Goal: Task Accomplishment & Management: Complete application form

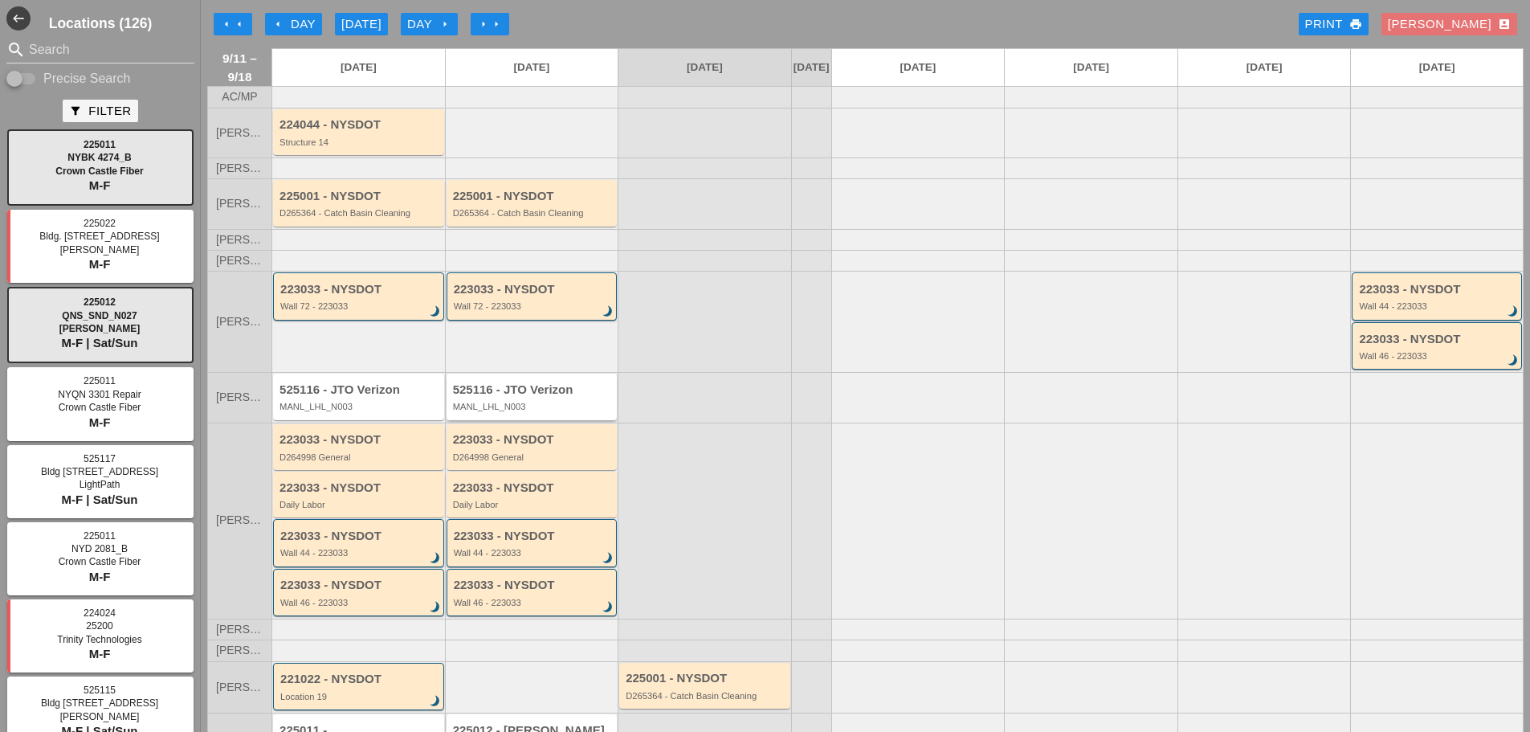
click at [538, 411] on div "MANL_LHL_N003" at bounding box center [533, 407] width 161 height 10
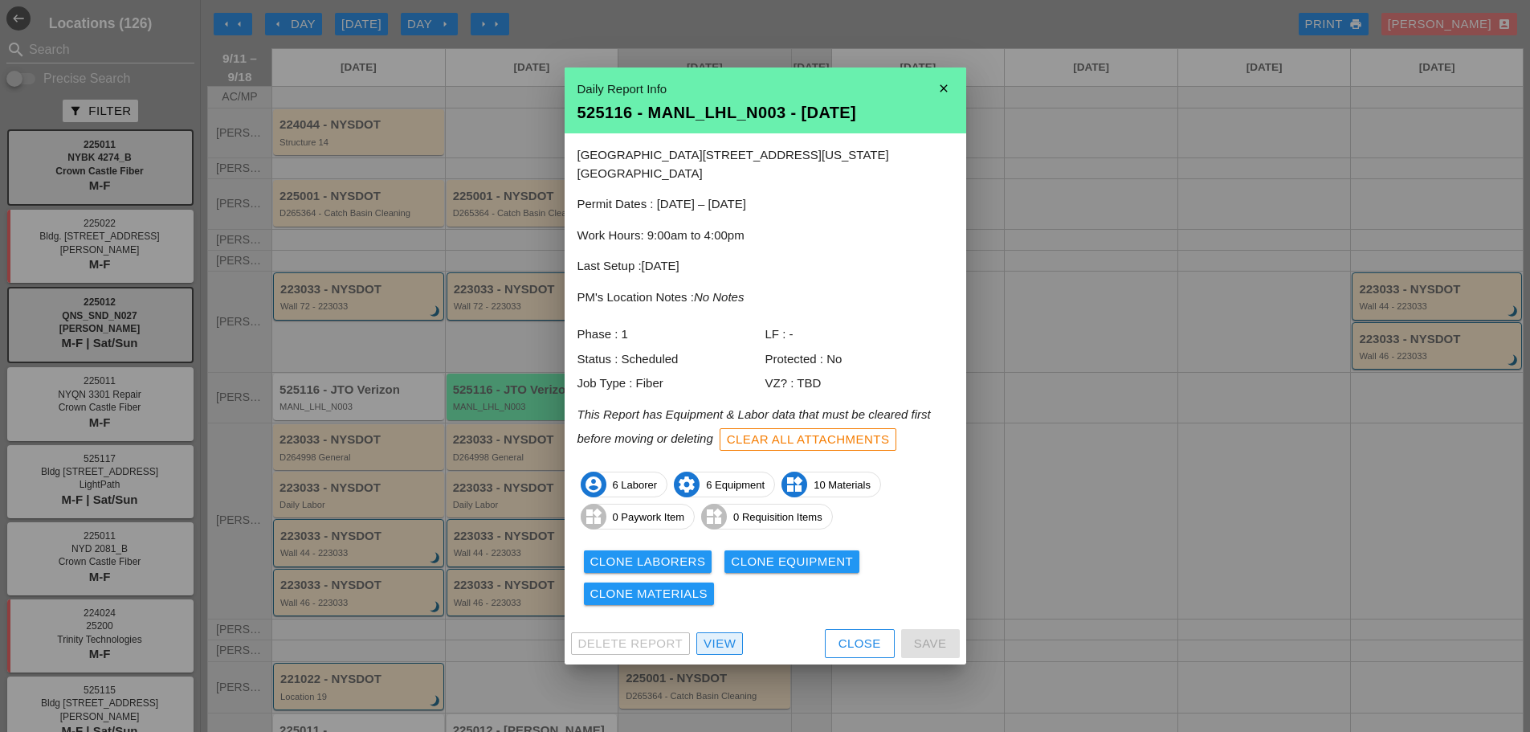
click at [711, 635] on div "View" at bounding box center [720, 644] width 32 height 18
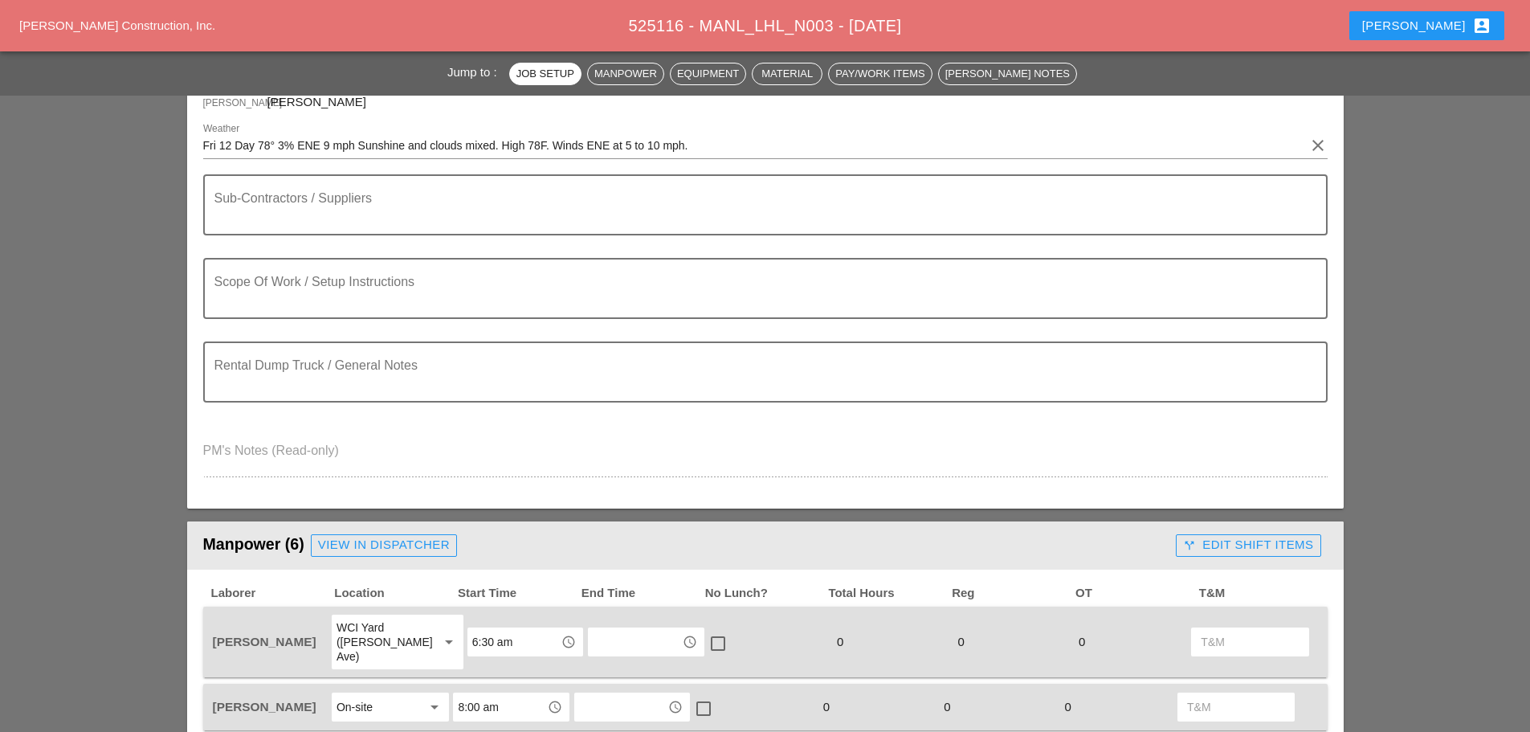
scroll to position [241, 0]
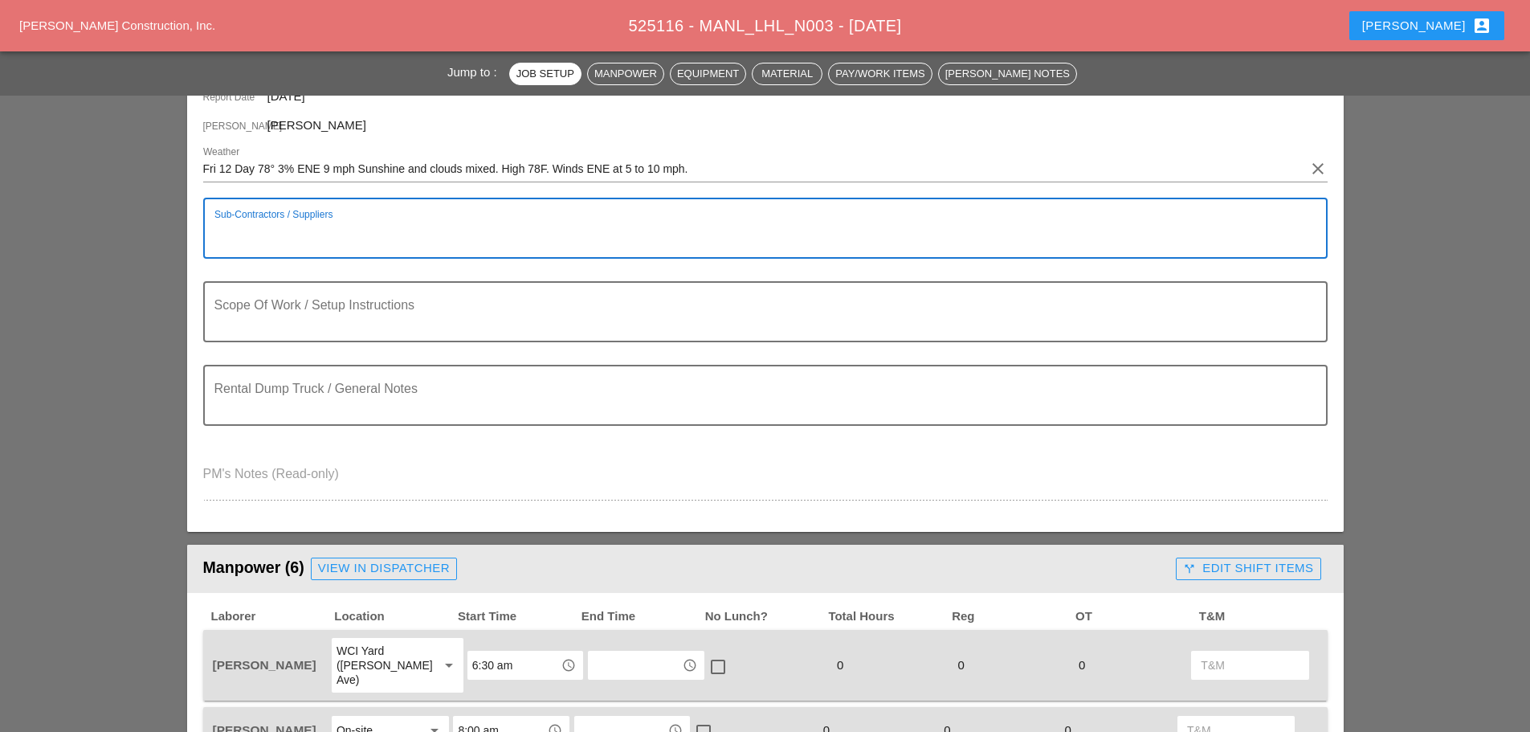
paste textarea "================================ BIG APPLE READY MIX 4000LB HI EARLY ==========…"
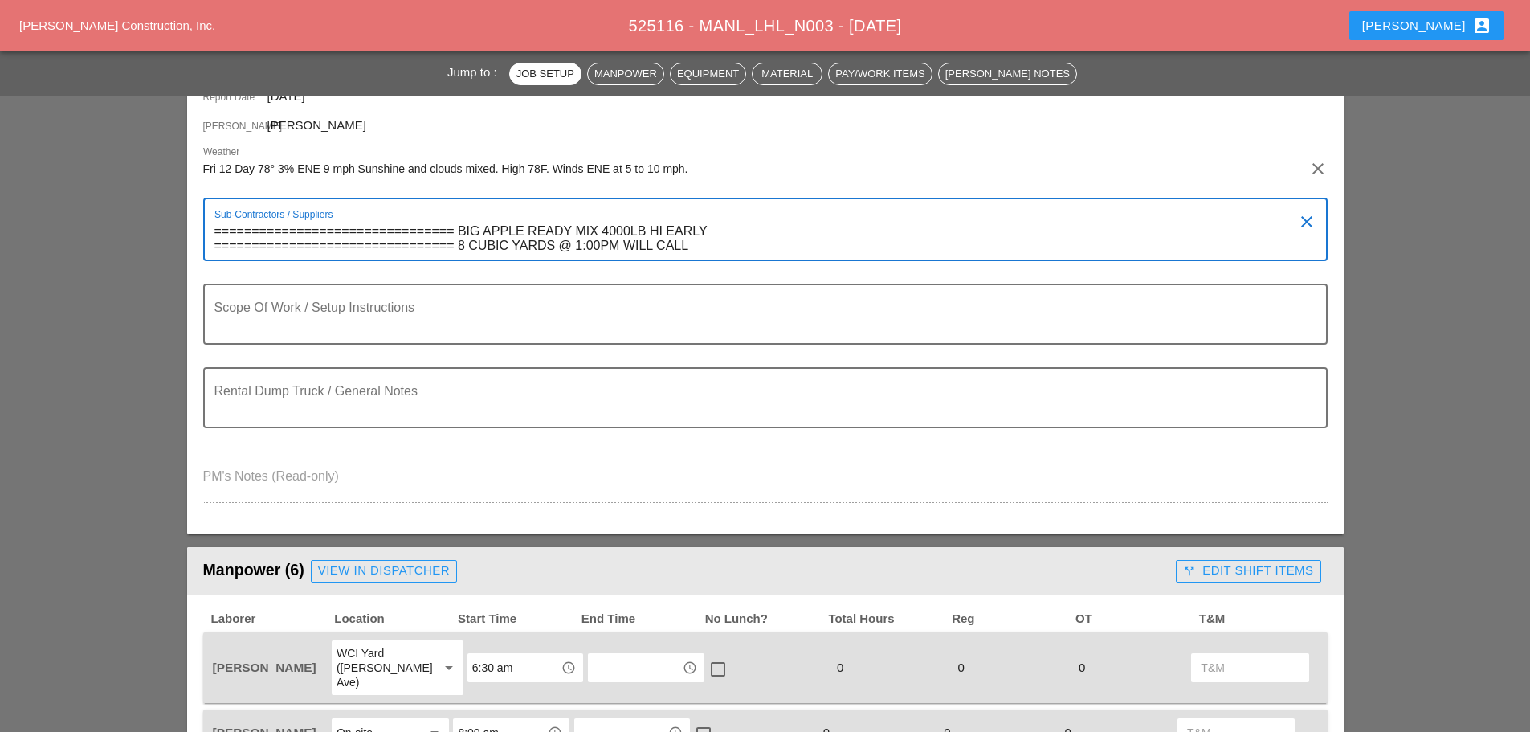
type textarea "================================ BIG APPLE READY MIX 4000LB HI EARLY ==========…"
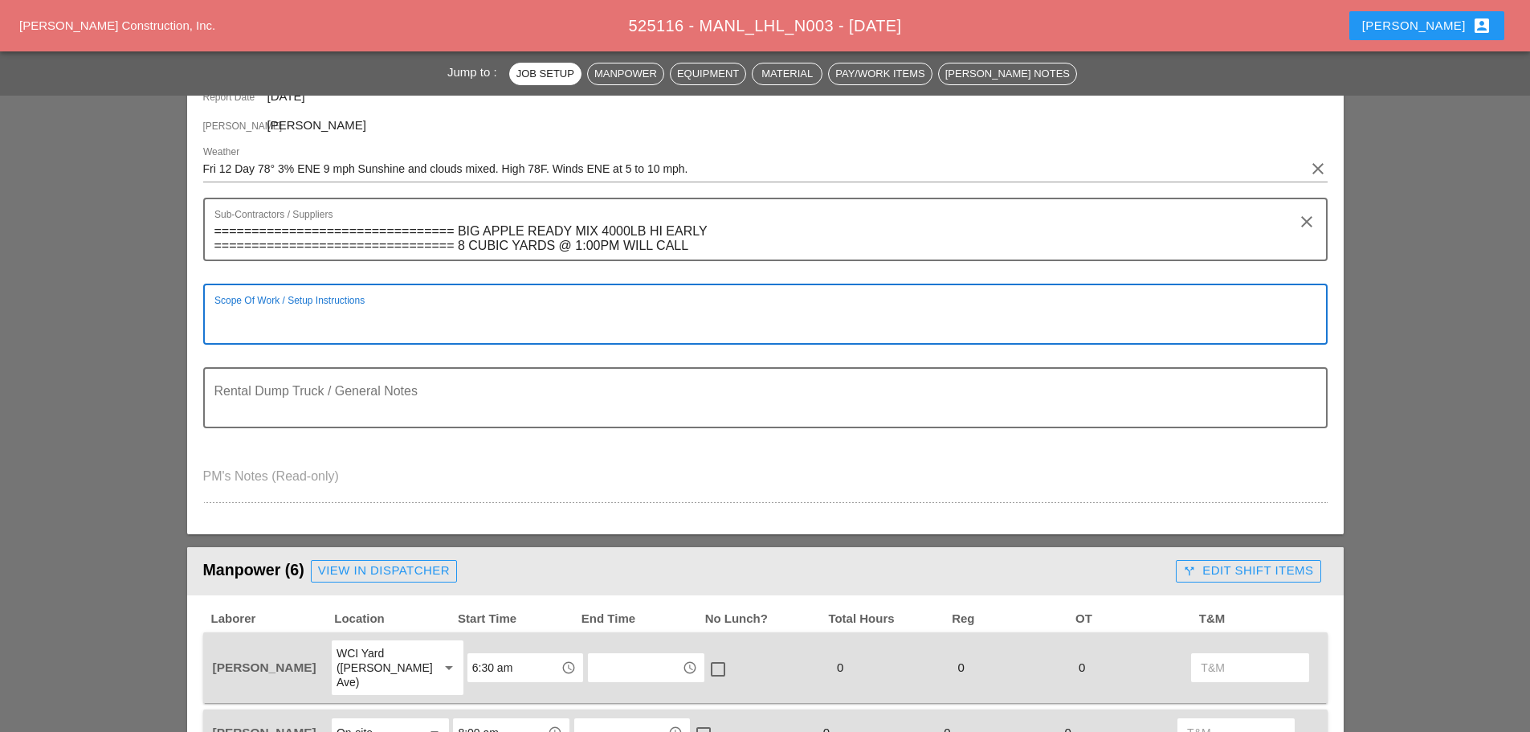
paste textarea "SCOPE OF WORK WEDNESDAY 9/10: 1) REMOVE & REPLACE 1 CONCRETE PANEL COMEPLETELY …"
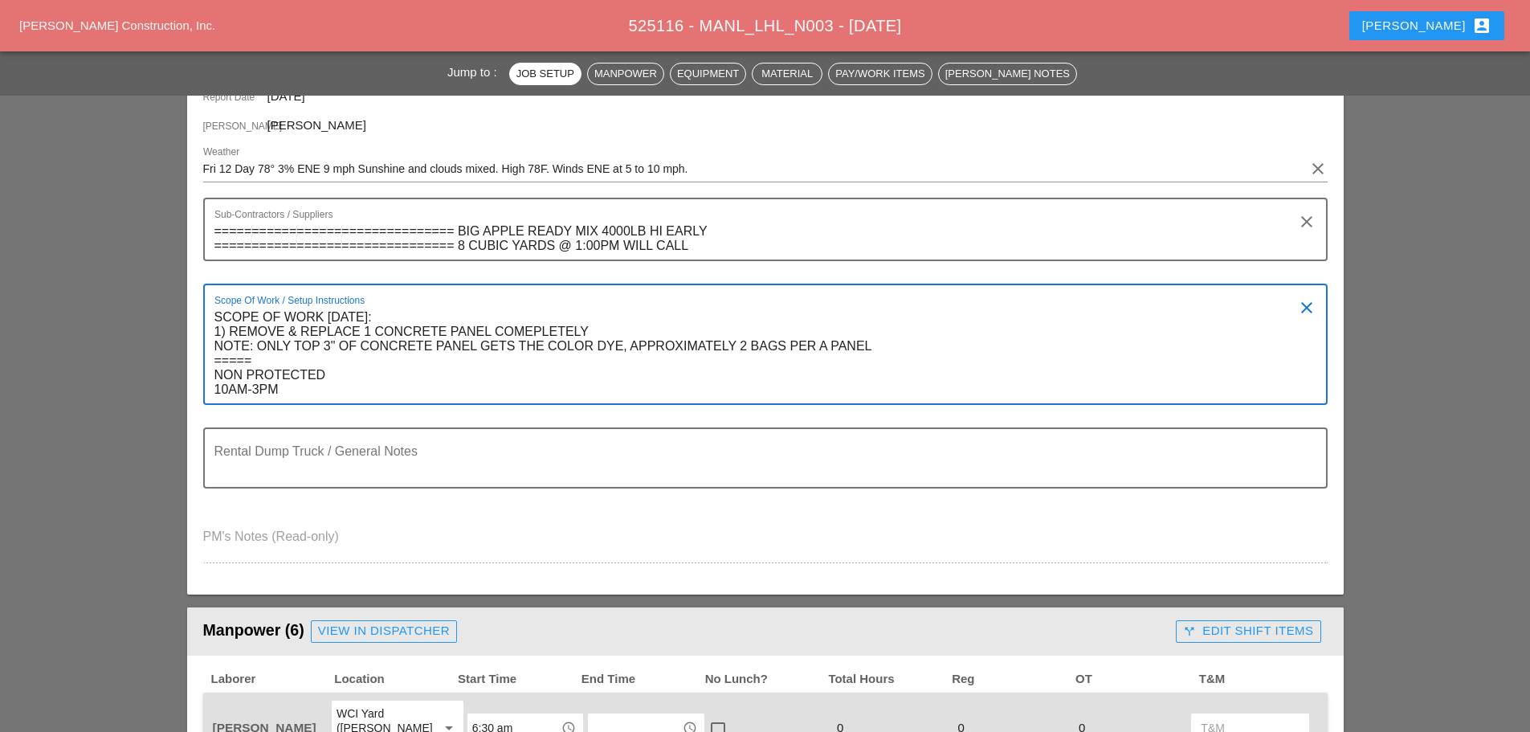
type textarea "SCOPE OF WORK WEDNESDAY 9/10: 1) REMOVE & REPLACE 1 CONCRETE PANEL COMEPLETELY …"
paste textarea "==================MAKE SURE WITH THE INSULATION BLANKET TO COVER THE MESH STORE…"
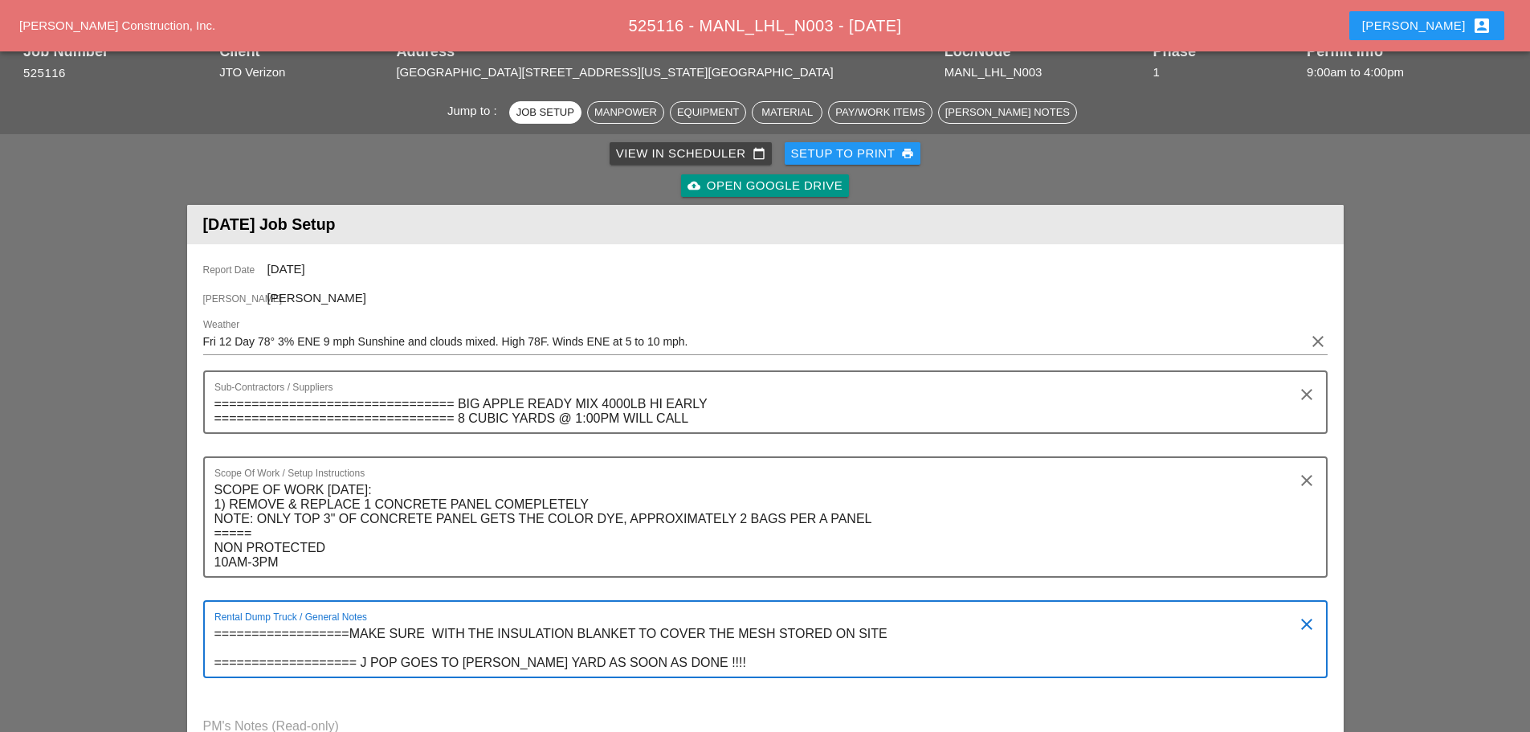
scroll to position [161, 0]
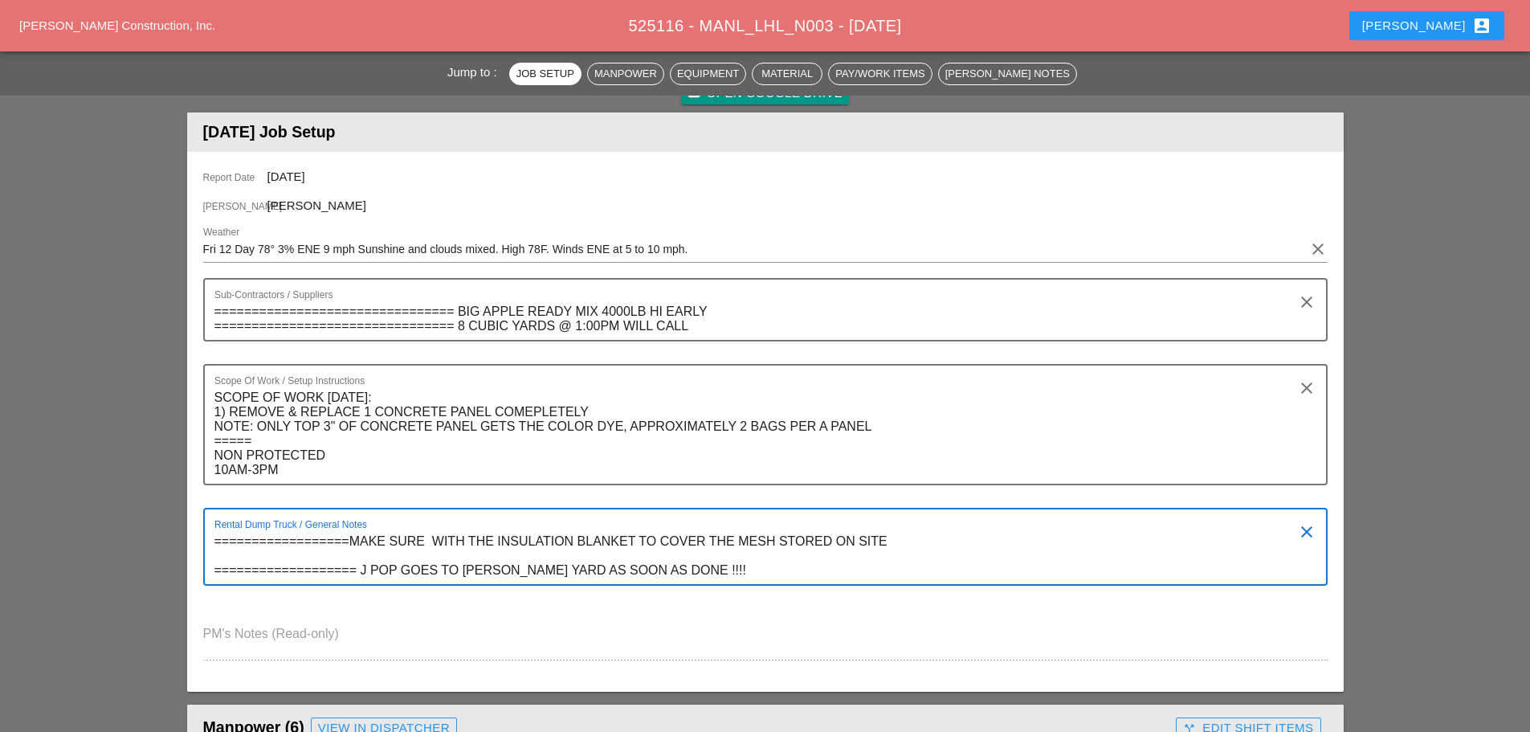
click at [396, 569] on textarea "==================MAKE SURE WITH THE INSULATION BLANKET TO COVER THE MESH STORE…" at bounding box center [758, 555] width 1089 height 55
click at [679, 568] on textarea "==================MAKE SURE WITH THE INSULATION BLANKET TO COVER THE MESH STORE…" at bounding box center [758, 555] width 1089 height 55
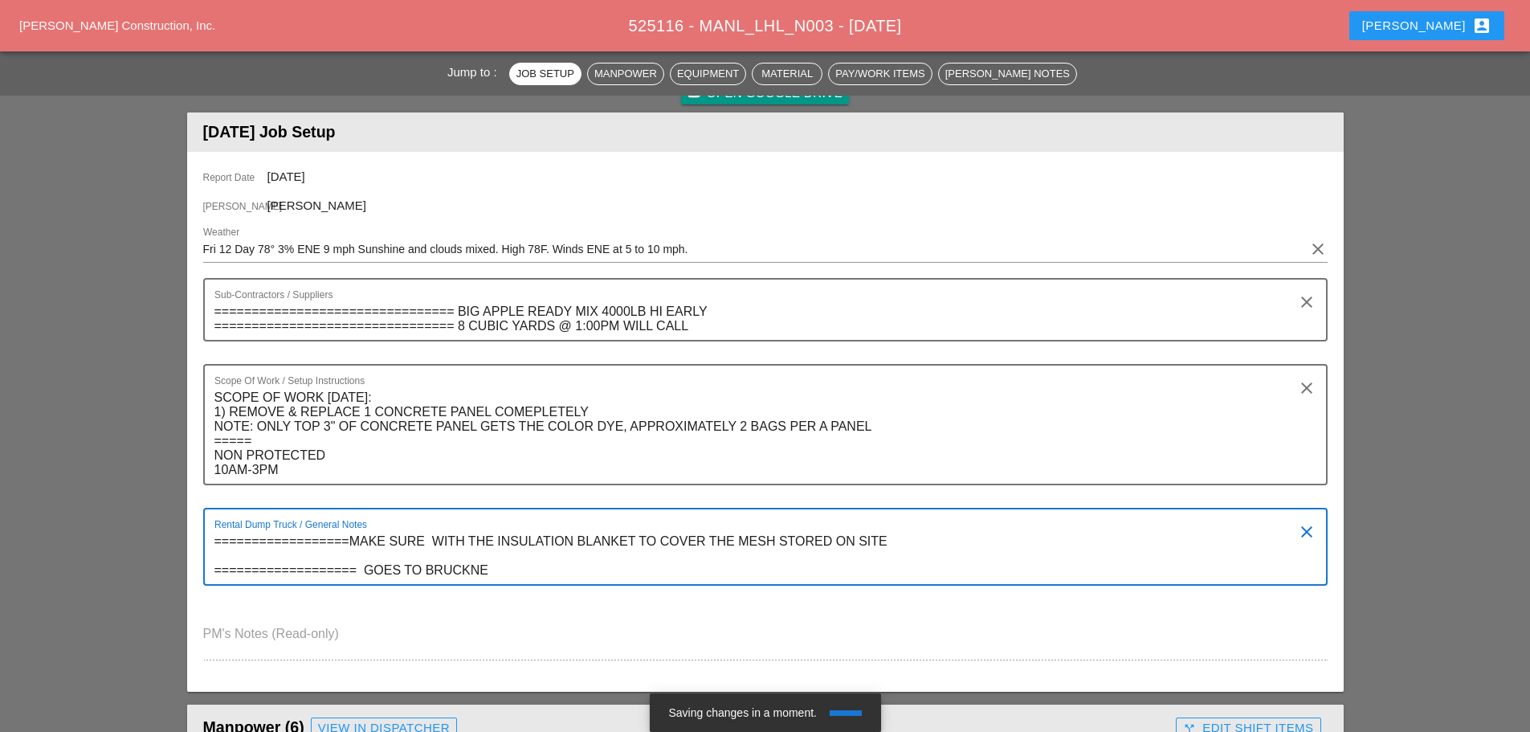
type textarea "==================MAKE SURE WITH THE INSULATION BLANKET TO COVER THE MESH STORE…"
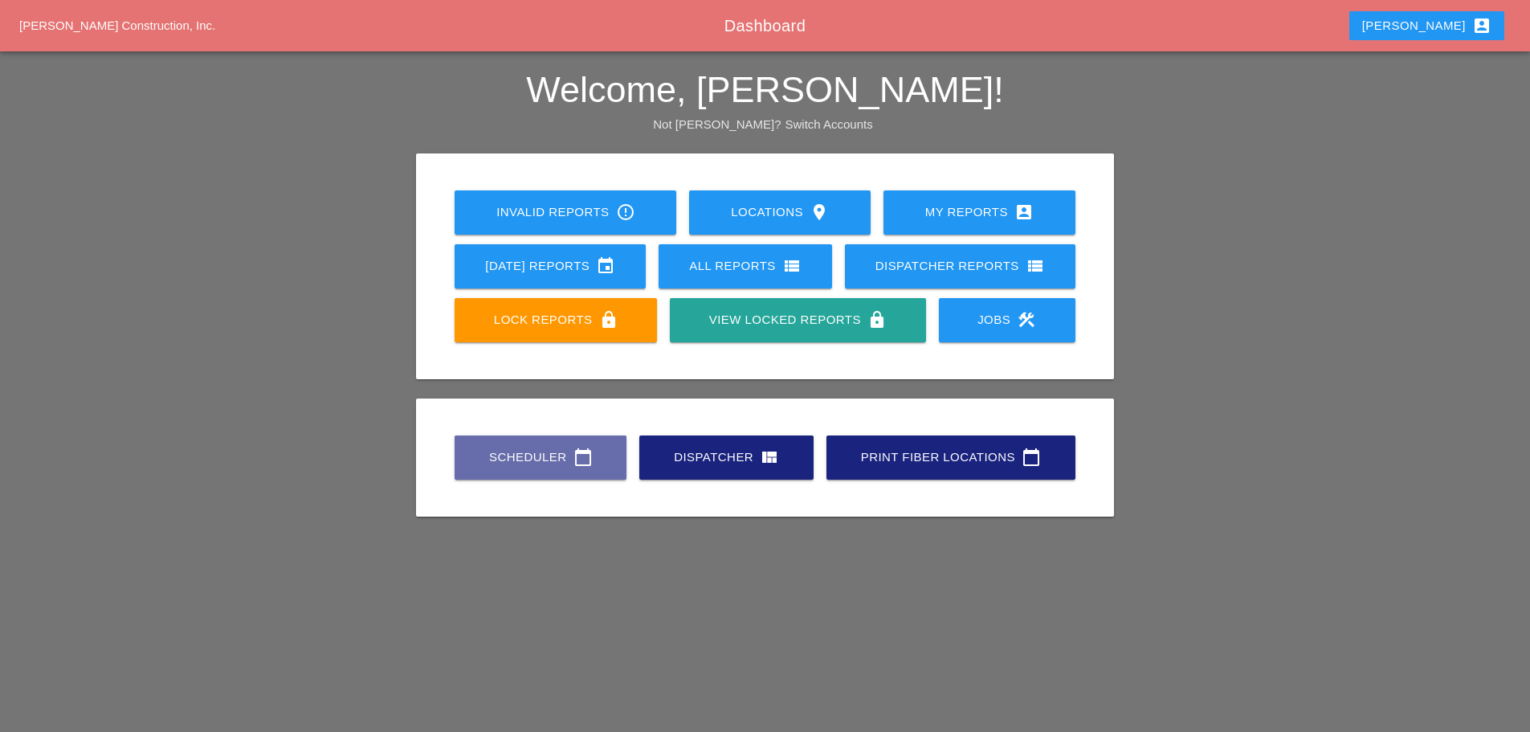
click at [529, 450] on div "Scheduler calendar_today" at bounding box center [540, 456] width 120 height 19
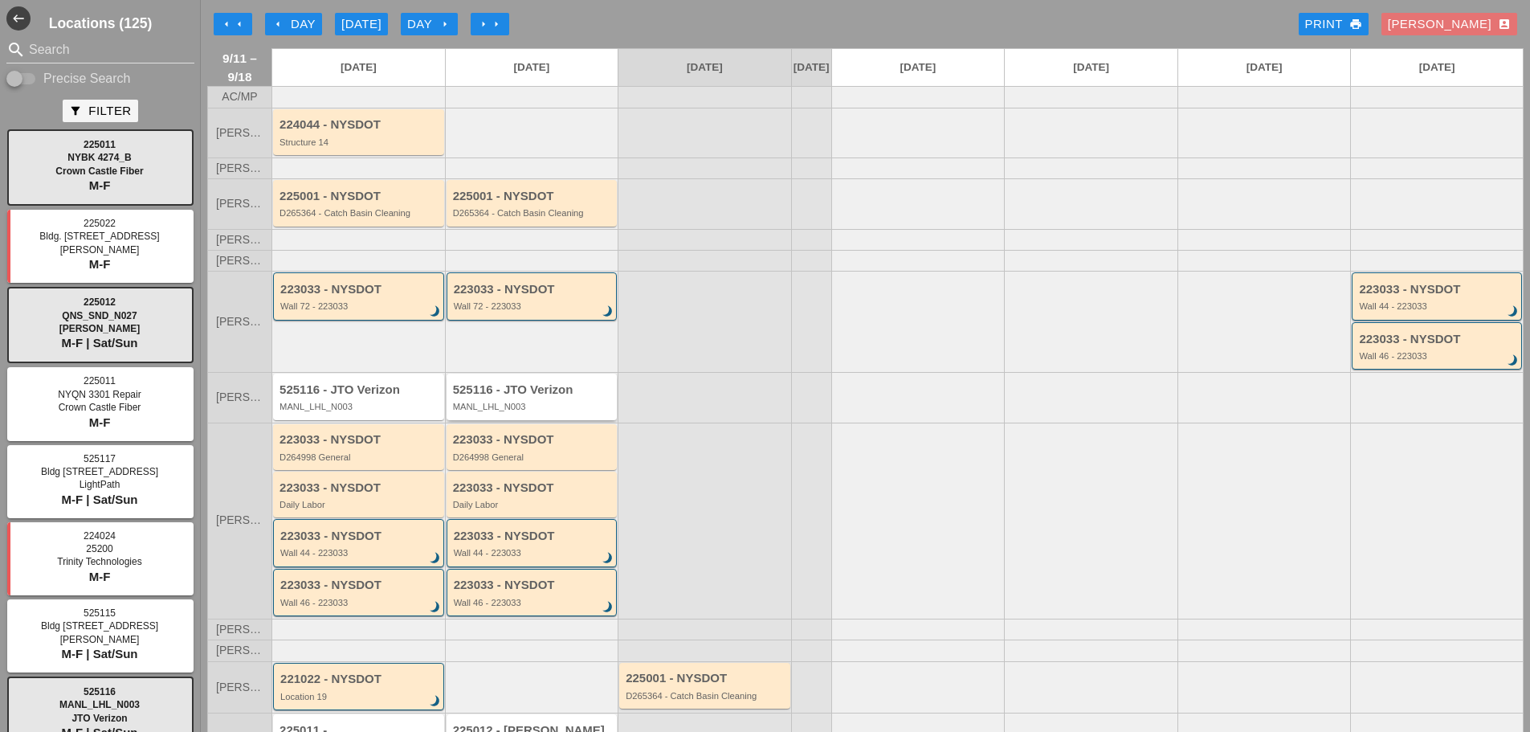
click at [567, 411] on div "MANL_LHL_N003" at bounding box center [533, 407] width 161 height 10
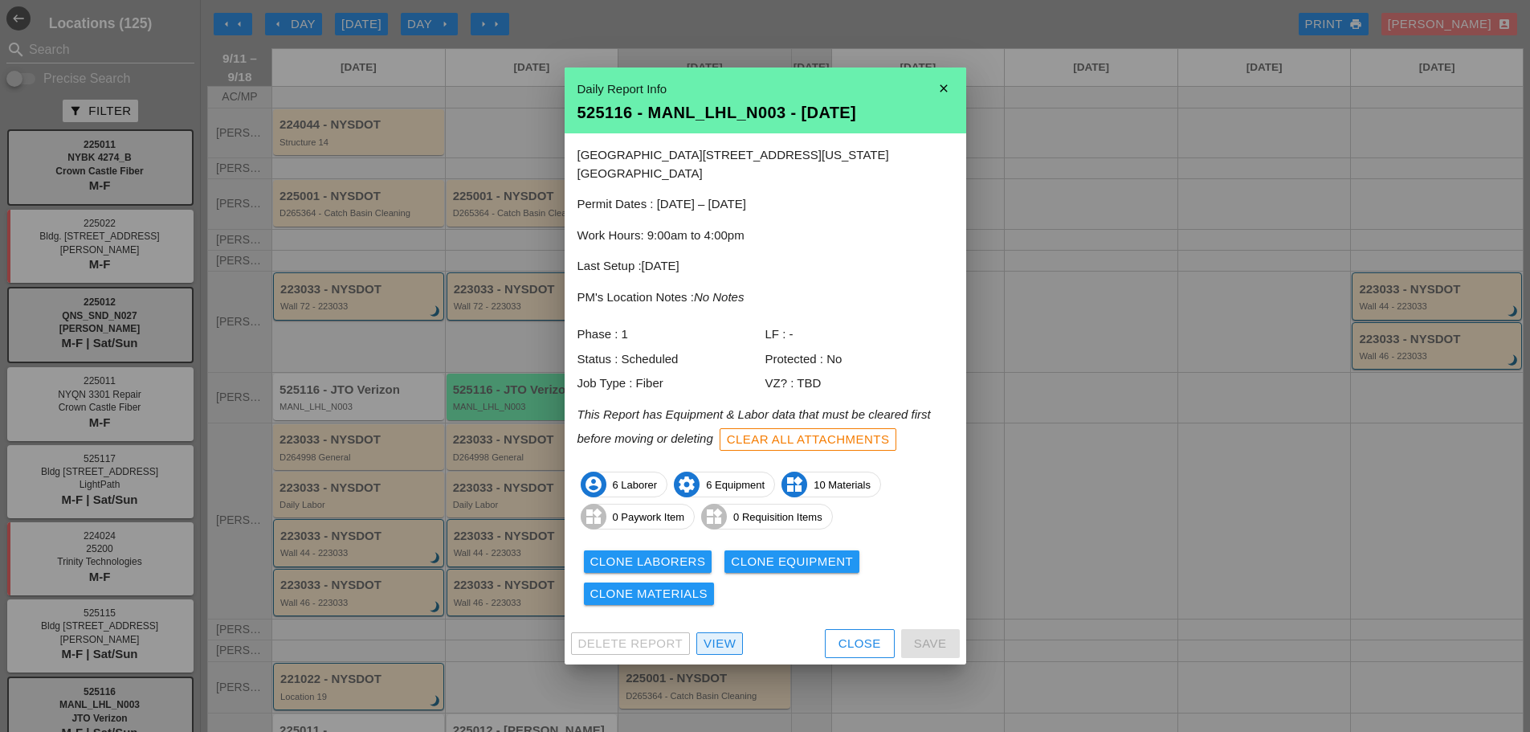
click at [724, 638] on div "View" at bounding box center [720, 644] width 32 height 18
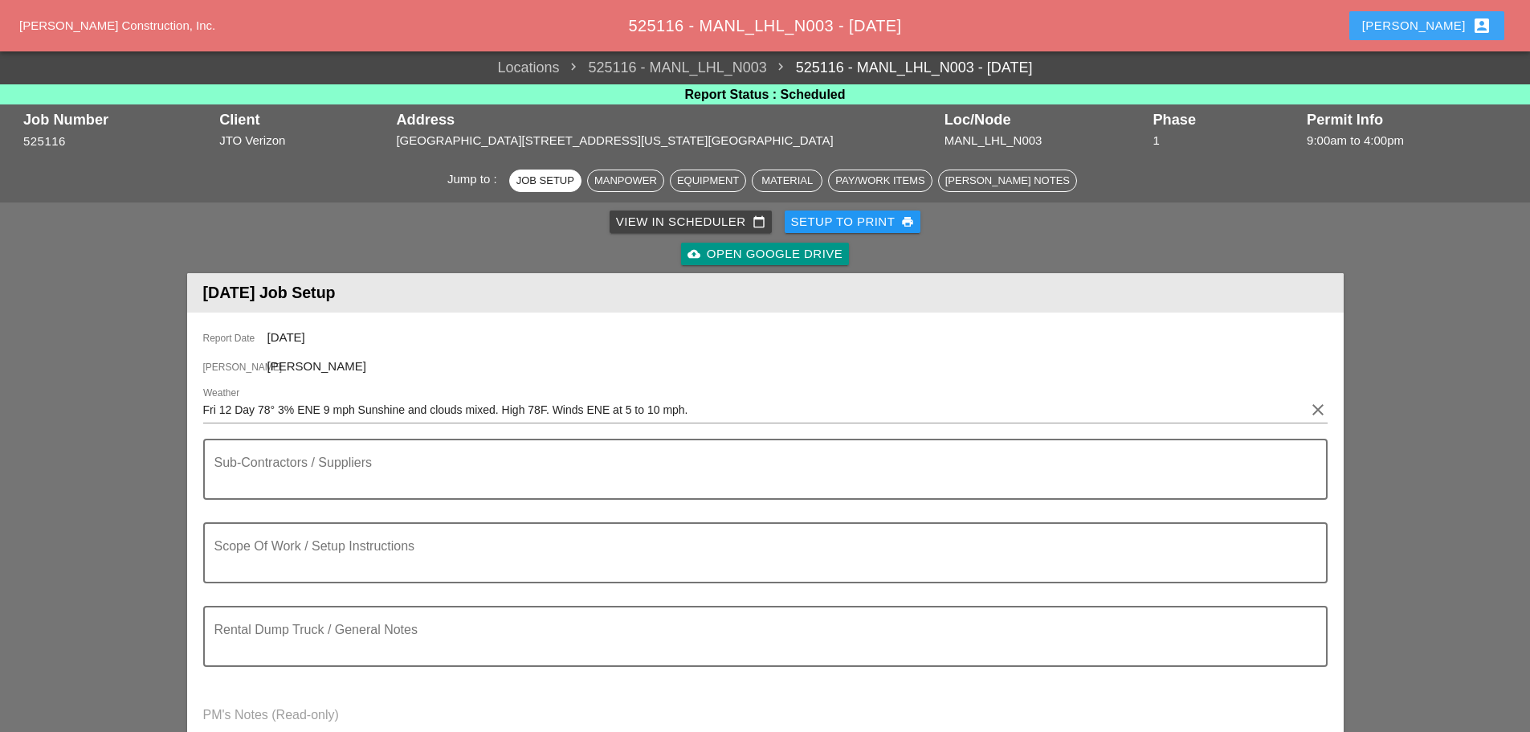
click at [1443, 22] on div "Enrico account_box" at bounding box center [1426, 25] width 129 height 19
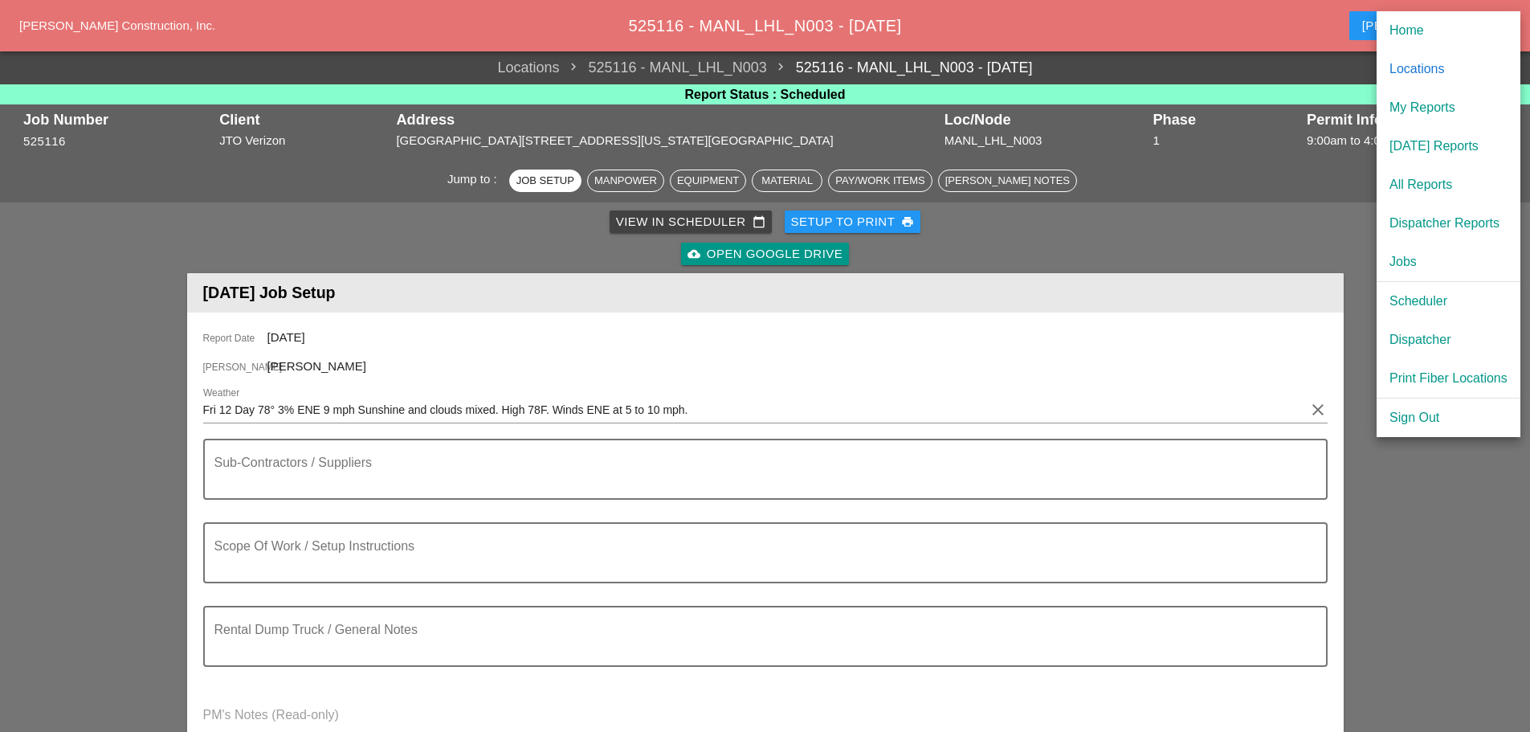
click at [1409, 141] on div "[DATE] Reports" at bounding box center [1448, 146] width 118 height 19
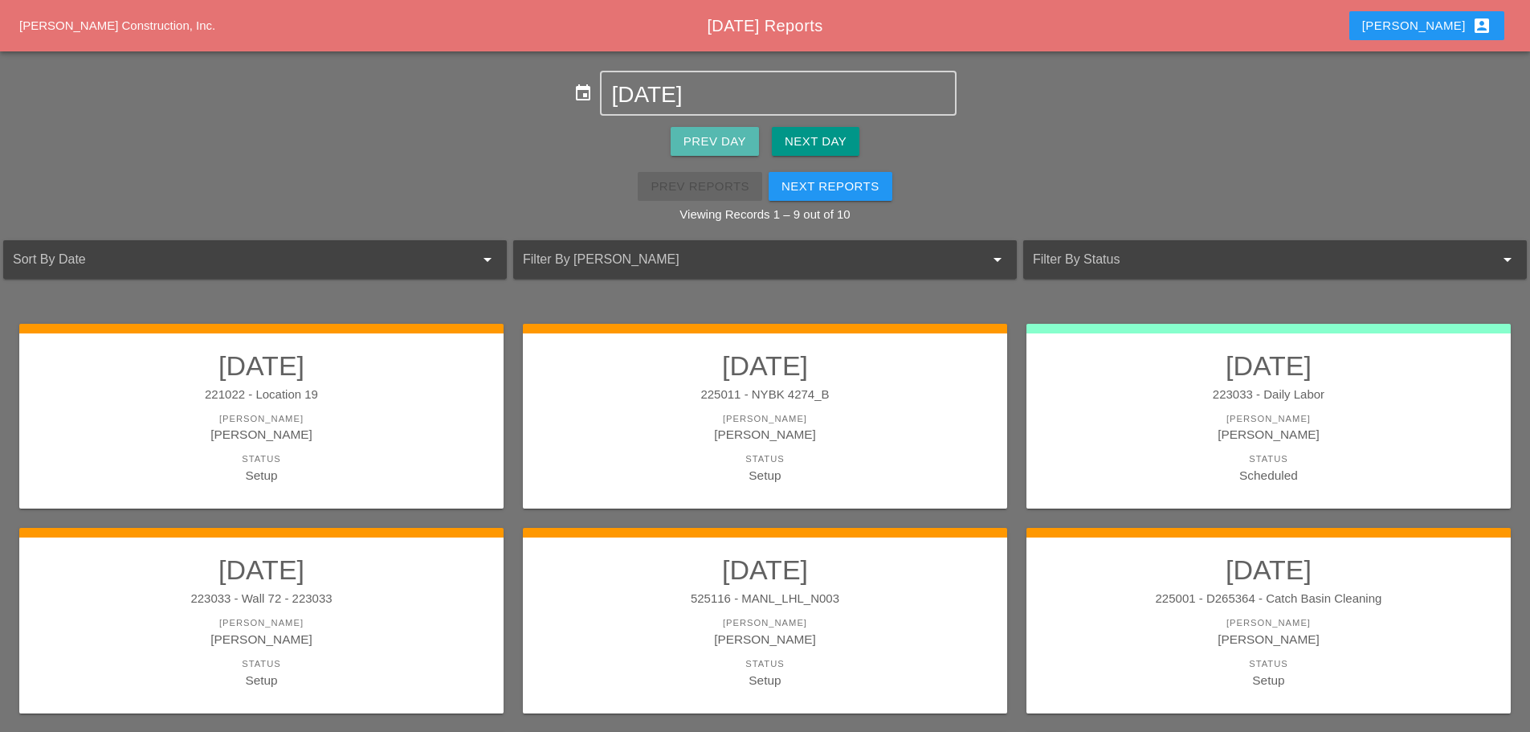
click at [731, 134] on div "Prev Day" at bounding box center [714, 142] width 63 height 18
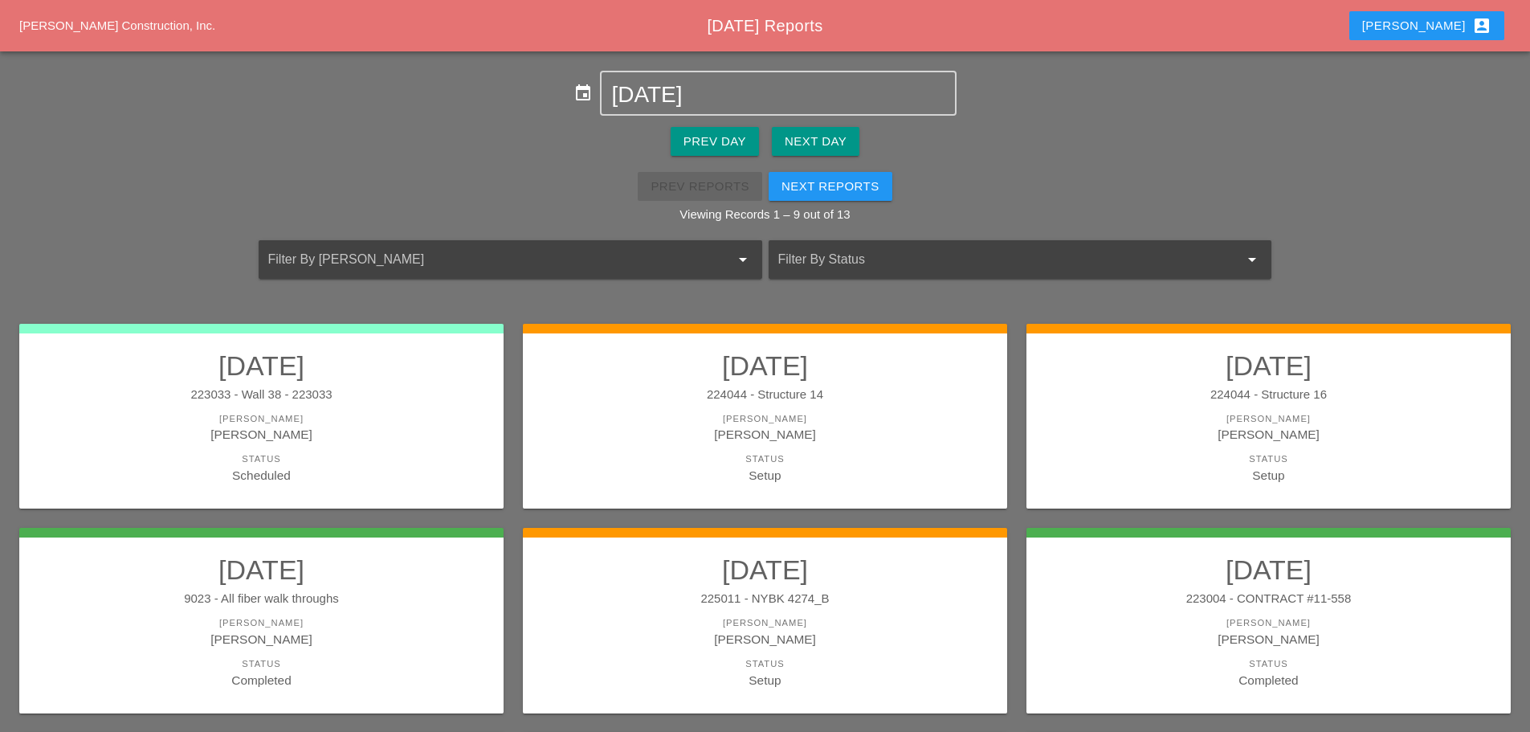
click at [1100, 608] on link "09/10/2025 223004 - CONTRACT #11-558 Foreman Gillie Etnel Status Completed" at bounding box center [1269, 620] width 452 height 135
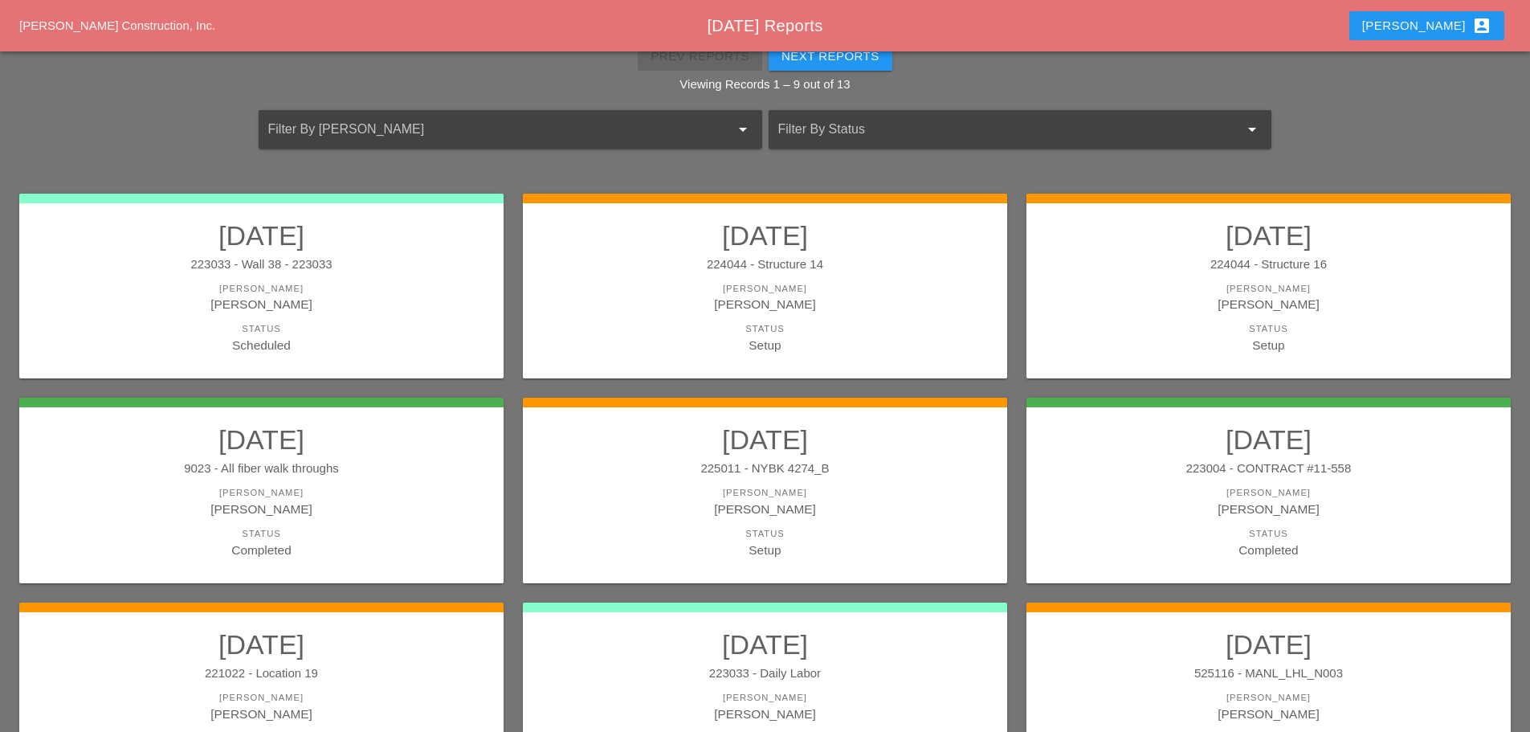
scroll to position [241, 0]
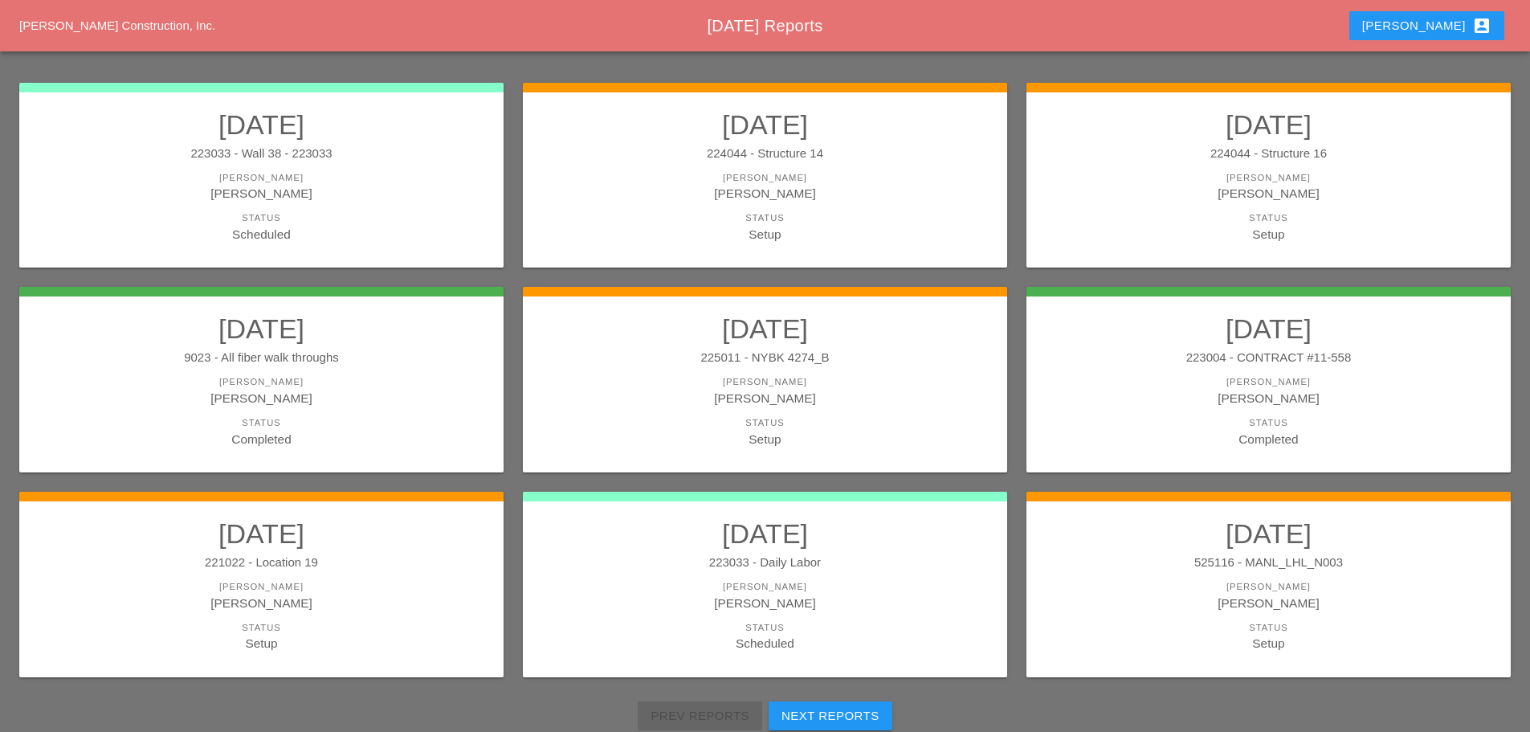
click at [1183, 610] on div "Jorge Barajas" at bounding box center [1269, 603] width 452 height 18
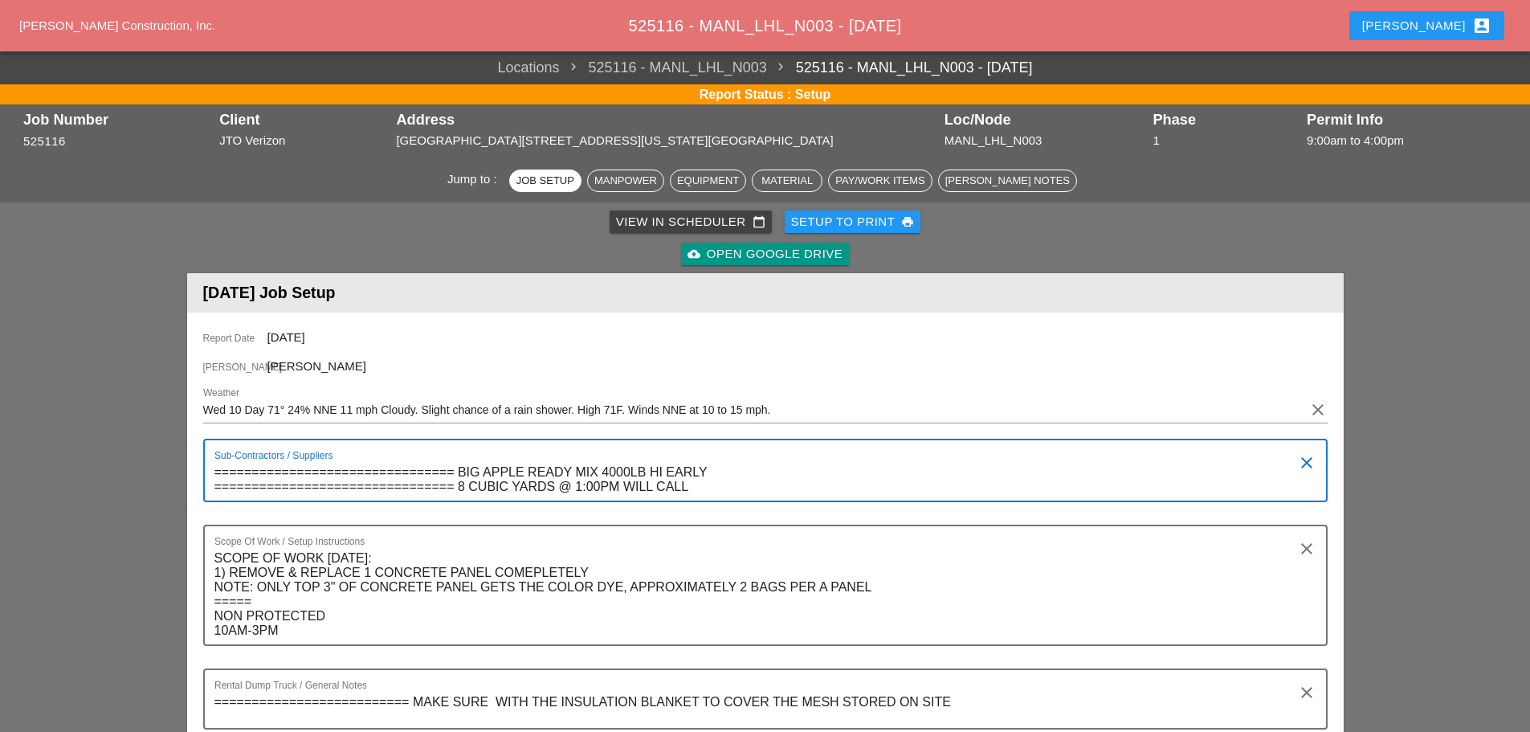
drag, startPoint x: 214, startPoint y: 470, endPoint x: 707, endPoint y: 490, distance: 493.6
click at [707, 490] on textarea "================================ BIG APPLE READY MIX 4000LB HI EARLY ==========…" at bounding box center [758, 479] width 1089 height 41
drag, startPoint x: 207, startPoint y: 556, endPoint x: 255, endPoint y: 586, distance: 56.6
click at [265, 594] on div "Scope Of Work / Setup Instructions SCOPE OF WORK WEDNESDAY 9/10: 1) REMOVE & RE…" at bounding box center [765, 584] width 1124 height 121
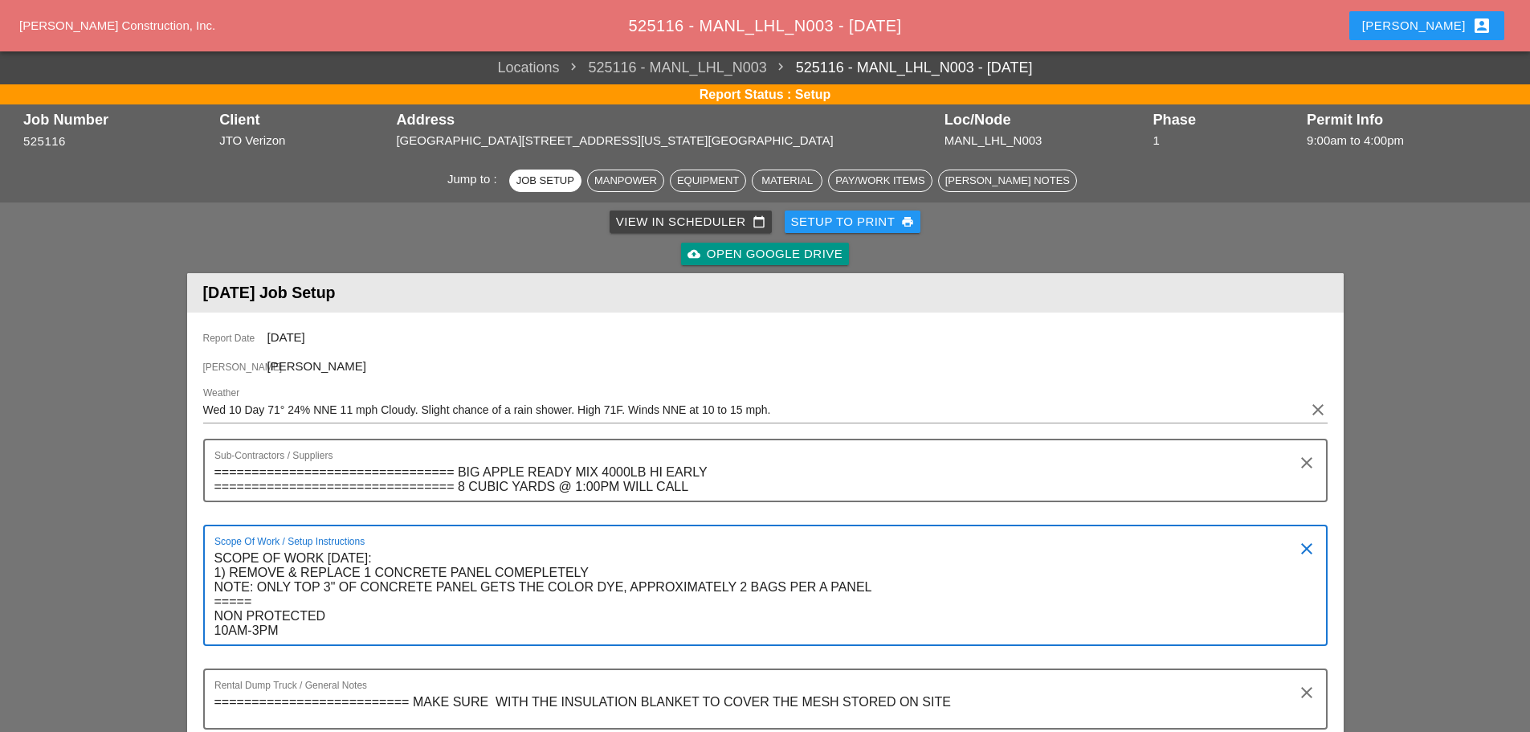
drag, startPoint x: 213, startPoint y: 557, endPoint x: 316, endPoint y: 582, distance: 106.6
click at [362, 634] on div "Scope Of Work / Setup Instructions SCOPE OF WORK WEDNESDAY 9/10: 1) REMOVE & RE…" at bounding box center [765, 584] width 1124 height 121
drag, startPoint x: 280, startPoint y: 563, endPoint x: 398, endPoint y: 639, distance: 141.3
click at [398, 639] on textarea "SCOPE OF WORK WEDNESDAY 9/10: 1) REMOVE & REPLACE 1 CONCRETE PANEL COMEPLETELY …" at bounding box center [758, 594] width 1089 height 99
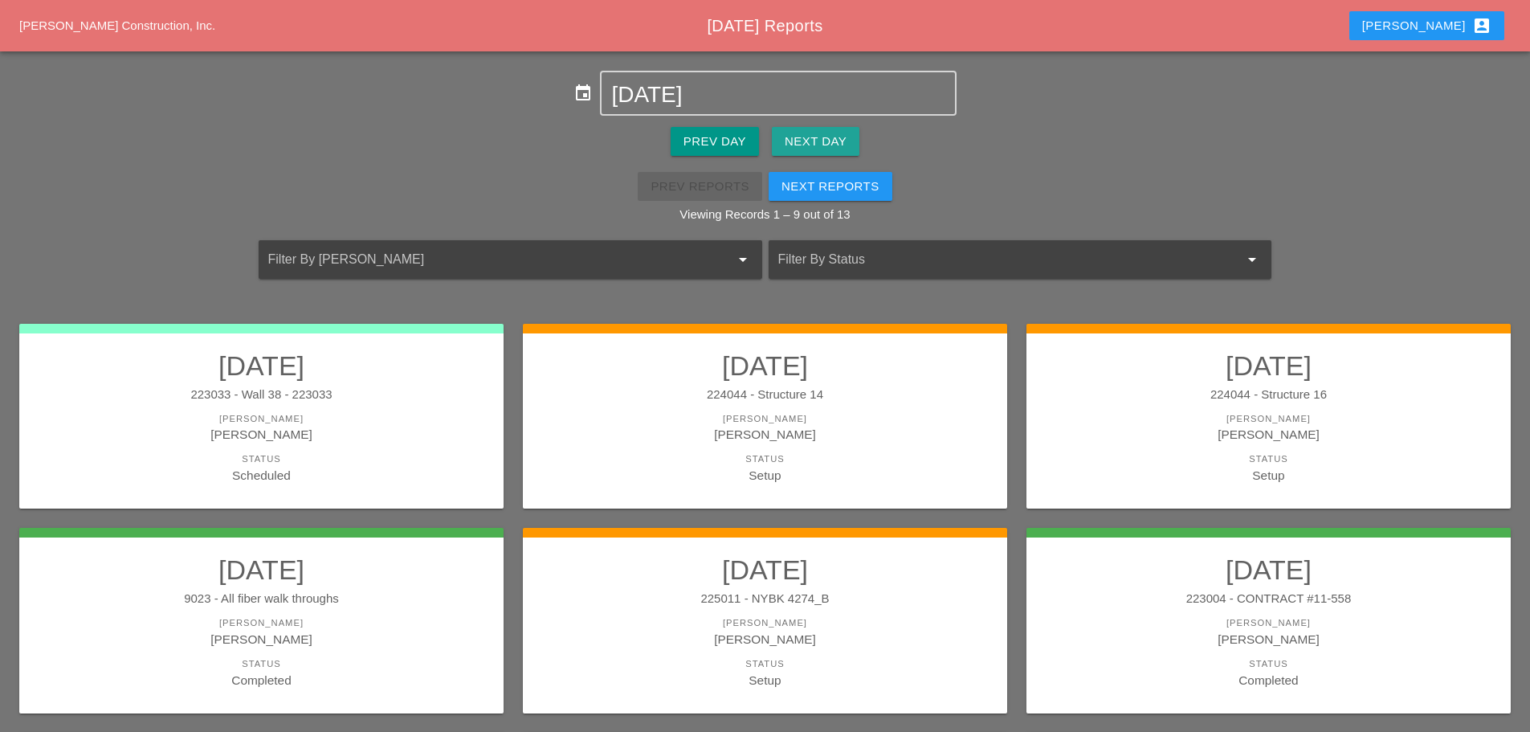
click at [822, 133] on div "Next Day" at bounding box center [816, 142] width 62 height 18
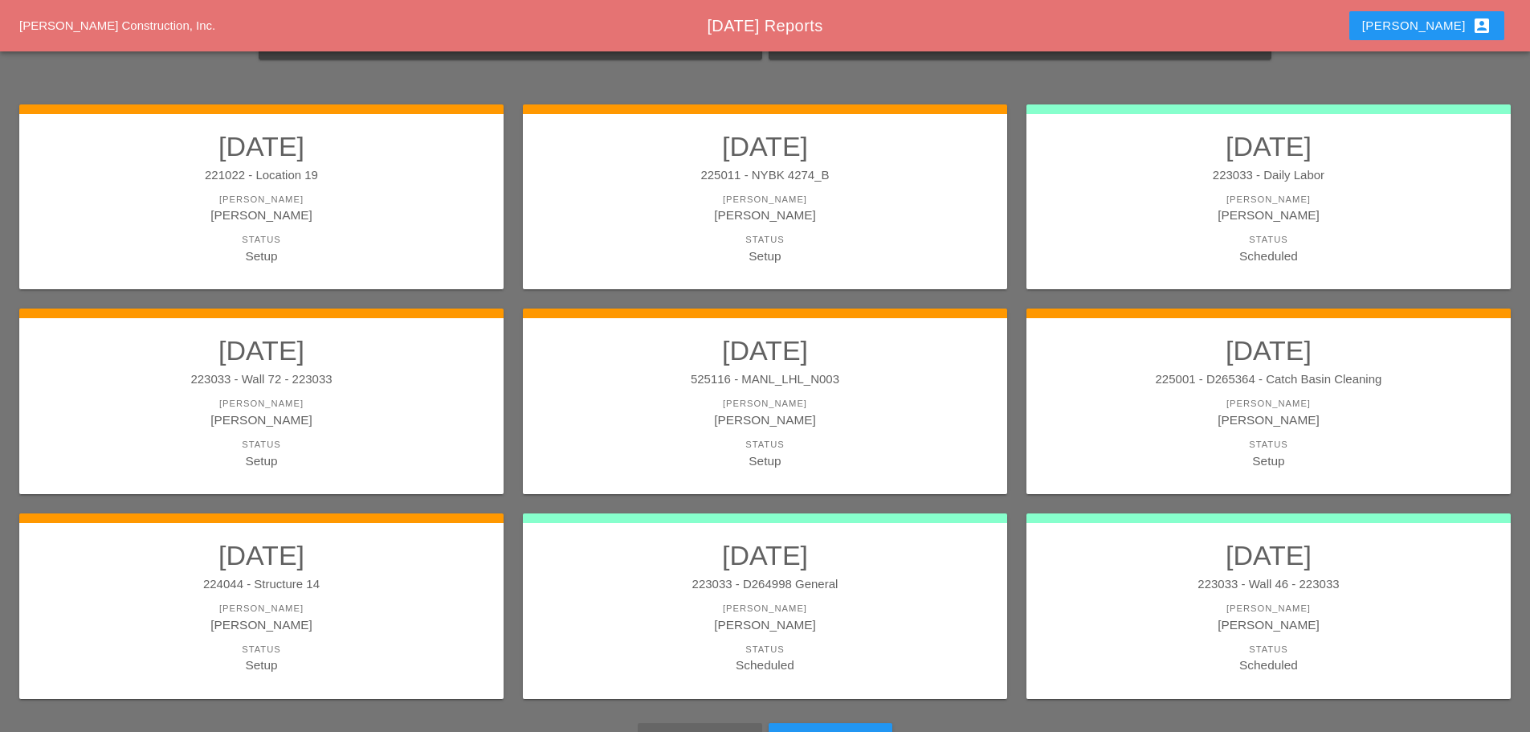
scroll to position [241, 0]
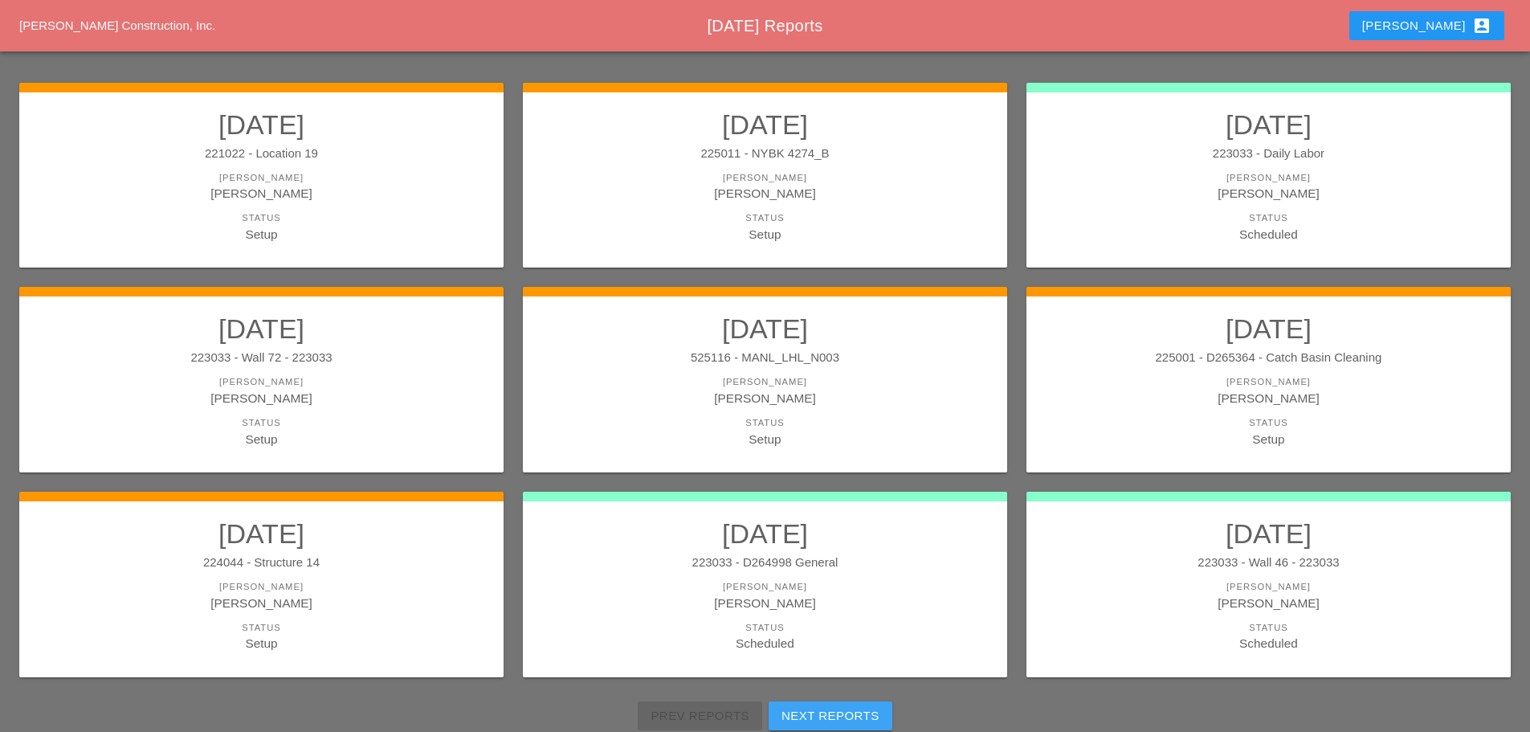
click at [862, 709] on div "Next Reports" at bounding box center [830, 716] width 98 height 18
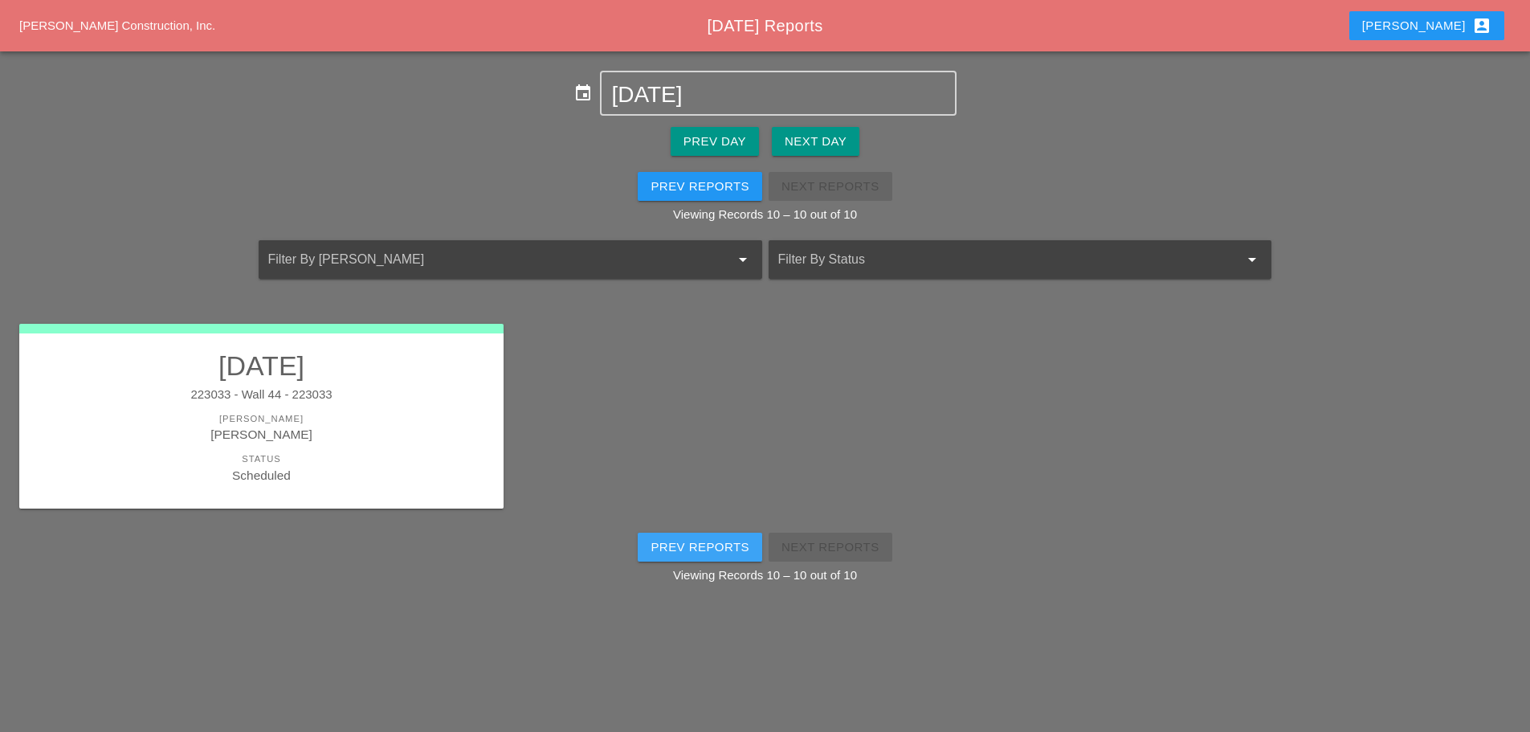
click at [667, 543] on div "Prev Reports" at bounding box center [700, 547] width 99 height 18
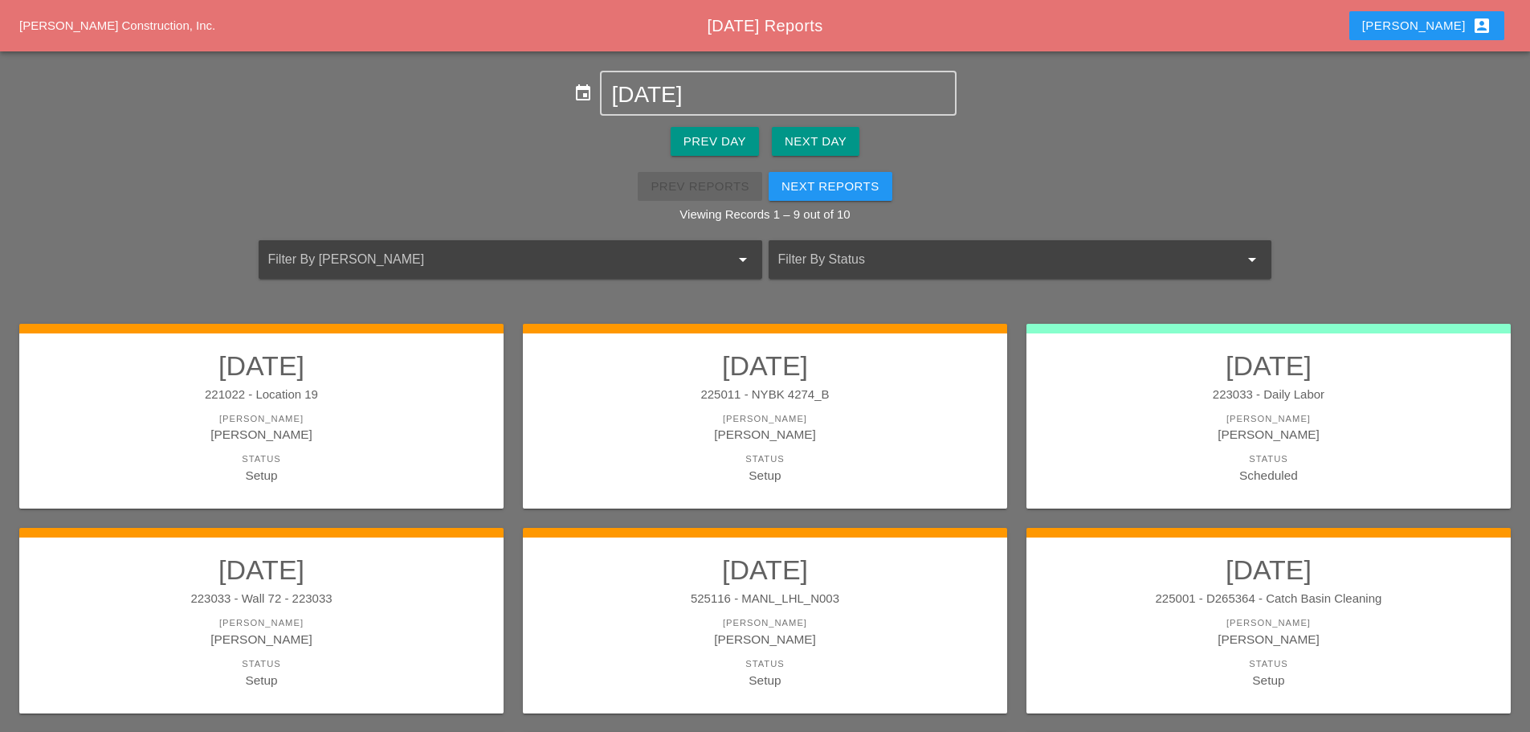
click at [702, 667] on div "Status" at bounding box center [765, 664] width 452 height 14
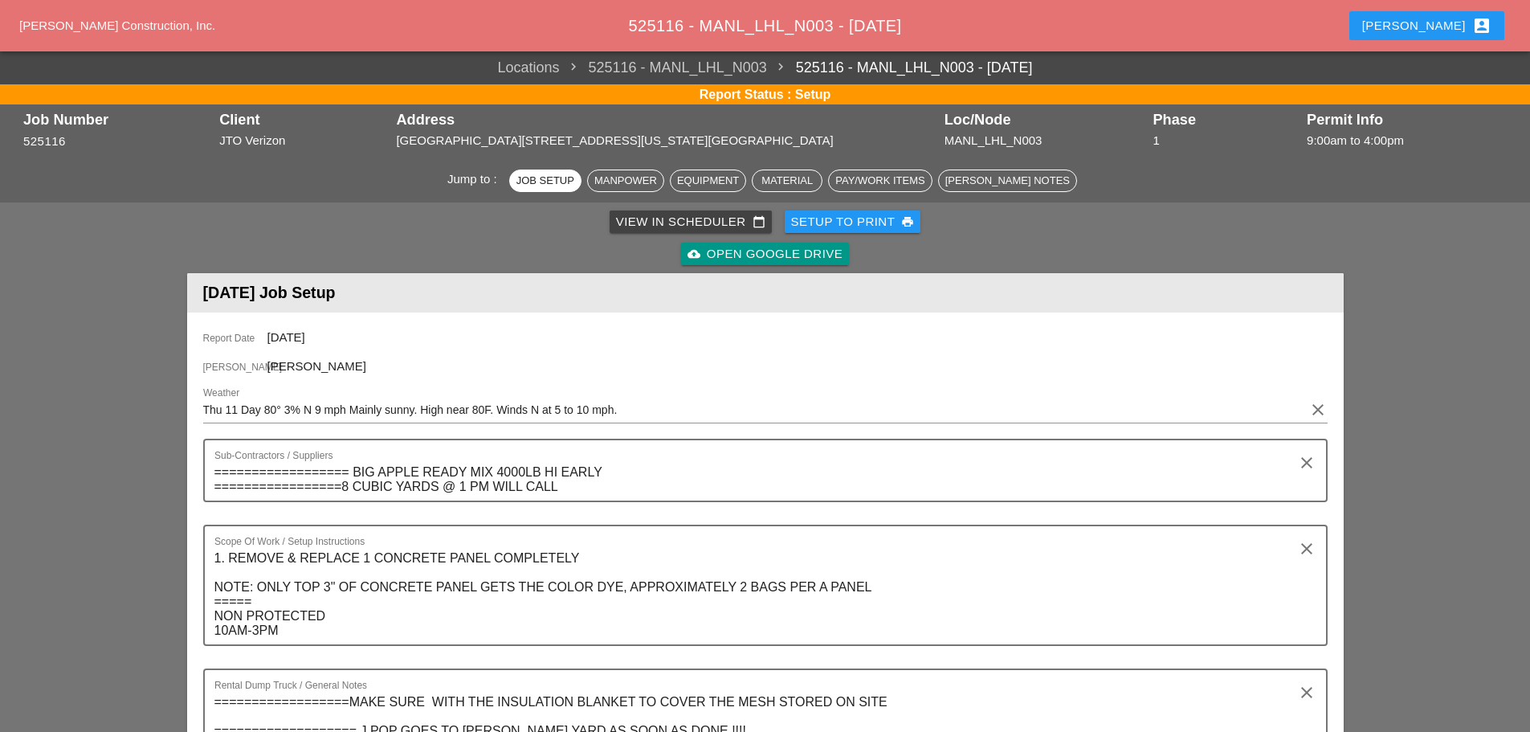
scroll to position [241, 0]
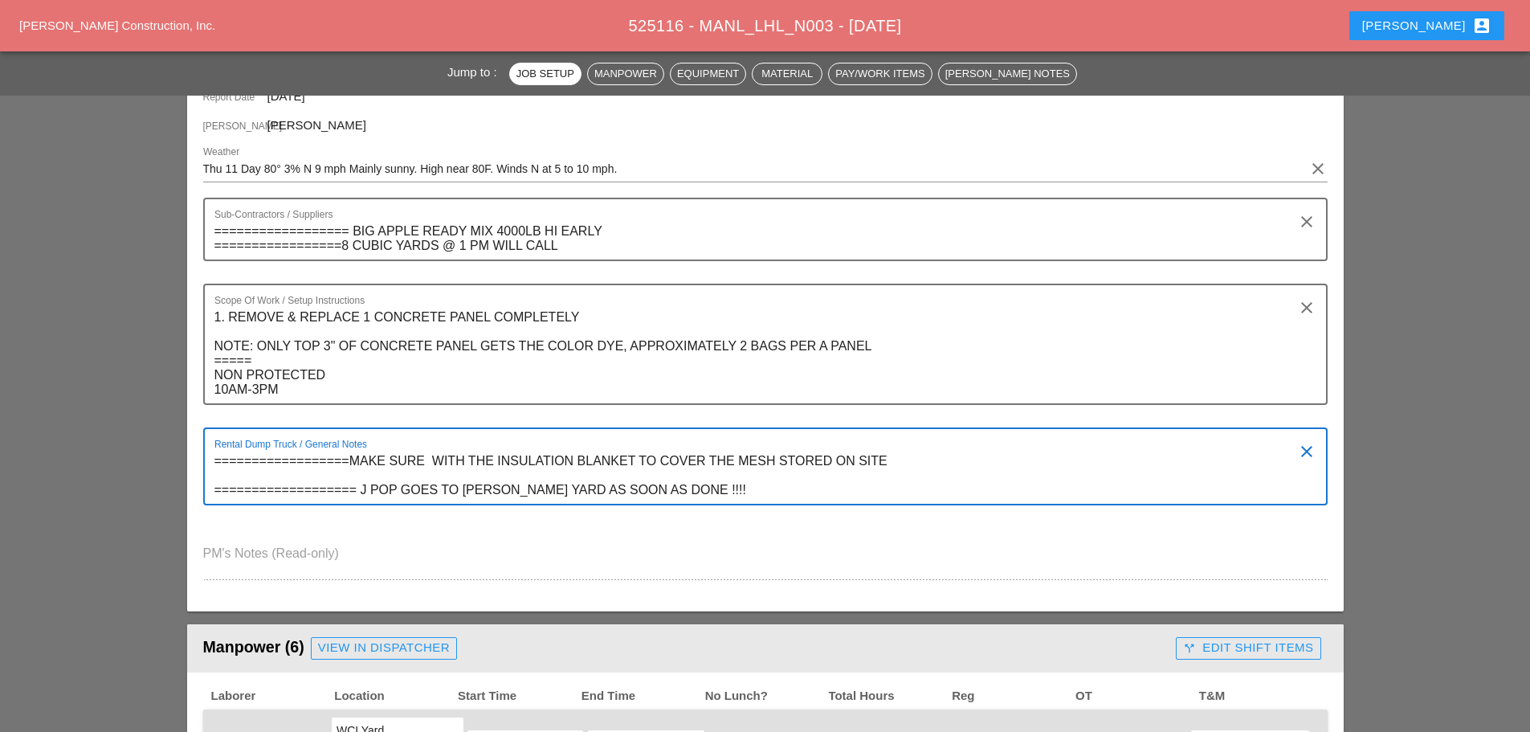
drag, startPoint x: 221, startPoint y: 459, endPoint x: 675, endPoint y: 476, distance: 454.9
click at [720, 485] on textarea "==================MAKE SURE WITH THE INSULATION BLANKET TO COVER THE MESH STORE…" at bounding box center [758, 475] width 1089 height 55
drag, startPoint x: 555, startPoint y: 456, endPoint x: 528, endPoint y: 456, distance: 27.3
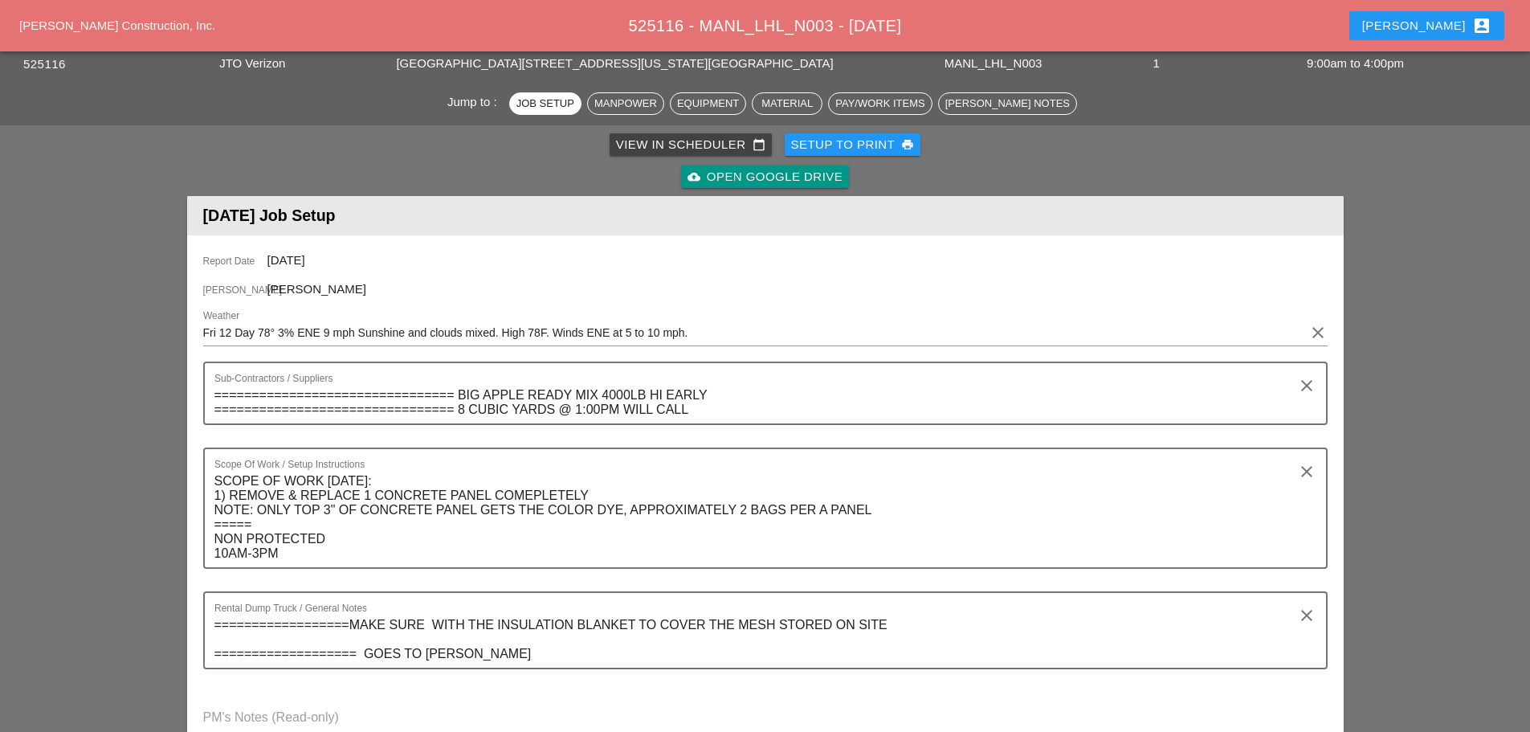
scroll to position [241, 0]
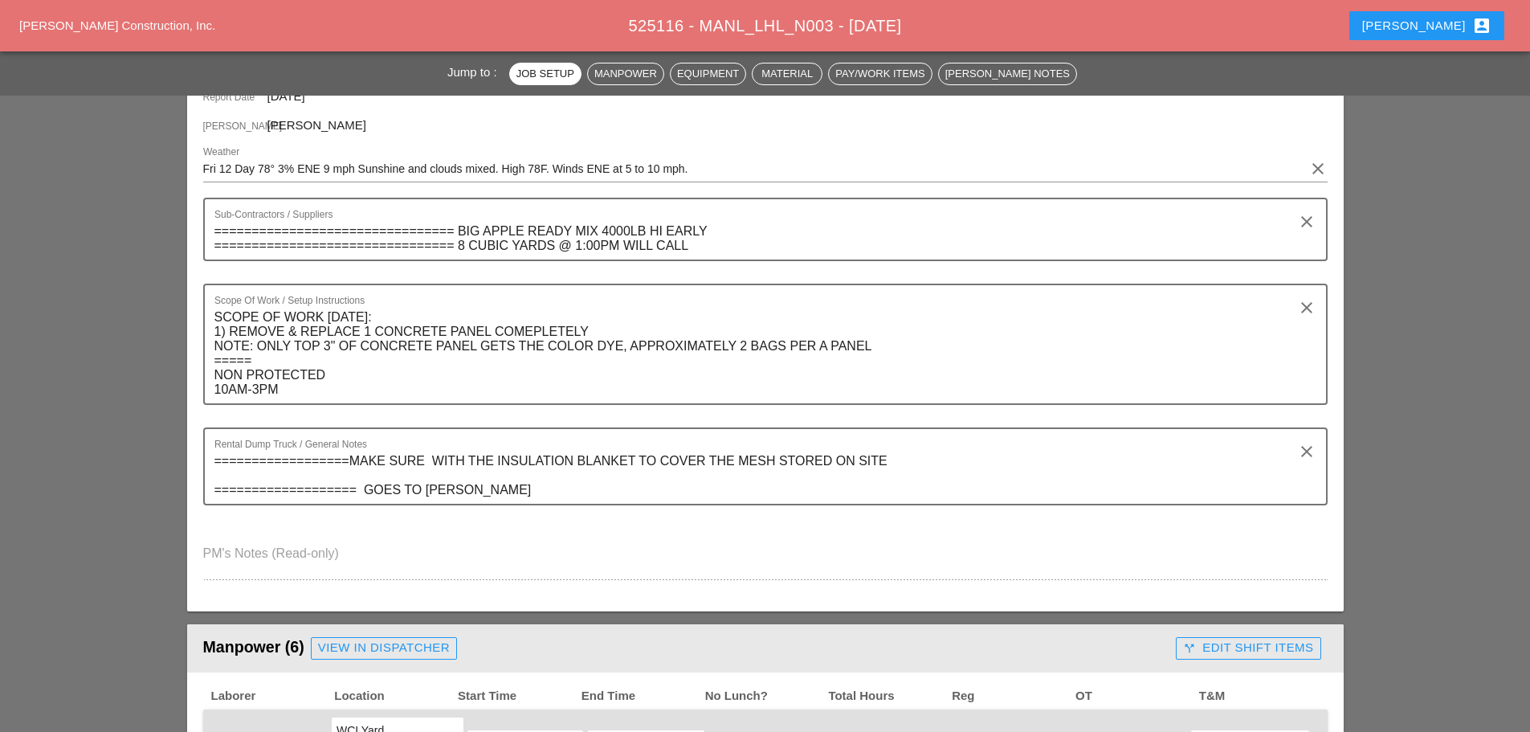
click at [364, 487] on textarea "==================MAKE SURE WITH THE INSULATION BLANKET TO COVER THE MESH STORE…" at bounding box center [758, 475] width 1089 height 55
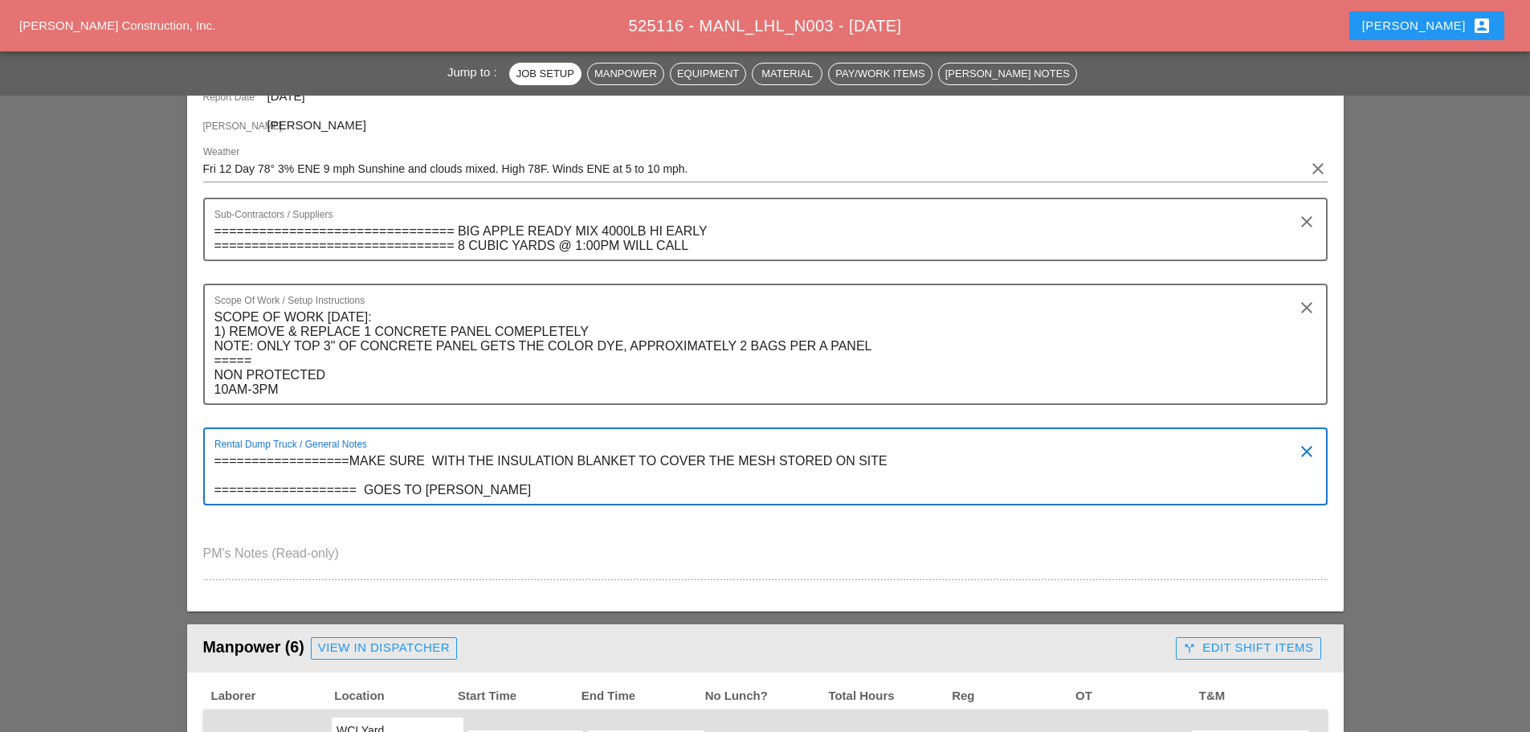
click at [359, 486] on textarea "==================MAKE SURE WITH THE INSULATION BLANKET TO COVER THE MESH STORE…" at bounding box center [758, 475] width 1089 height 55
click at [392, 484] on textarea "==================MAKE SURE WITH THE INSULATION BLANKET TO COVER THE MESH STORE…" at bounding box center [758, 475] width 1089 height 55
click at [526, 482] on textarea "==================MAKE SURE WITH THE INSULATION BLANKET TO COVER THE MESH STORE…" at bounding box center [758, 475] width 1089 height 55
click at [529, 483] on textarea "==================MAKE SURE WITH THE INSULATION BLANKET TO COVER THE MESH STORE…" at bounding box center [758, 475] width 1089 height 55
click at [545, 487] on textarea "==================MAKE SURE WITH THE INSULATION BLANKET TO COVER THE MESH STORE…" at bounding box center [758, 475] width 1089 height 55
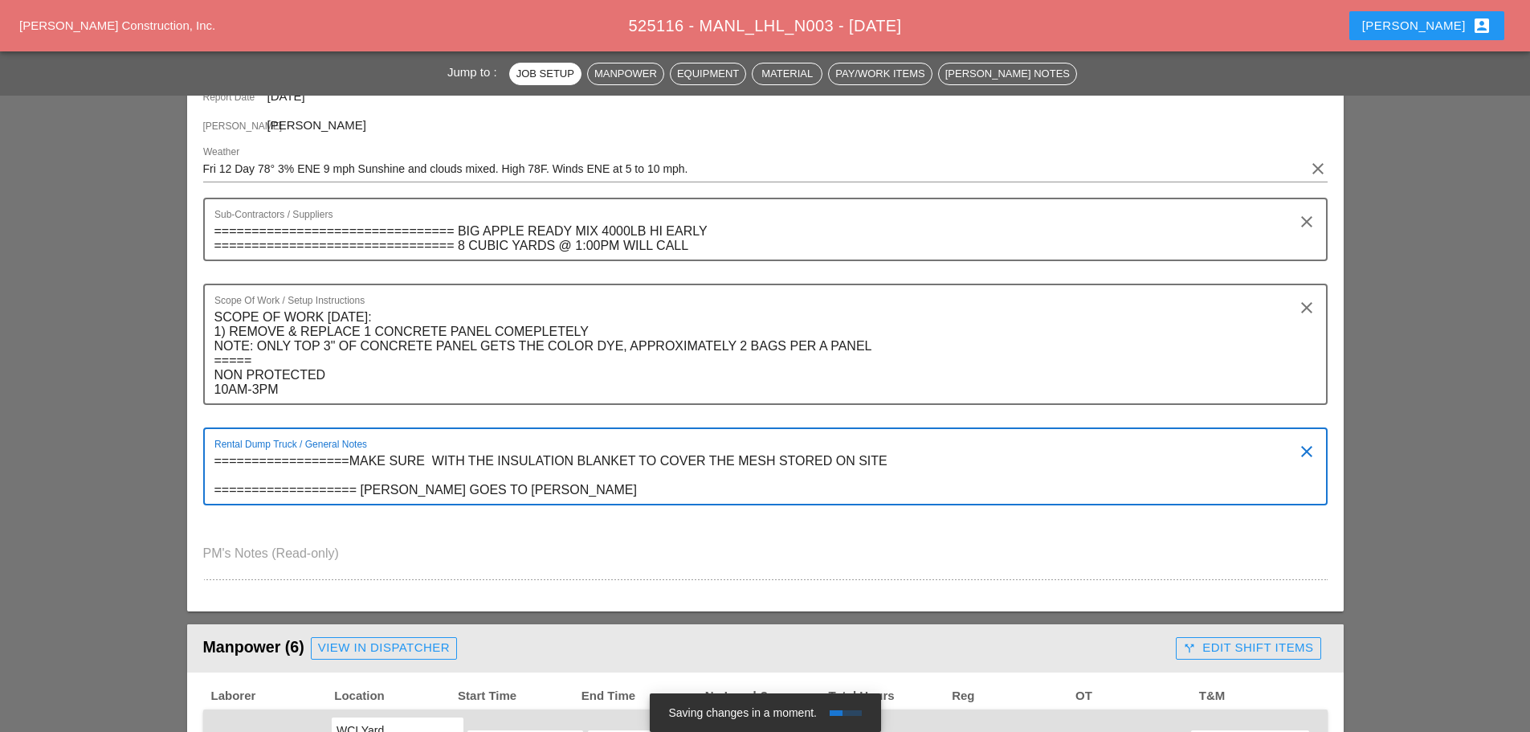
click at [990, 439] on div "Rental Dump Truck / General Notes ==================MAKE SURE WITH THE INSULATI…" at bounding box center [758, 466] width 1089 height 75
click at [890, 459] on textarea "==================MAKE SURE WITH THE INSULATION BLANKET TO COVER THE MESH STORE…" at bounding box center [758, 475] width 1089 height 55
click at [527, 487] on textarea "==================MAKE SURE WITH THE INSULATION BLANKET TO COVER THE MESH STORE…" at bounding box center [758, 475] width 1089 height 55
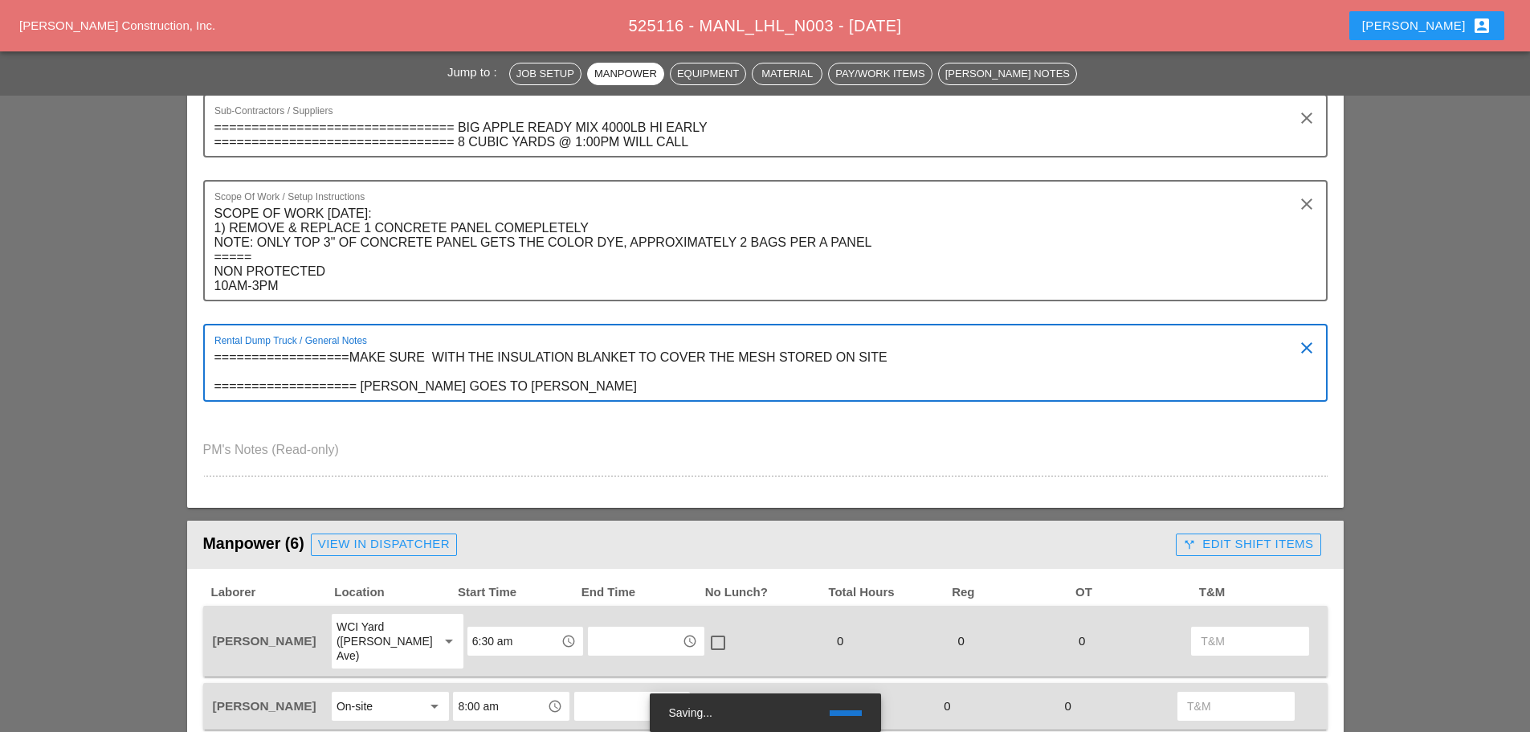
scroll to position [78, 0]
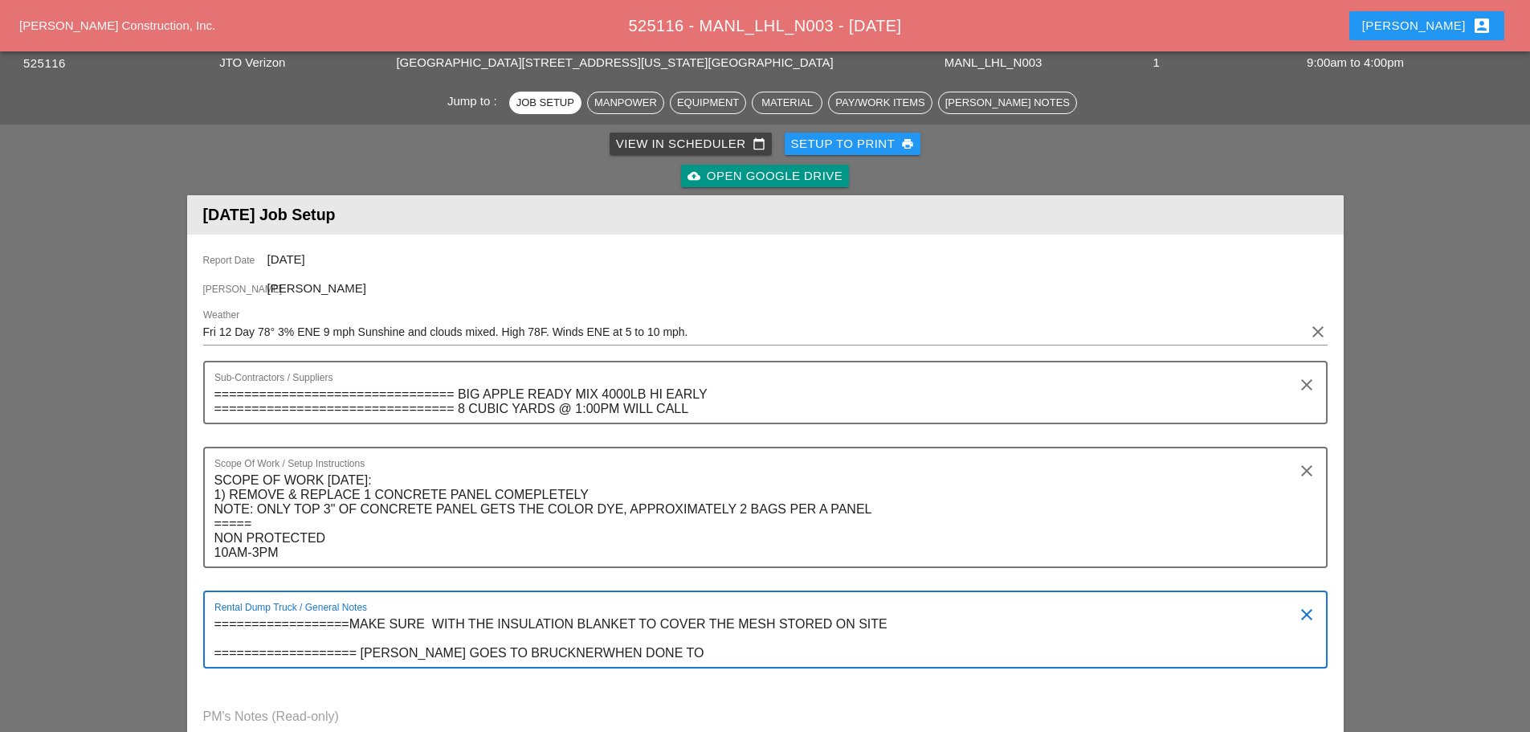
click at [525, 650] on textarea "==================MAKE SURE WITH THE INSULATION BLANKET TO COVER THE MESH STORE…" at bounding box center [758, 638] width 1089 height 55
click at [646, 655] on textarea "==================MAKE SURE WITH THE INSULATION BLANKET TO COVER THE MESH STORE…" at bounding box center [758, 638] width 1089 height 55
type textarea "==================MAKE SURE WITH THE INSULATION BLANKET TO COVER THE MESH STORE…"
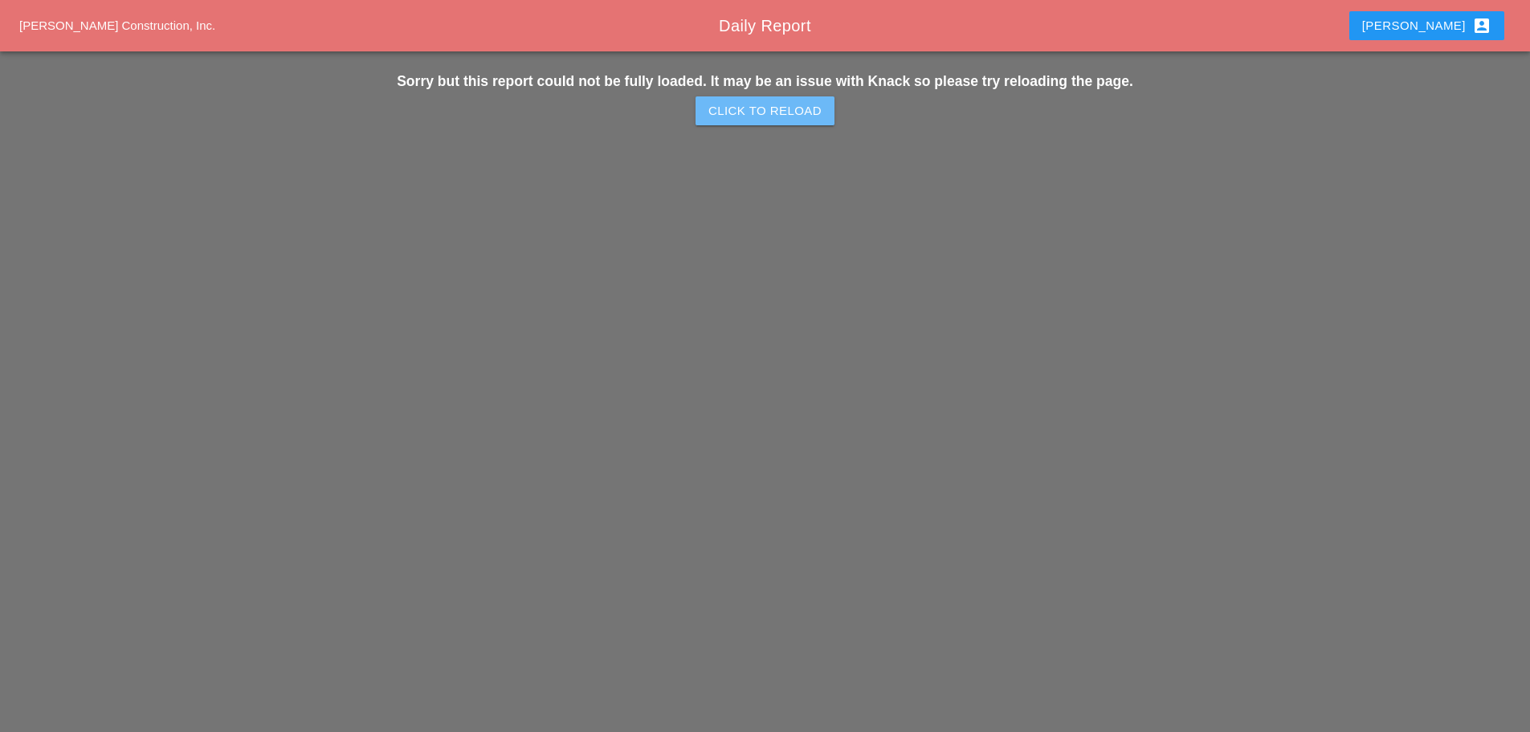
click at [761, 113] on div "Click to Reload" at bounding box center [764, 111] width 113 height 18
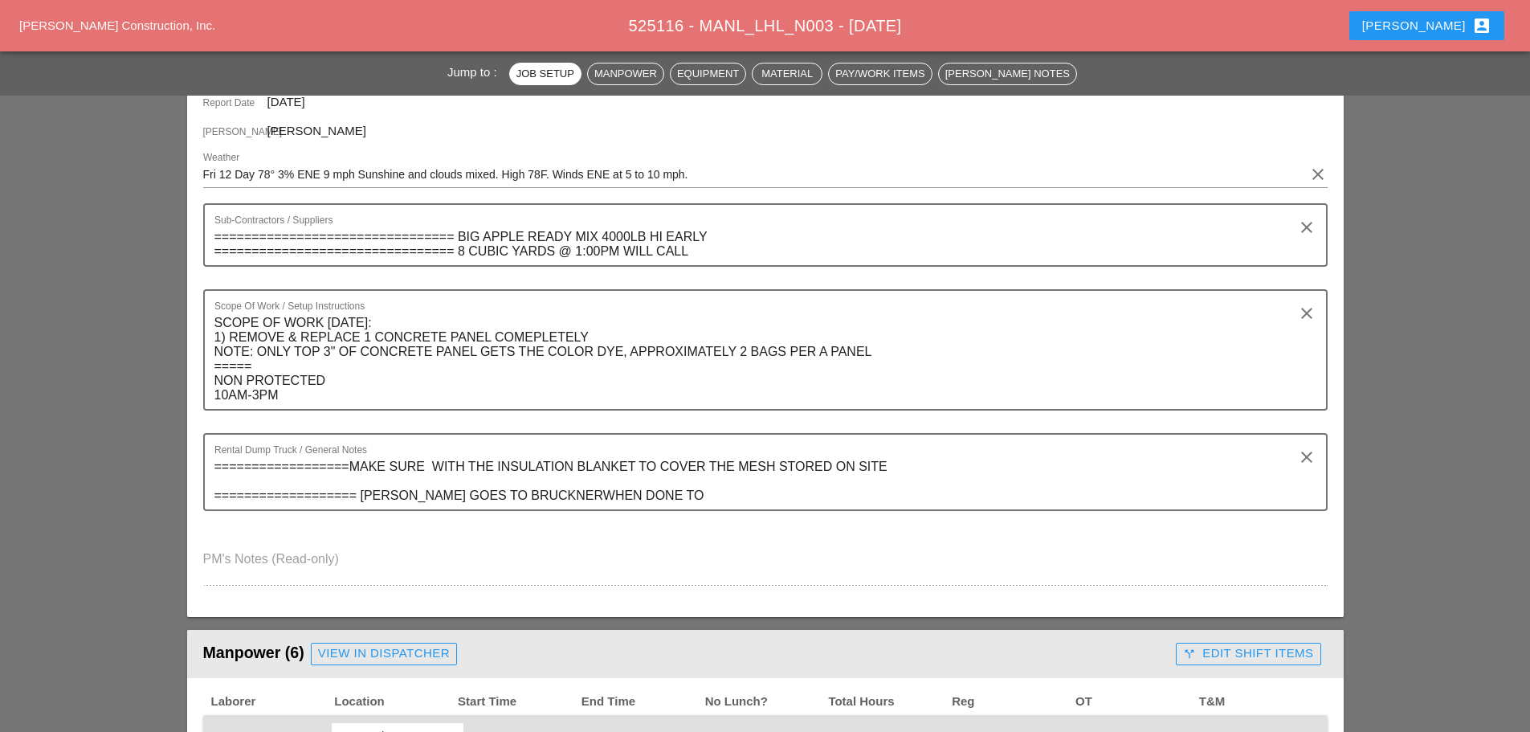
scroll to position [241, 0]
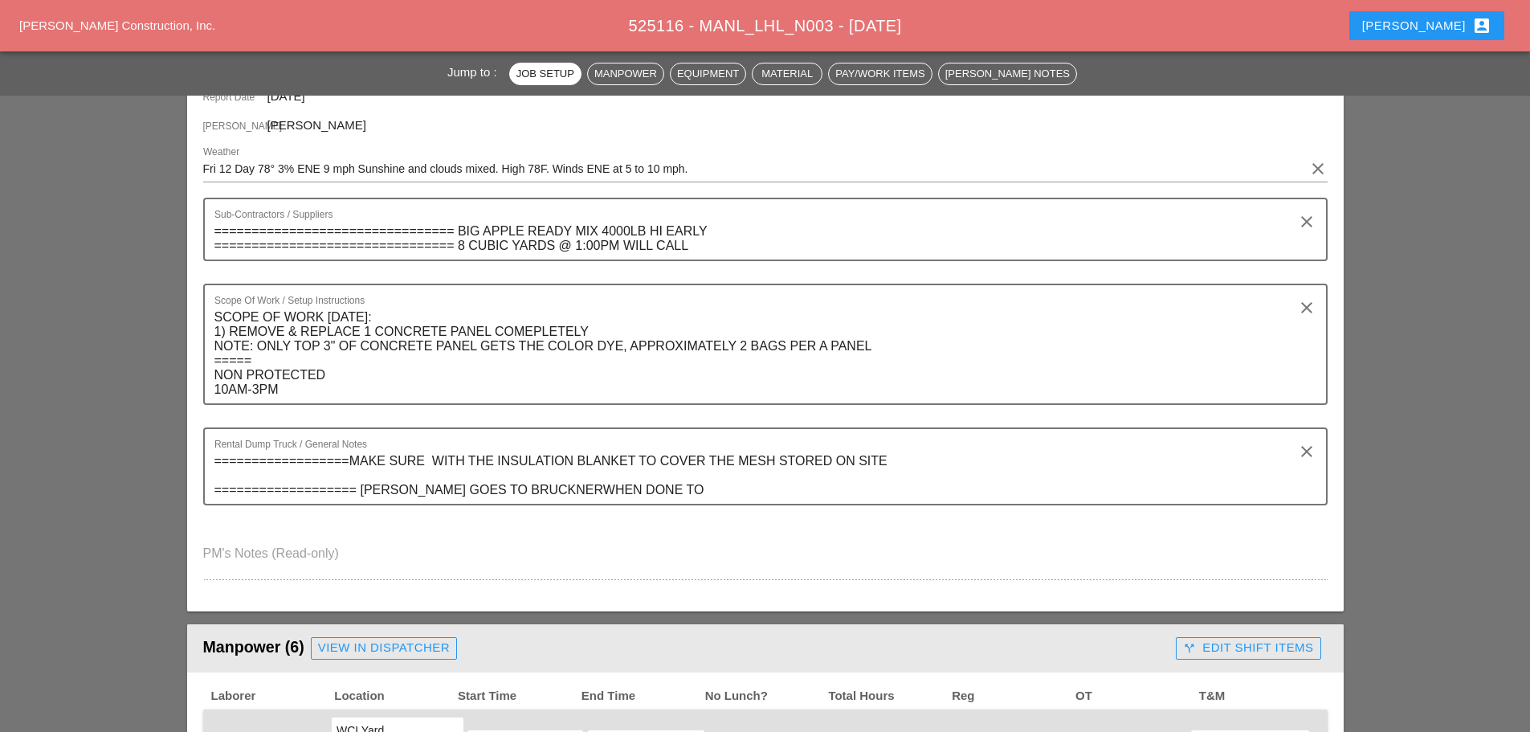
click at [622, 485] on textarea "==================MAKE SURE WITH THE INSULATION BLANKET TO COVER THE MESH STORE…" at bounding box center [758, 475] width 1089 height 55
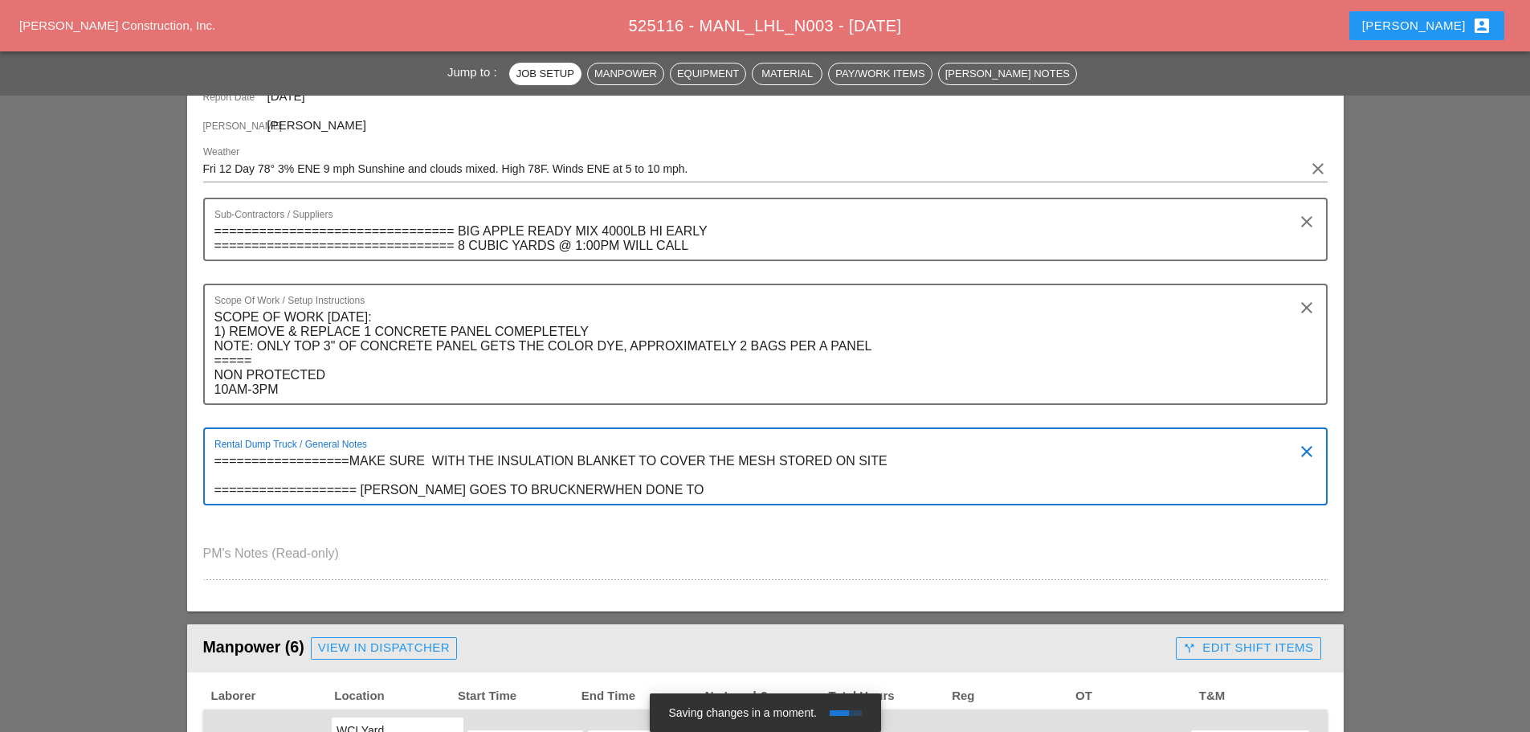
click at [523, 489] on textarea "==================MAKE SURE WITH THE INSULATION BLANKET TO COVER THE MESH STORE…" at bounding box center [758, 475] width 1089 height 55
click at [633, 491] on textarea "==================MAKE SURE WITH THE INSULATION BLANKET TO COVER THE MESH STORE…" at bounding box center [758, 475] width 1089 height 55
click at [629, 487] on textarea "==================MAKE SURE WITH THE INSULATION BLANKET TO COVER THE MESH STORE…" at bounding box center [758, 475] width 1089 height 55
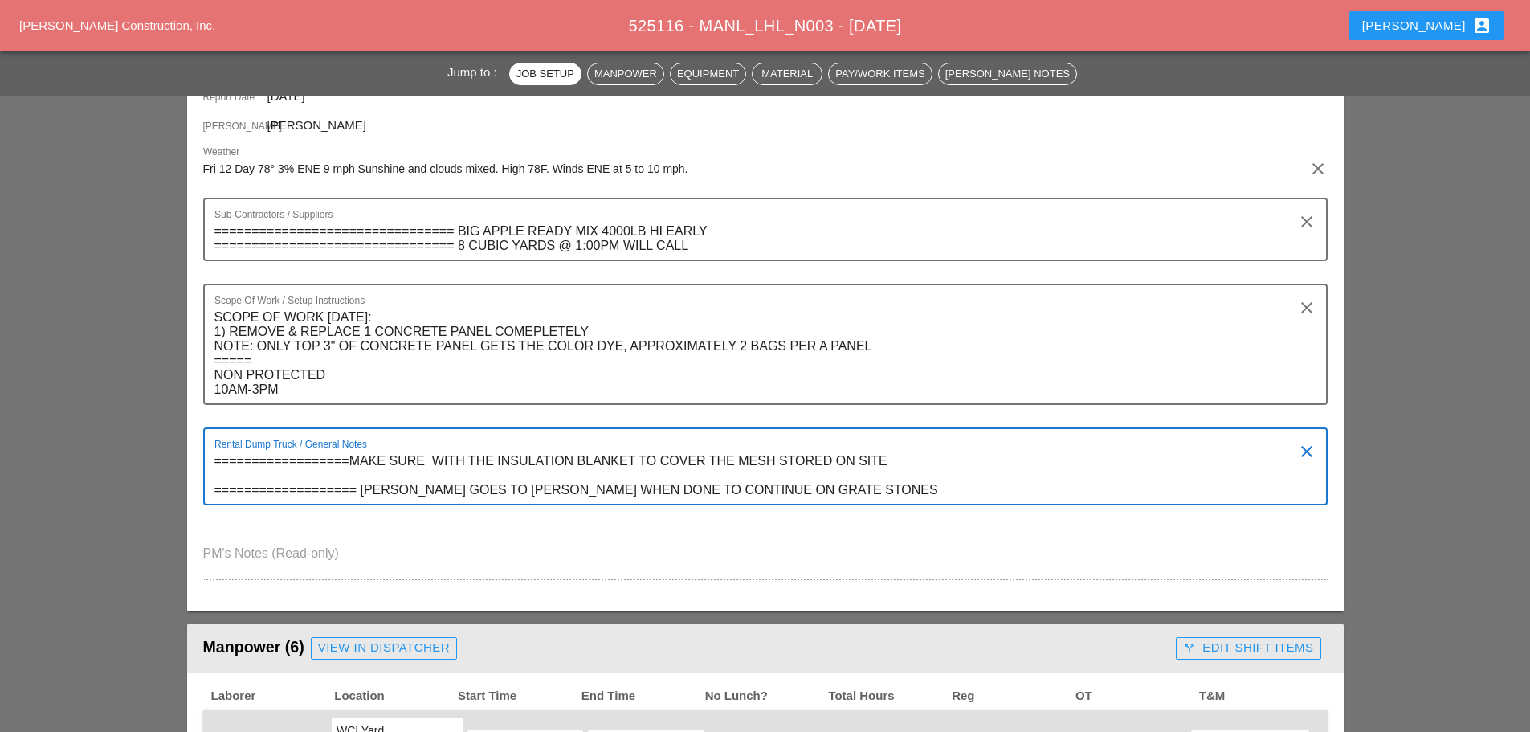
click at [768, 485] on textarea "==================MAKE SURE WITH THE INSULATION BLANKET TO COVER THE MESH STORE…" at bounding box center [758, 475] width 1089 height 55
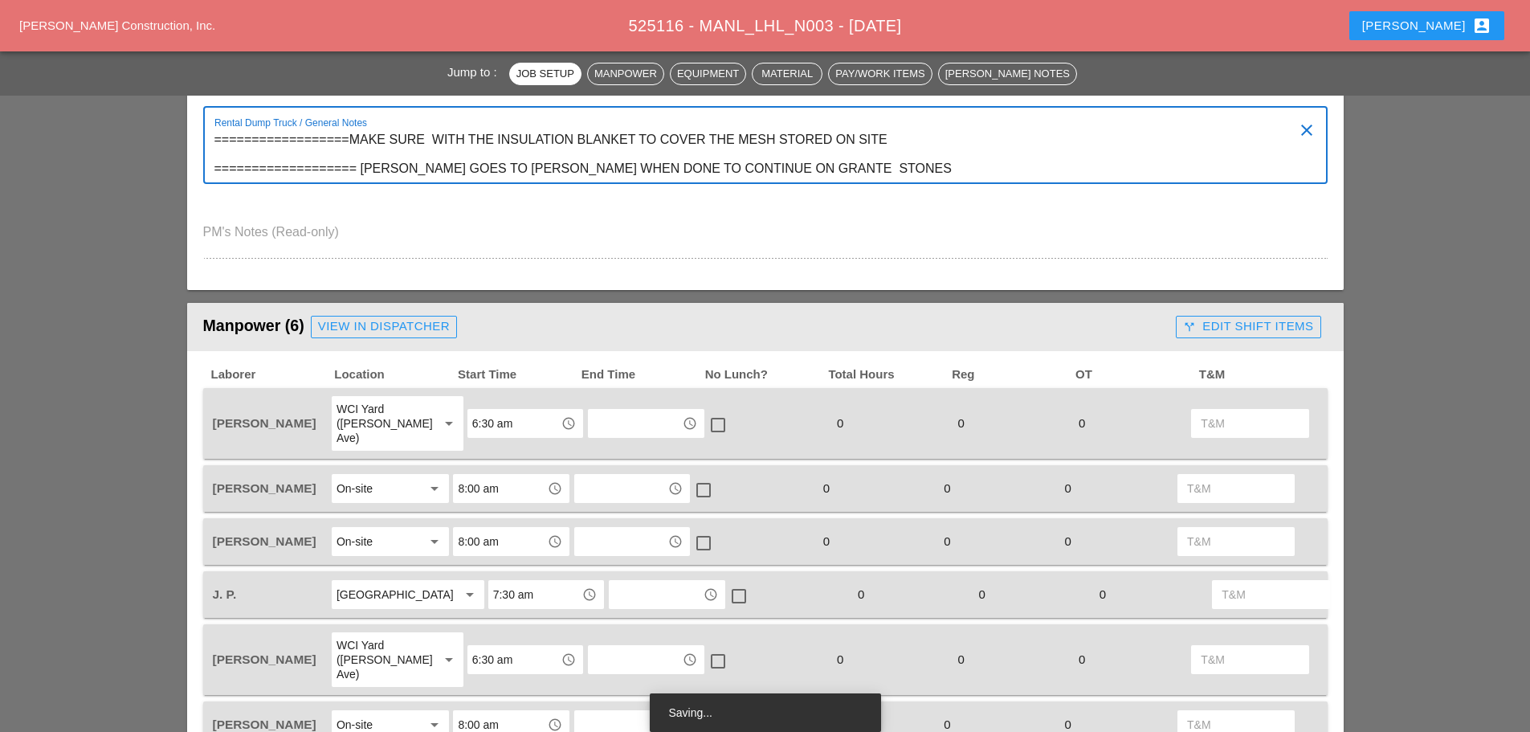
scroll to position [723, 0]
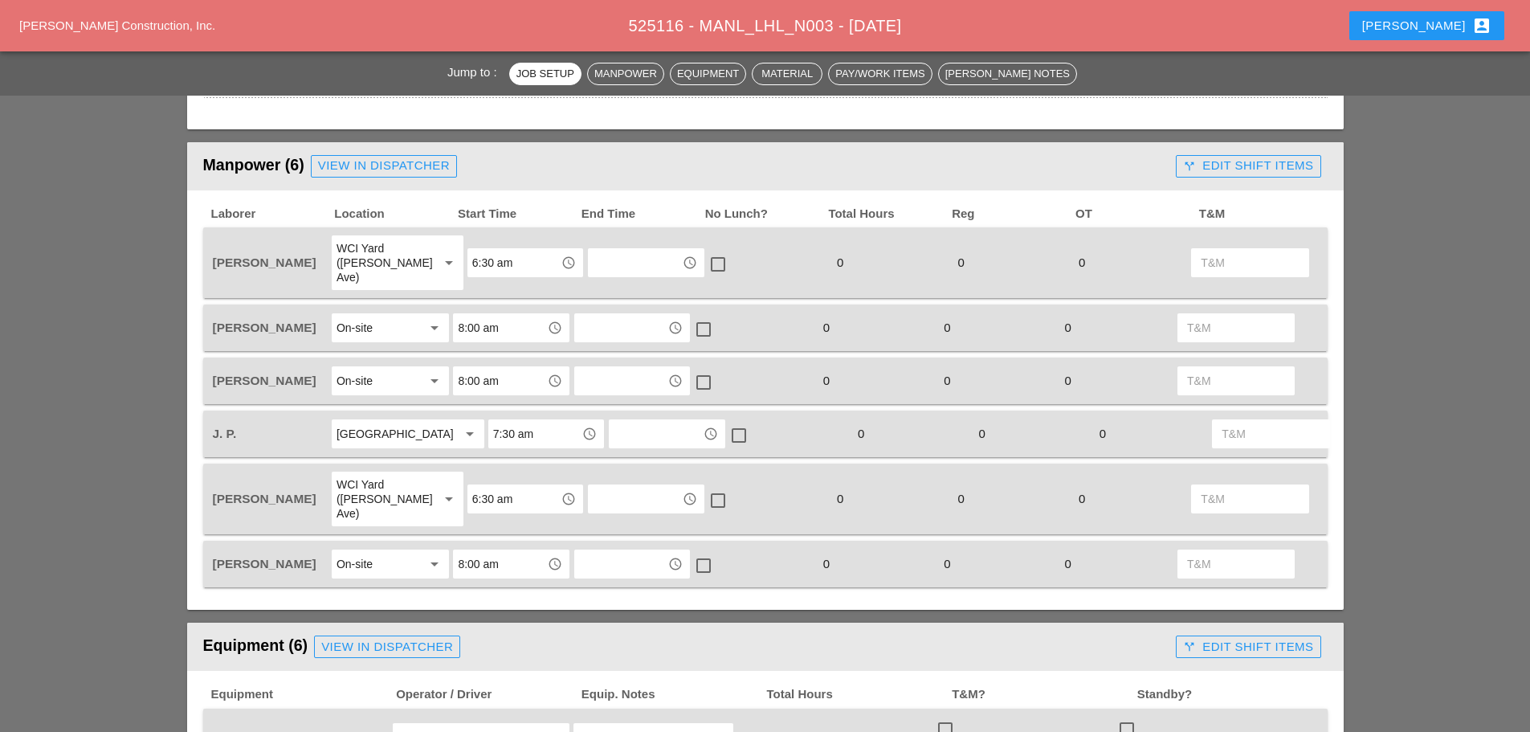
type textarea "==================MAKE SURE WITH THE INSULATION BLANKET TO COVER THE MESH STORE…"
click at [408, 165] on div "View in Dispatcher" at bounding box center [384, 166] width 132 height 18
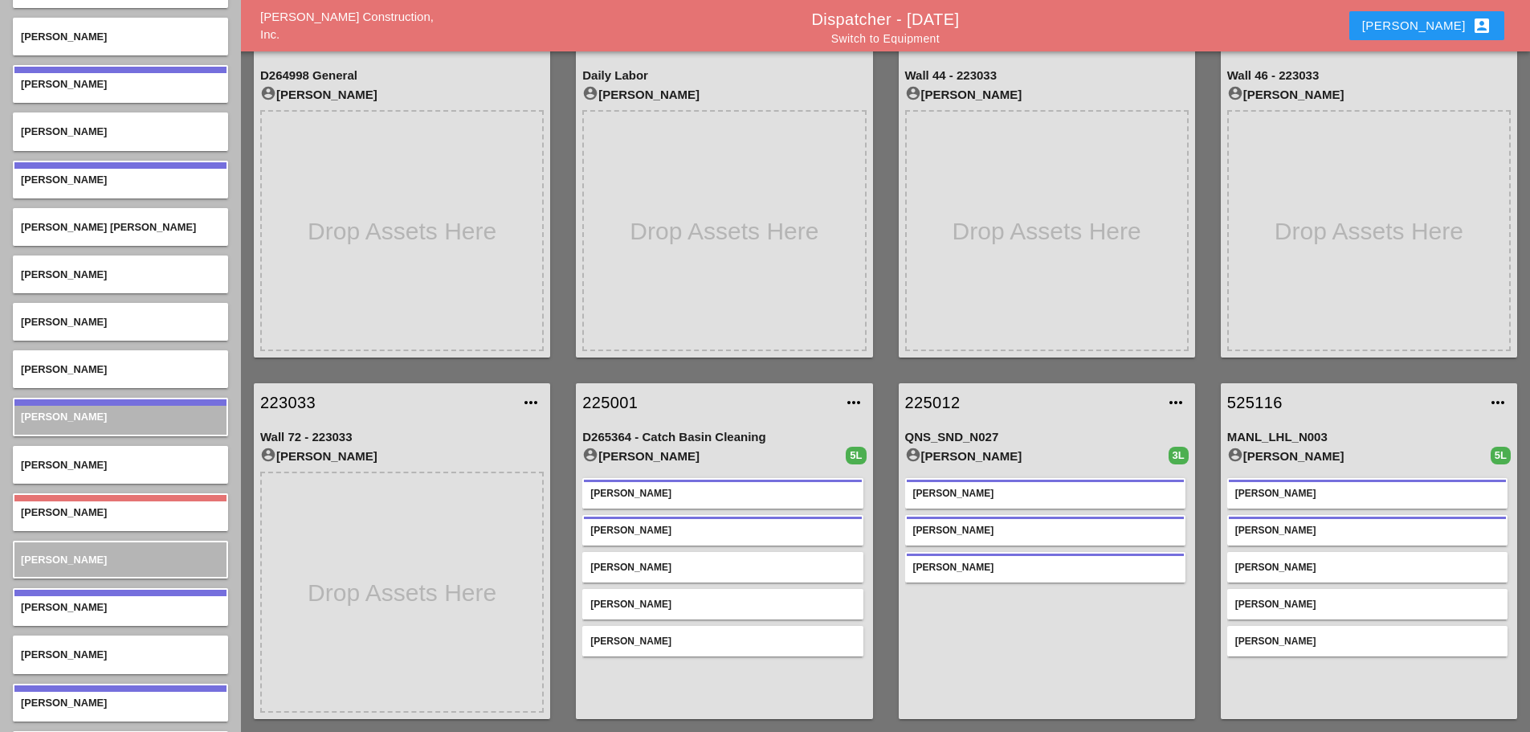
scroll to position [5523, 0]
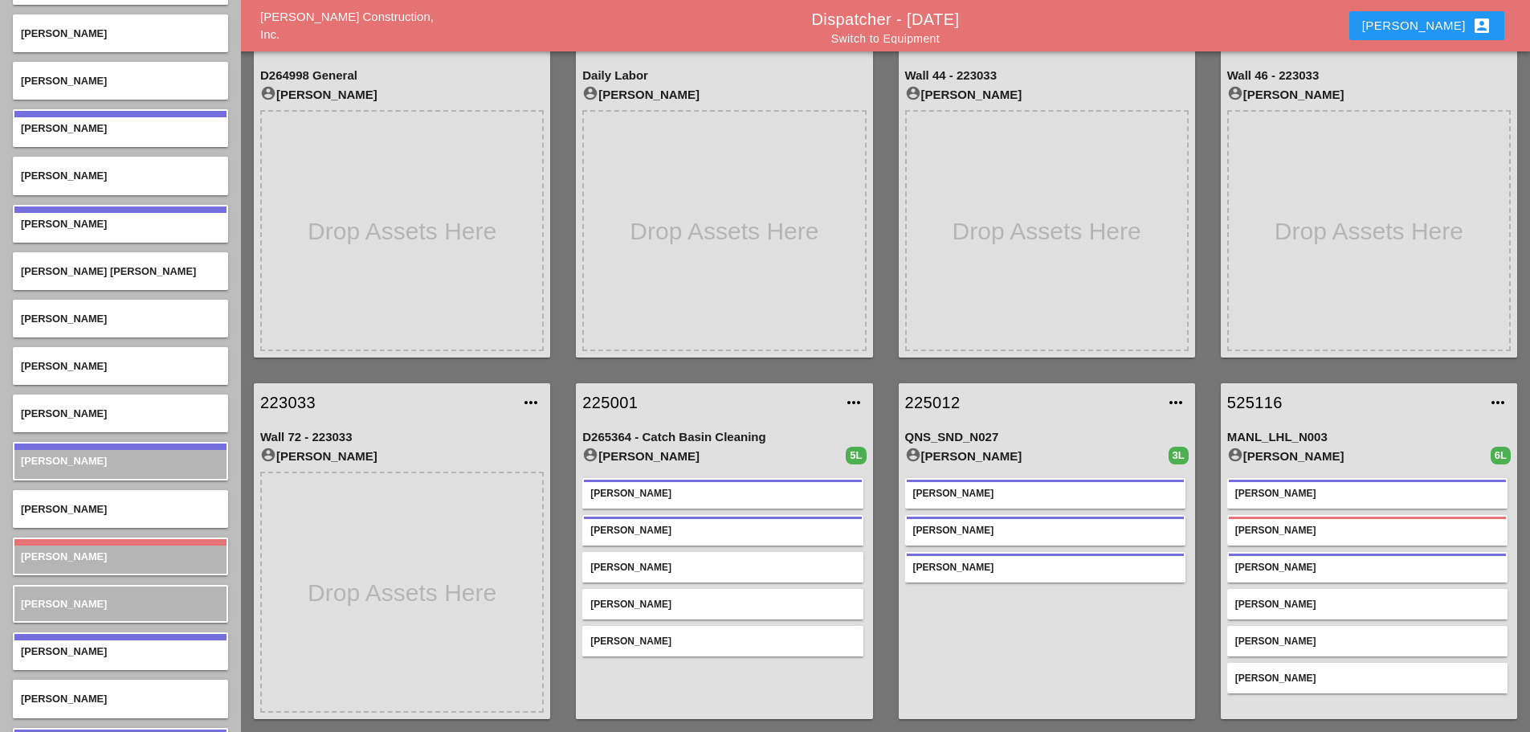
click at [924, 35] on link "Switch to Equipment" at bounding box center [885, 38] width 108 height 13
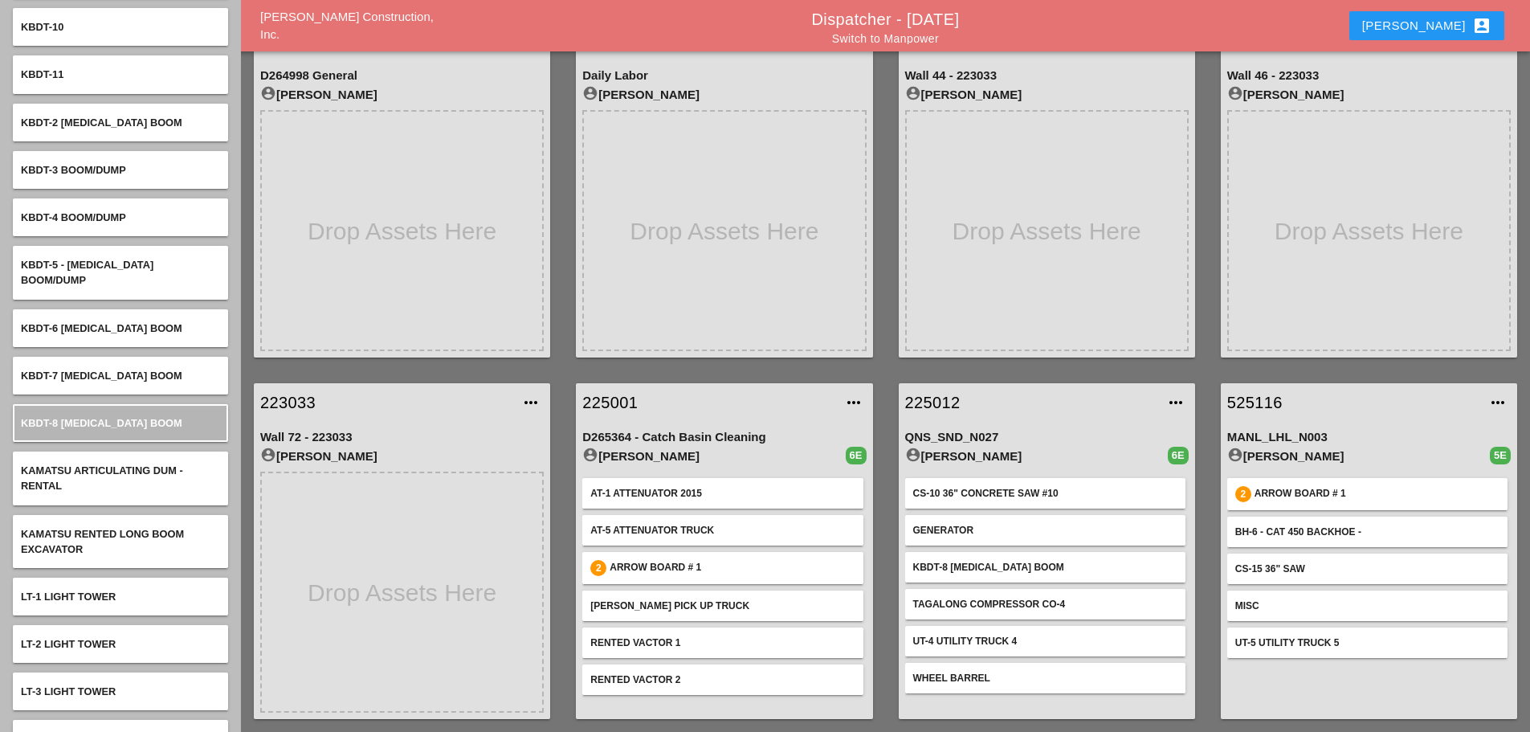
scroll to position [4474, 0]
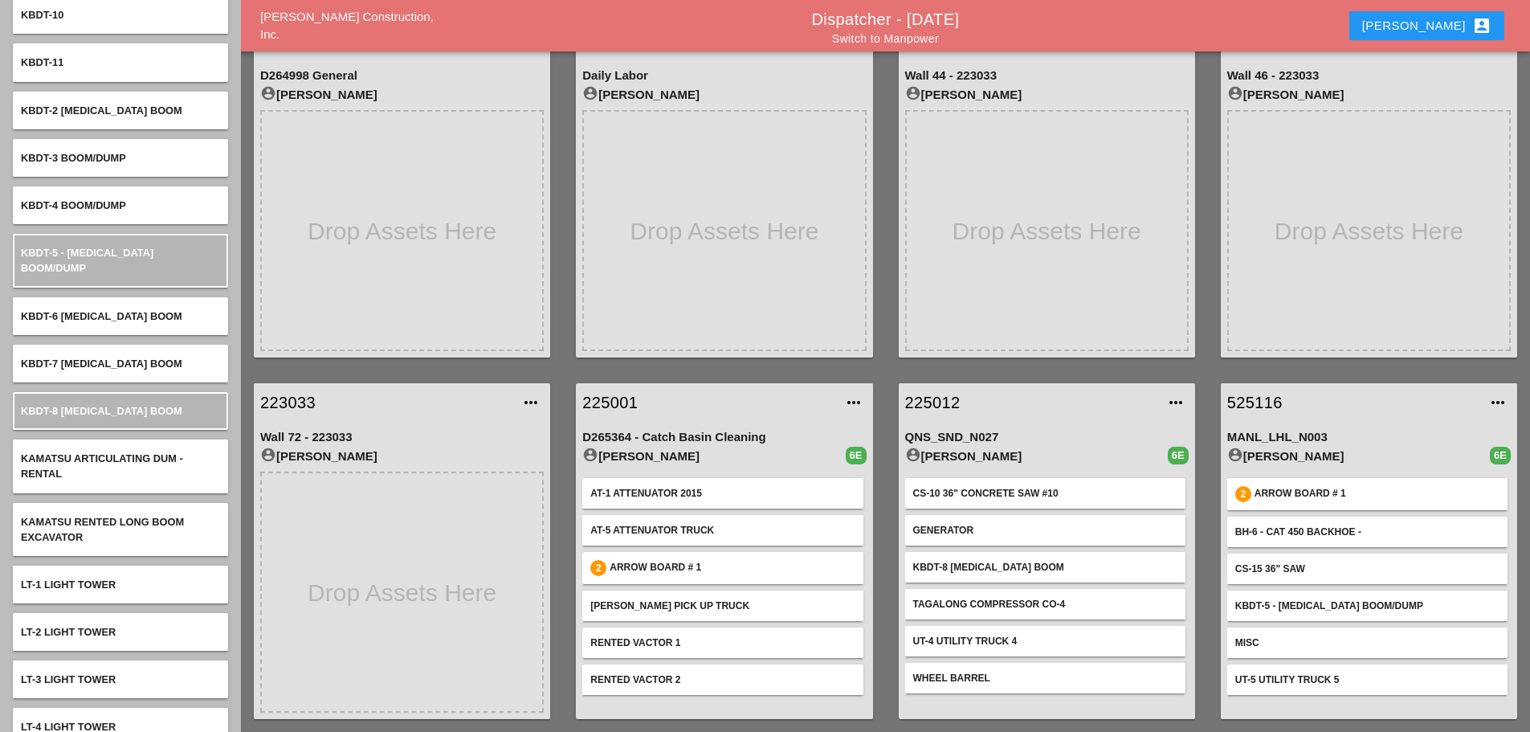
click at [896, 41] on link "Switch to Manpower" at bounding box center [885, 38] width 107 height 13
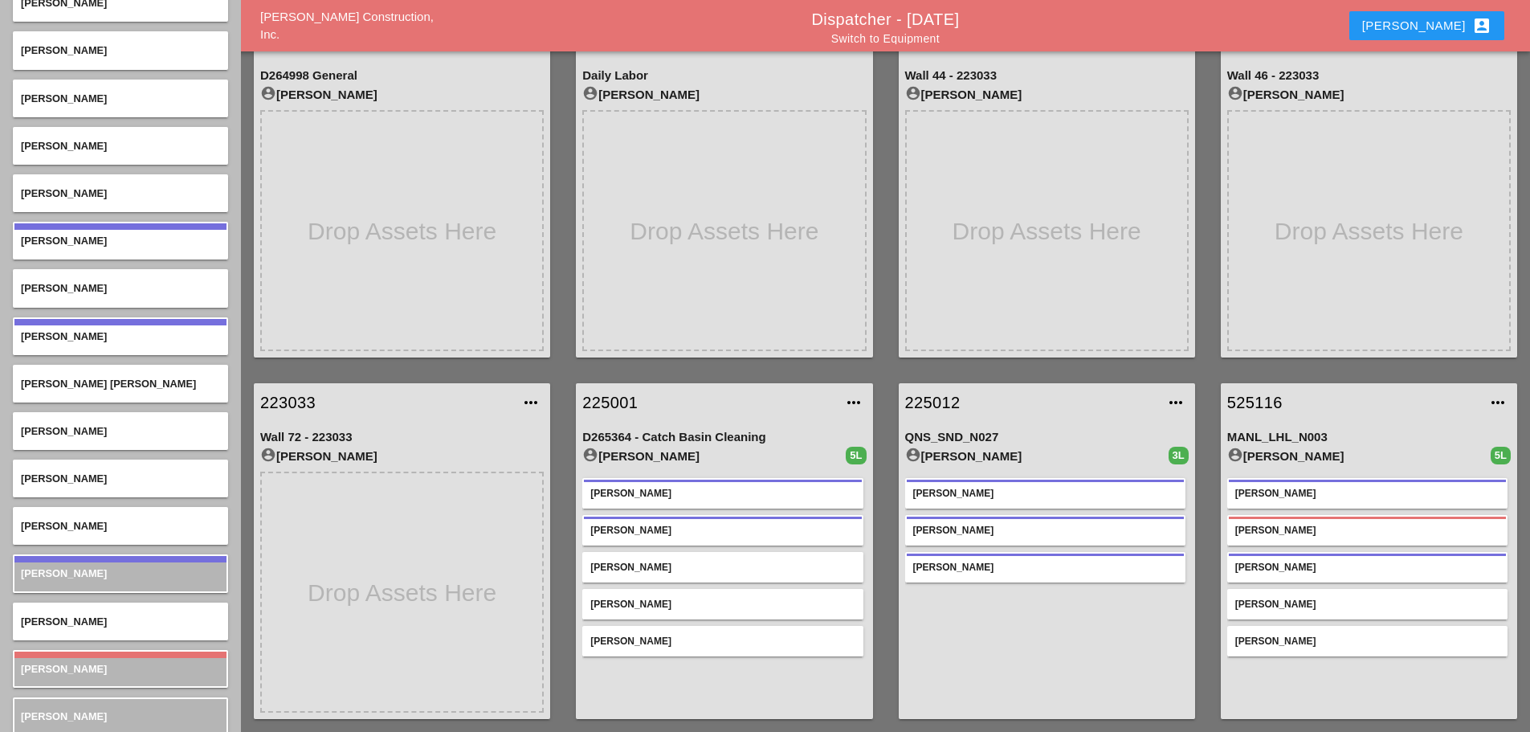
scroll to position [5330, 0]
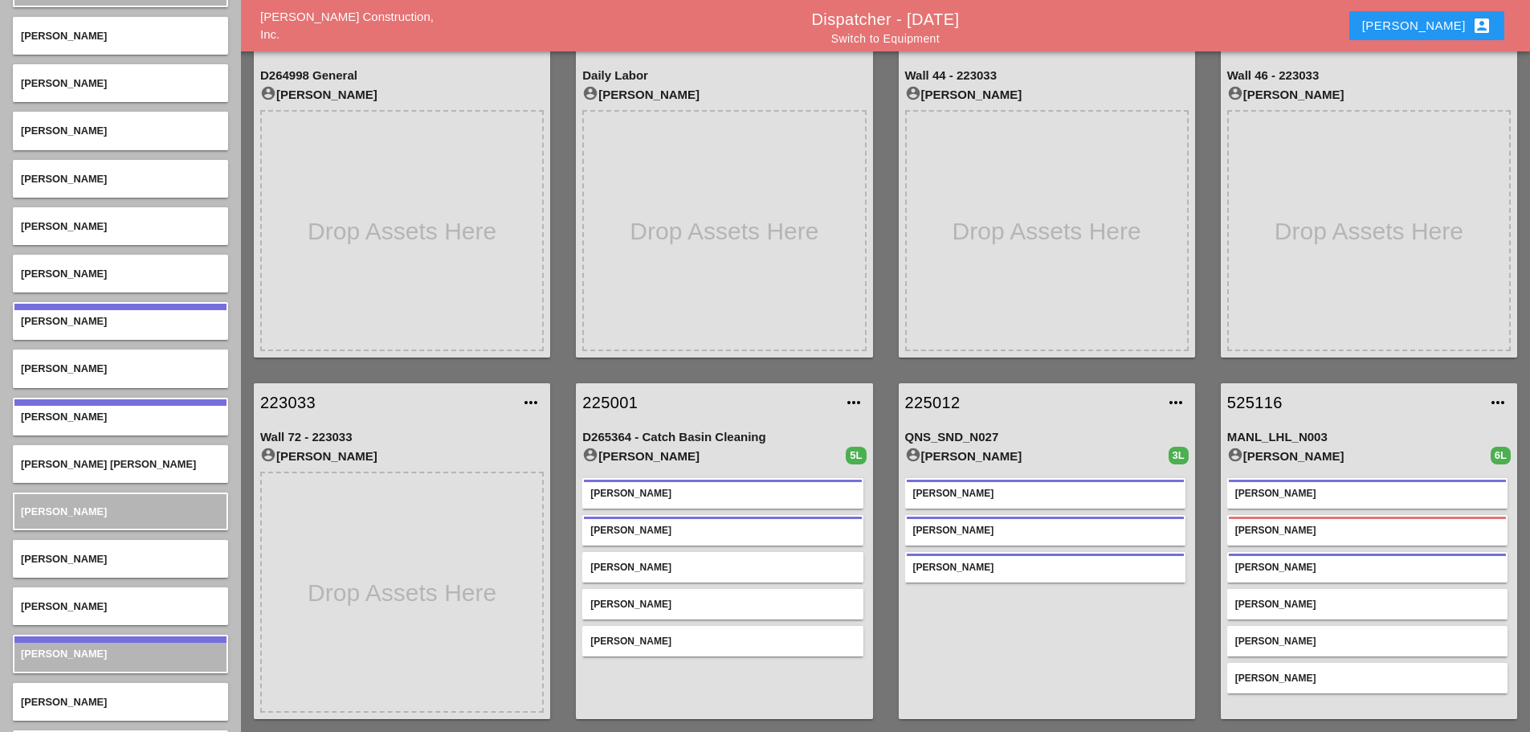
click at [1260, 402] on link "525116" at bounding box center [1352, 402] width 251 height 24
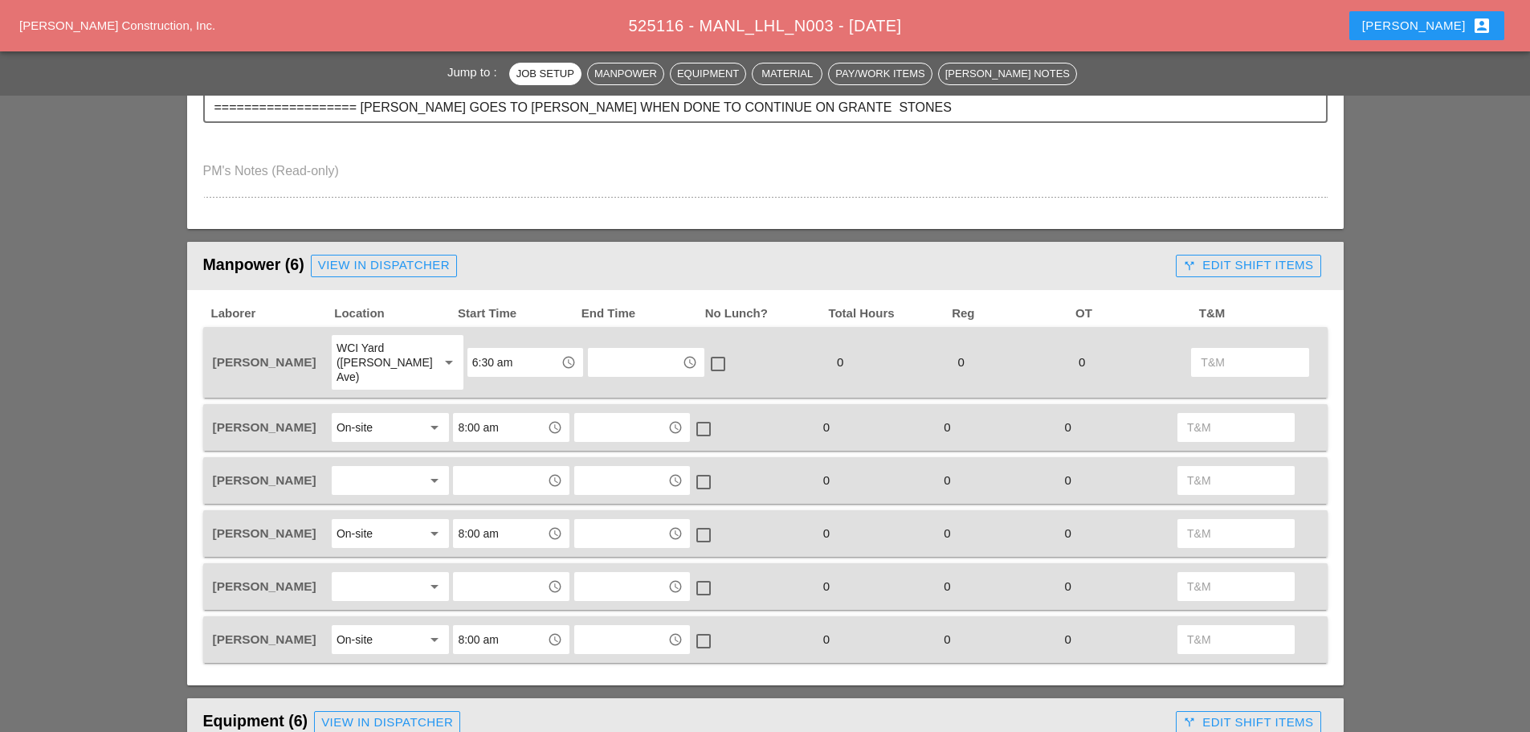
scroll to position [643, 0]
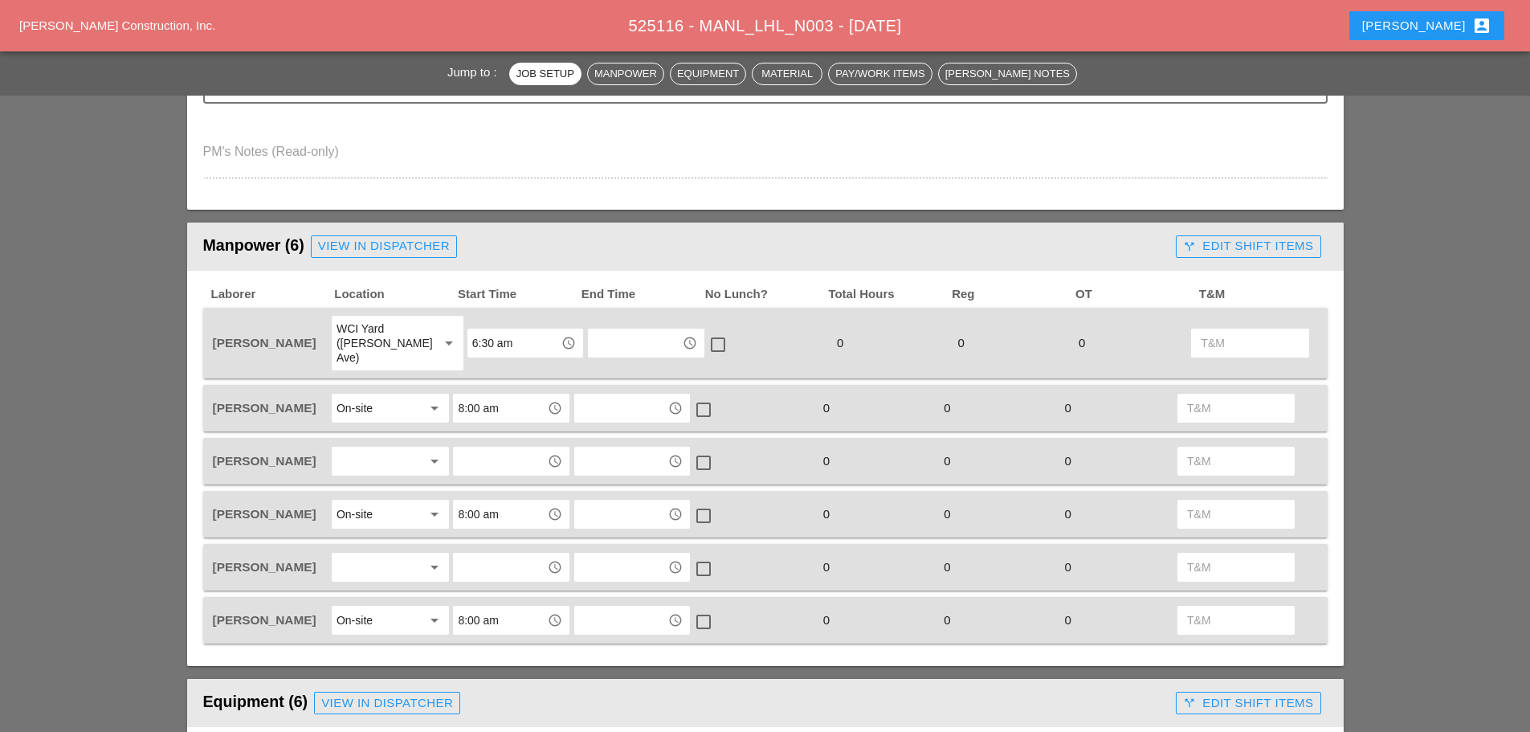
click at [385, 448] on div at bounding box center [379, 461] width 85 height 26
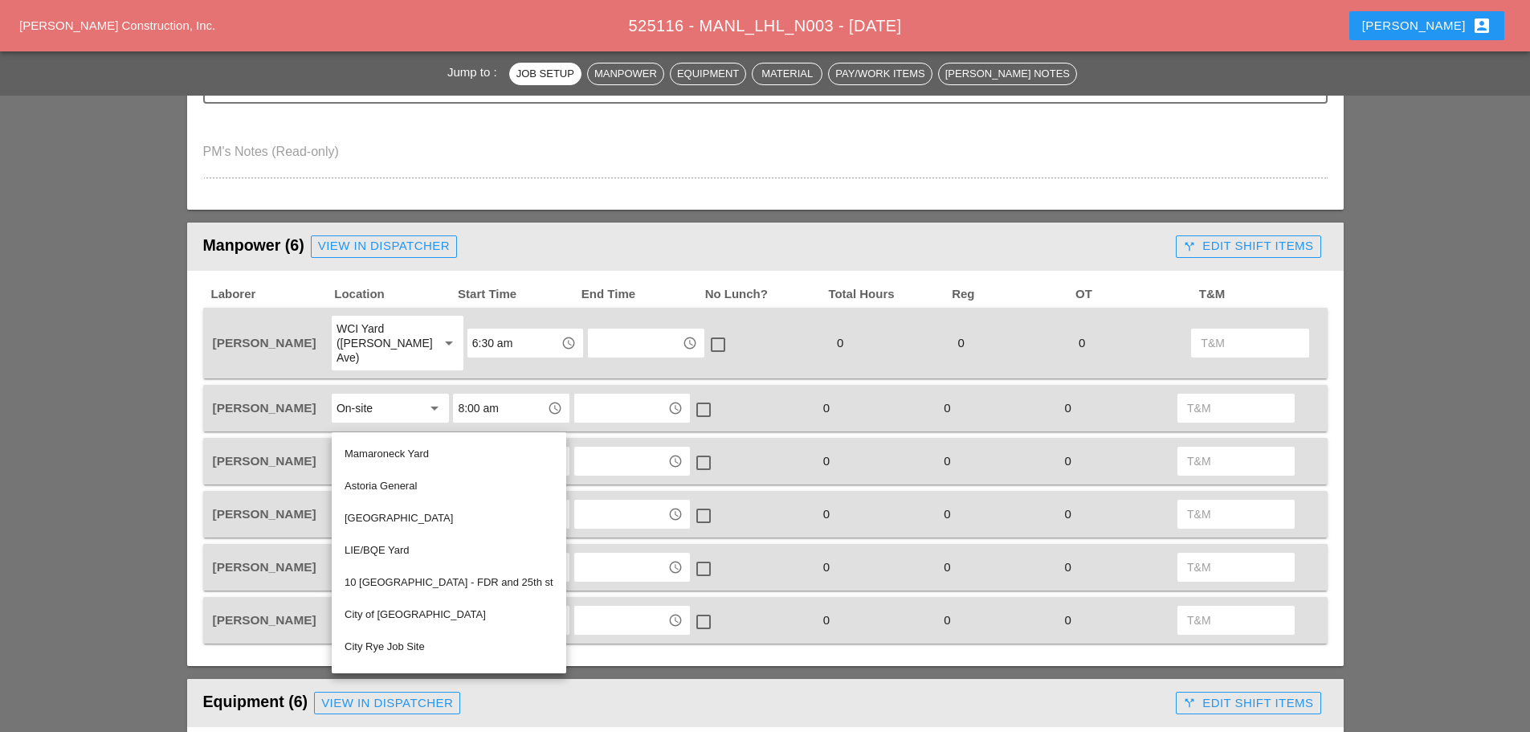
scroll to position [215, 0]
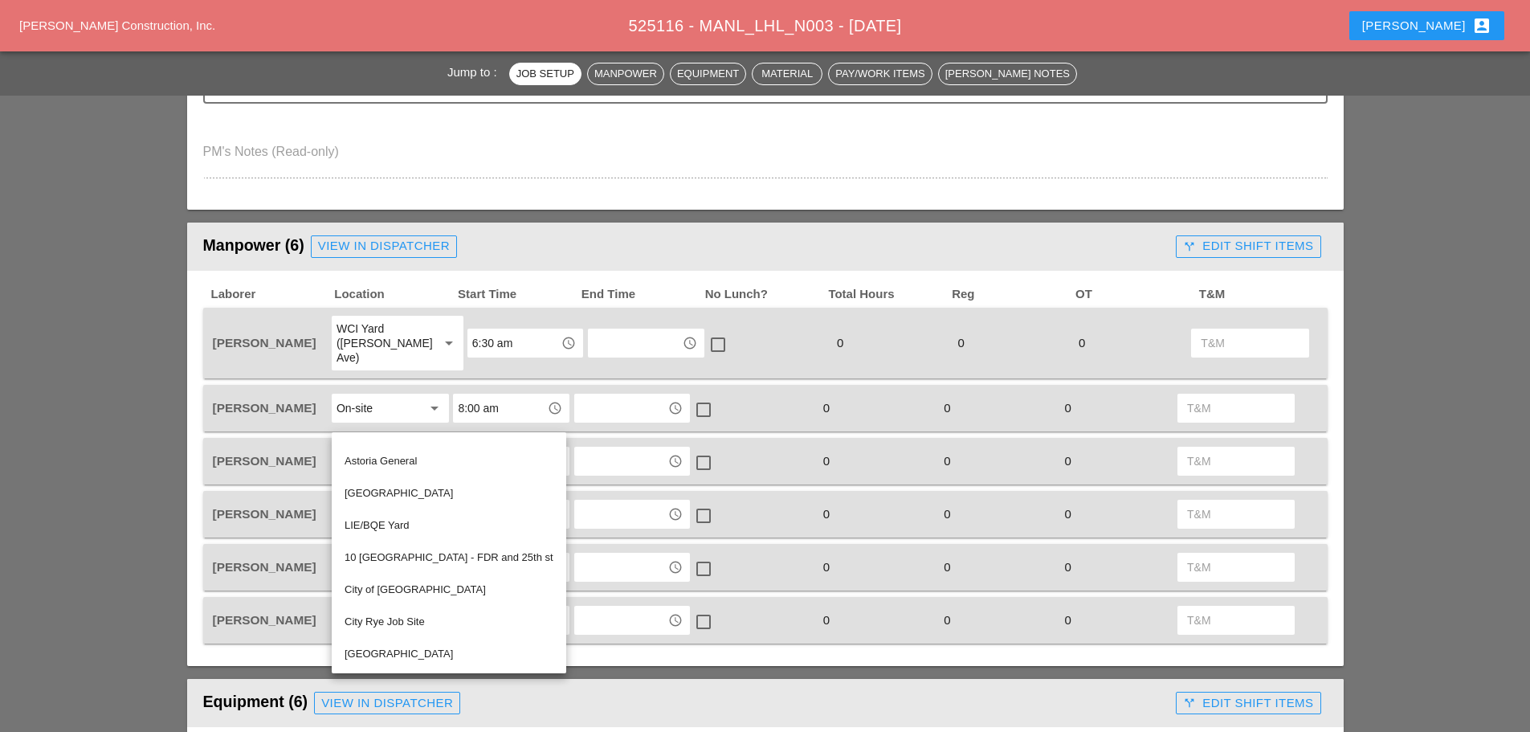
click at [385, 648] on div "[GEOGRAPHIC_DATA]" at bounding box center [449, 653] width 209 height 19
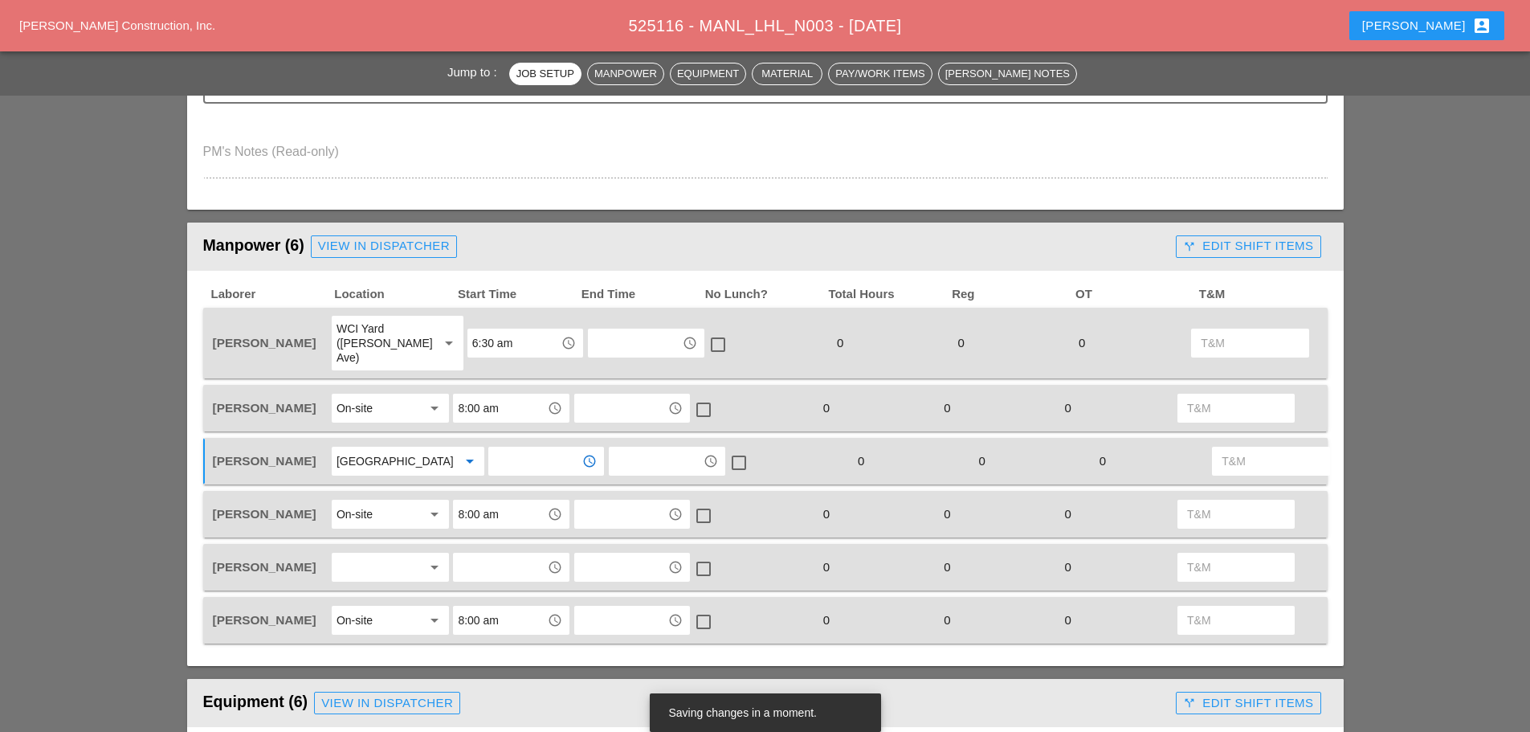
click at [500, 458] on input "text" at bounding box center [535, 461] width 84 height 26
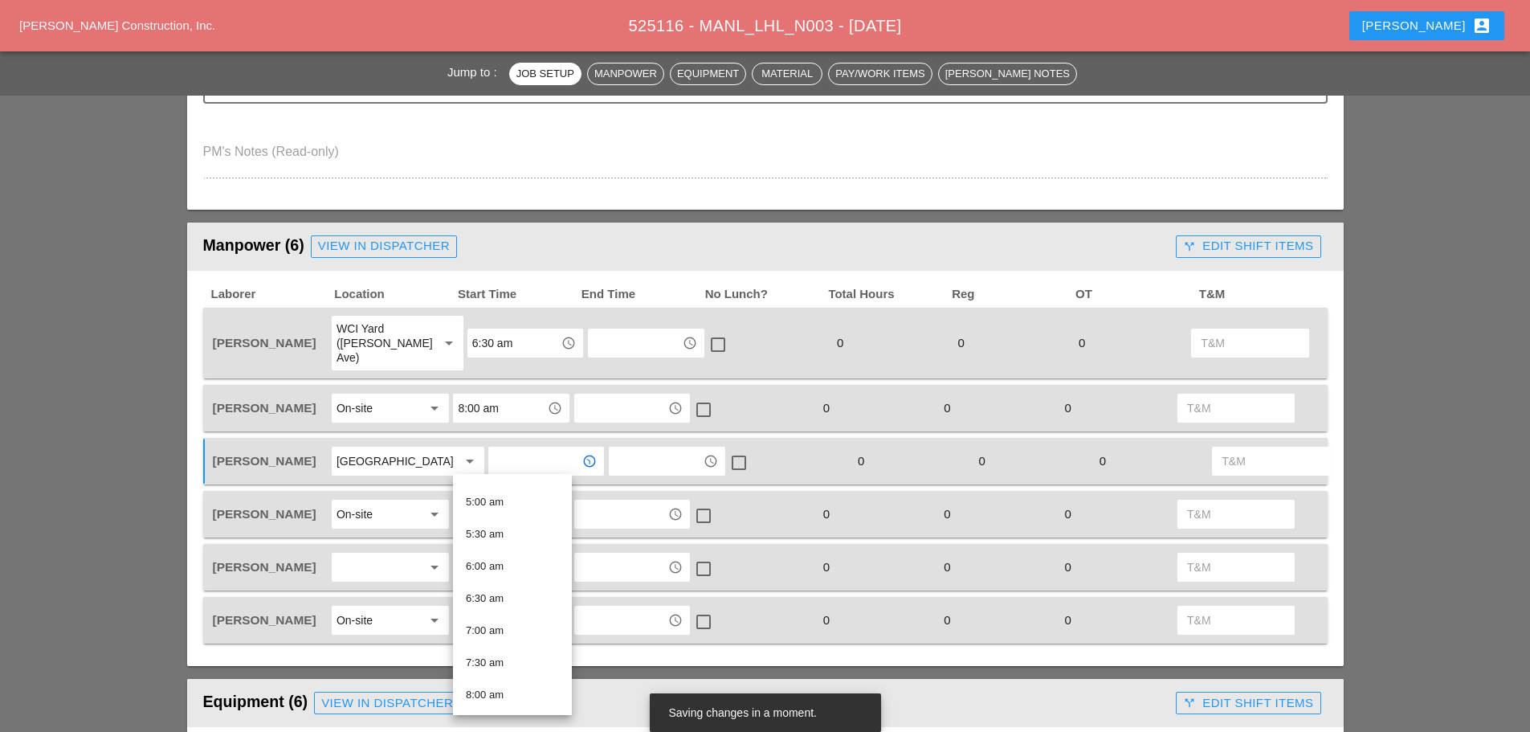
scroll to position [321, 0]
click at [504, 650] on div "7:30 am" at bounding box center [512, 653] width 93 height 19
type input "7:30 am"
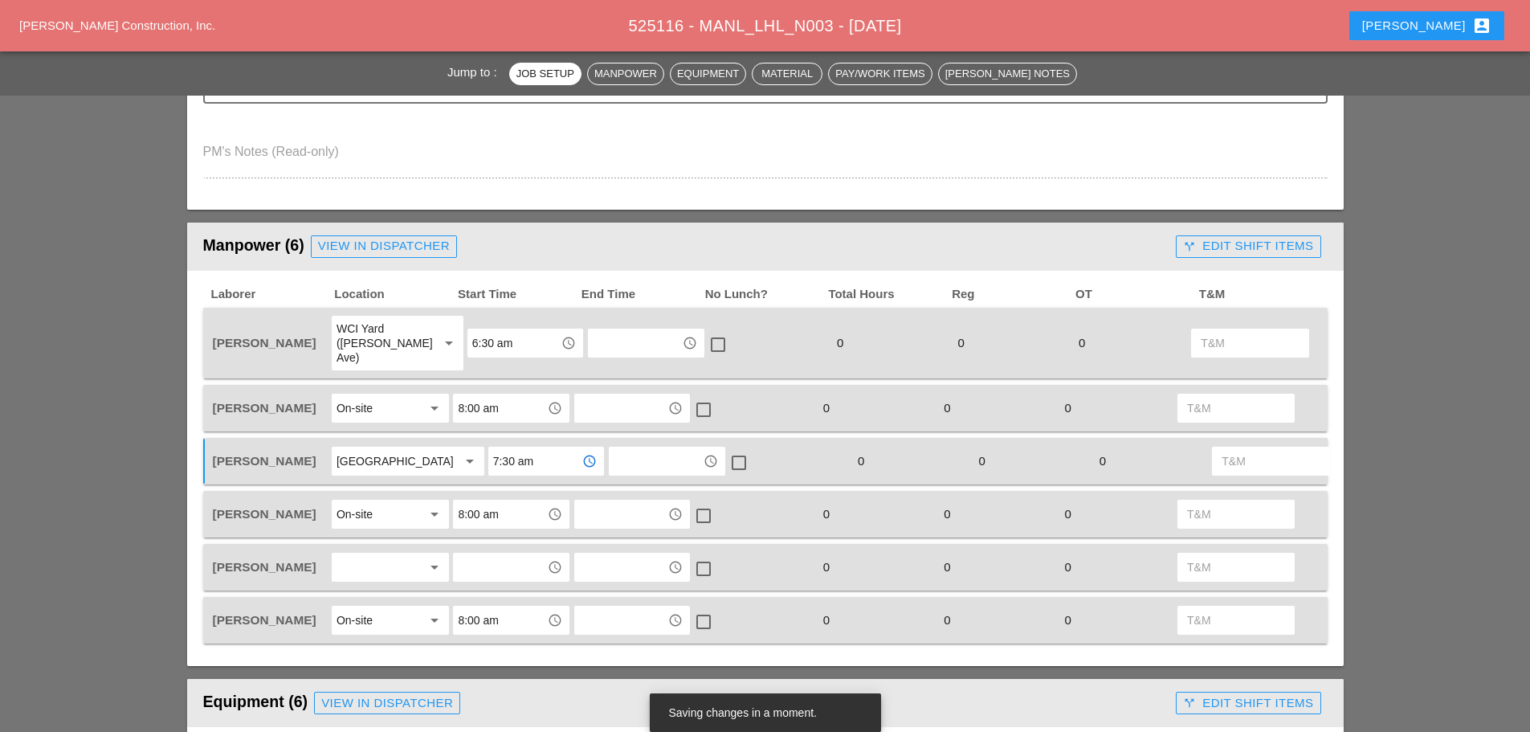
click at [401, 573] on div at bounding box center [379, 567] width 85 height 26
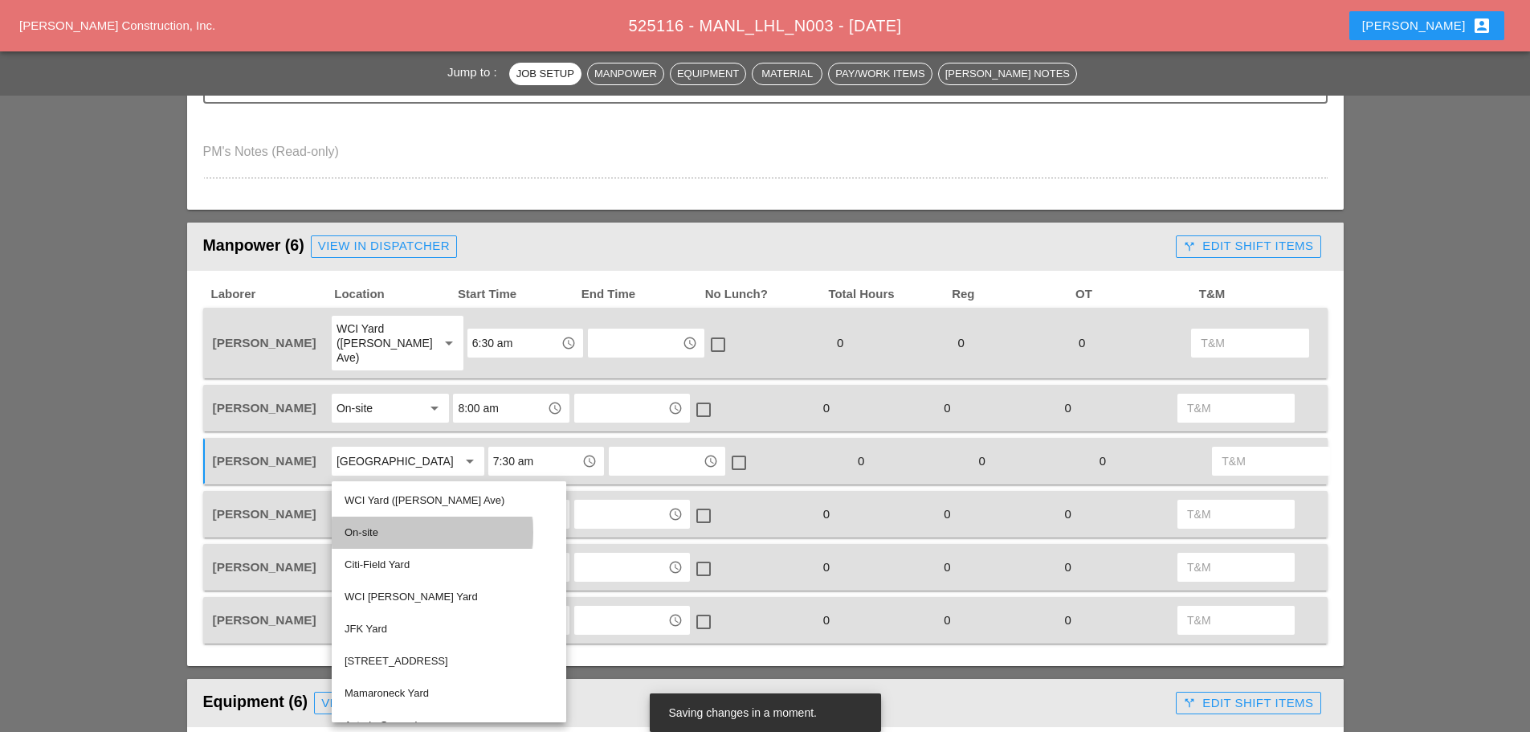
click at [361, 528] on div "On-site" at bounding box center [449, 532] width 209 height 19
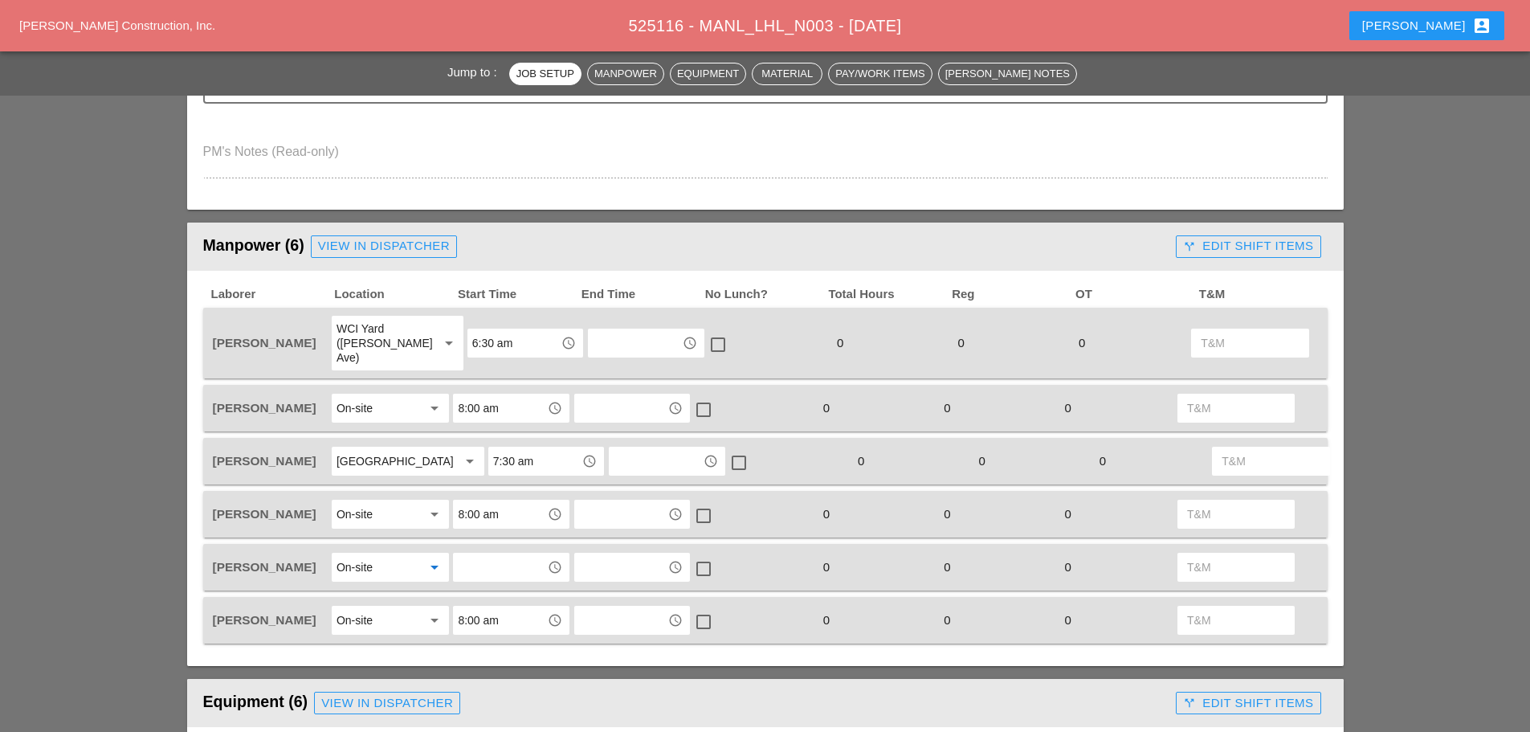
click at [395, 626] on div "On-site" at bounding box center [379, 620] width 85 height 26
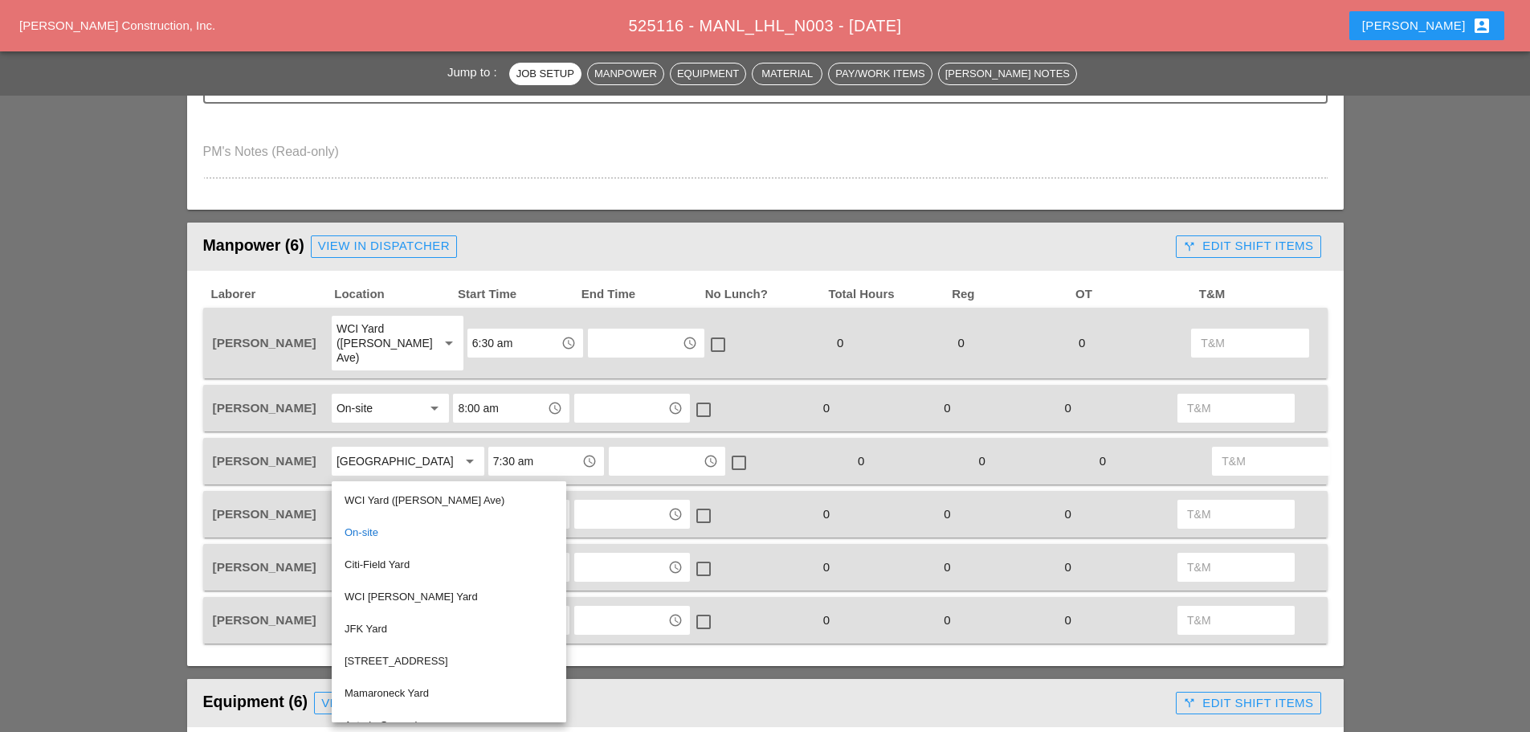
drag, startPoint x: 390, startPoint y: 495, endPoint x: 417, endPoint y: 499, distance: 26.8
click at [391, 495] on div "WCI Yard ([PERSON_NAME] Ave)" at bounding box center [449, 500] width 209 height 19
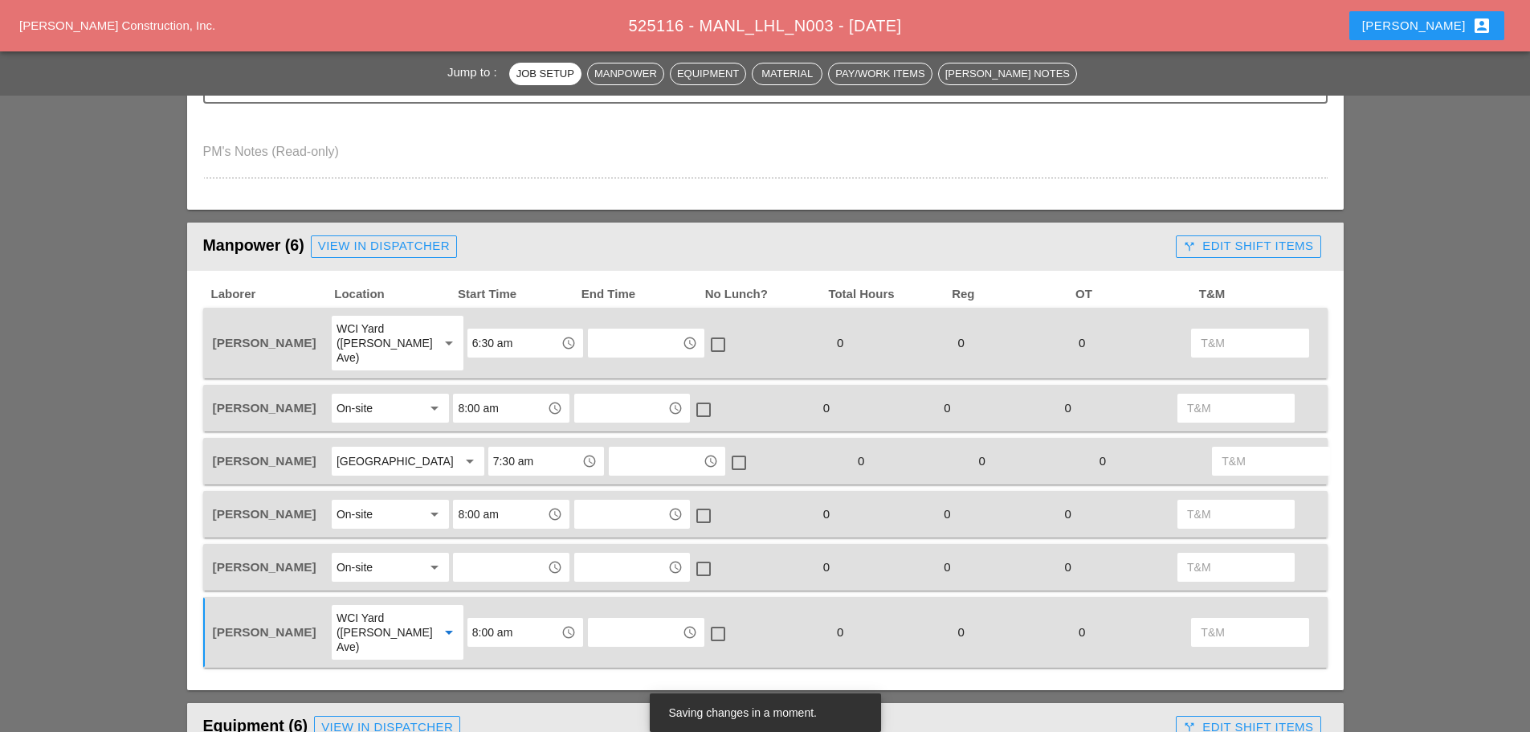
click at [497, 634] on input "8:00 am" at bounding box center [514, 632] width 84 height 26
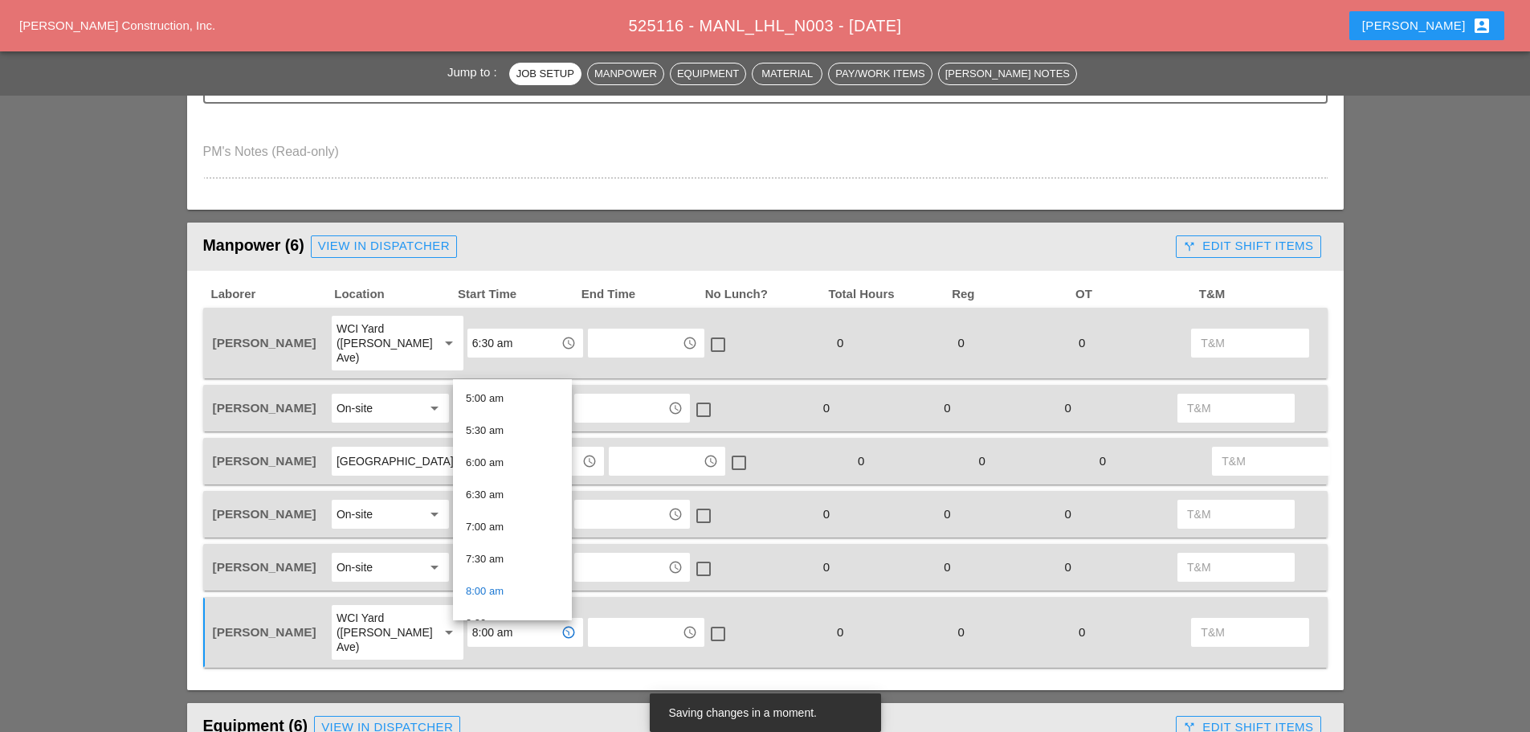
click at [493, 493] on div "6:30 am" at bounding box center [512, 494] width 93 height 19
type input "6:30 am"
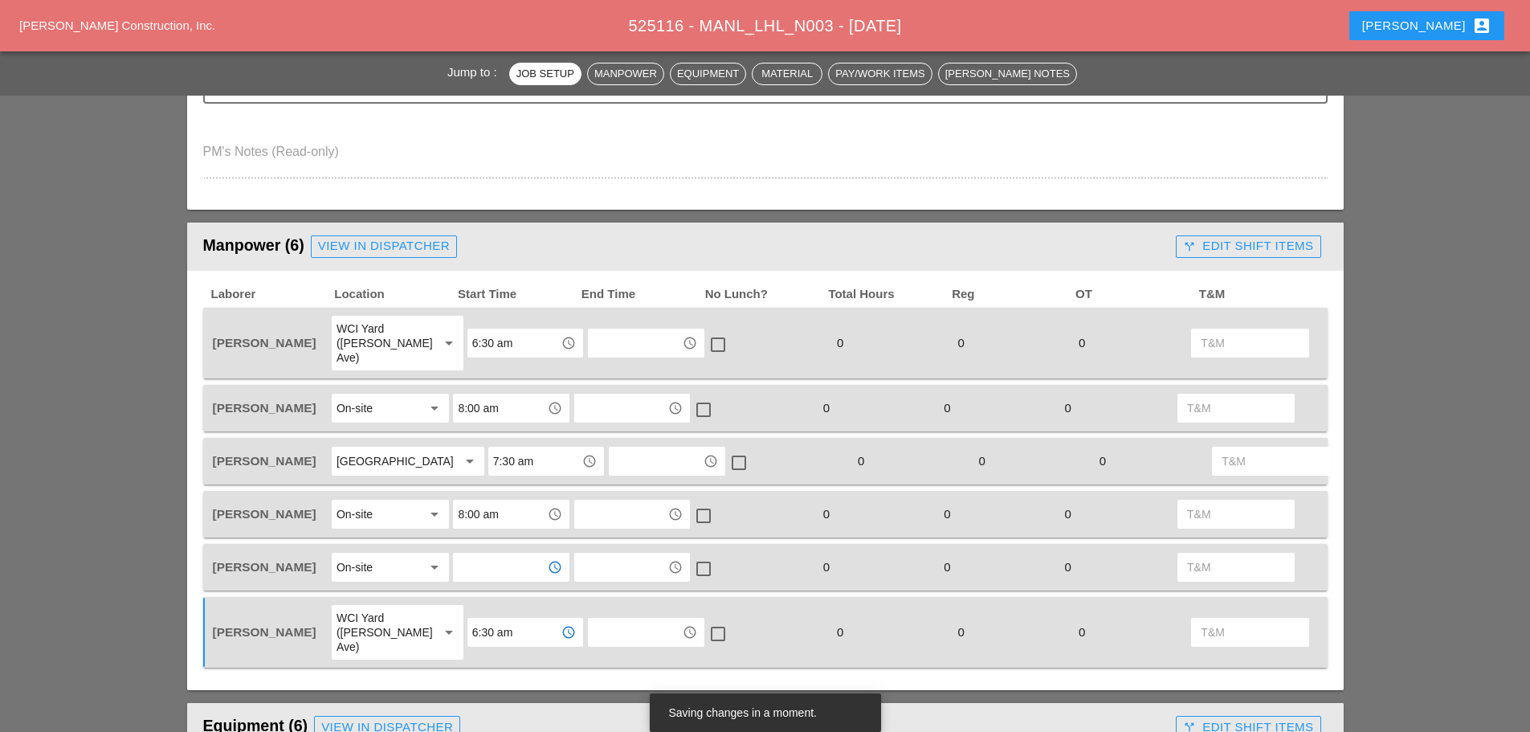
click at [484, 576] on input "text" at bounding box center [500, 567] width 84 height 26
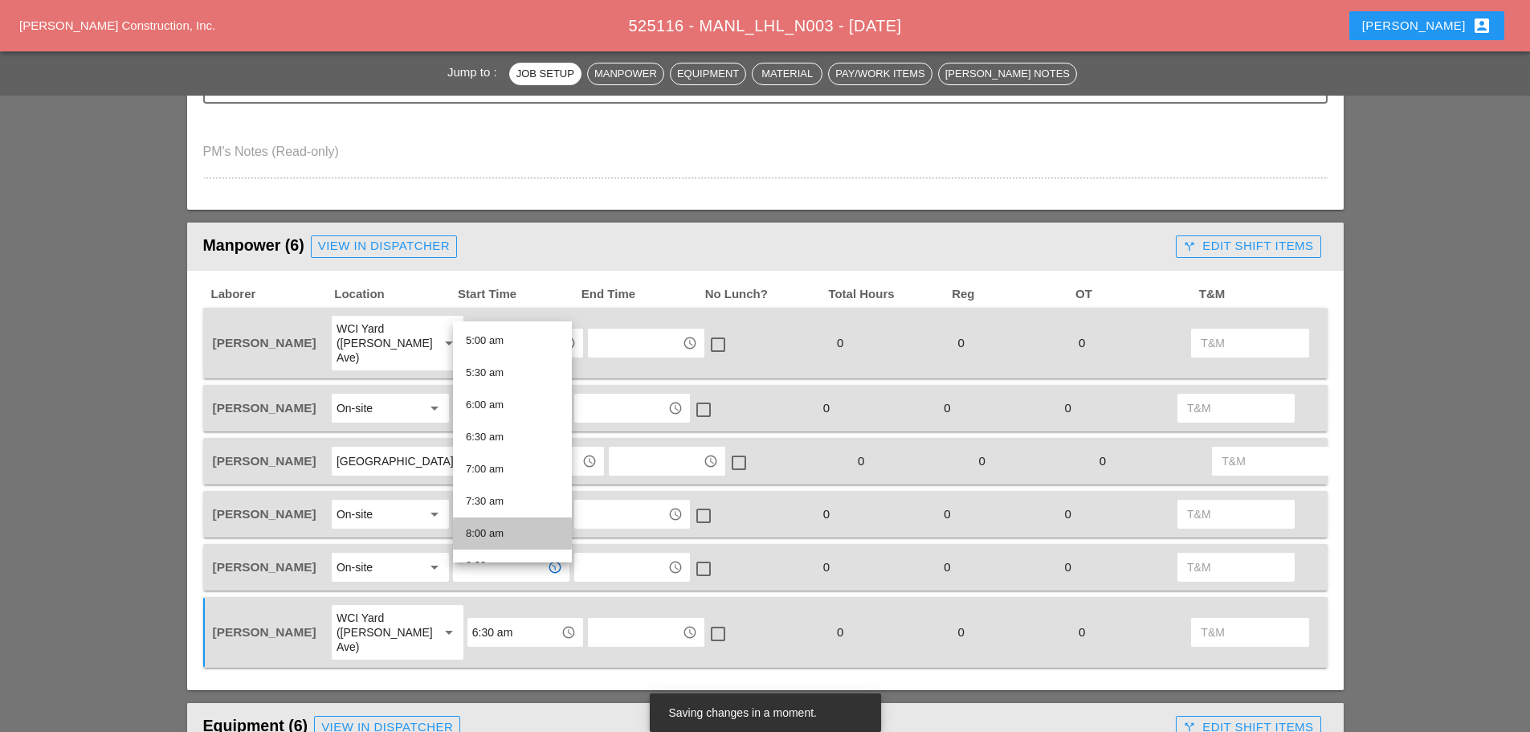
click at [495, 533] on div "8:00 am" at bounding box center [512, 533] width 93 height 19
type input "8:00 am"
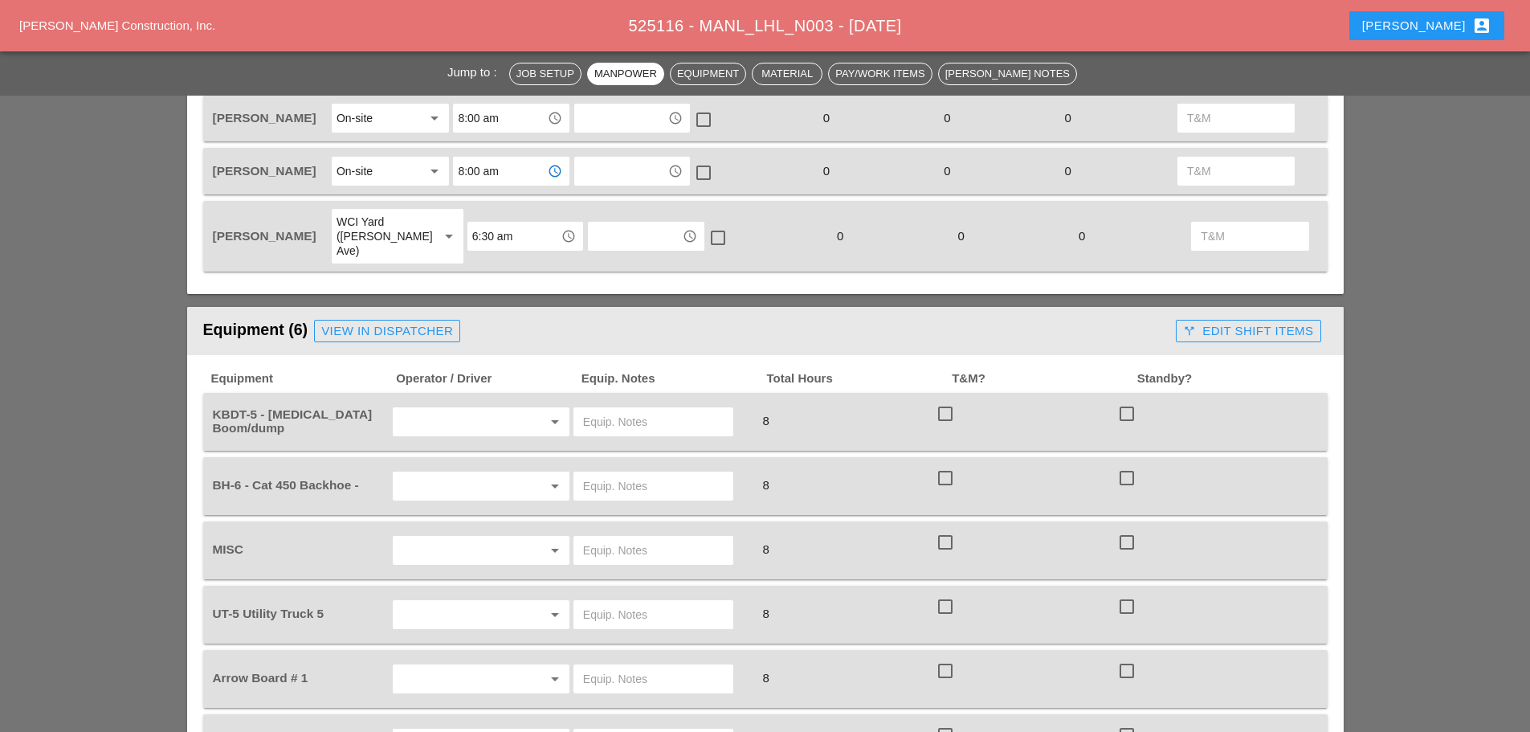
scroll to position [1044, 0]
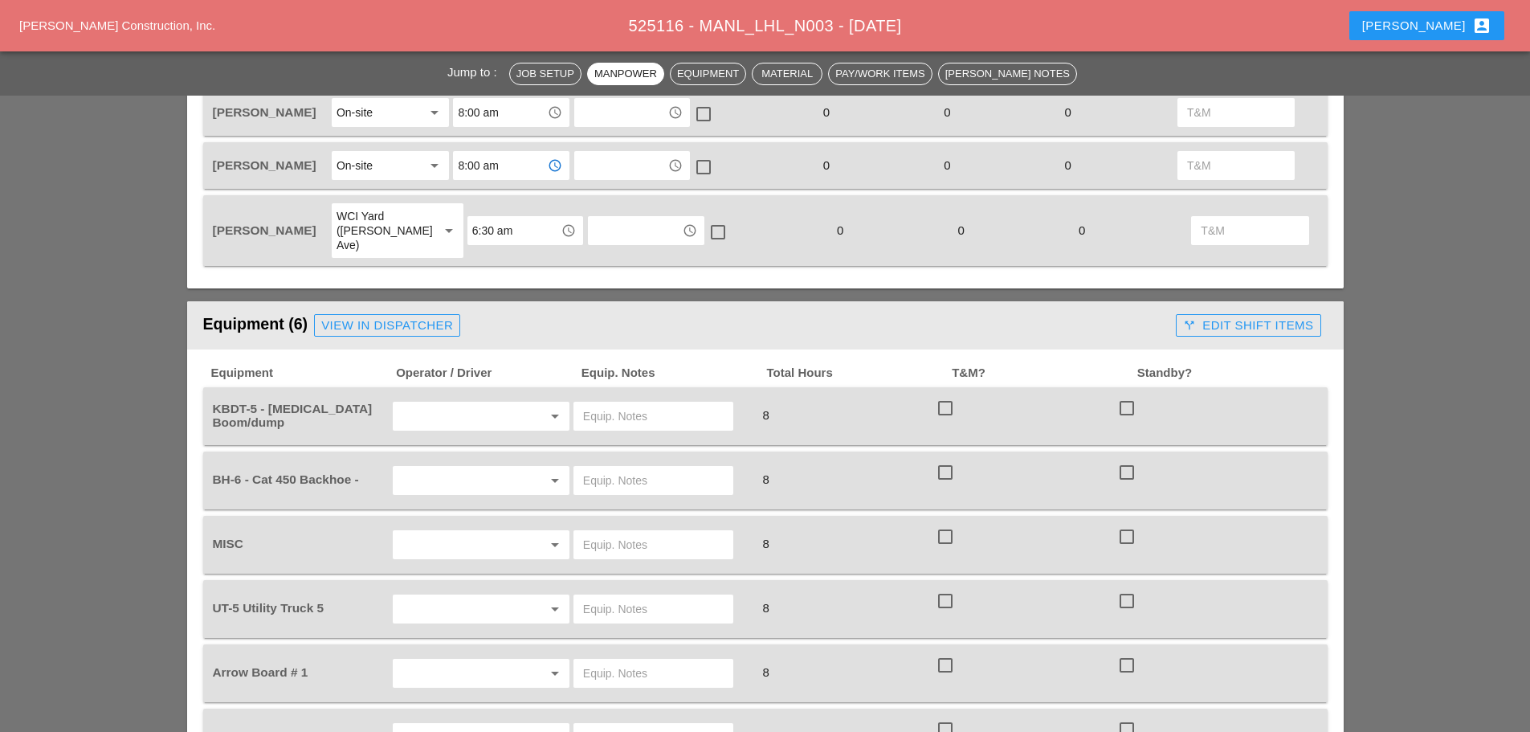
click at [441, 416] on input "text" at bounding box center [459, 416] width 122 height 26
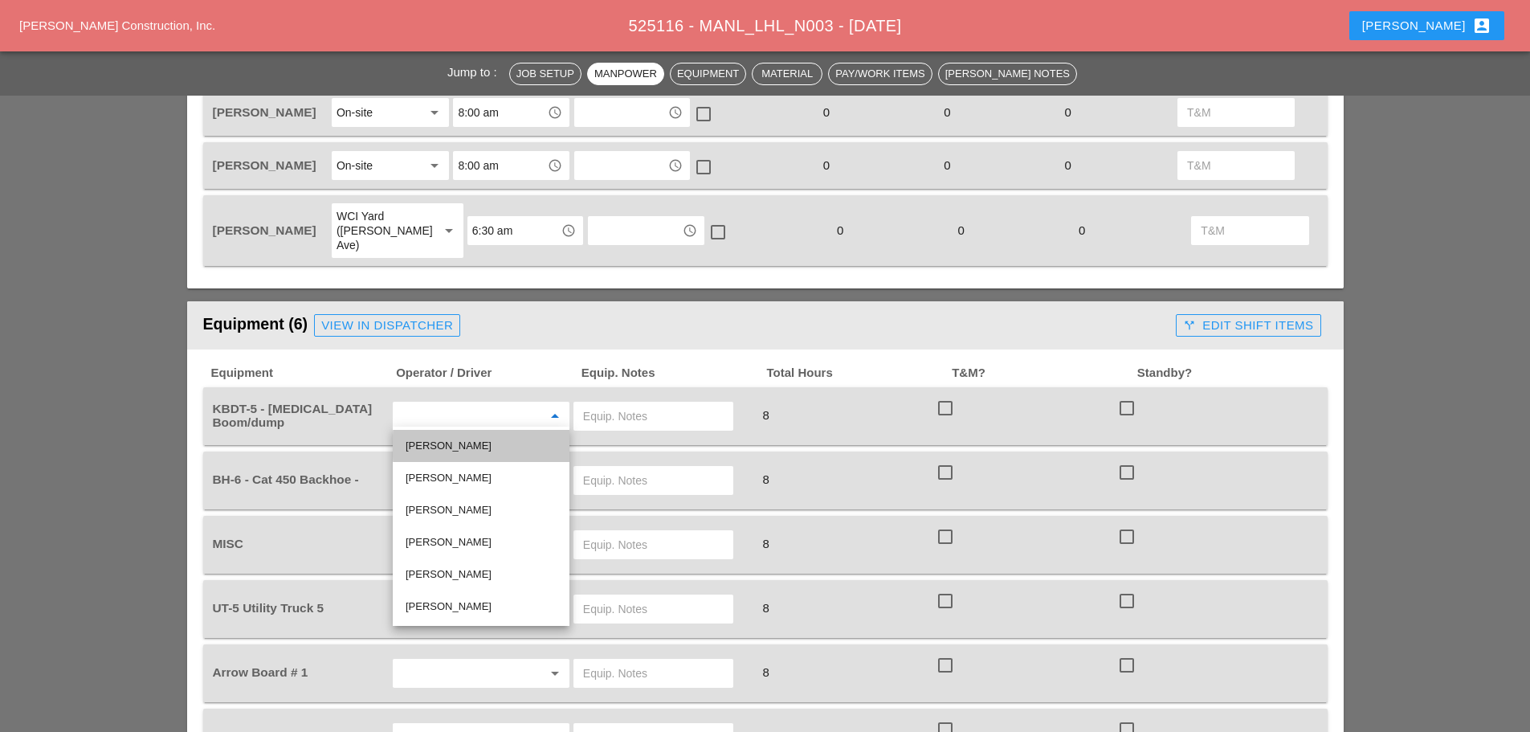
click at [451, 452] on div "[PERSON_NAME]" at bounding box center [481, 445] width 151 height 19
type input "[PERSON_NAME]"
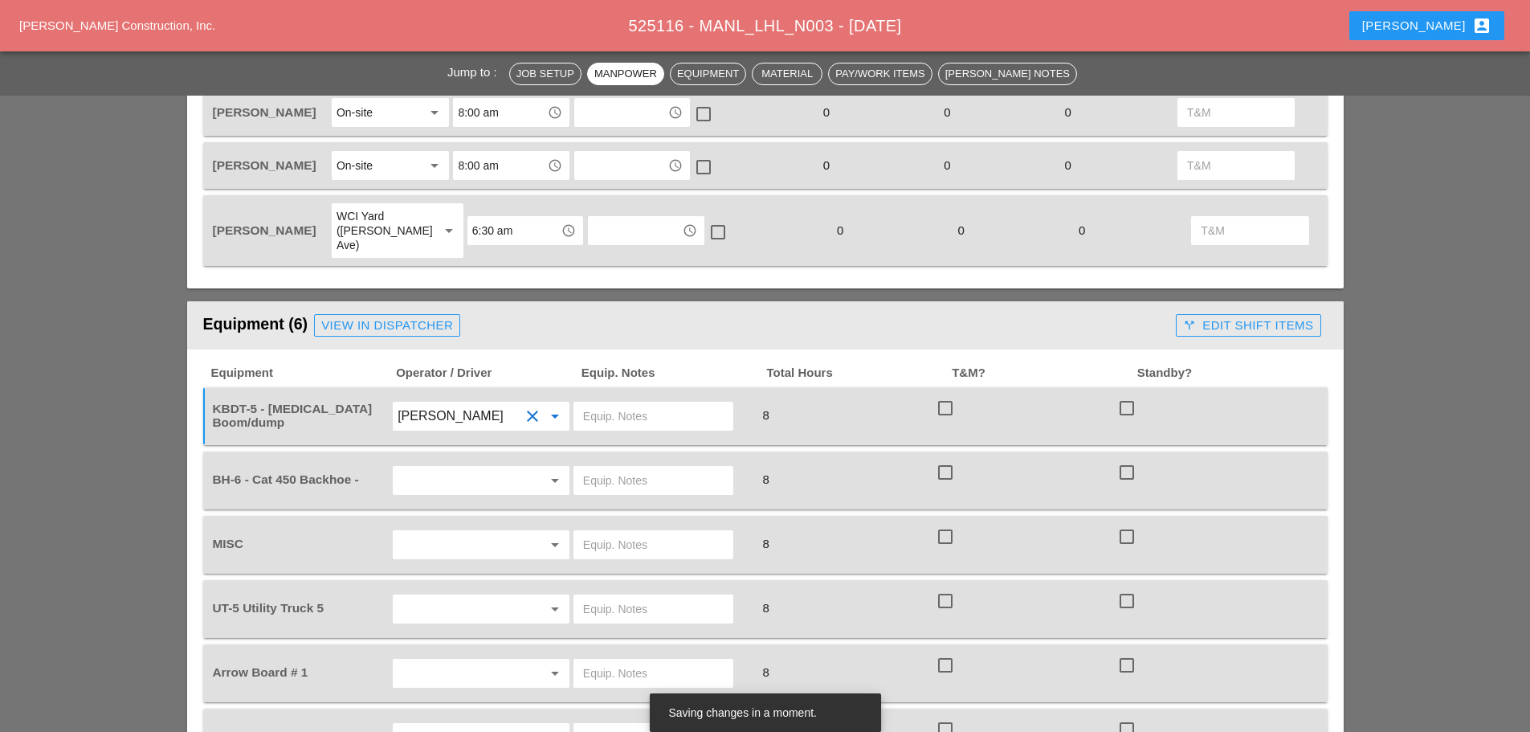
click at [444, 473] on input "text" at bounding box center [459, 480] width 122 height 26
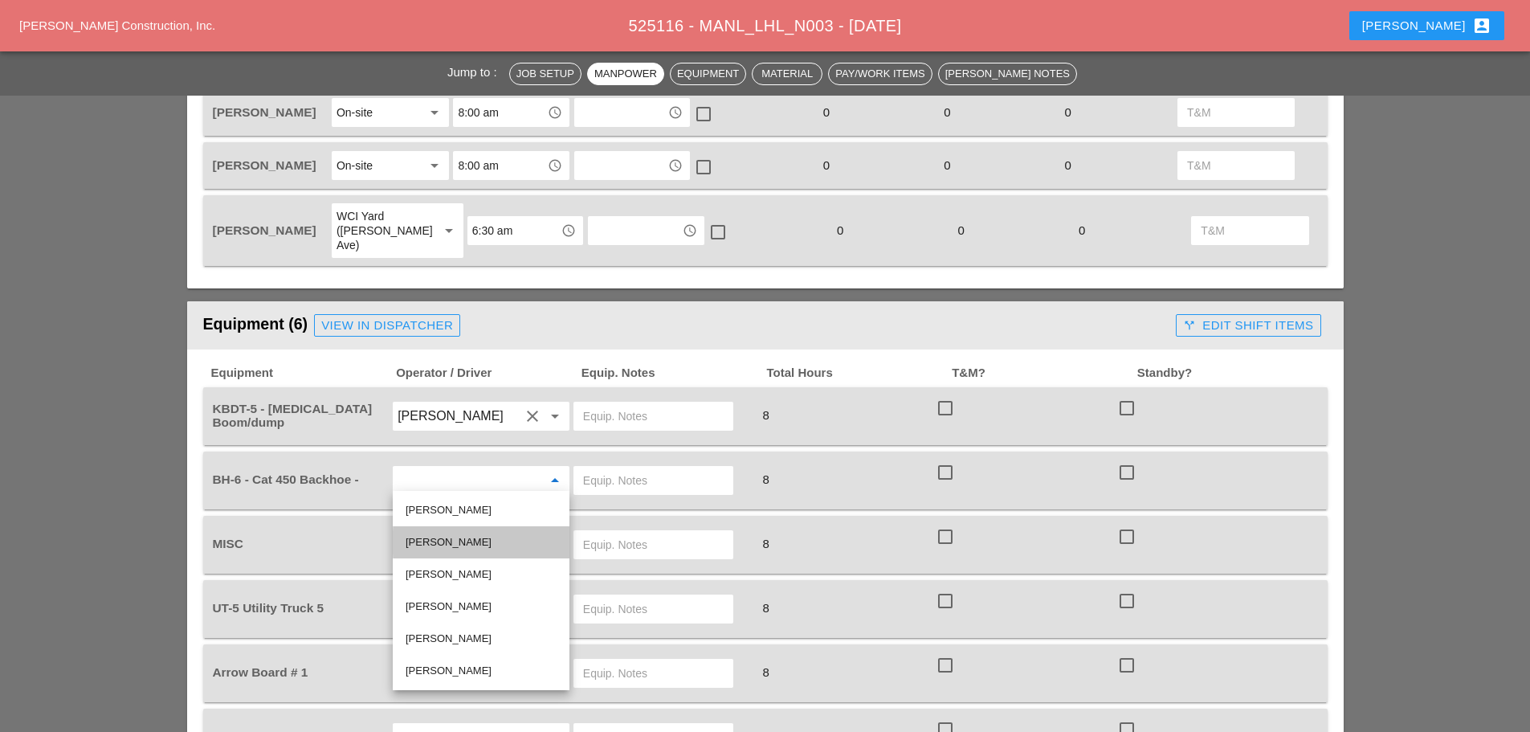
click at [433, 537] on div "Sal Barbieri" at bounding box center [481, 542] width 151 height 19
type input "Sal Barbieri"
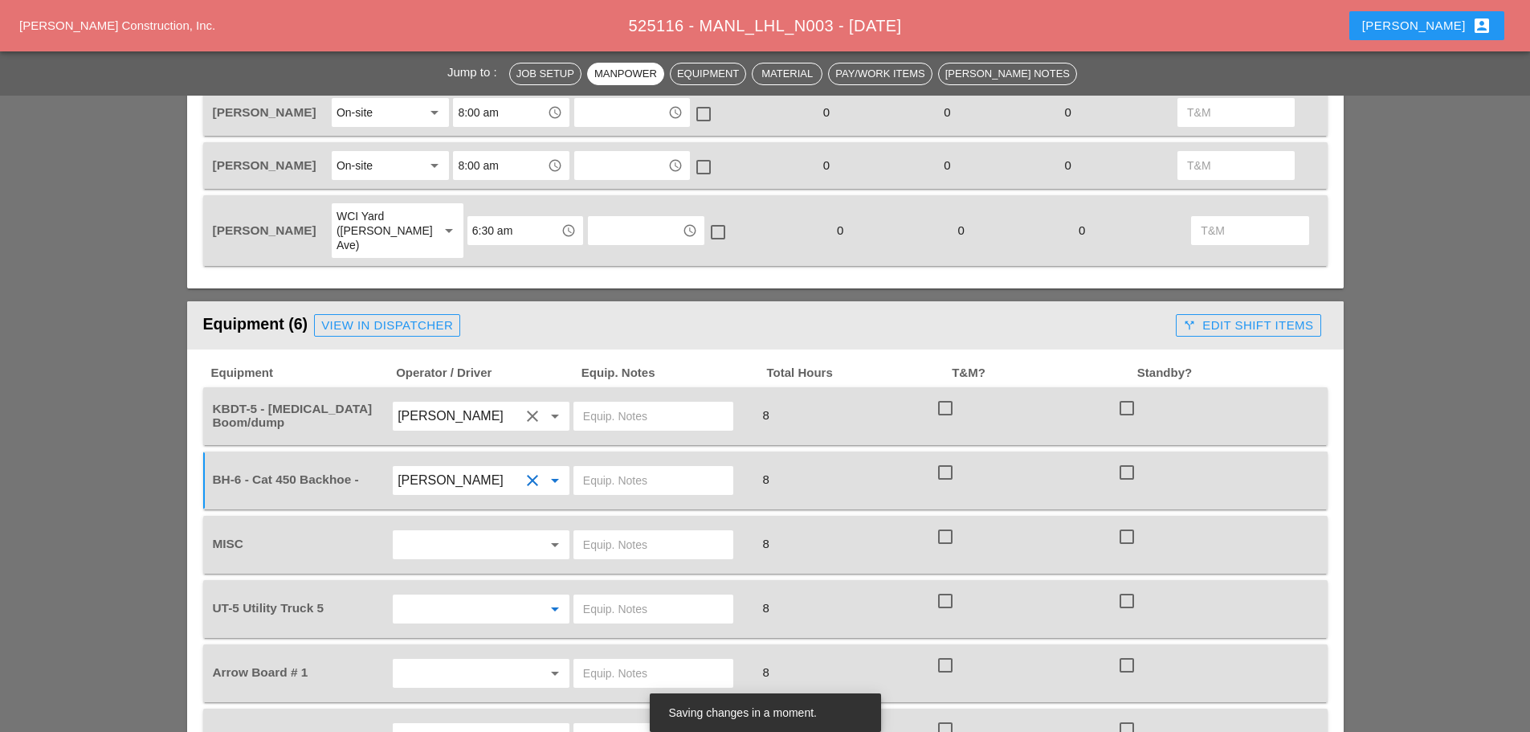
click at [446, 606] on input "text" at bounding box center [459, 609] width 122 height 26
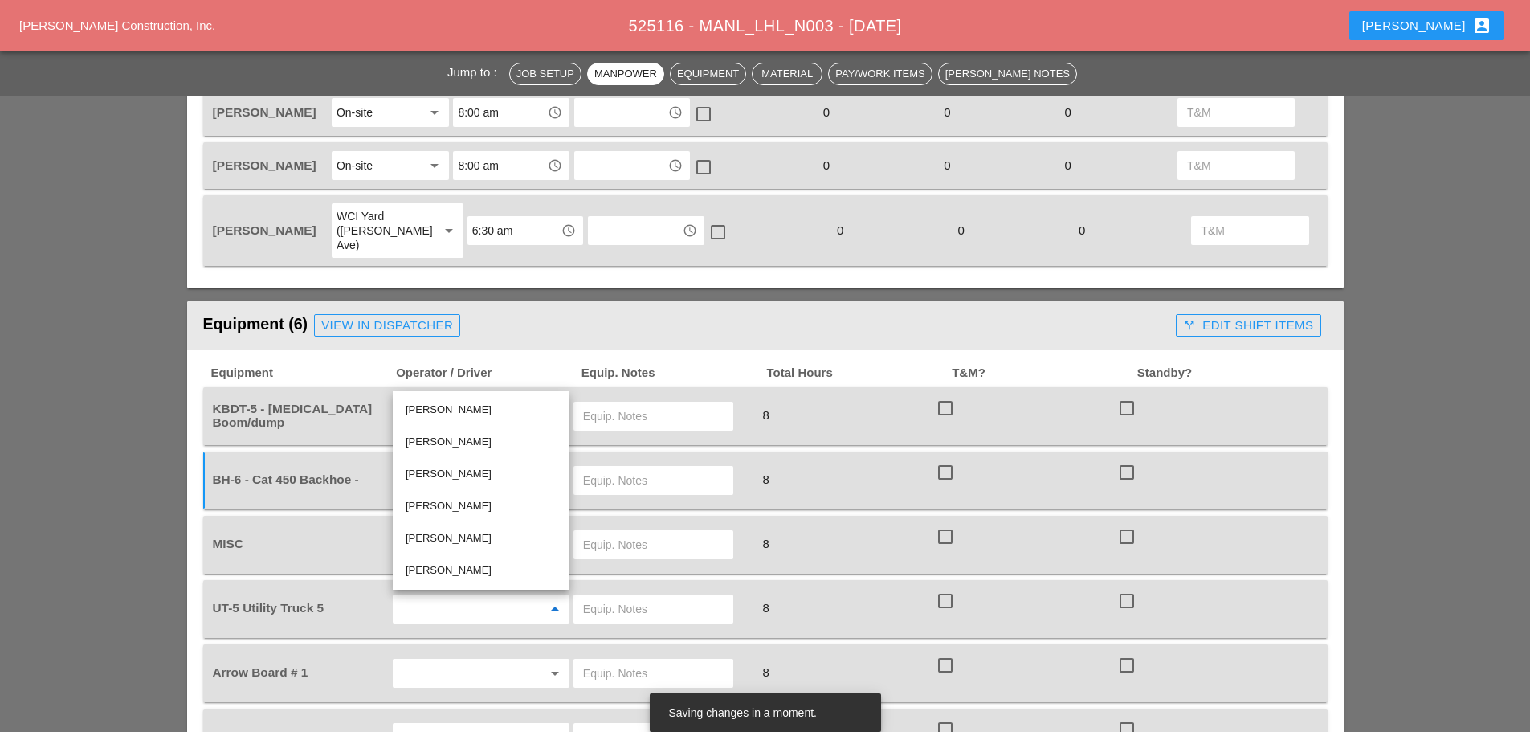
click at [455, 560] on div "Santiago Suarez" at bounding box center [481, 570] width 151 height 32
type input "Santiago Suarez"
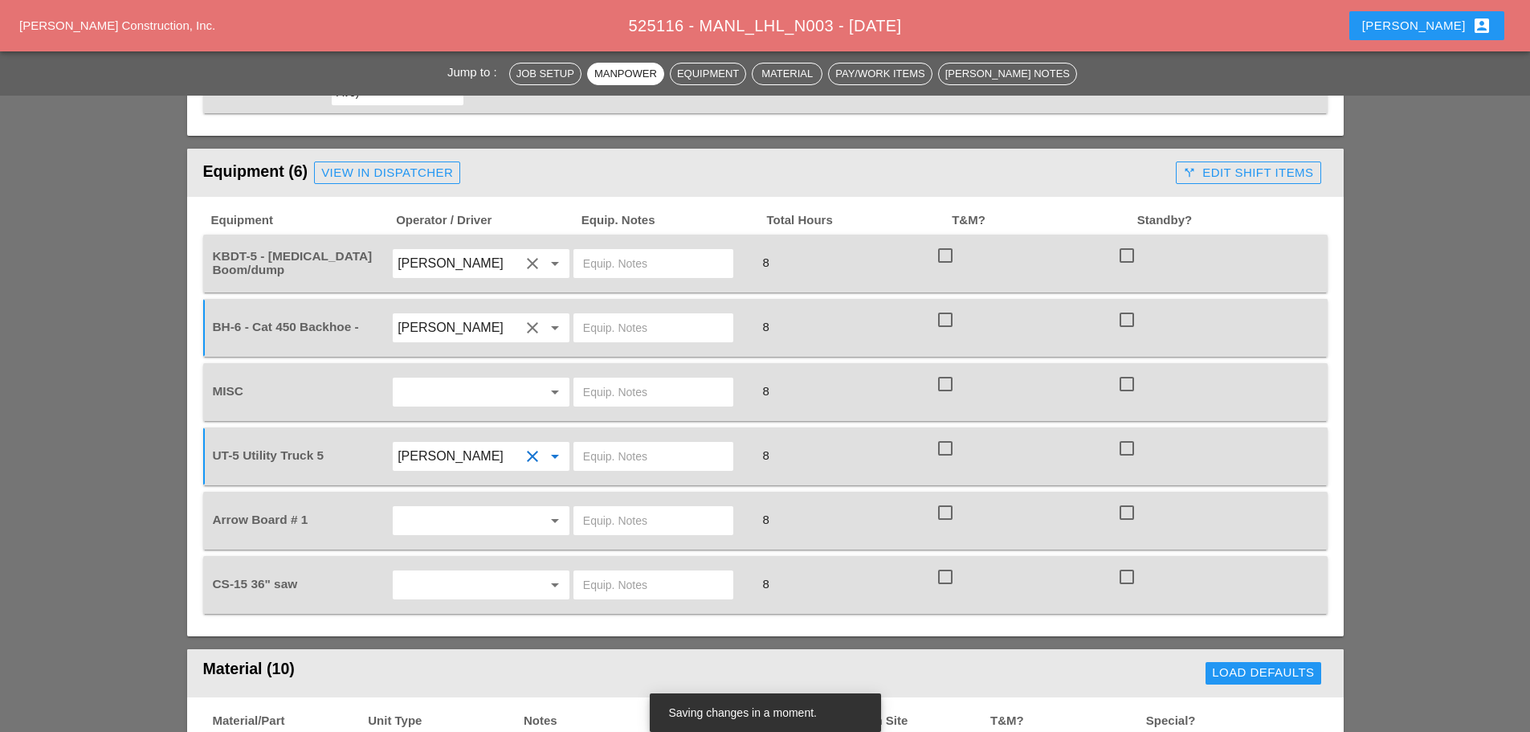
scroll to position [1205, 0]
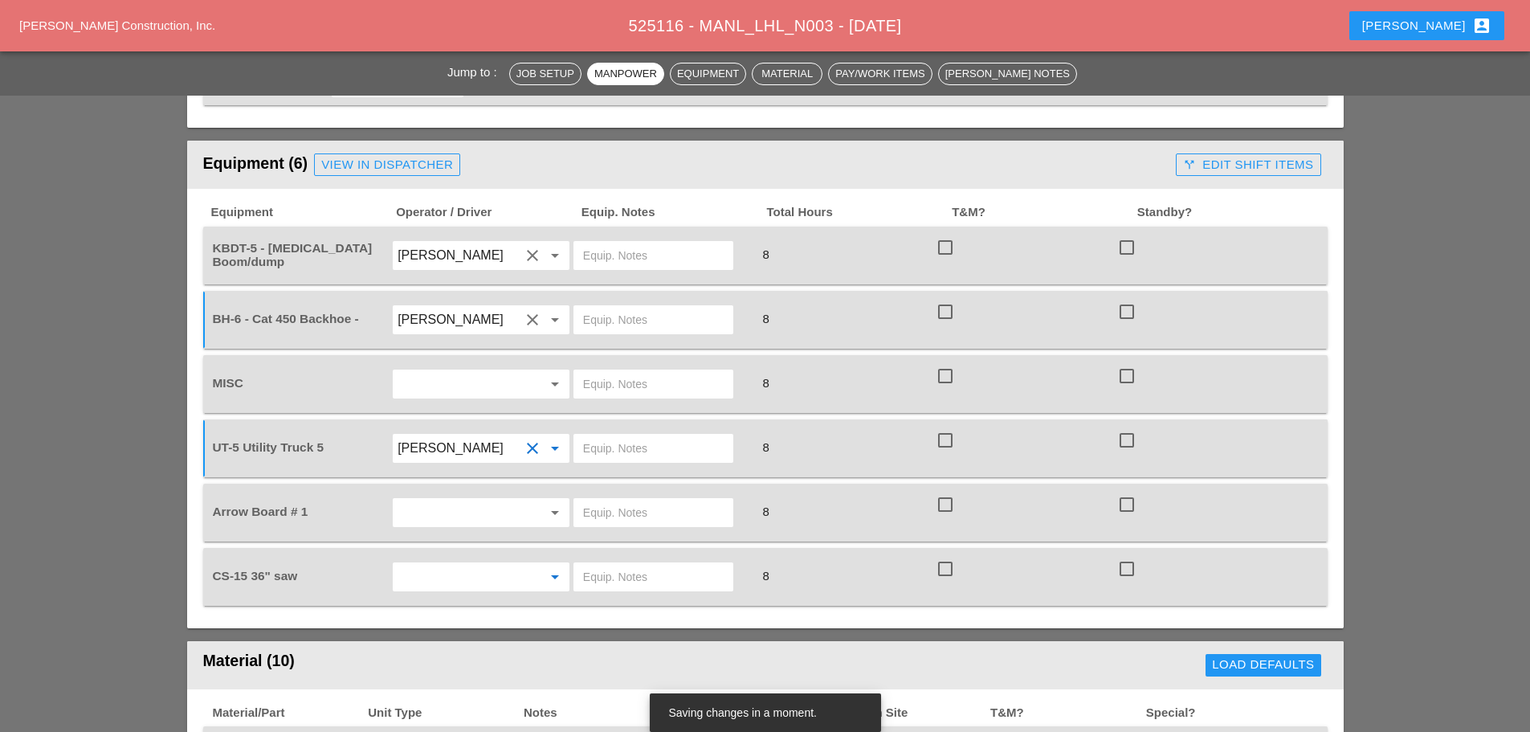
click at [468, 564] on input "text" at bounding box center [459, 577] width 122 height 26
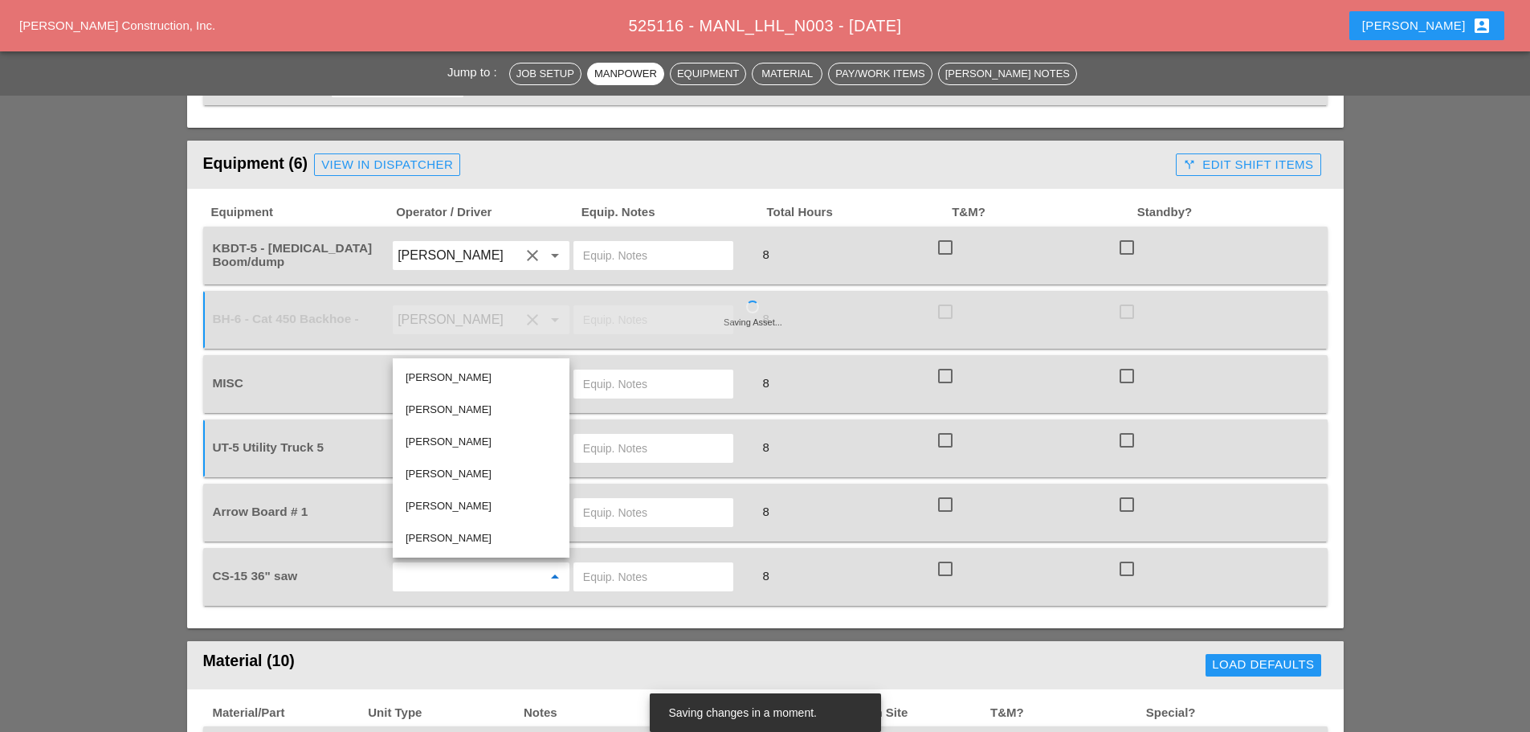
click at [464, 539] on div "Santiago Suarez" at bounding box center [481, 537] width 151 height 19
type input "Santiago Suarez"
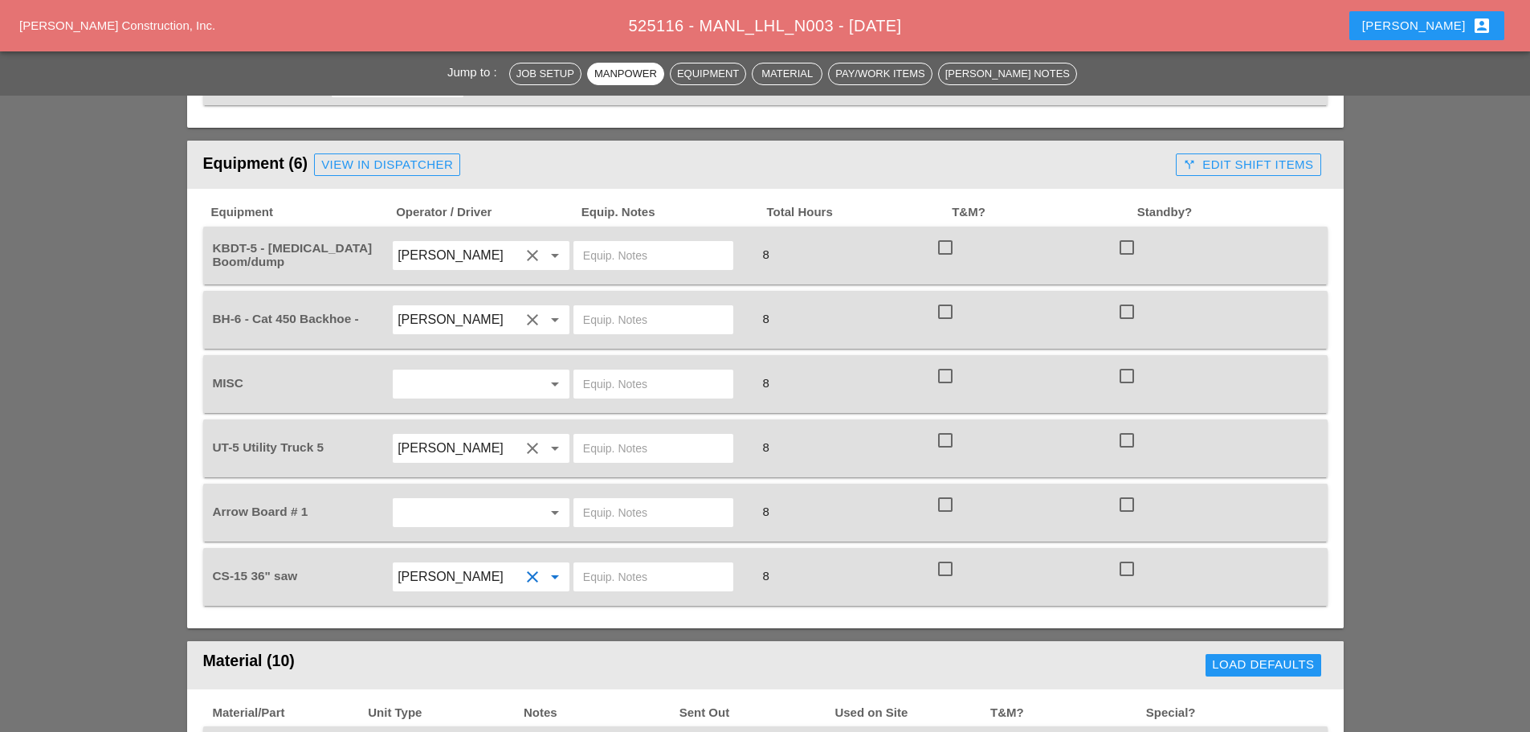
click at [590, 263] on div at bounding box center [653, 255] width 160 height 29
type input "W/ MATERIALS"
click at [618, 320] on input "text" at bounding box center [653, 320] width 141 height 26
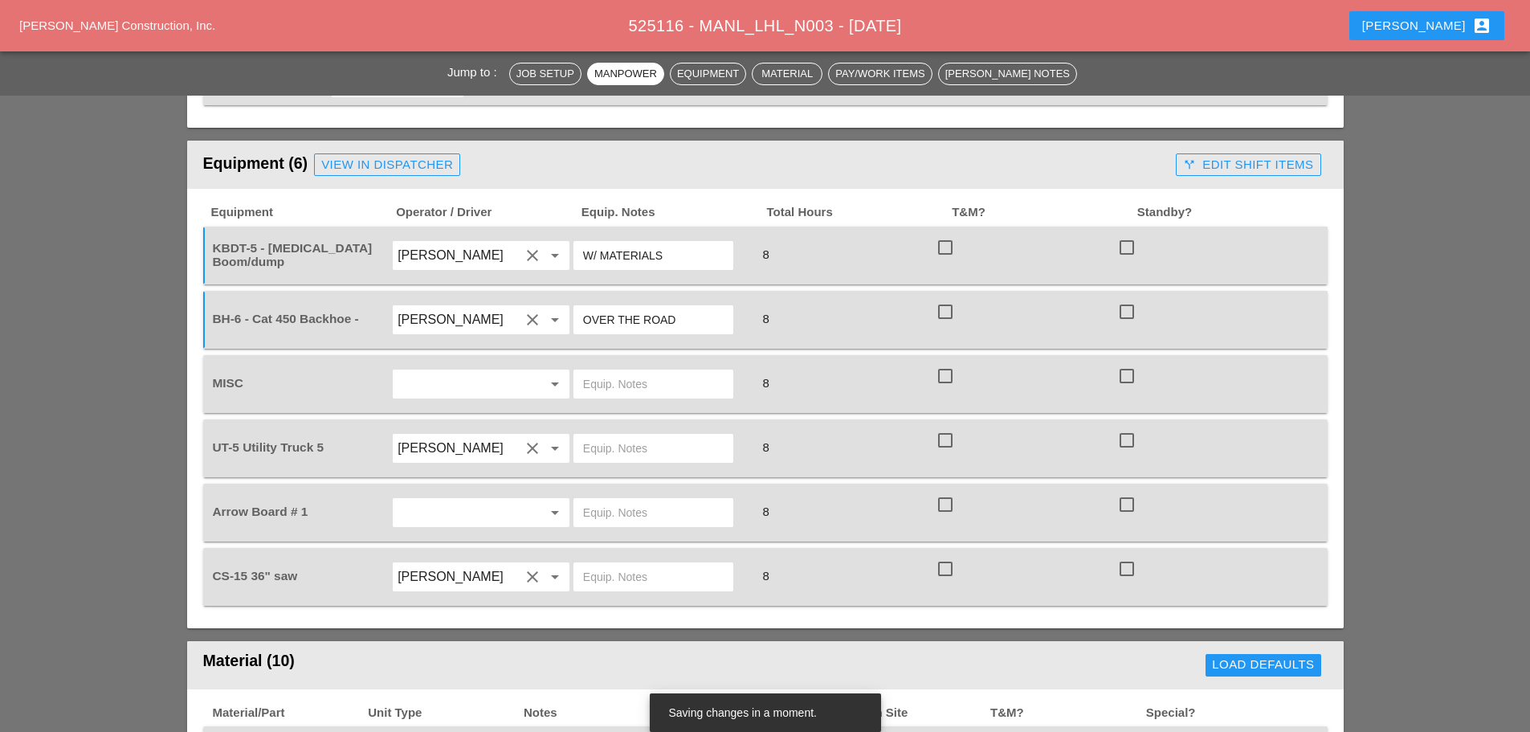
type input "OVER THE ROAD"
click at [643, 380] on input "text" at bounding box center [653, 384] width 141 height 26
type input "CHECK TRUCKS FOR ALL MATERIALS"
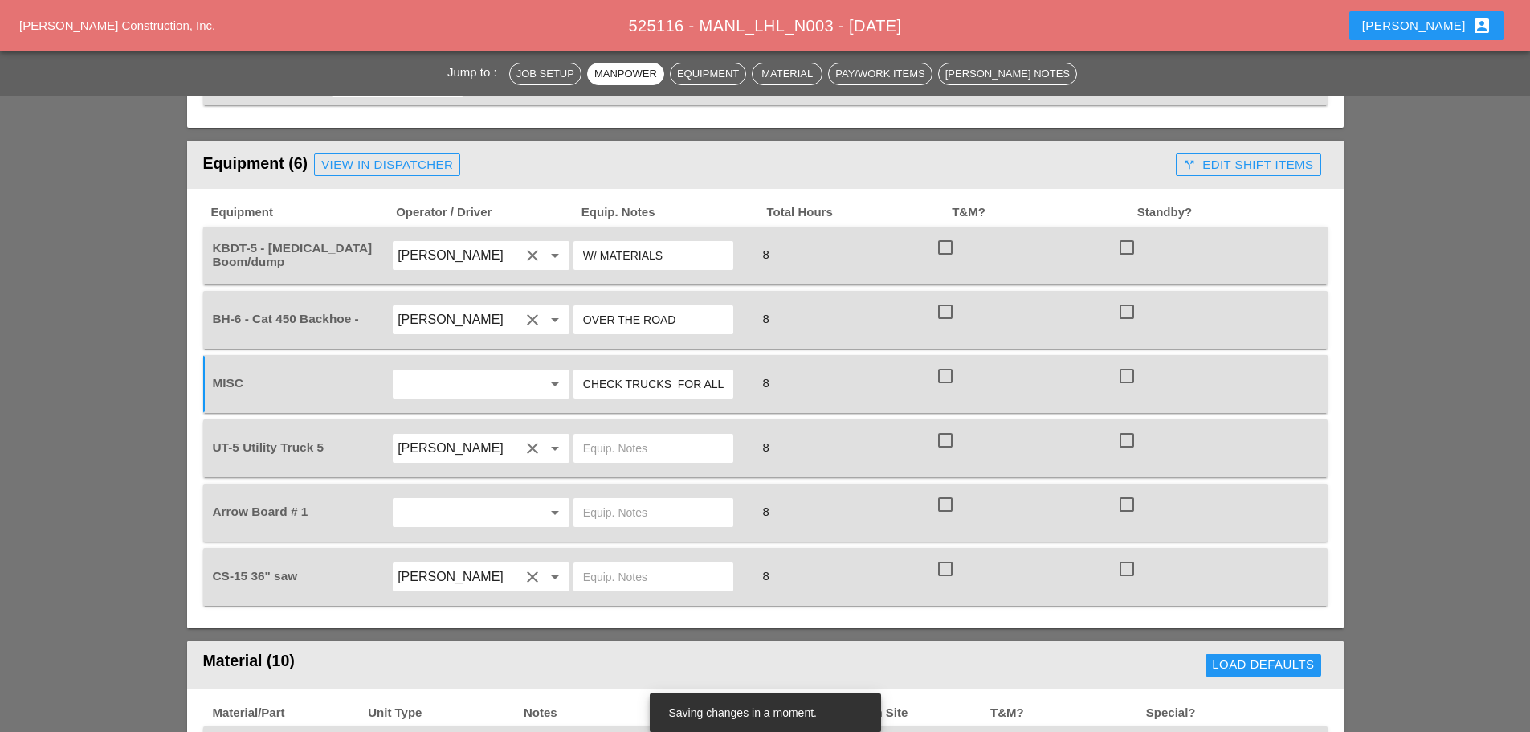
click at [634, 439] on input "text" at bounding box center [653, 448] width 141 height 26
type input "W/ CONCRETE SAW"
click at [626, 577] on input "text" at bounding box center [653, 577] width 141 height 26
type input "FULL SETUP"
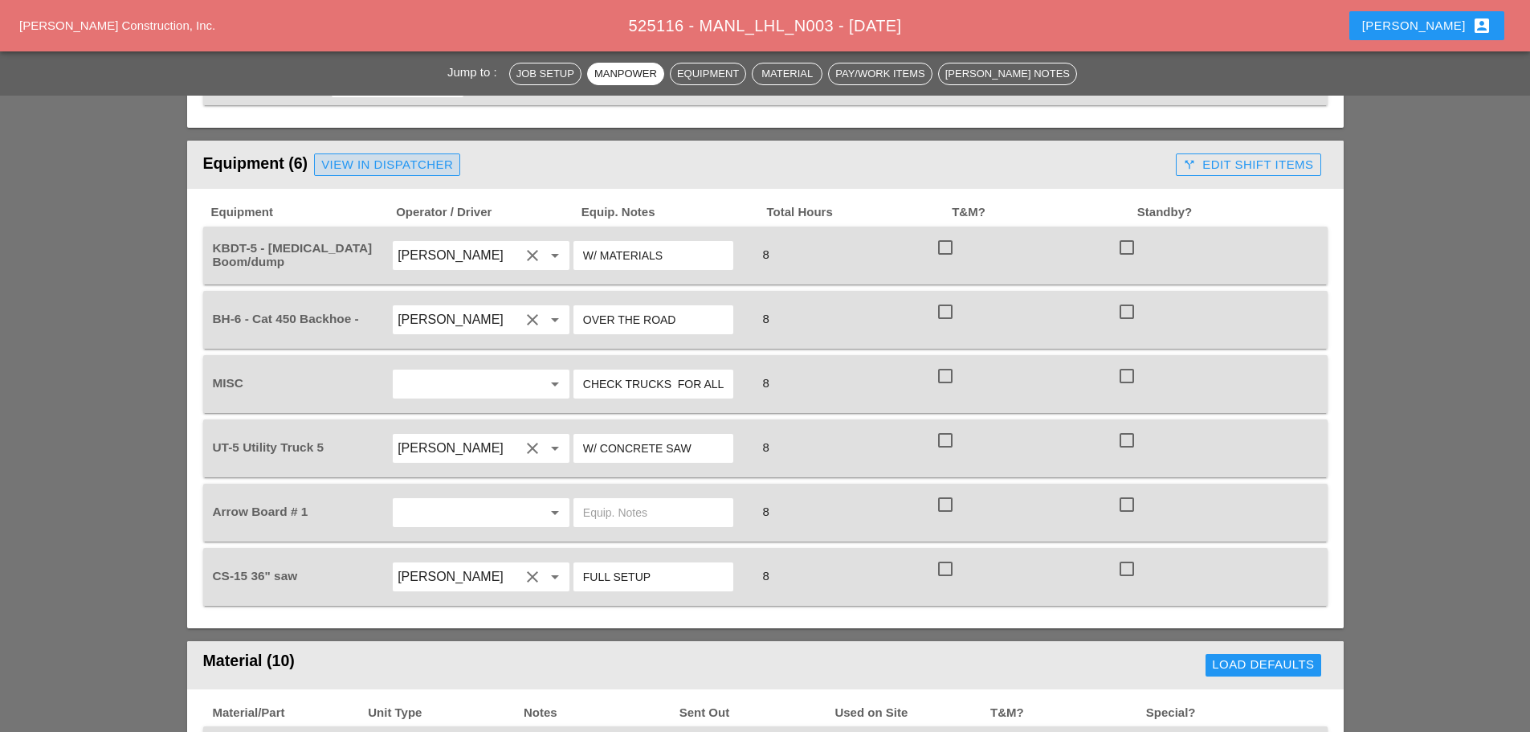
click at [422, 160] on div "View in Dispatcher" at bounding box center [387, 165] width 132 height 18
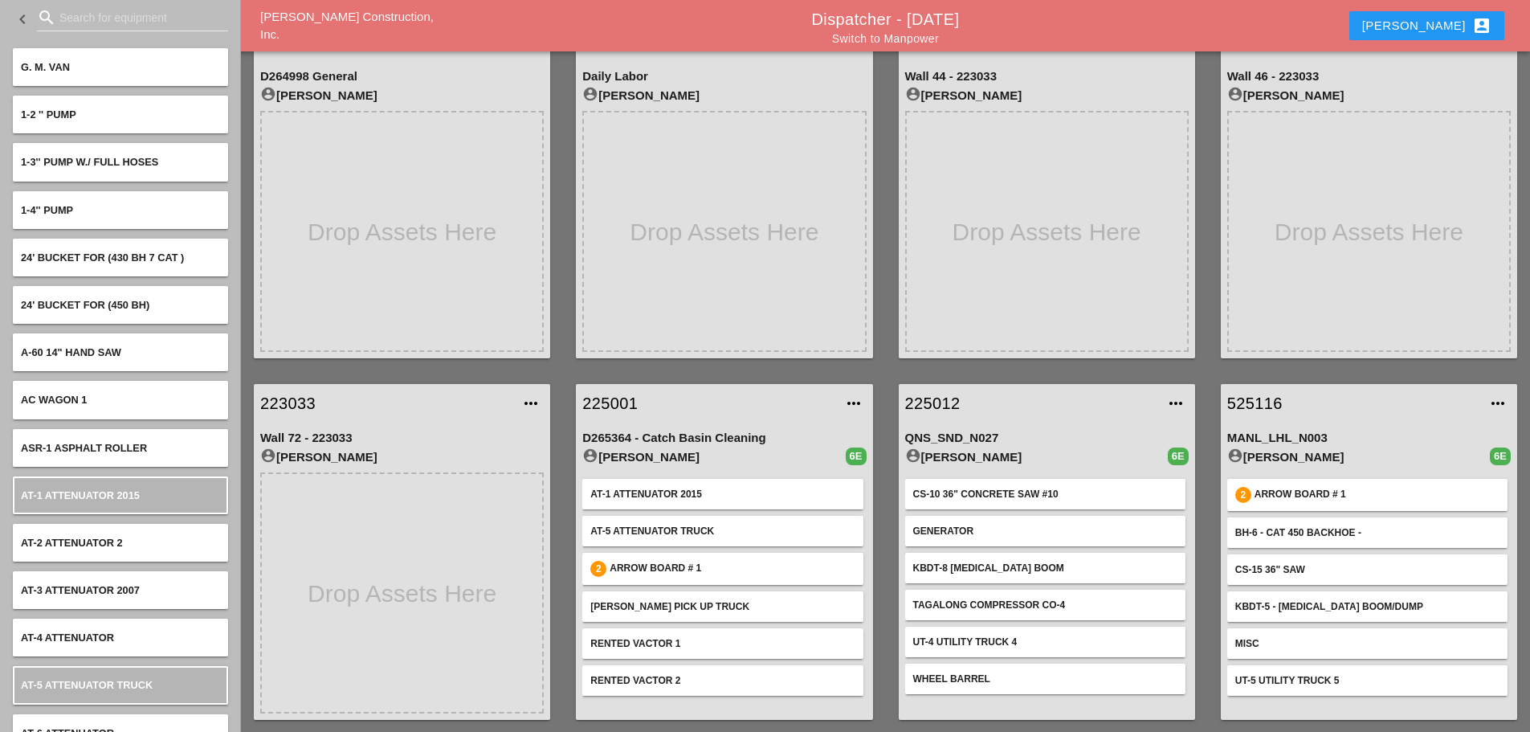
scroll to position [84, 0]
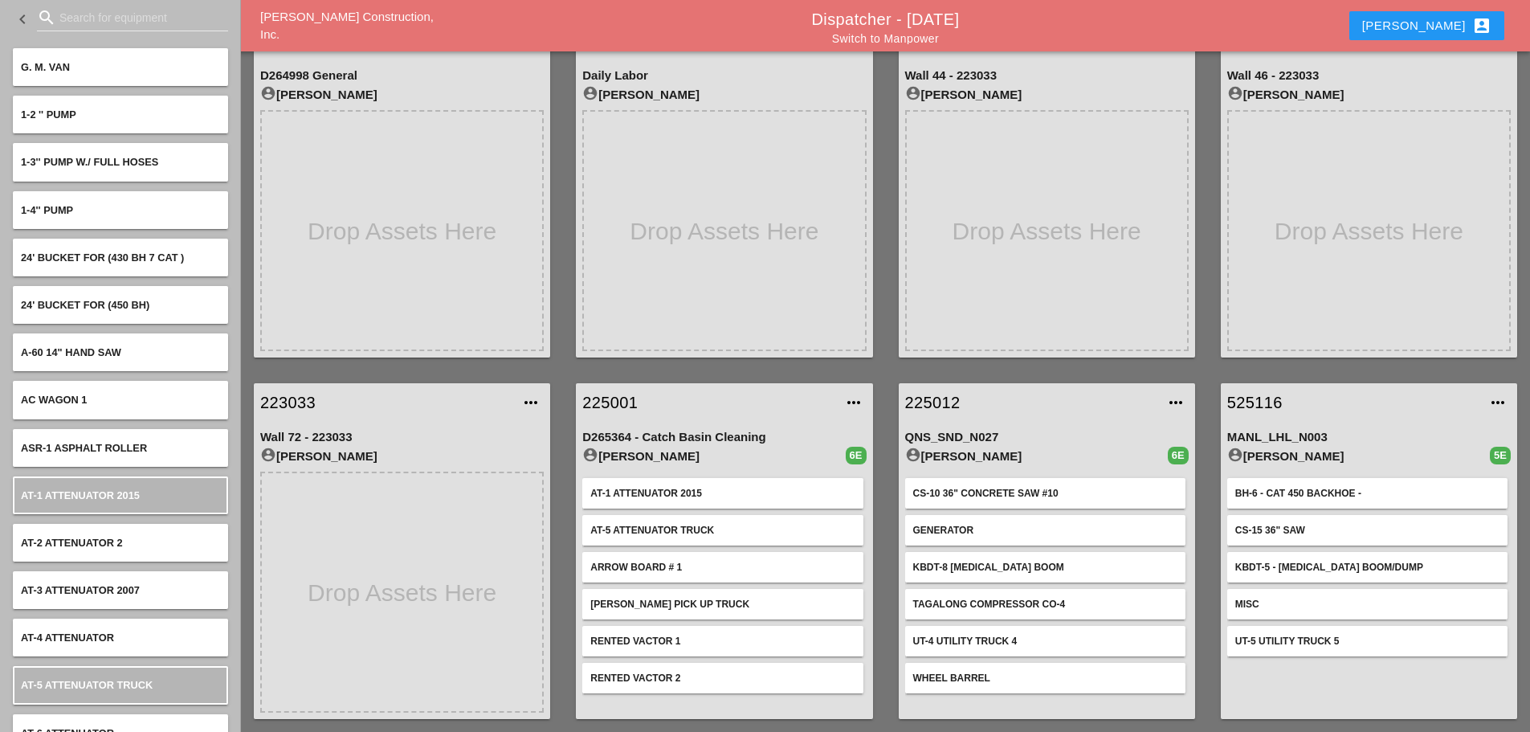
click at [1253, 402] on link "525116" at bounding box center [1352, 402] width 251 height 24
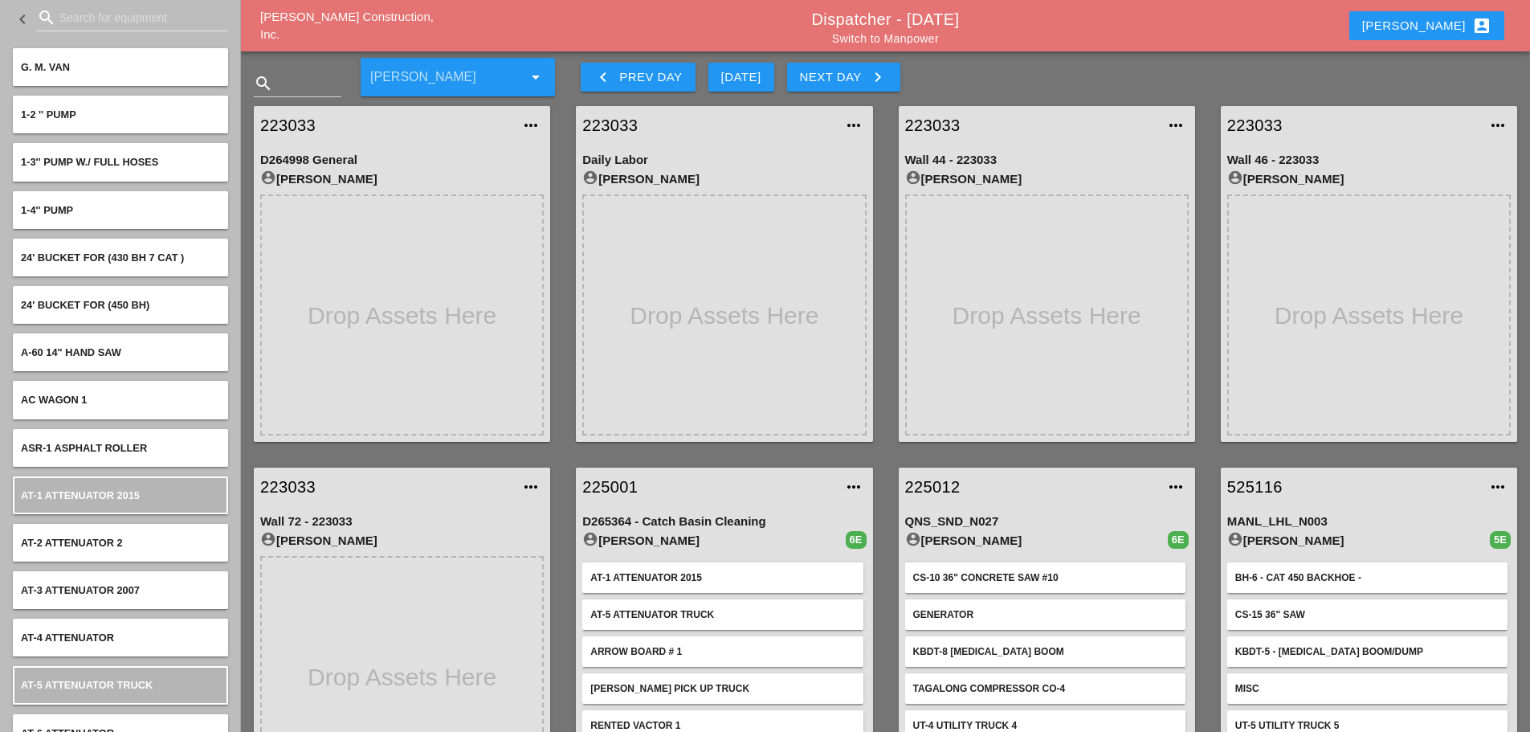
click at [611, 486] on link "225001" at bounding box center [707, 487] width 251 height 24
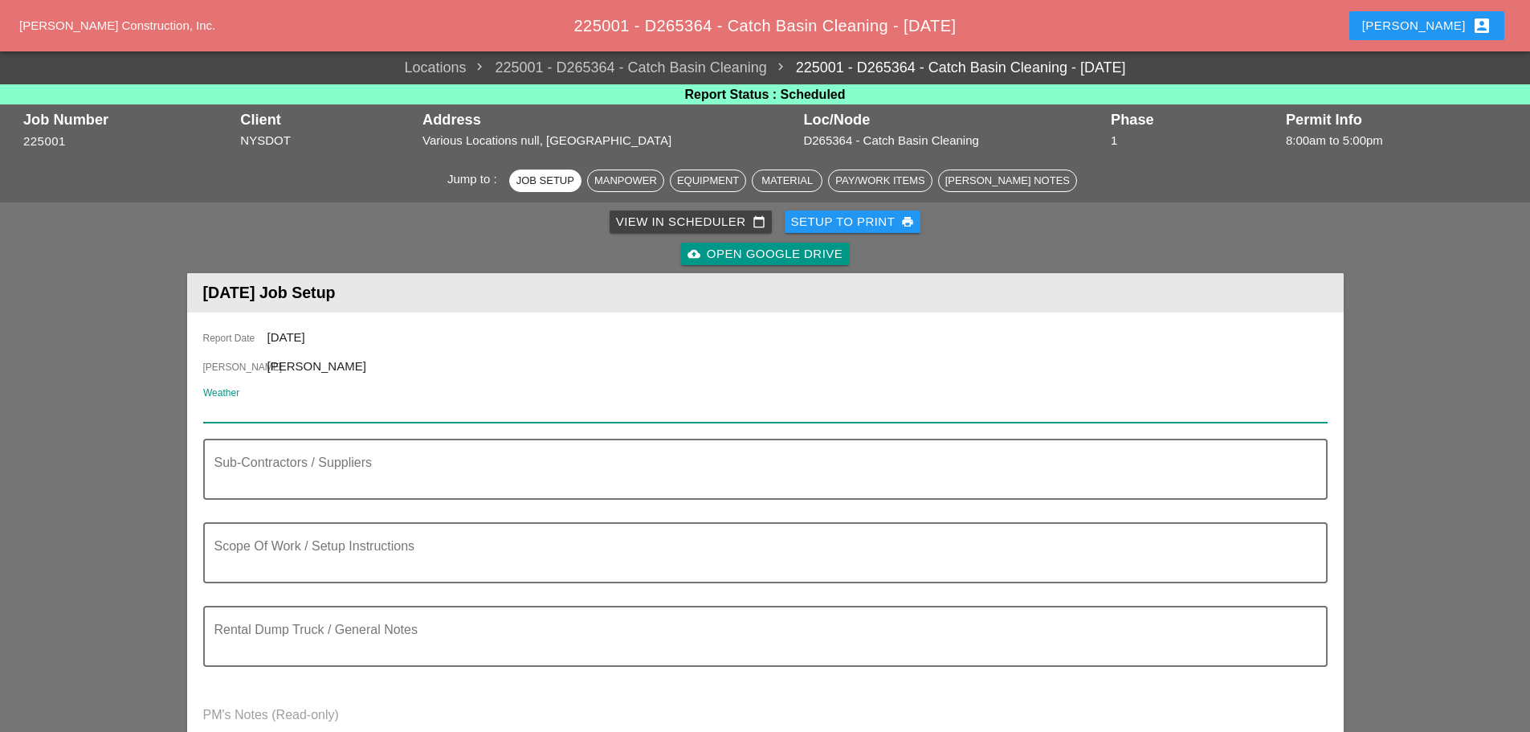
paste input "Fri 12 Day 76° 3% ENE 11 mph Intervals of clouds and sunshine. High 76F. Winds …"
type input "Fri 12 Day 76° 3% ENE 11 mph Intervals of clouds and sunshine. High 76F. Winds …"
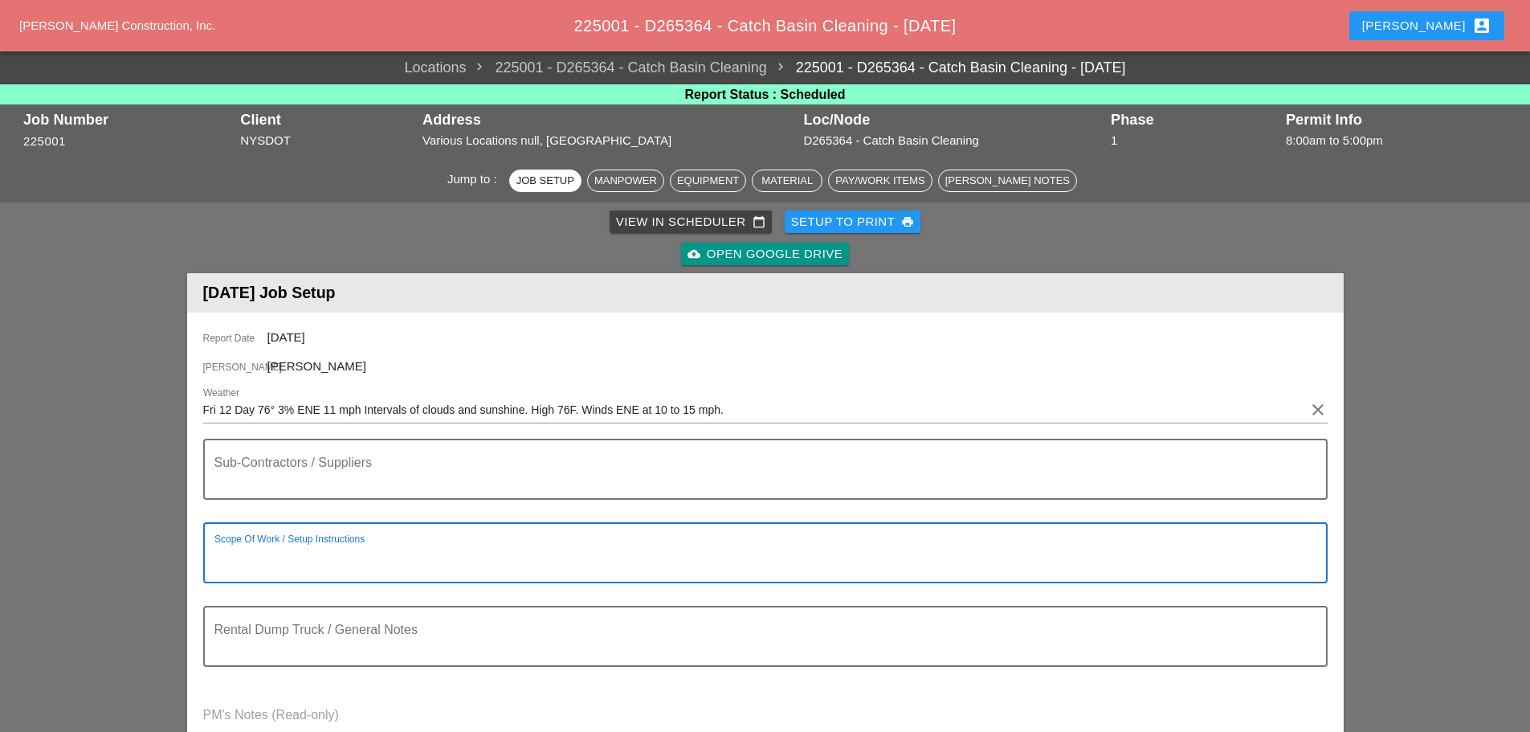
click at [275, 559] on textarea "Scope Of Work / Setup Instructions" at bounding box center [758, 562] width 1089 height 39
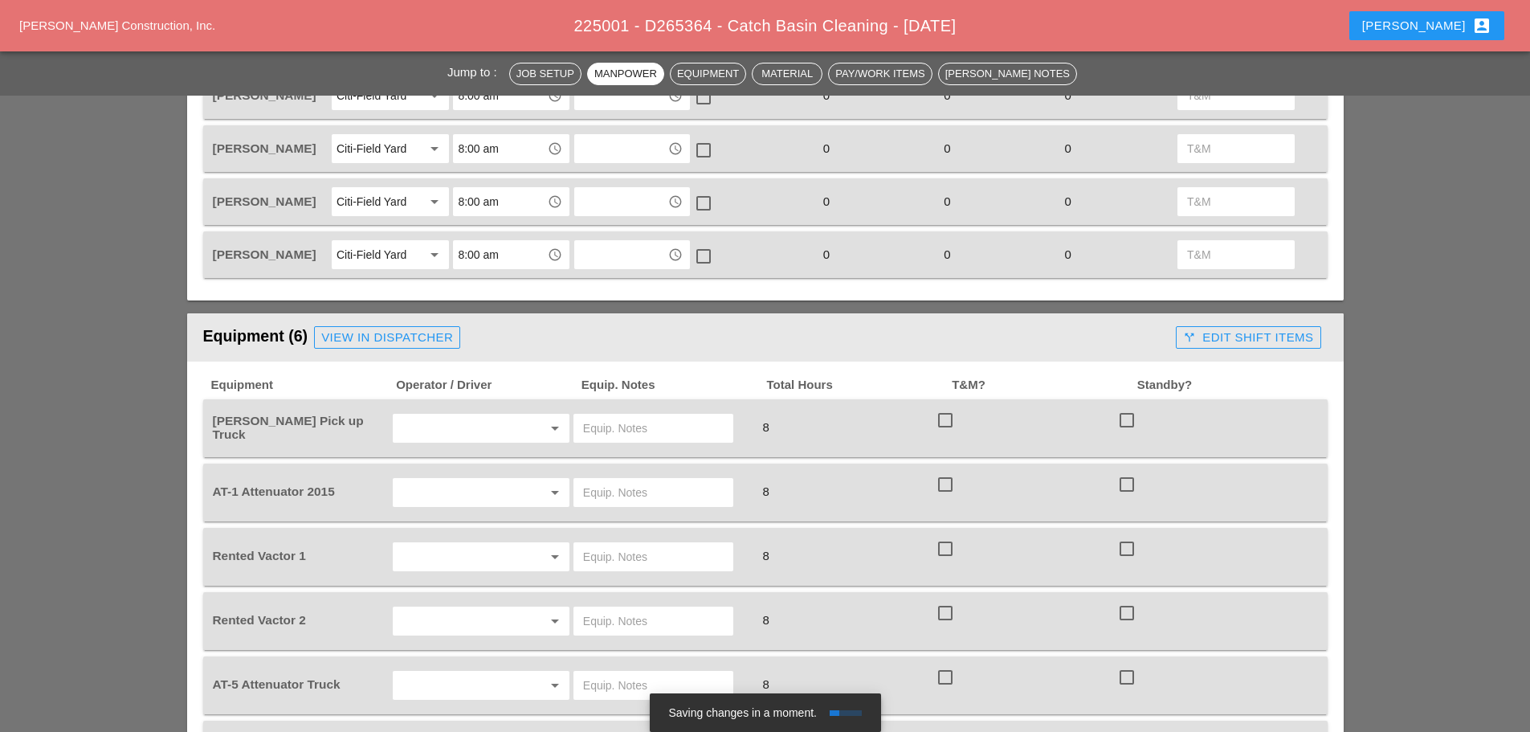
scroll to position [883, 0]
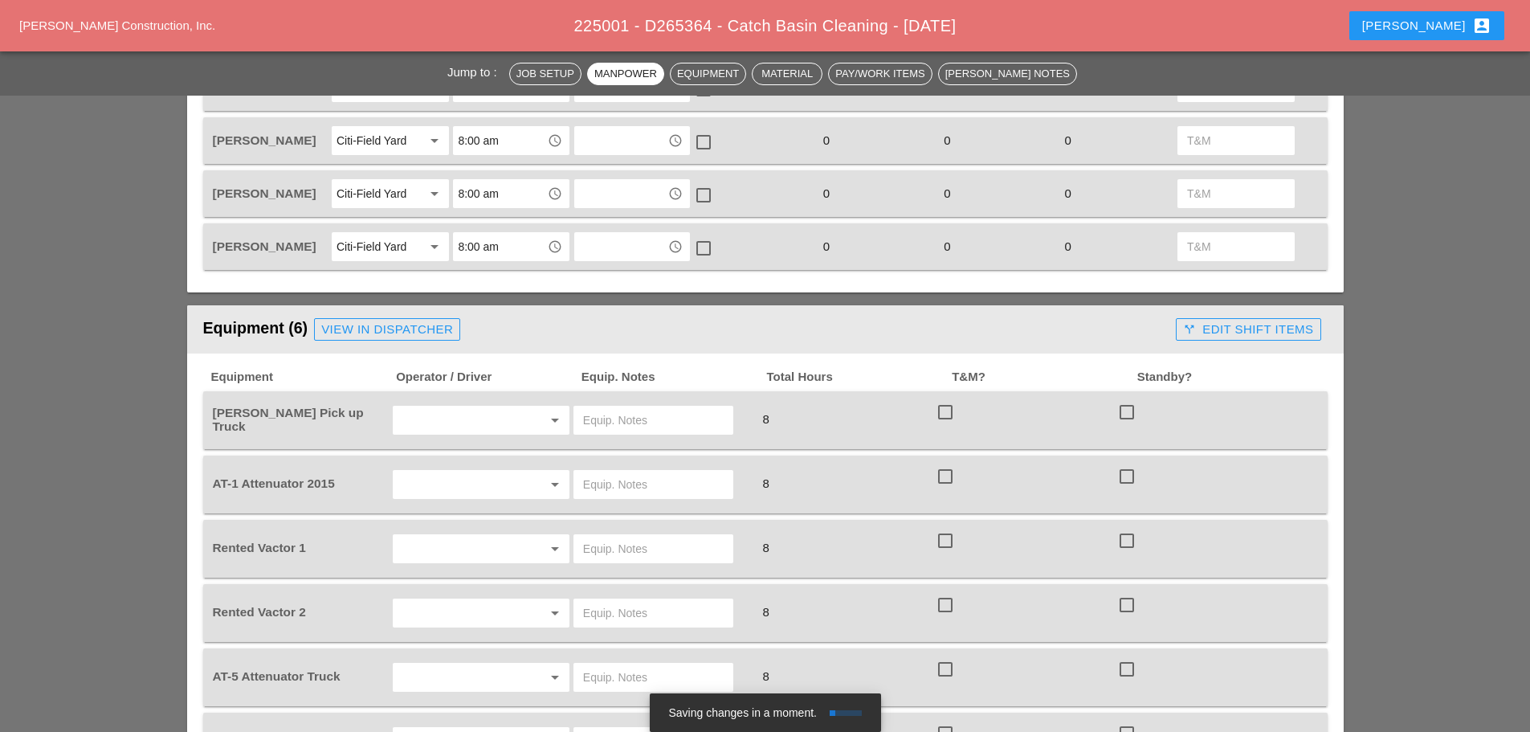
type textarea "WZTC ----------- CLEANING C.B"
click at [484, 407] on input "text" at bounding box center [459, 420] width 122 height 26
click at [459, 467] on div "[PERSON_NAME]" at bounding box center [481, 472] width 151 height 19
type input "[PERSON_NAME]"
click at [459, 471] on input "text" at bounding box center [459, 484] width 122 height 26
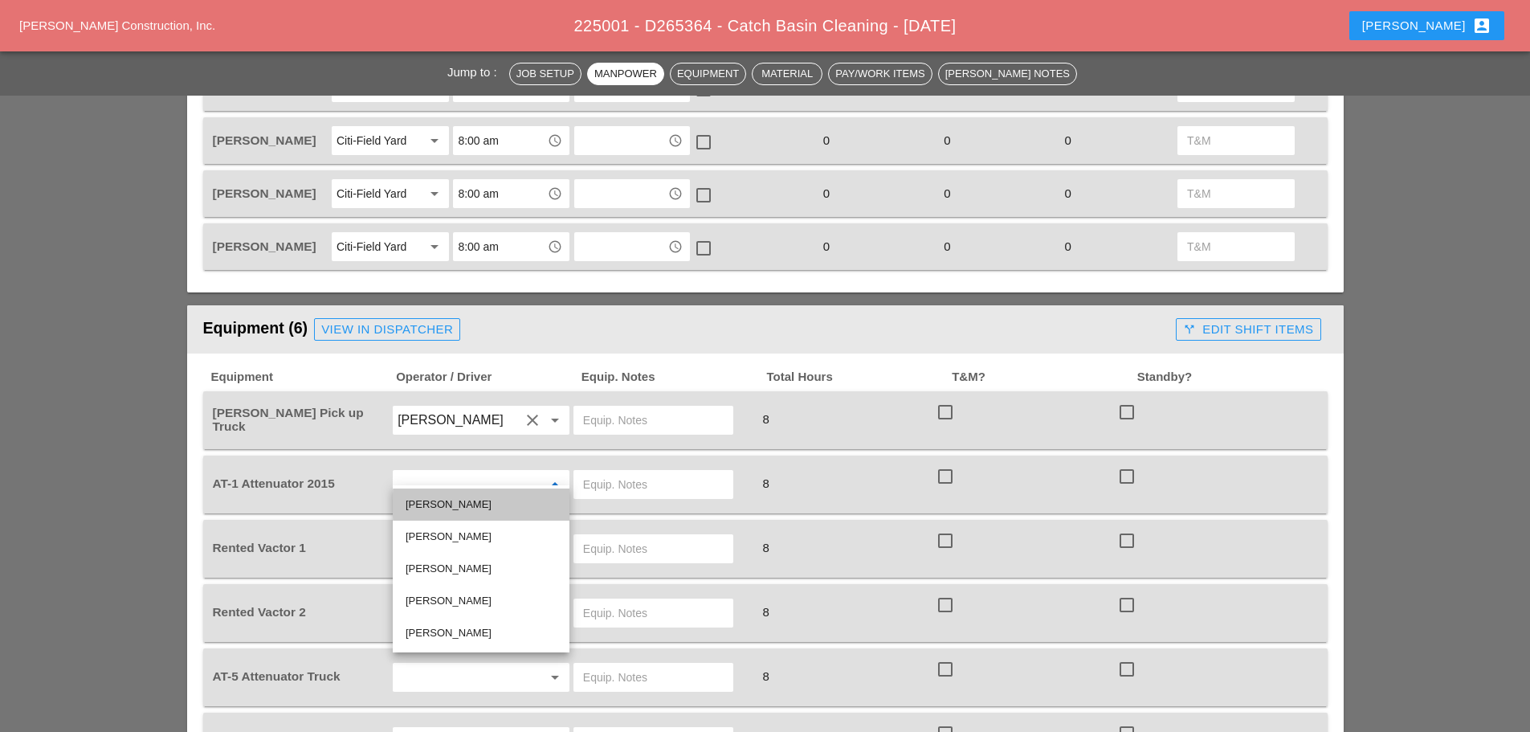
click at [453, 496] on div "[PERSON_NAME]" at bounding box center [481, 504] width 151 height 19
type input "[PERSON_NAME]"
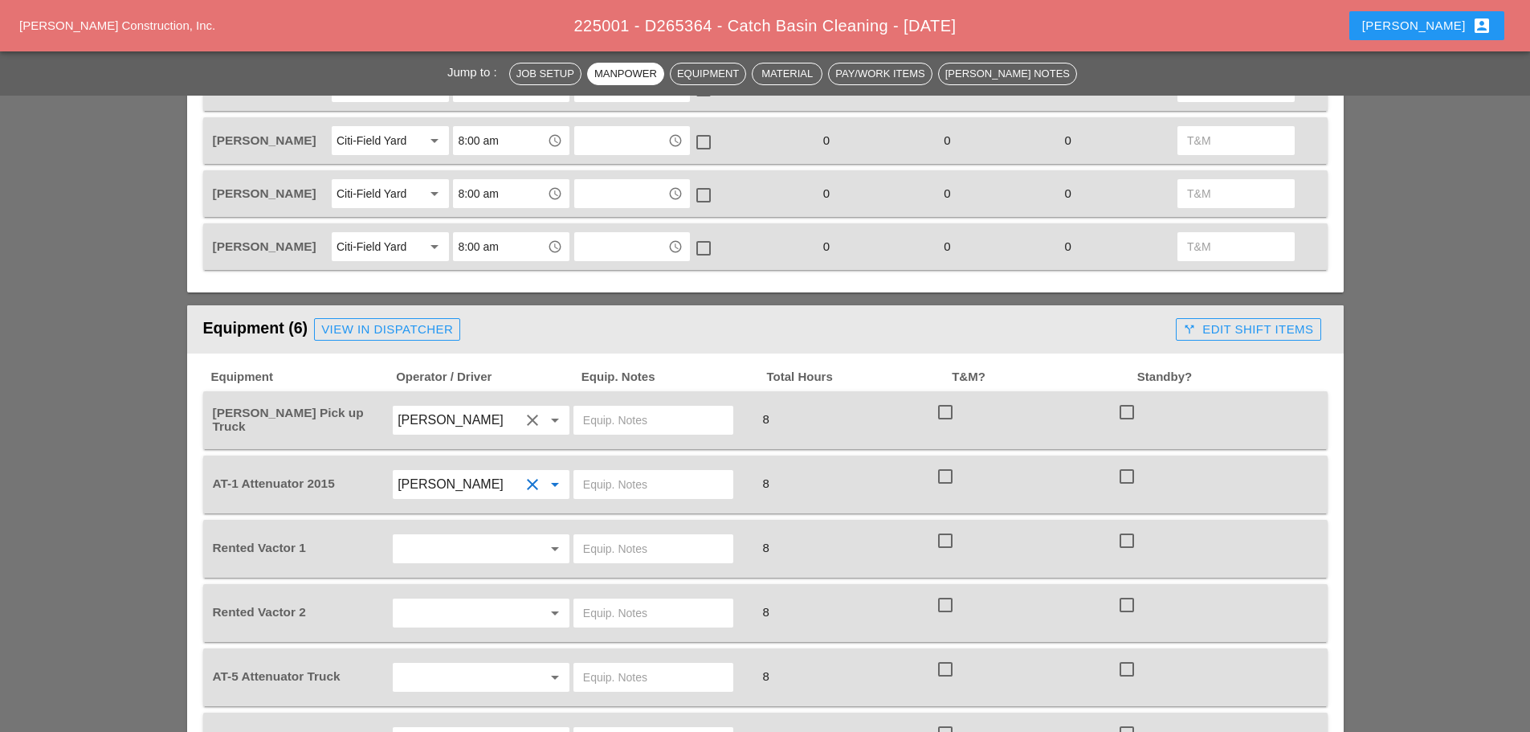
click at [439, 537] on input "text" at bounding box center [459, 549] width 122 height 26
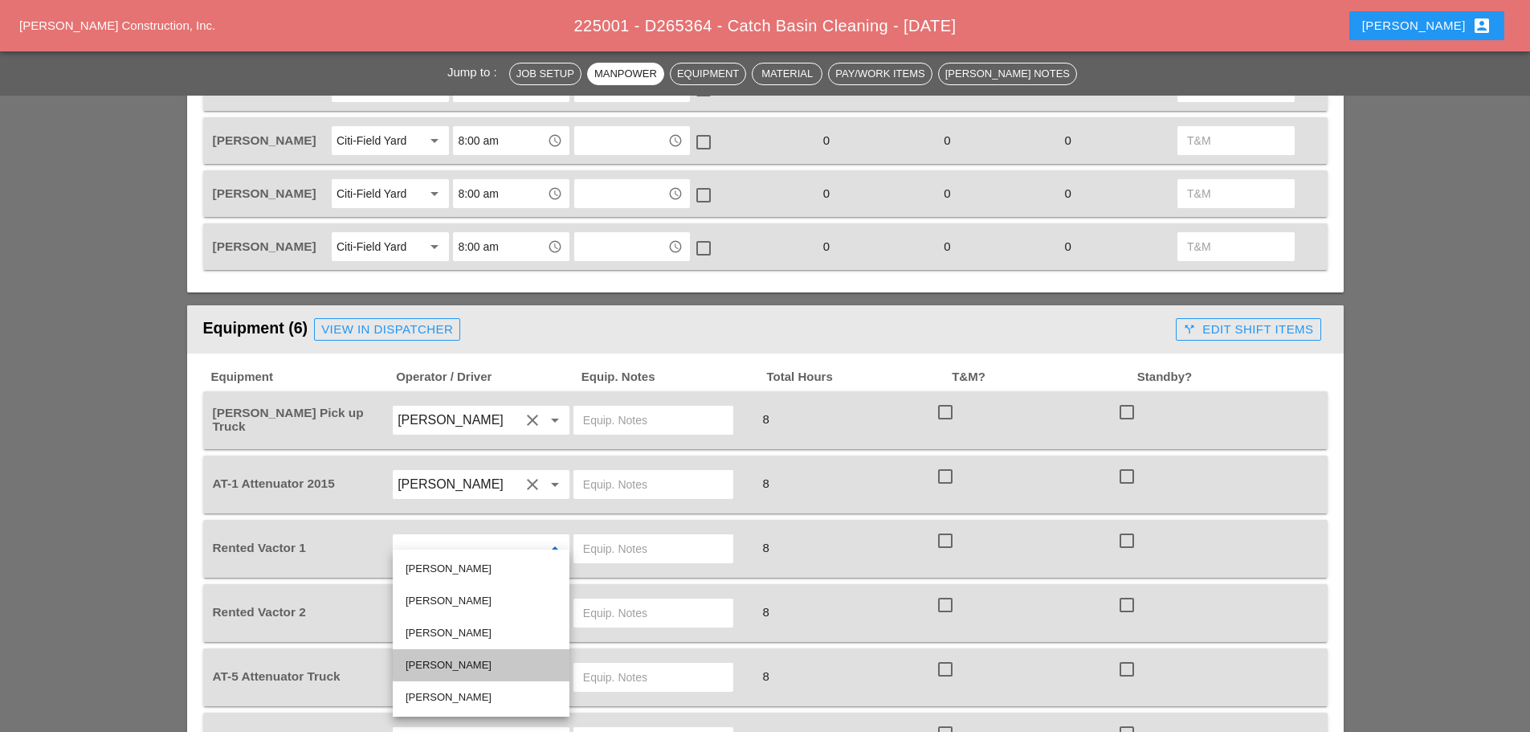
click at [440, 655] on div "Nick Mattheos" at bounding box center [481, 664] width 151 height 19
type input "Nick Mattheos"
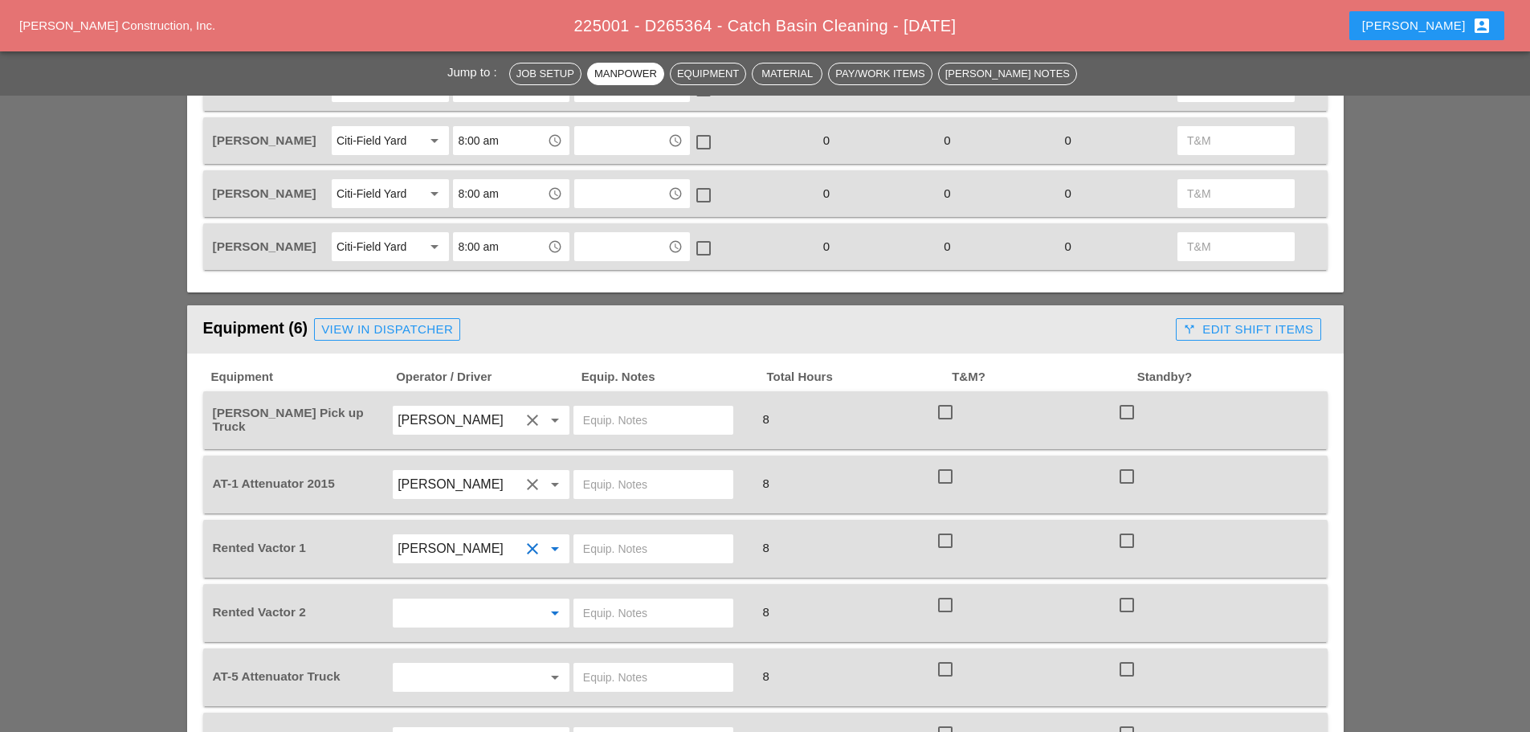
click at [443, 600] on input "text" at bounding box center [459, 613] width 122 height 26
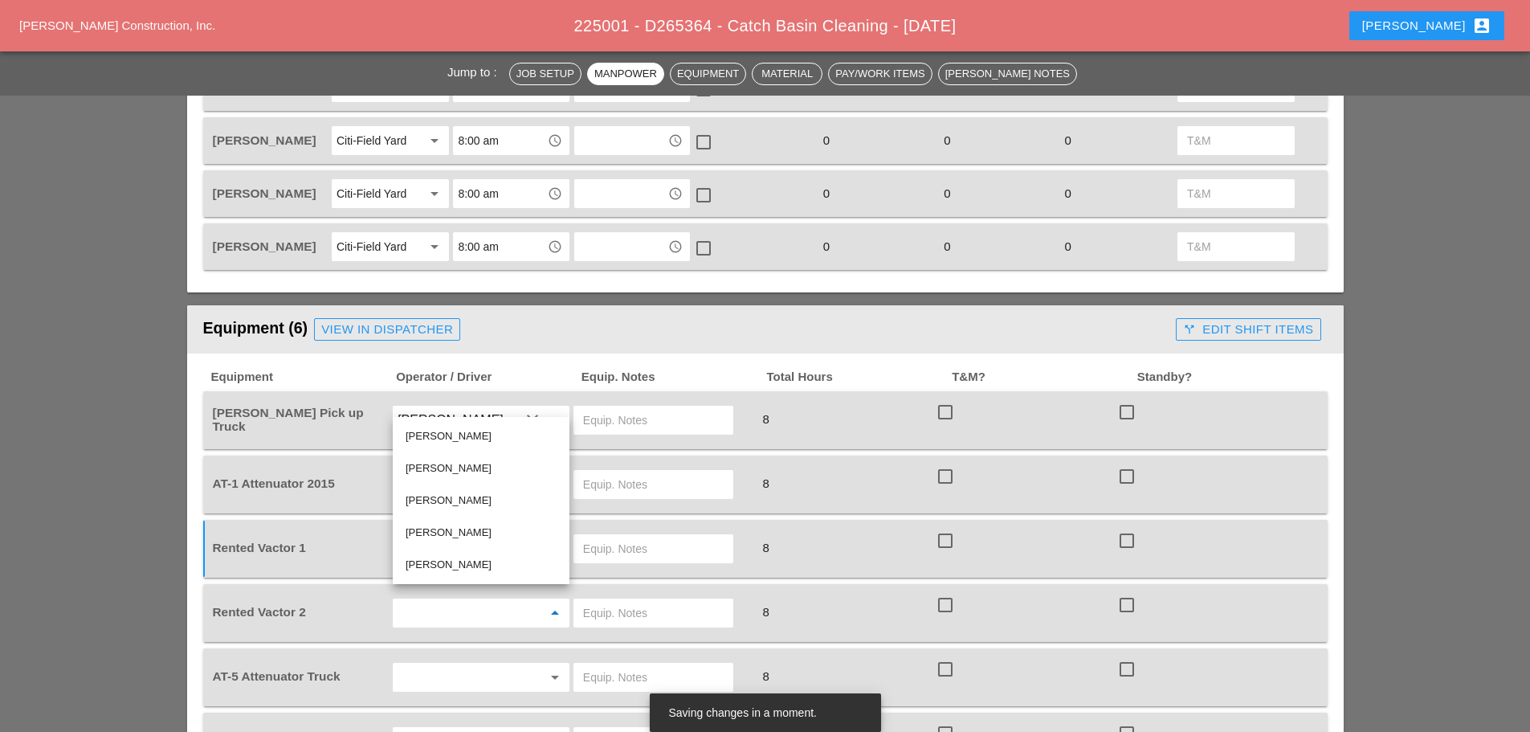
click at [460, 570] on div "Jose Ventura" at bounding box center [481, 564] width 151 height 19
type input "Jose Ventura"
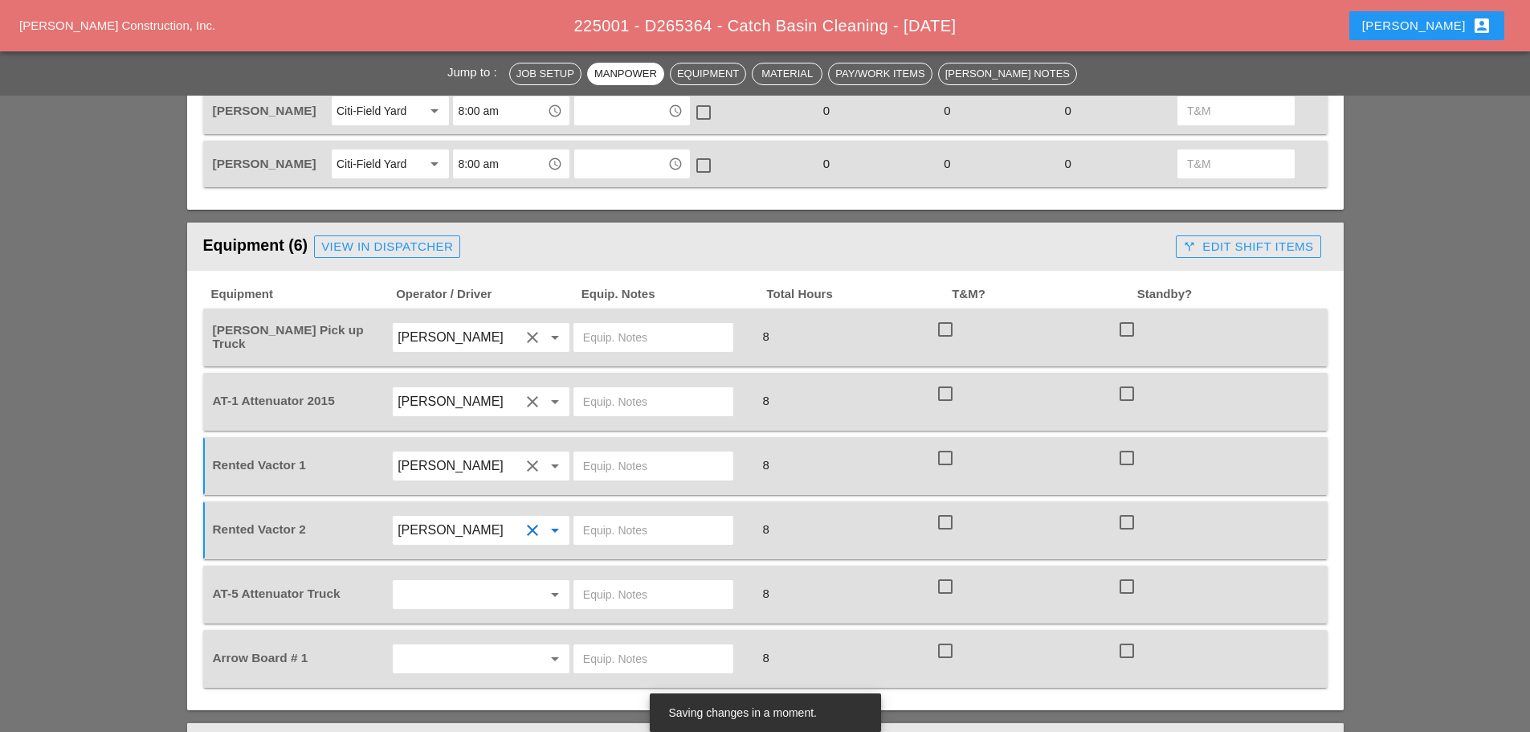
scroll to position [1124, 0]
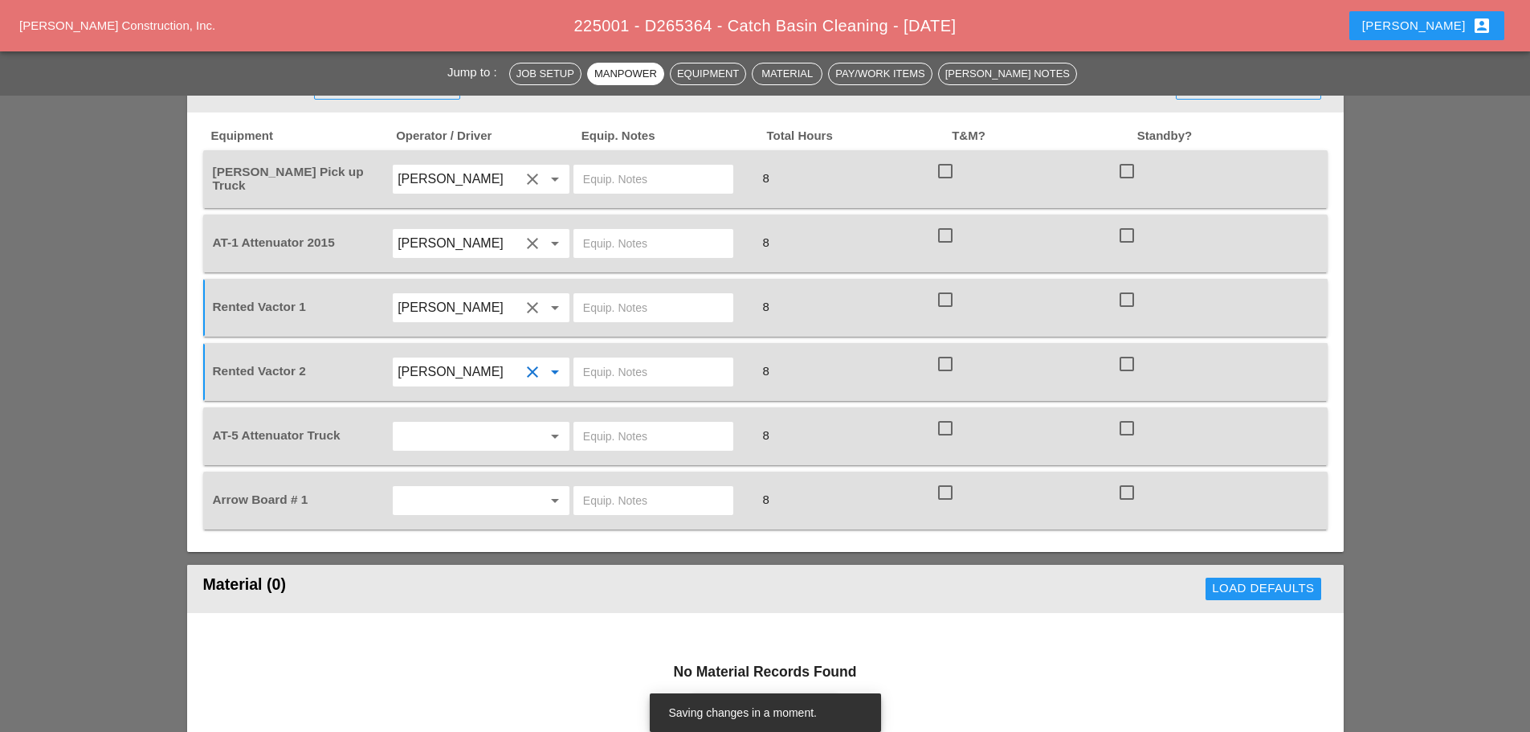
click at [428, 423] on input "text" at bounding box center [459, 436] width 122 height 26
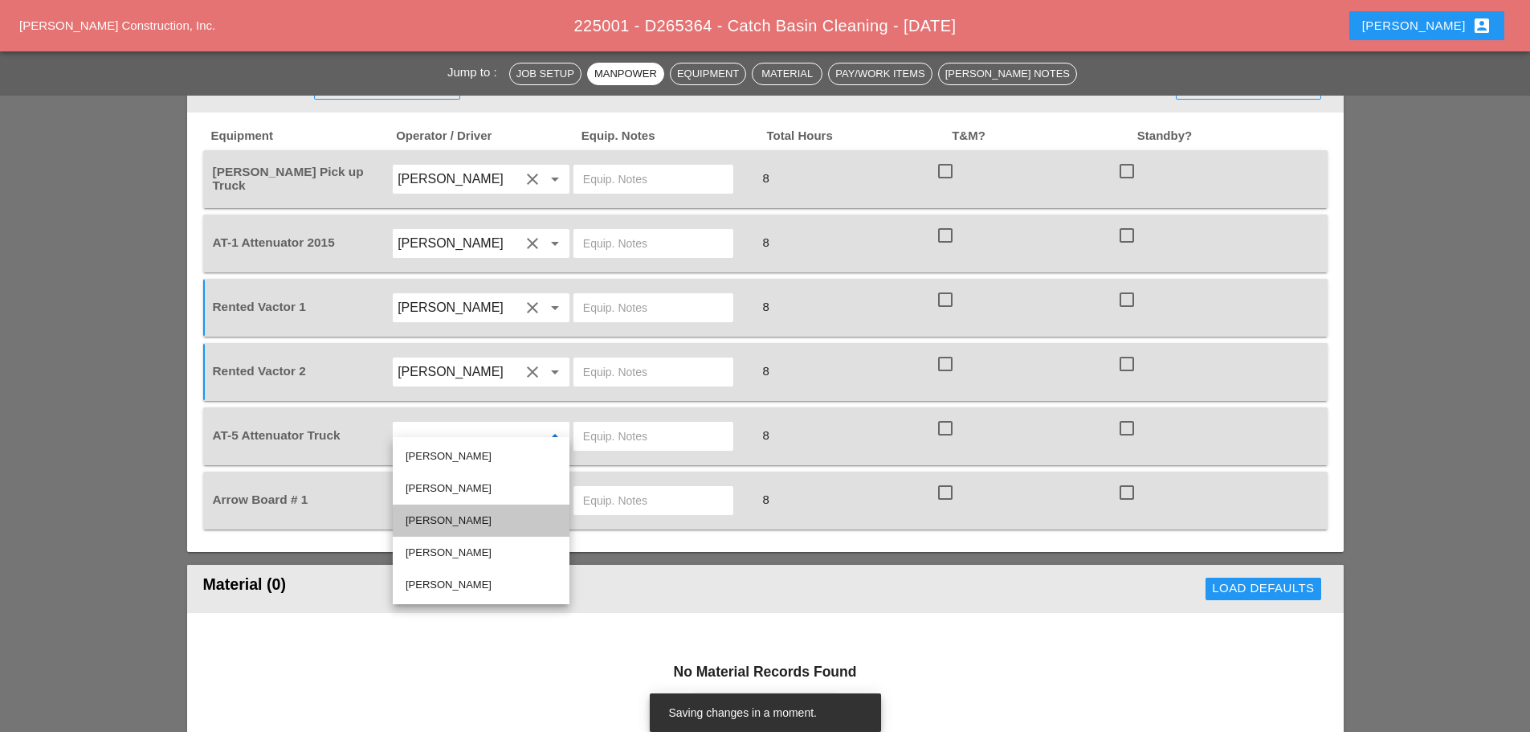
click at [442, 520] on div "Joseph Hill" at bounding box center [481, 520] width 151 height 19
type input "Joseph Hill"
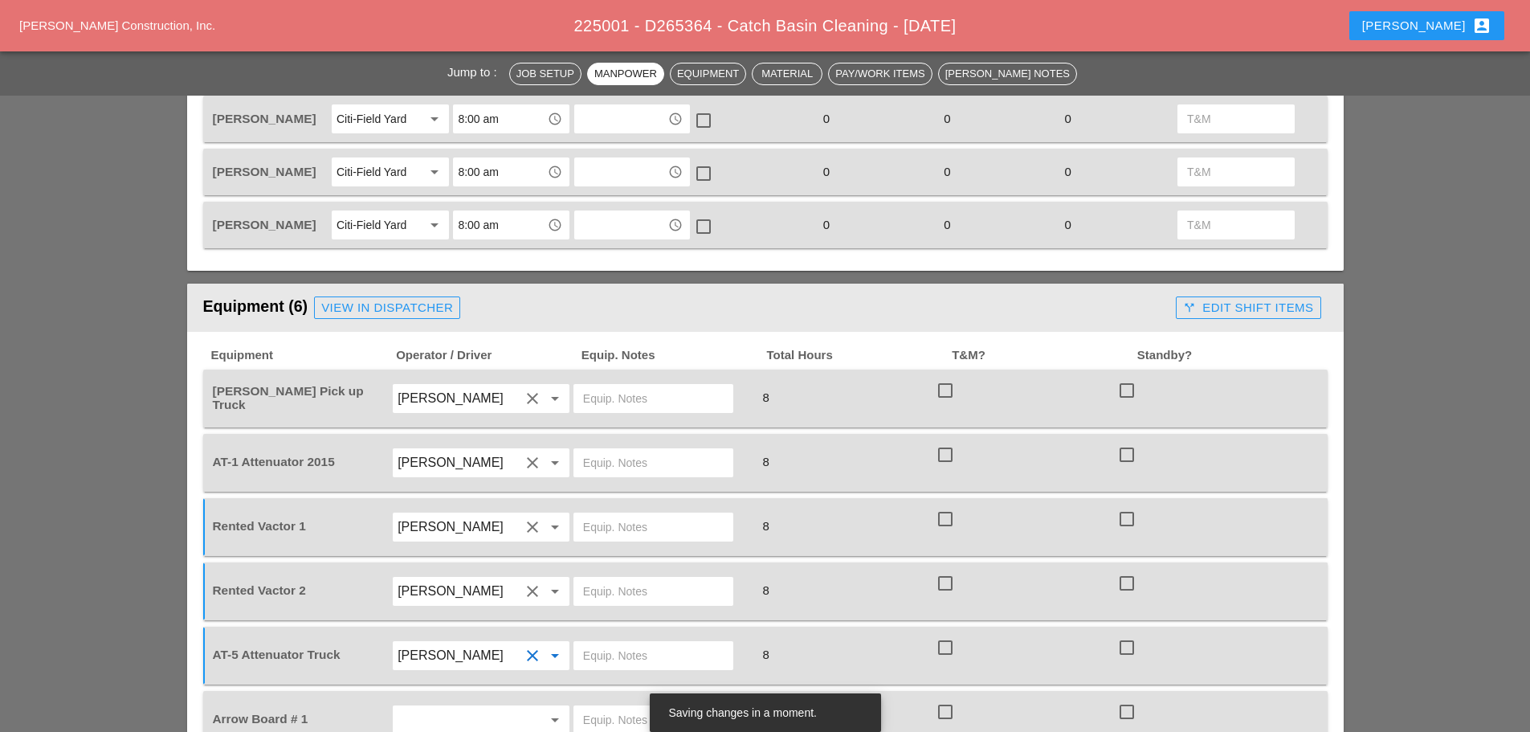
scroll to position [883, 0]
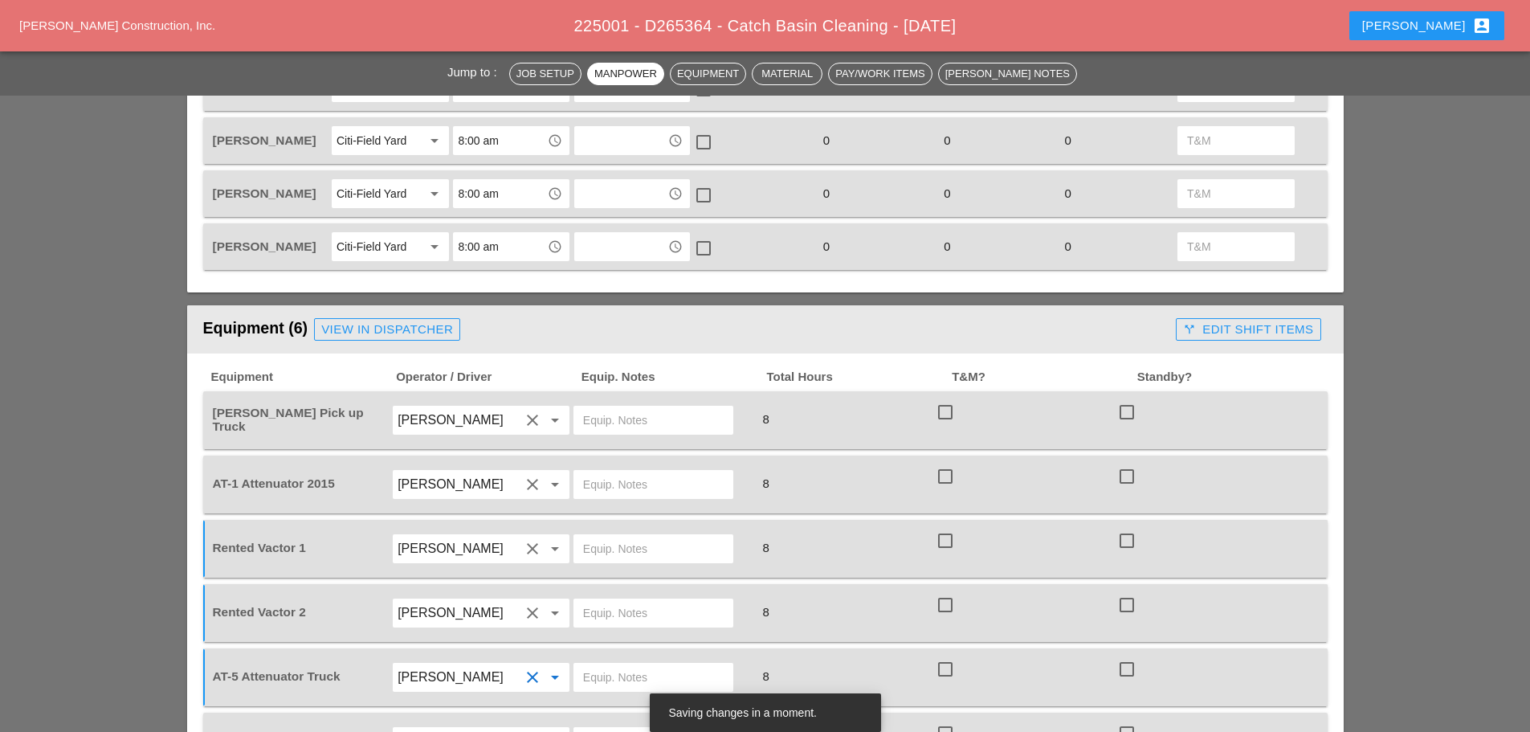
click at [614, 407] on input "text" at bounding box center [653, 420] width 141 height 26
type input "W/ SMALL TOOLS"
click at [616, 471] on input "text" at bounding box center [653, 484] width 141 height 26
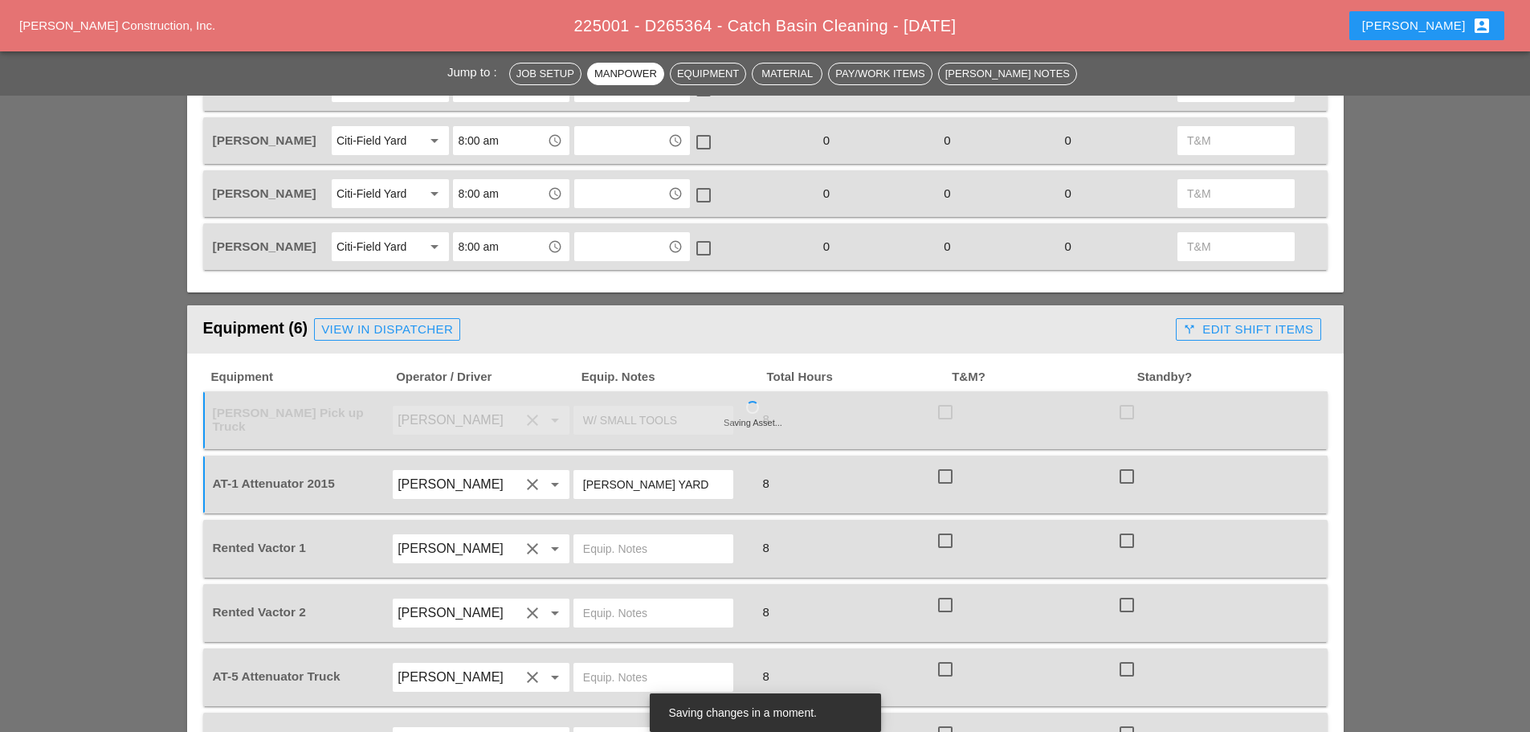
type input "BRUCKNER YARD"
click at [611, 536] on input "text" at bounding box center [653, 549] width 141 height 26
type input "CITI FIELD"
click at [608, 600] on input "text" at bounding box center [653, 613] width 141 height 26
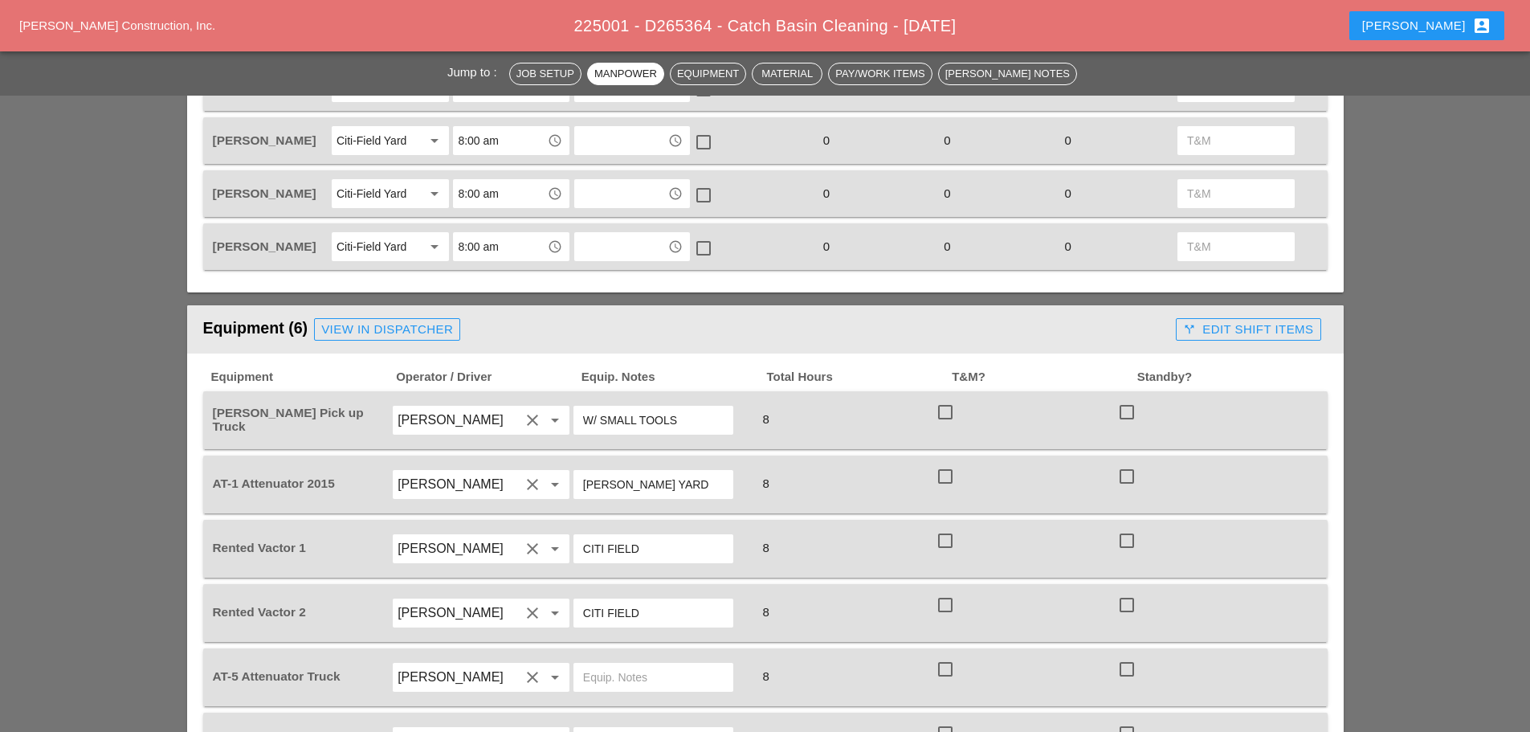
type input "CITI FIELD"
click at [625, 664] on input "text" at bounding box center [653, 677] width 141 height 26
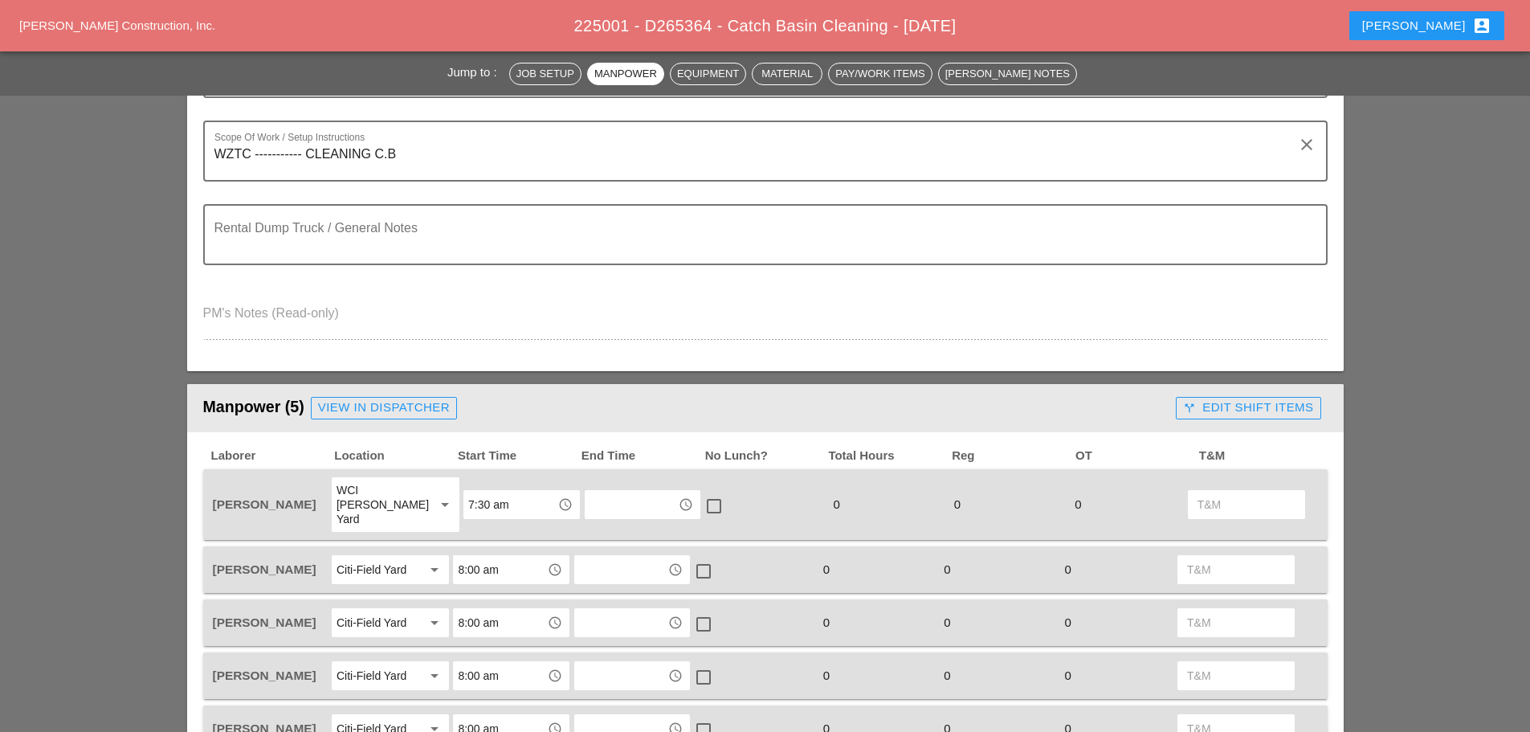
scroll to position [0, 0]
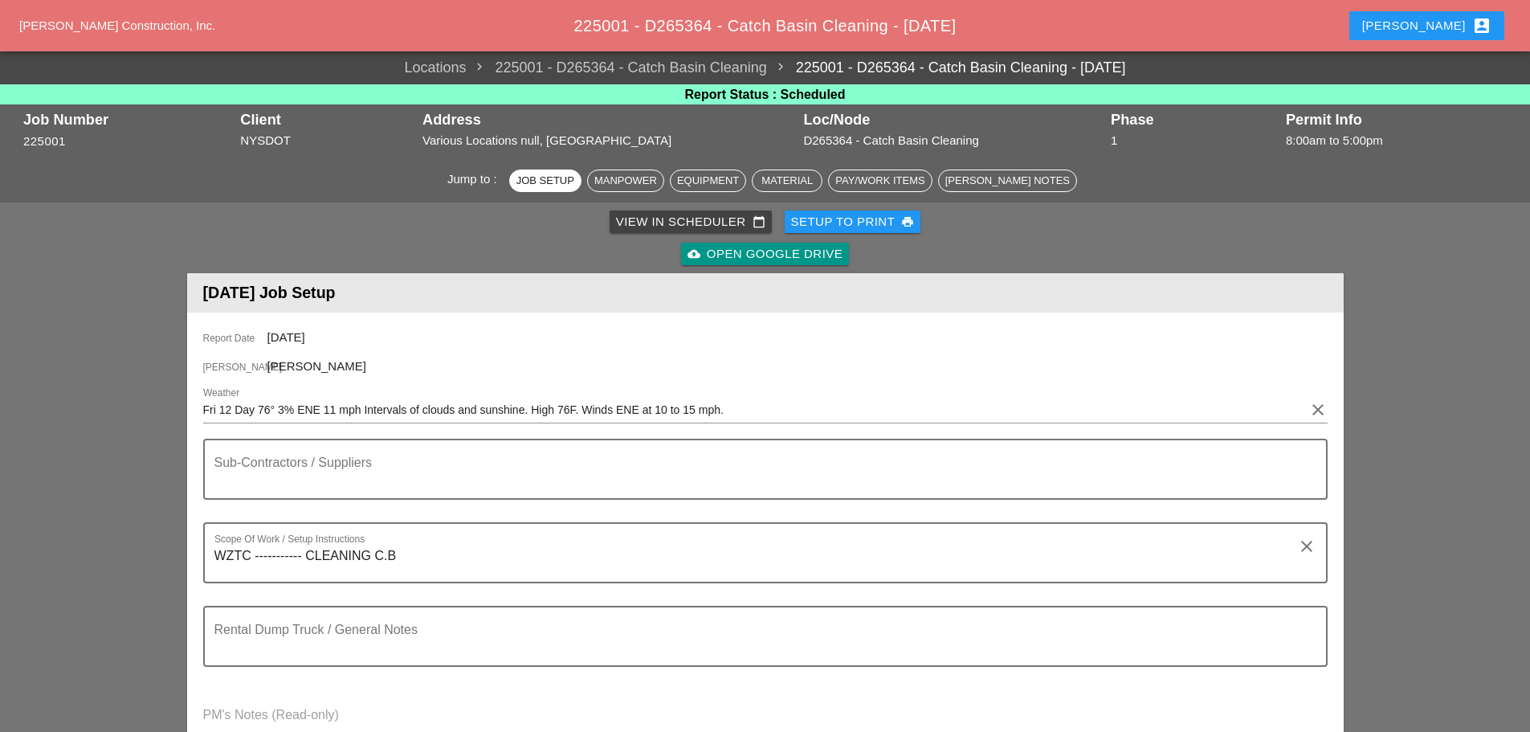
type input "CITI FIELD"
click at [844, 227] on div "Setup to Print print" at bounding box center [853, 222] width 124 height 18
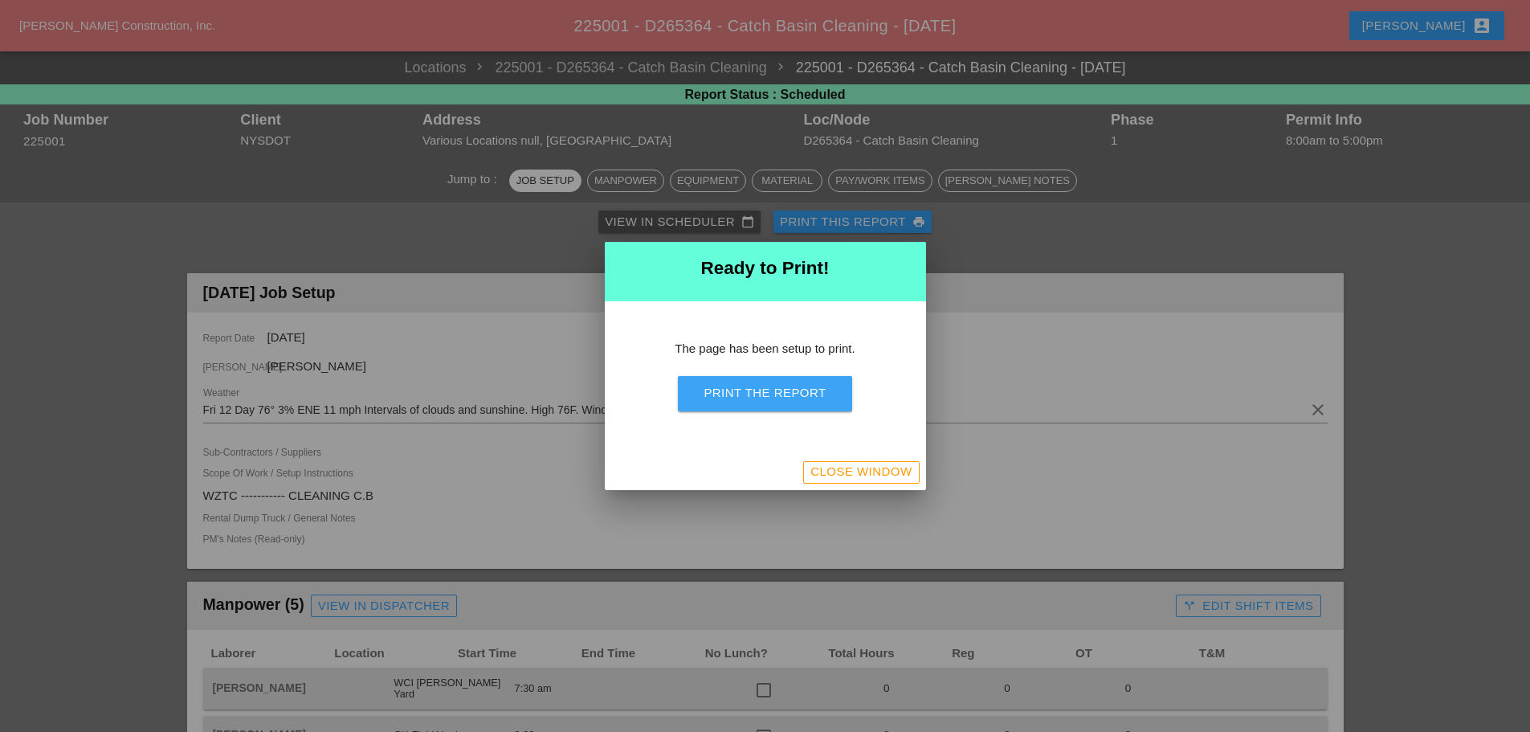
click at [820, 395] on div "Print the Report" at bounding box center [765, 393] width 122 height 18
click at [798, 400] on div "Print the Report" at bounding box center [765, 393] width 122 height 18
click at [904, 475] on div "Close Window" at bounding box center [860, 472] width 101 height 18
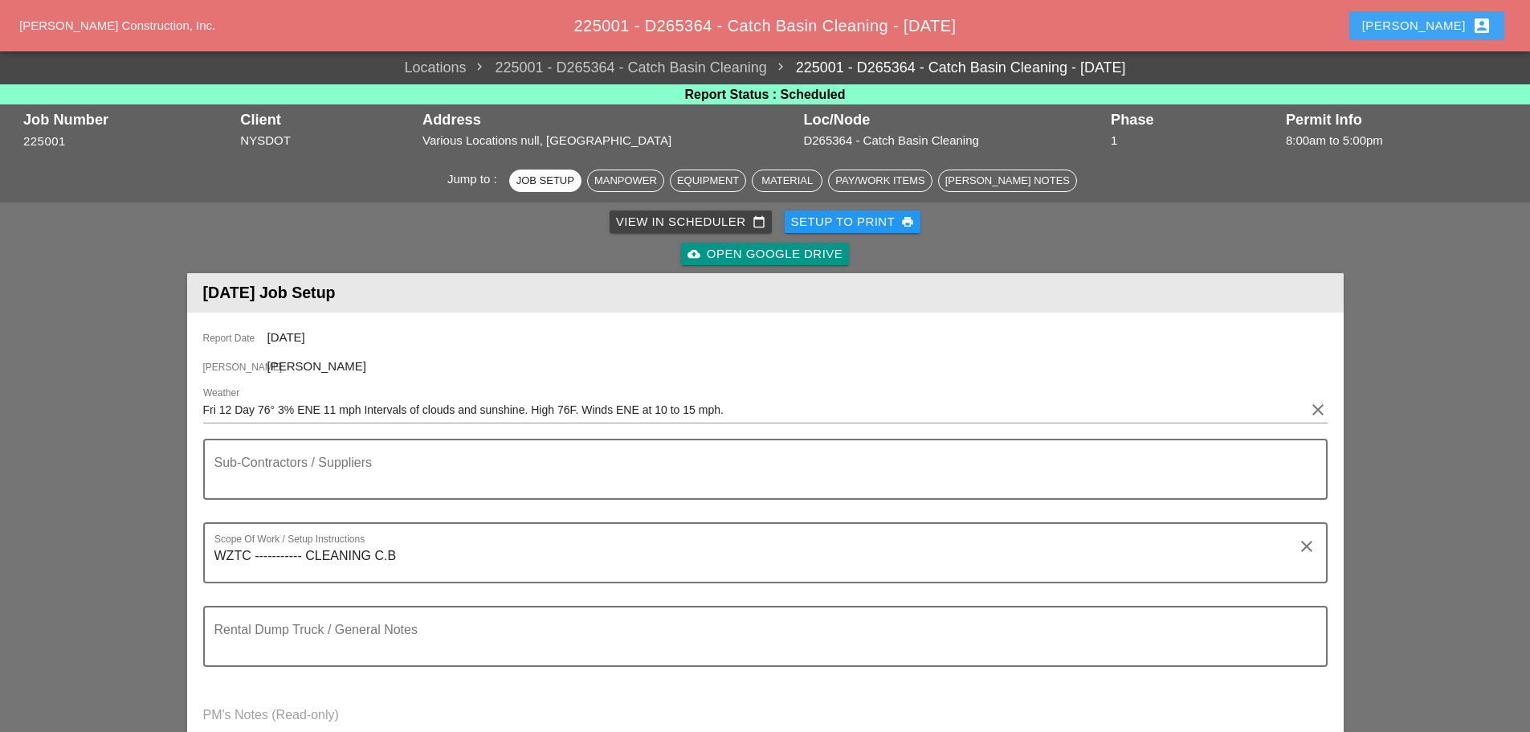
click at [1434, 22] on div "Enrico account_box" at bounding box center [1426, 25] width 129 height 19
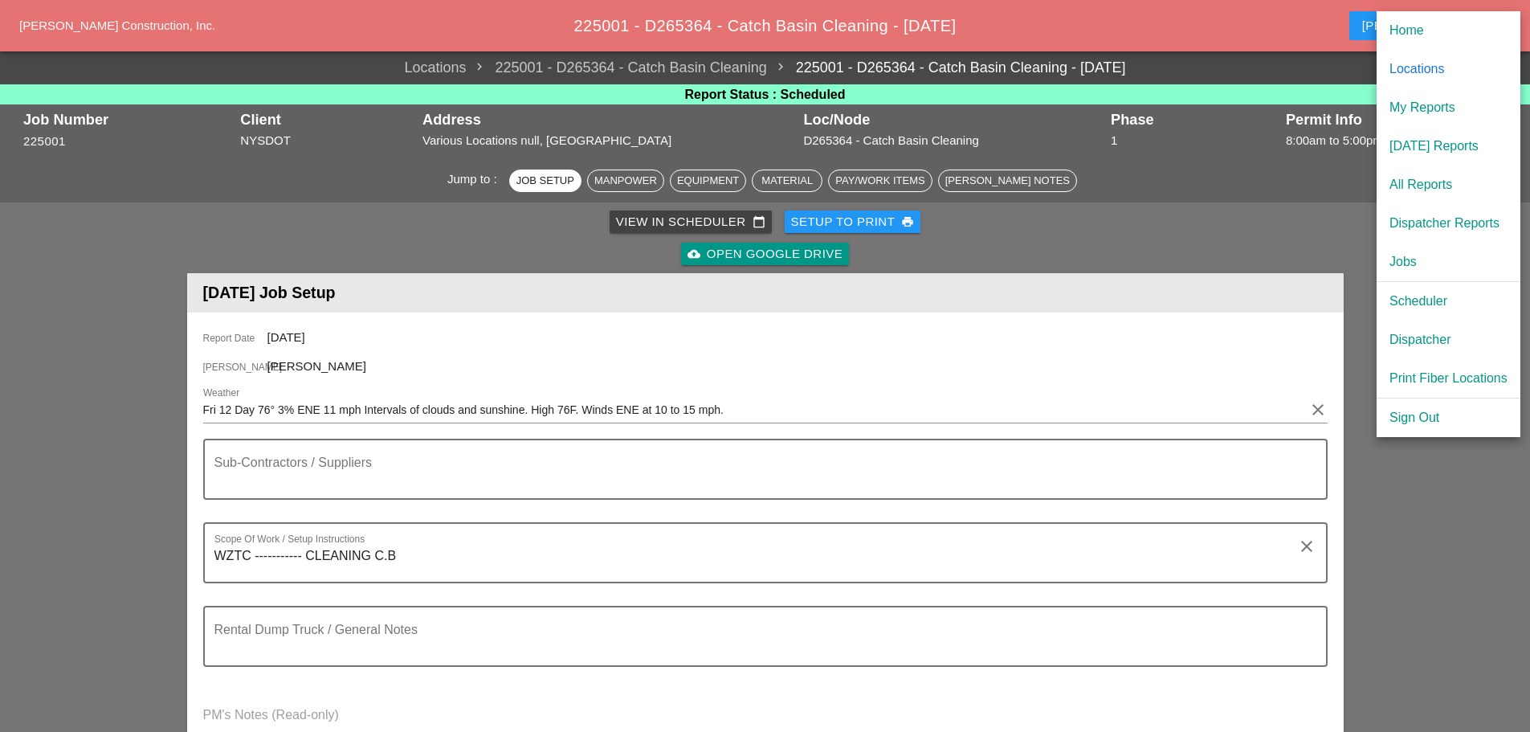
click at [1422, 145] on div "[DATE] Reports" at bounding box center [1448, 146] width 118 height 19
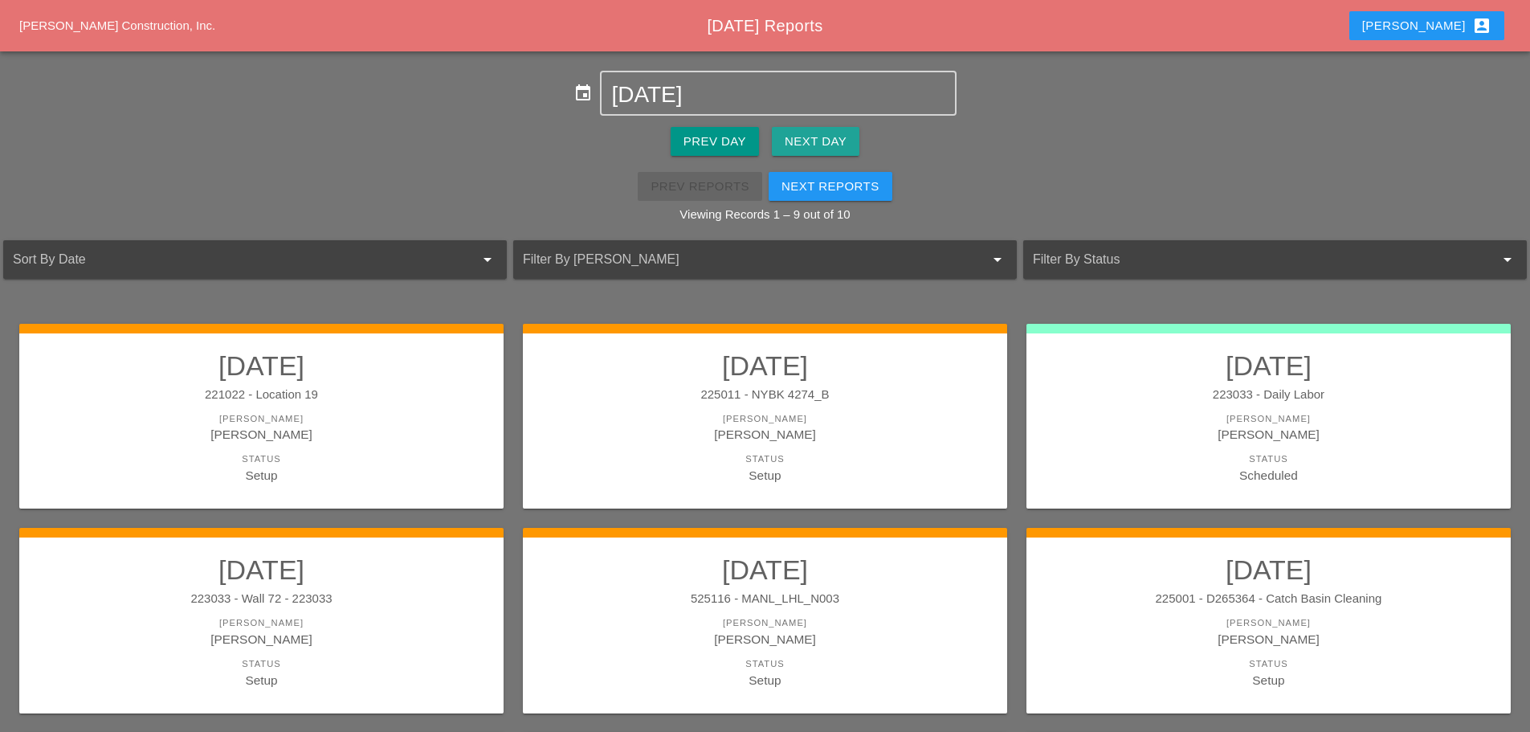
click at [821, 143] on div "Next Day" at bounding box center [816, 142] width 62 height 18
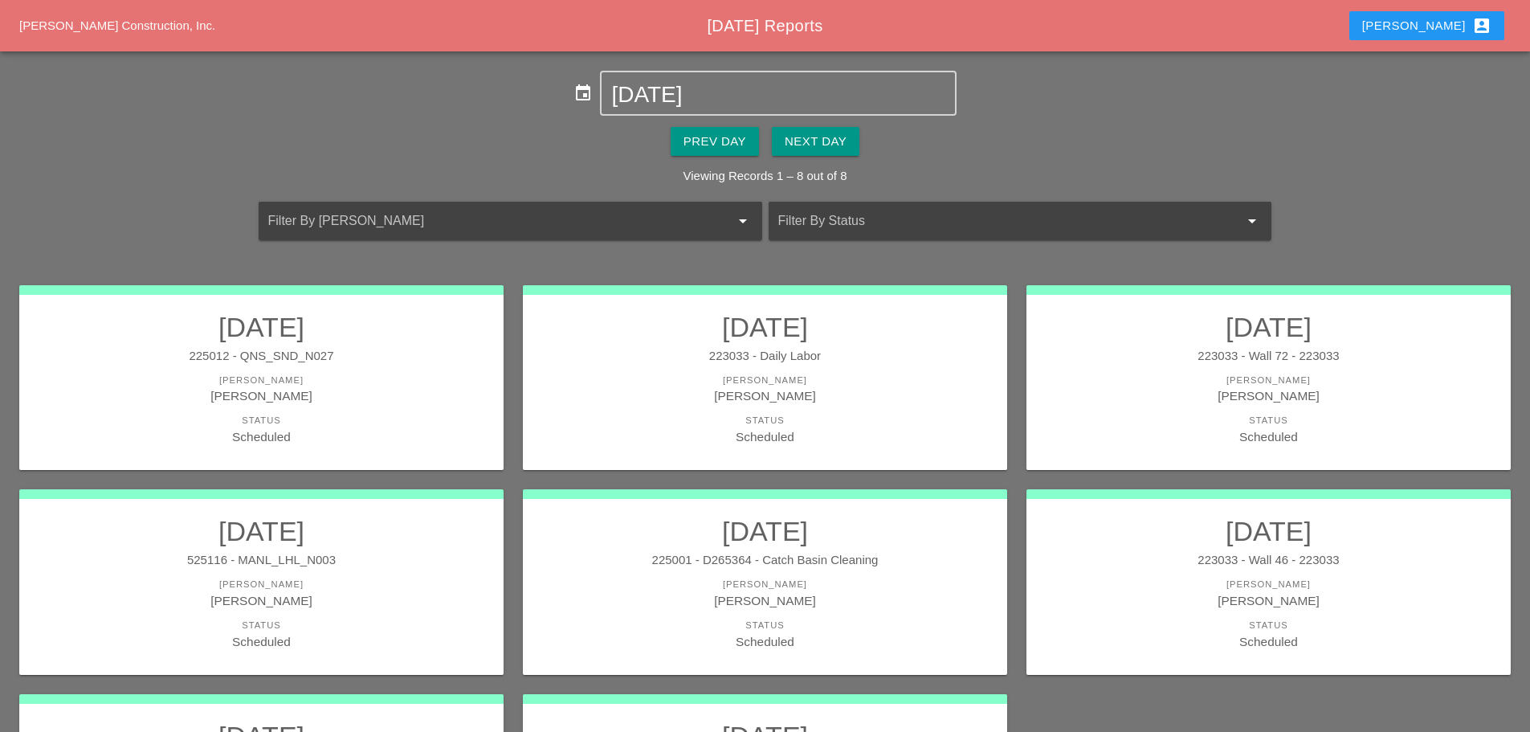
click at [389, 591] on div "[PERSON_NAME]" at bounding box center [261, 600] width 452 height 18
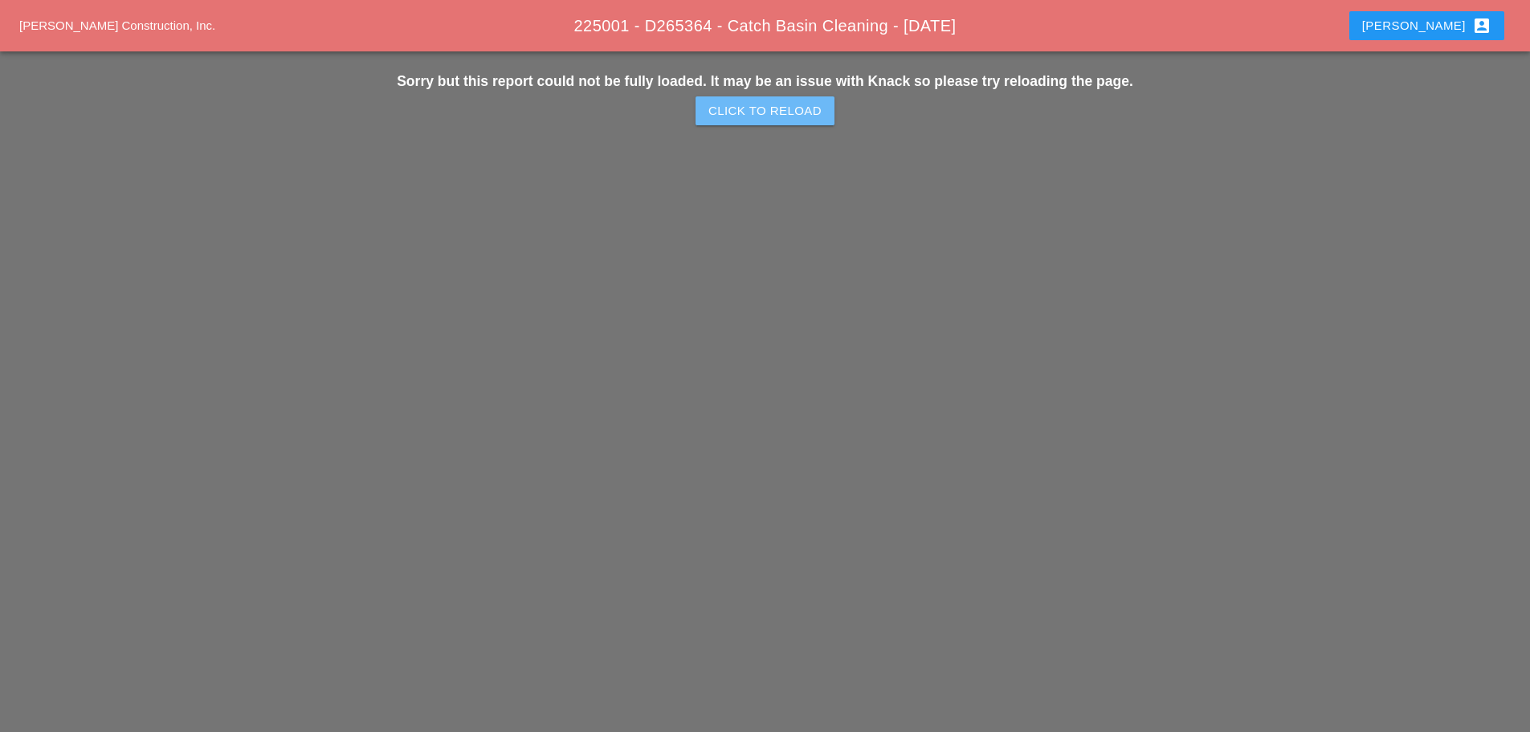
click at [767, 117] on div "Click to Reload" at bounding box center [764, 111] width 113 height 18
click at [762, 99] on button "Click to Reload" at bounding box center [765, 110] width 139 height 29
click at [758, 109] on div "Click to Reload" at bounding box center [764, 111] width 113 height 18
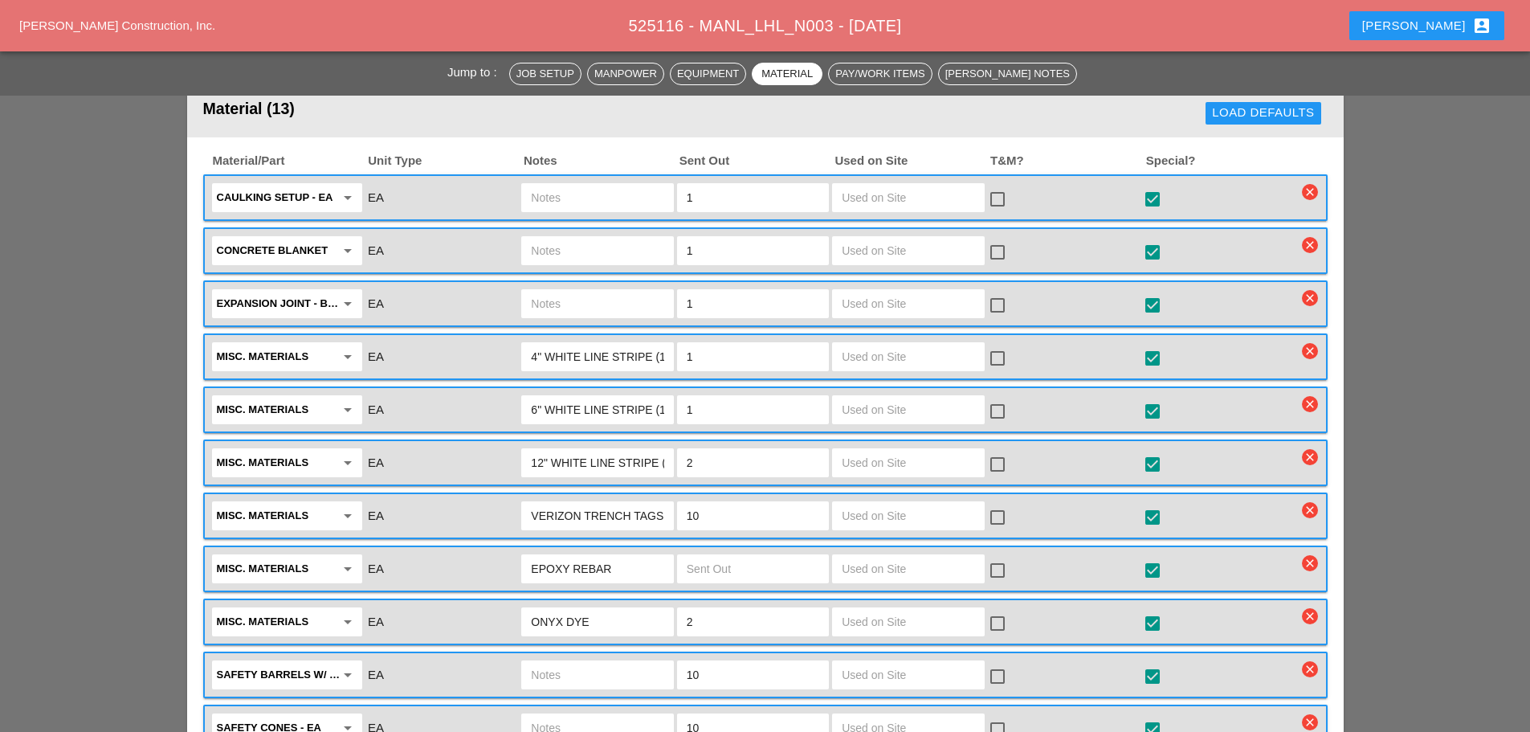
scroll to position [1674, 0]
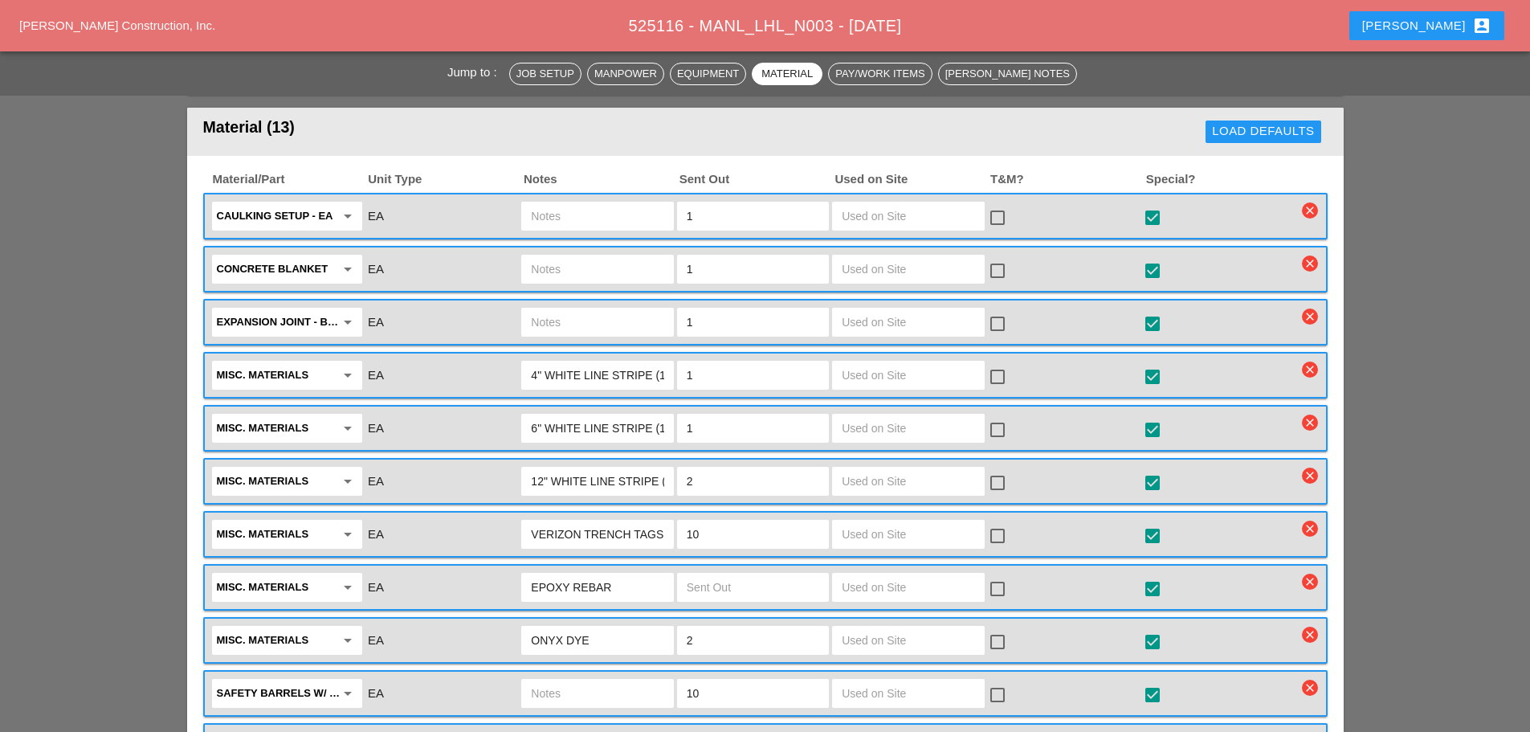
click at [566, 309] on input "text" at bounding box center [597, 322] width 133 height 26
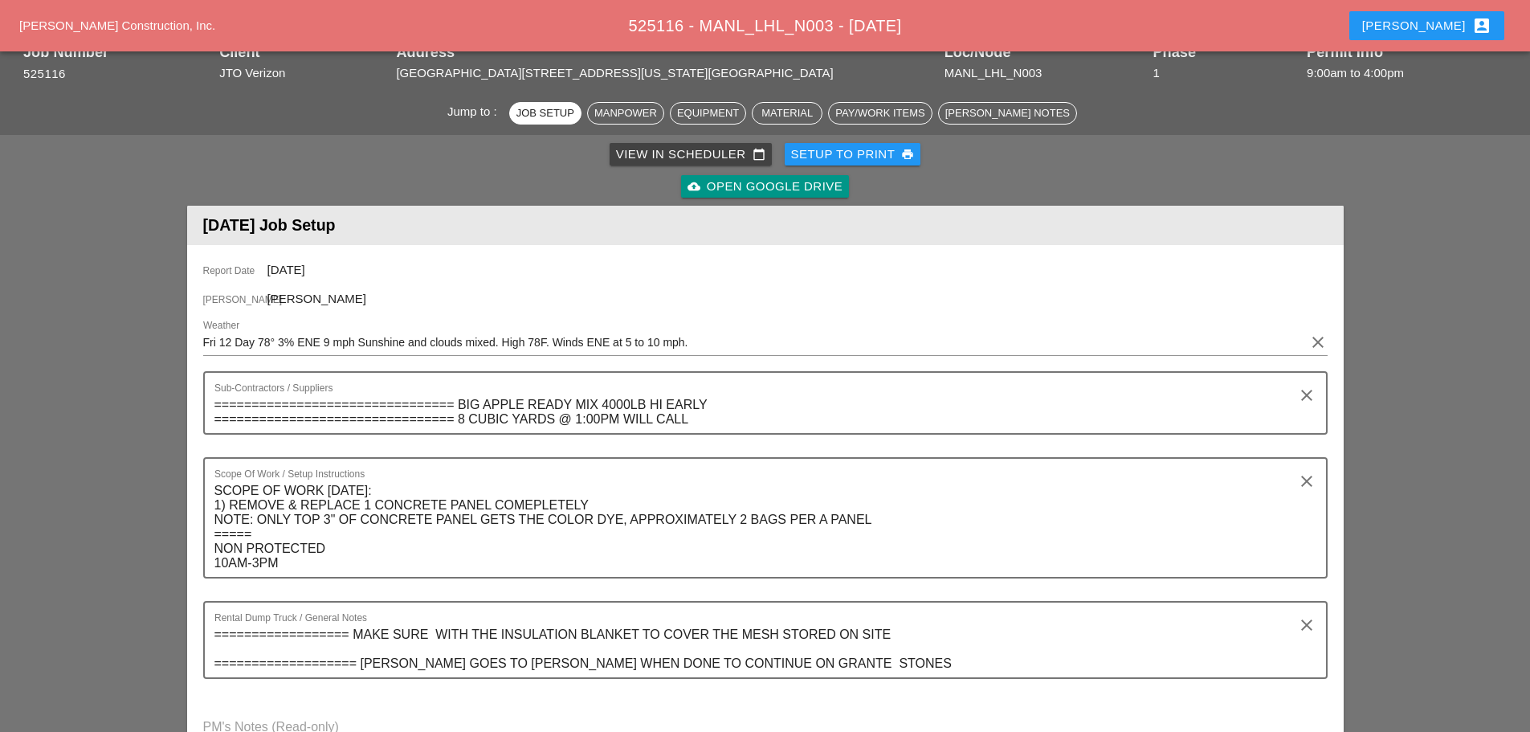
scroll to position [0, 0]
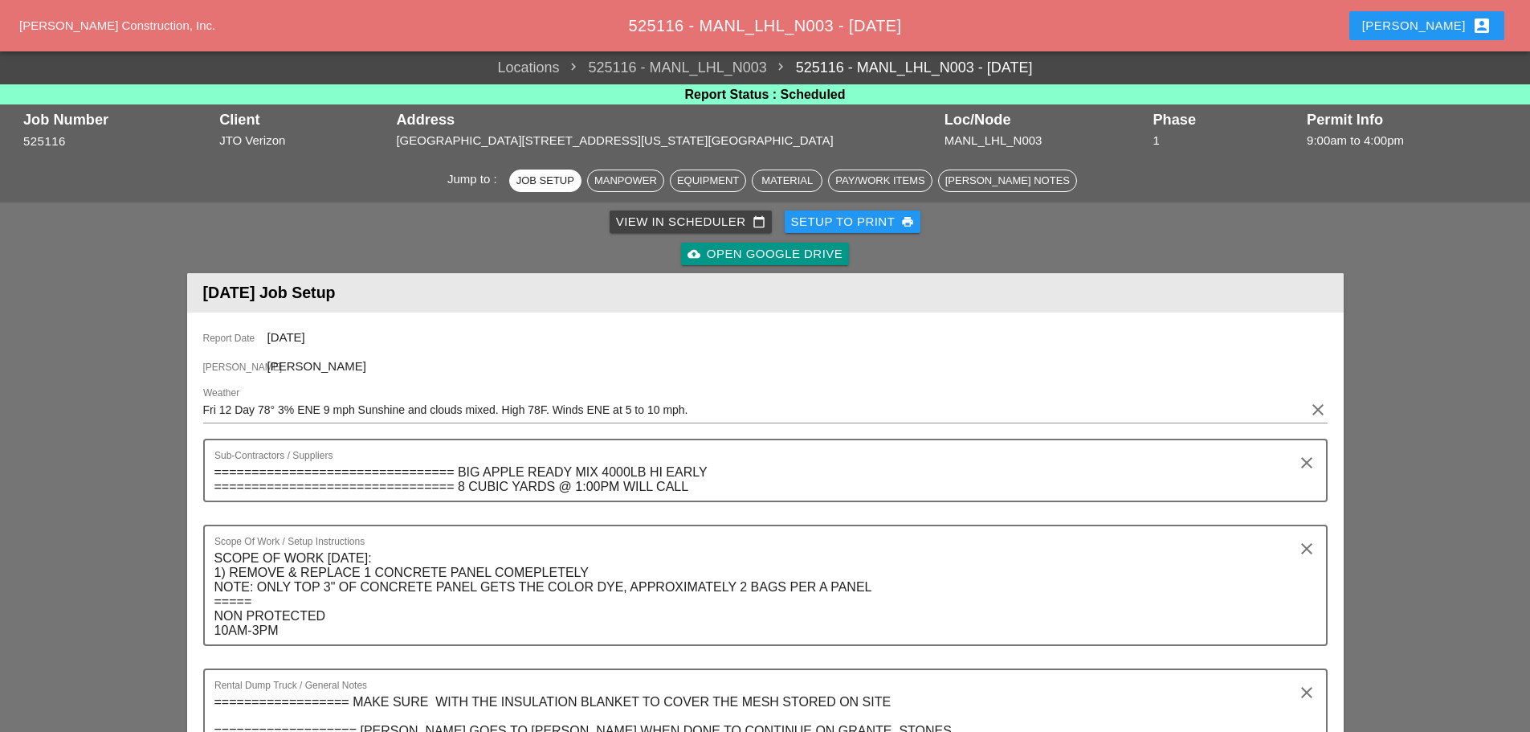
type input "NEED 1 FULL BUDDLE"
click at [867, 226] on div "Setup to Print print" at bounding box center [853, 222] width 124 height 18
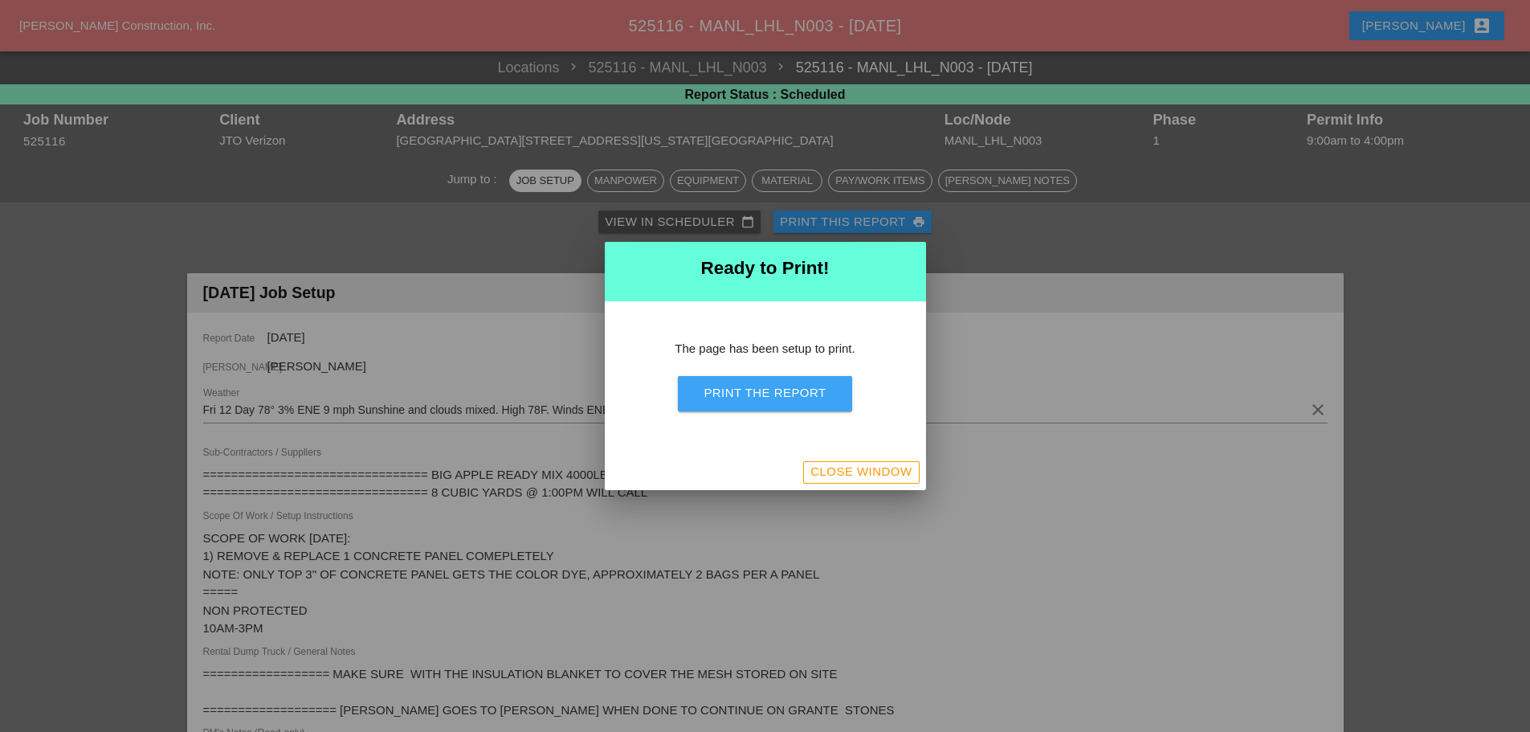
click at [777, 398] on div "Print the Report" at bounding box center [765, 393] width 122 height 18
click at [890, 476] on div "Close Window" at bounding box center [860, 472] width 101 height 18
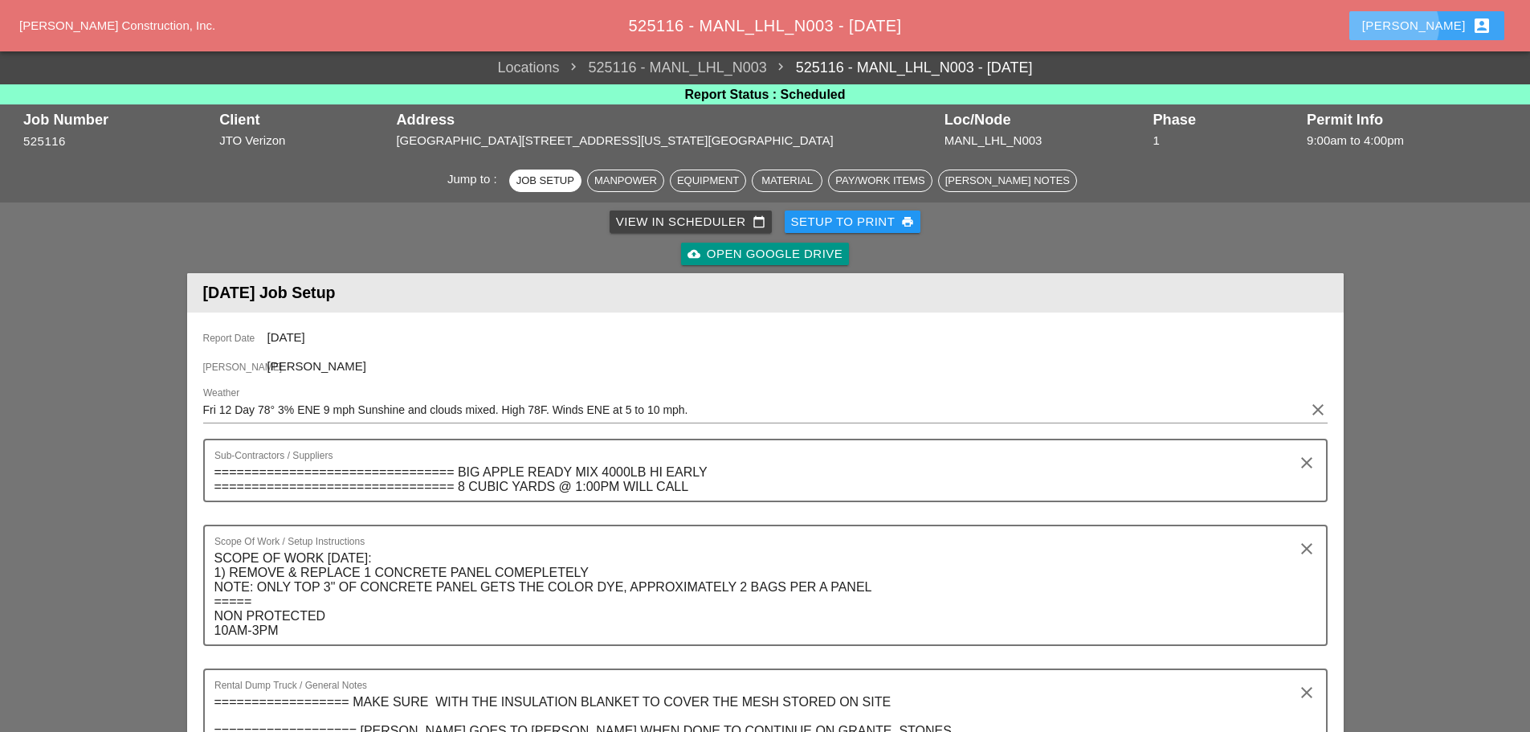
click at [1419, 24] on button "Enrico account_box" at bounding box center [1426, 25] width 155 height 29
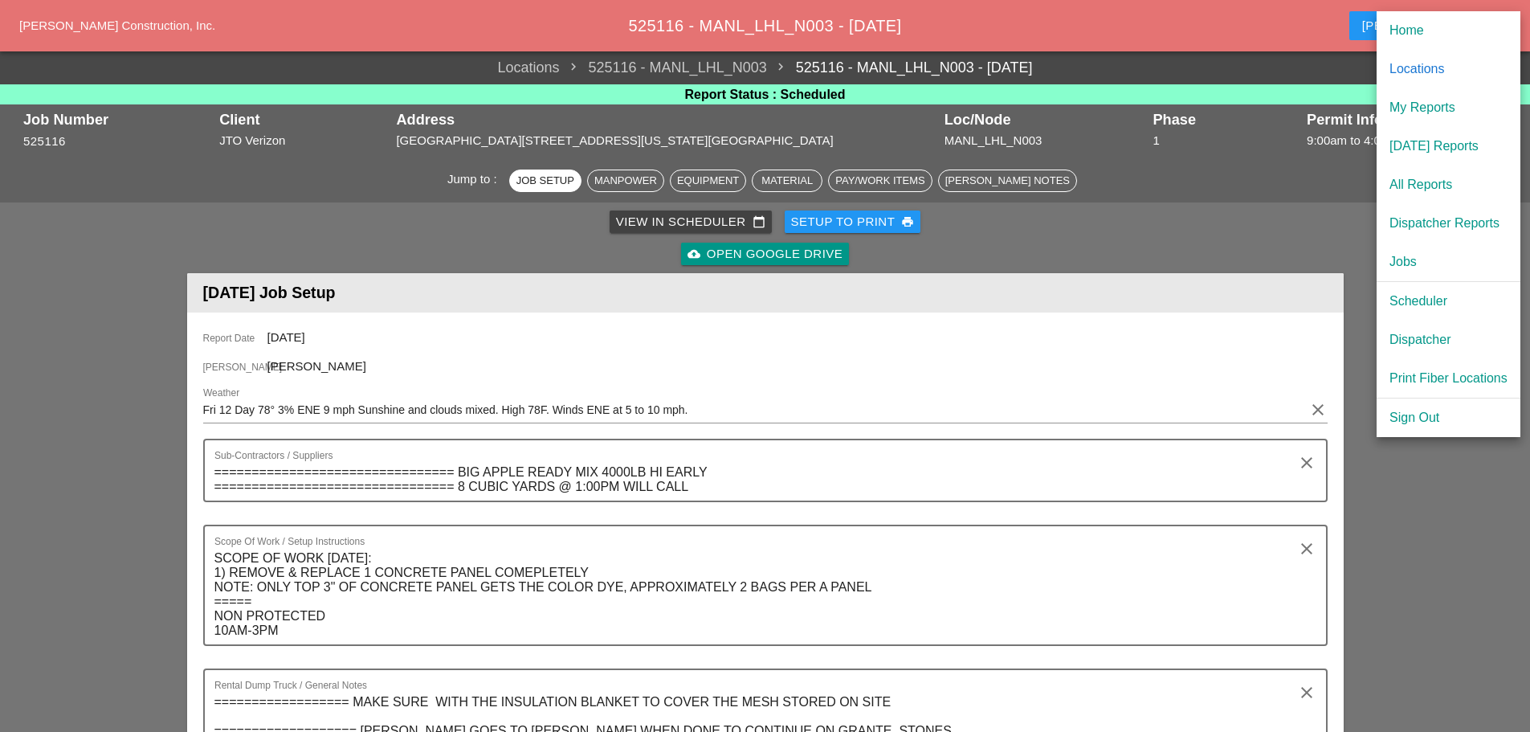
click at [1422, 141] on div "[DATE] Reports" at bounding box center [1448, 146] width 118 height 19
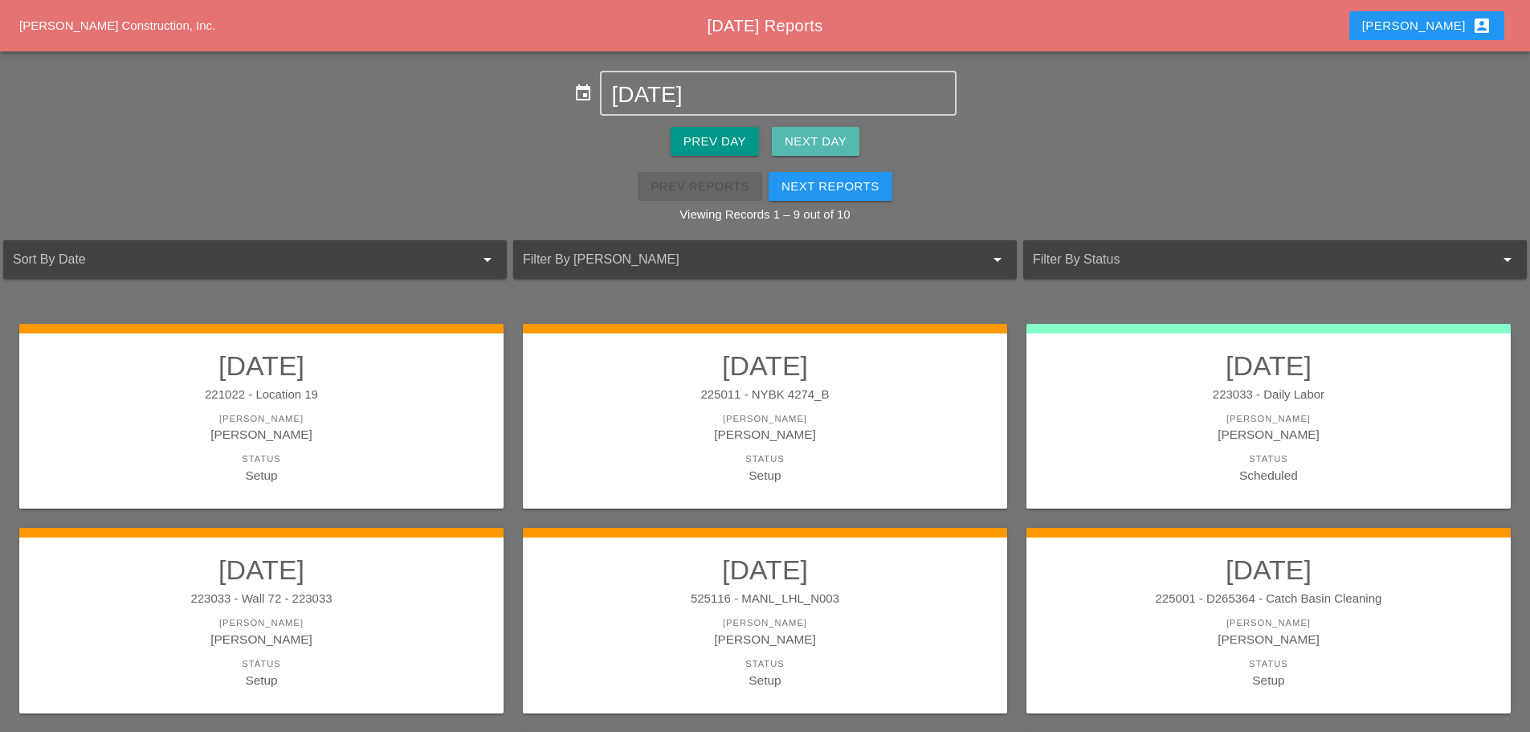
click at [786, 141] on div "Next Day" at bounding box center [816, 142] width 62 height 18
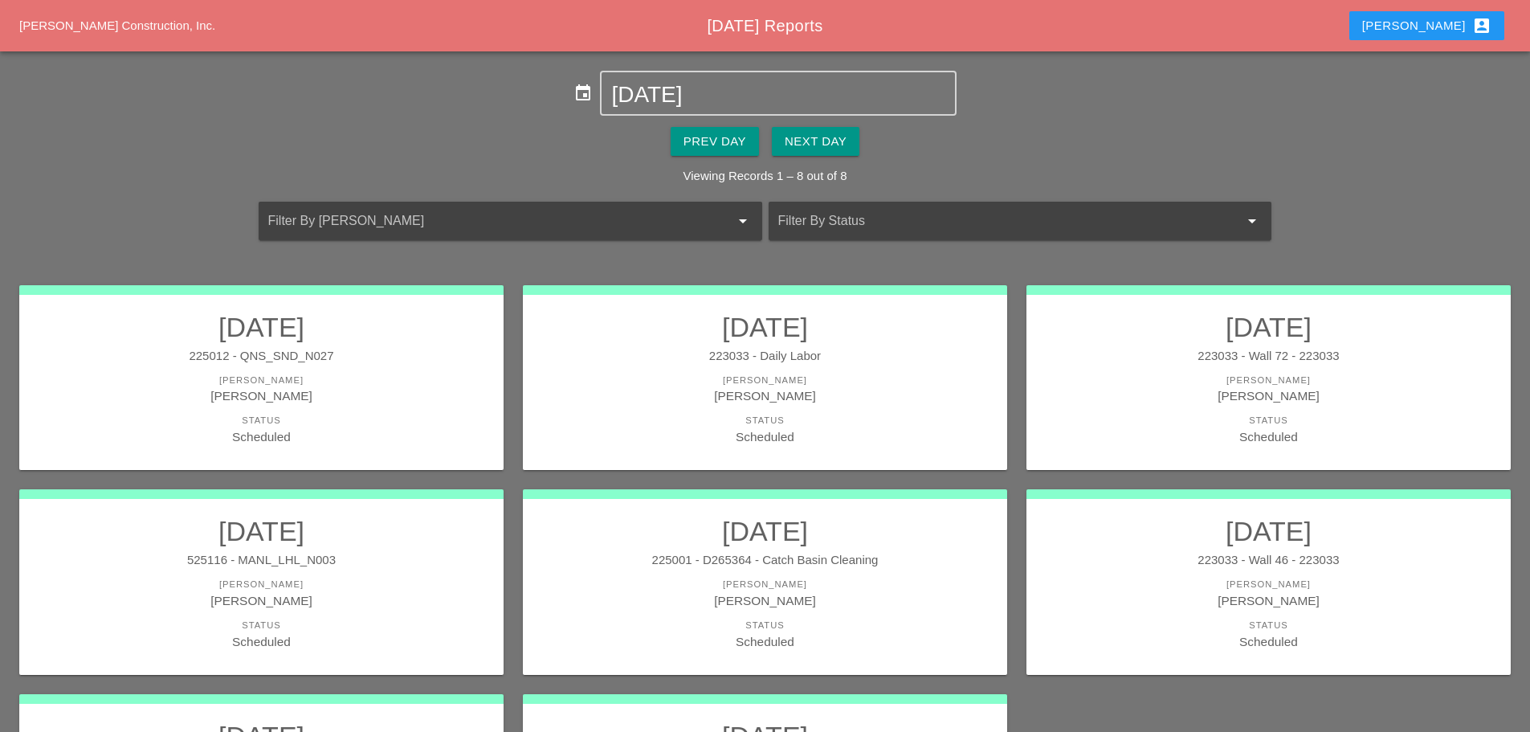
click at [296, 392] on div "[PERSON_NAME]" at bounding box center [261, 395] width 452 height 18
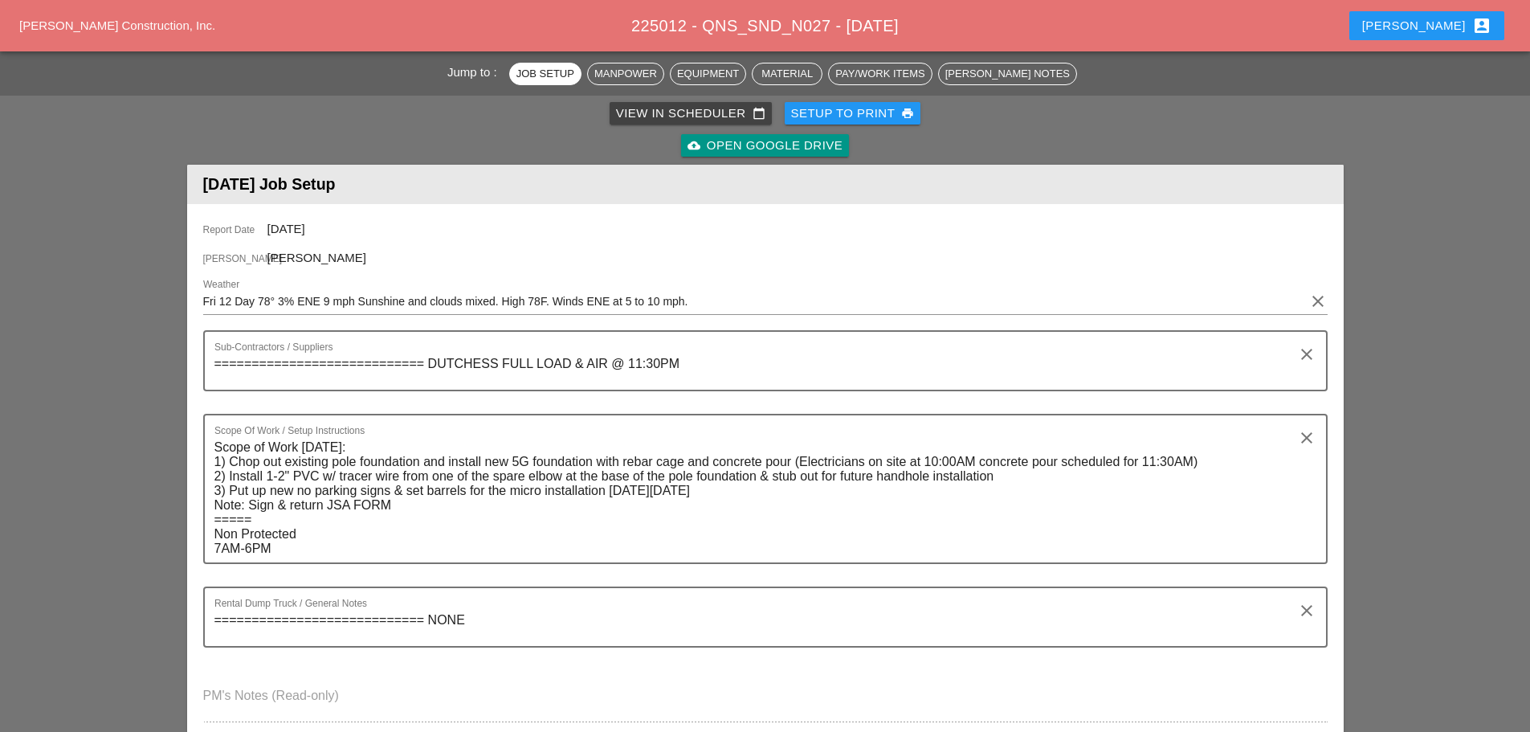
scroll to position [80, 0]
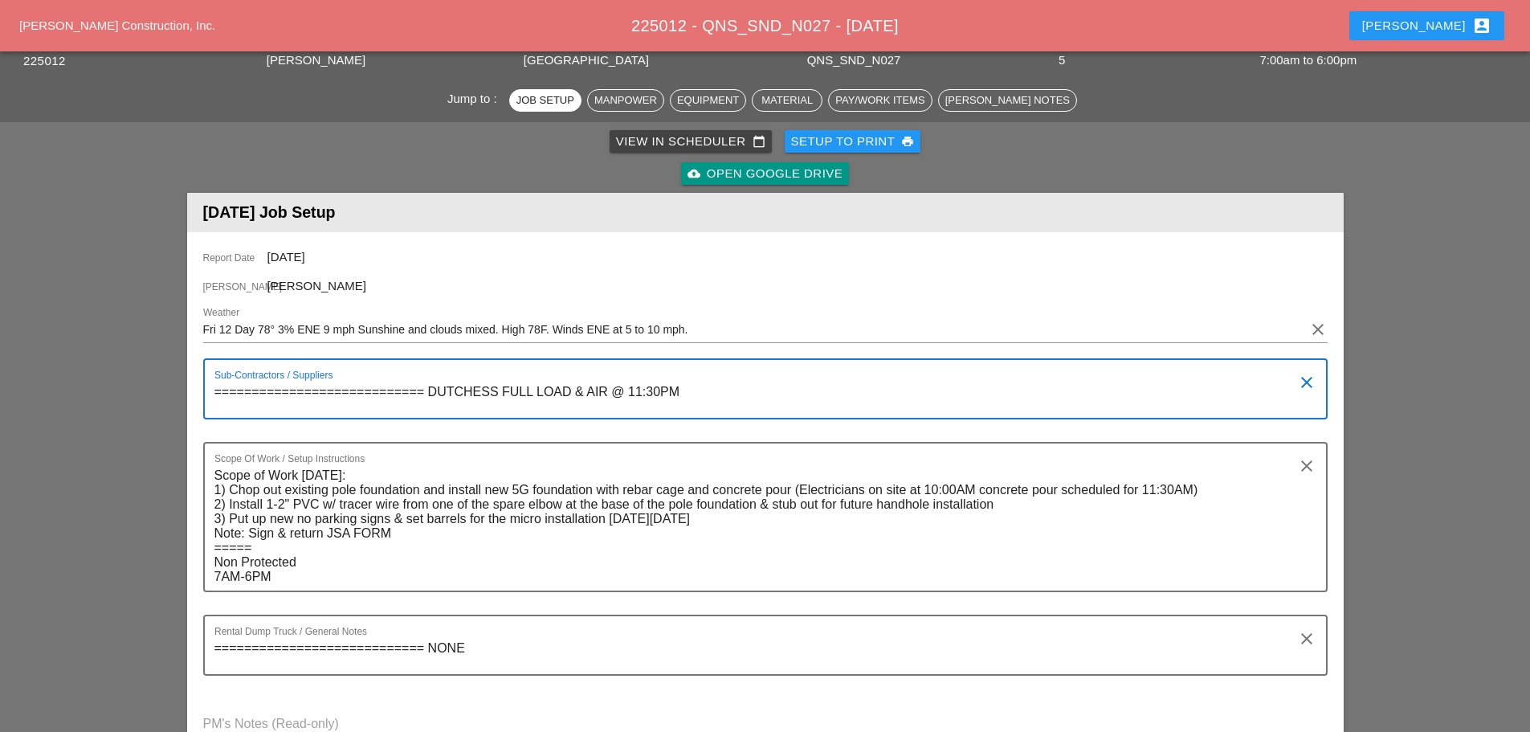
click at [660, 389] on textarea "============================ DUTCHESS FULL LOAD & AIR @ 11:30PM" at bounding box center [758, 398] width 1089 height 39
click at [673, 394] on textarea "============================ DUTCHESS FULL LOAD & AIR @ 12PM" at bounding box center [758, 398] width 1089 height 39
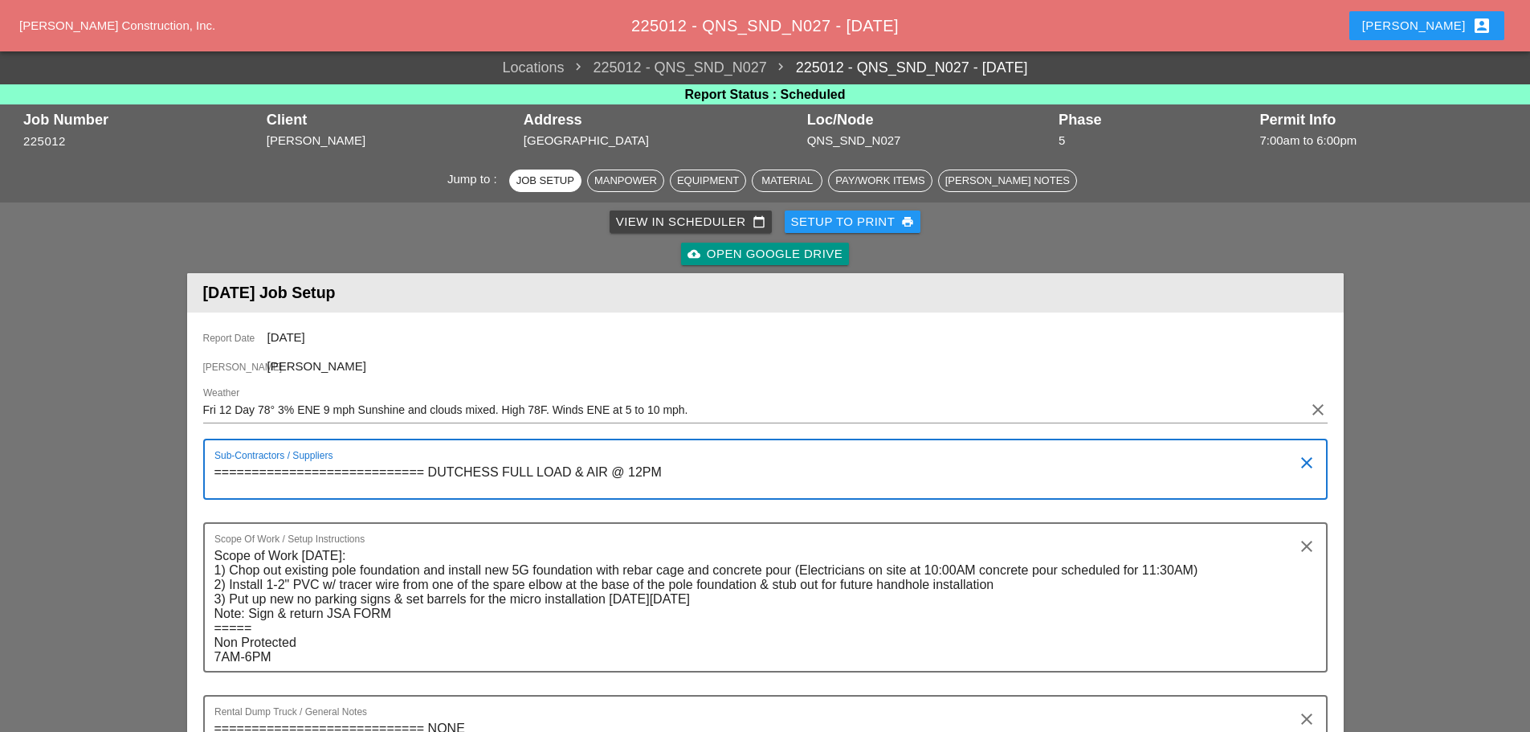
click at [569, 472] on textarea "============================ DUTCHESS FULL LOAD & AIR @ 12PM" at bounding box center [758, 478] width 1089 height 39
click at [674, 466] on textarea "============================ DUTCHESS FULL LOAD & AIR @ 12PM" at bounding box center [758, 478] width 1089 height 39
click at [569, 466] on textarea "============================ DUTCHESS FULL LOAD & AIR @ 12PM" at bounding box center [758, 478] width 1089 height 39
type textarea "============================ DUTCHESS 4 YDS & AIR @ 12PM"
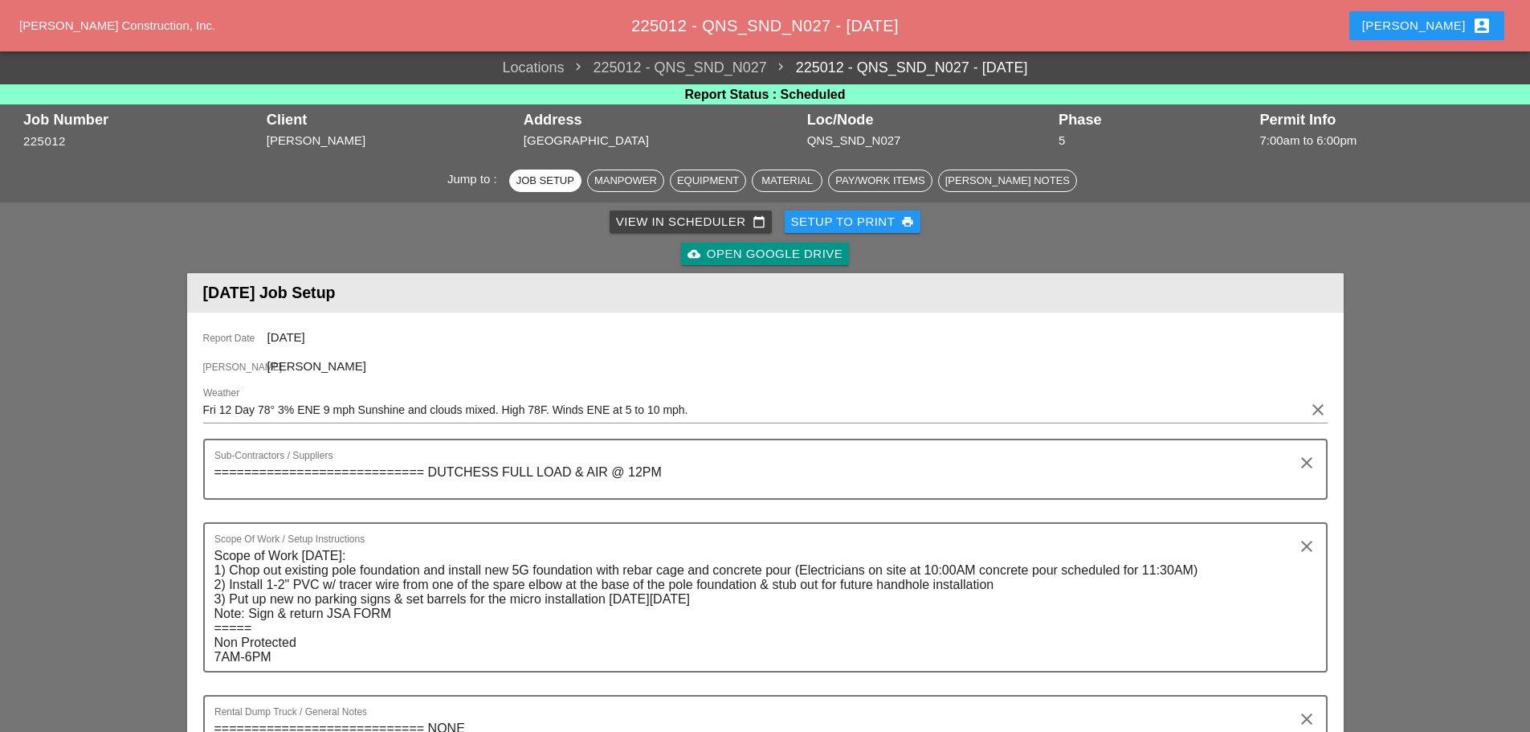
click at [569, 460] on textarea "============================ DUTCHESS FULL LOAD & AIR @ 12PM" at bounding box center [758, 478] width 1089 height 39
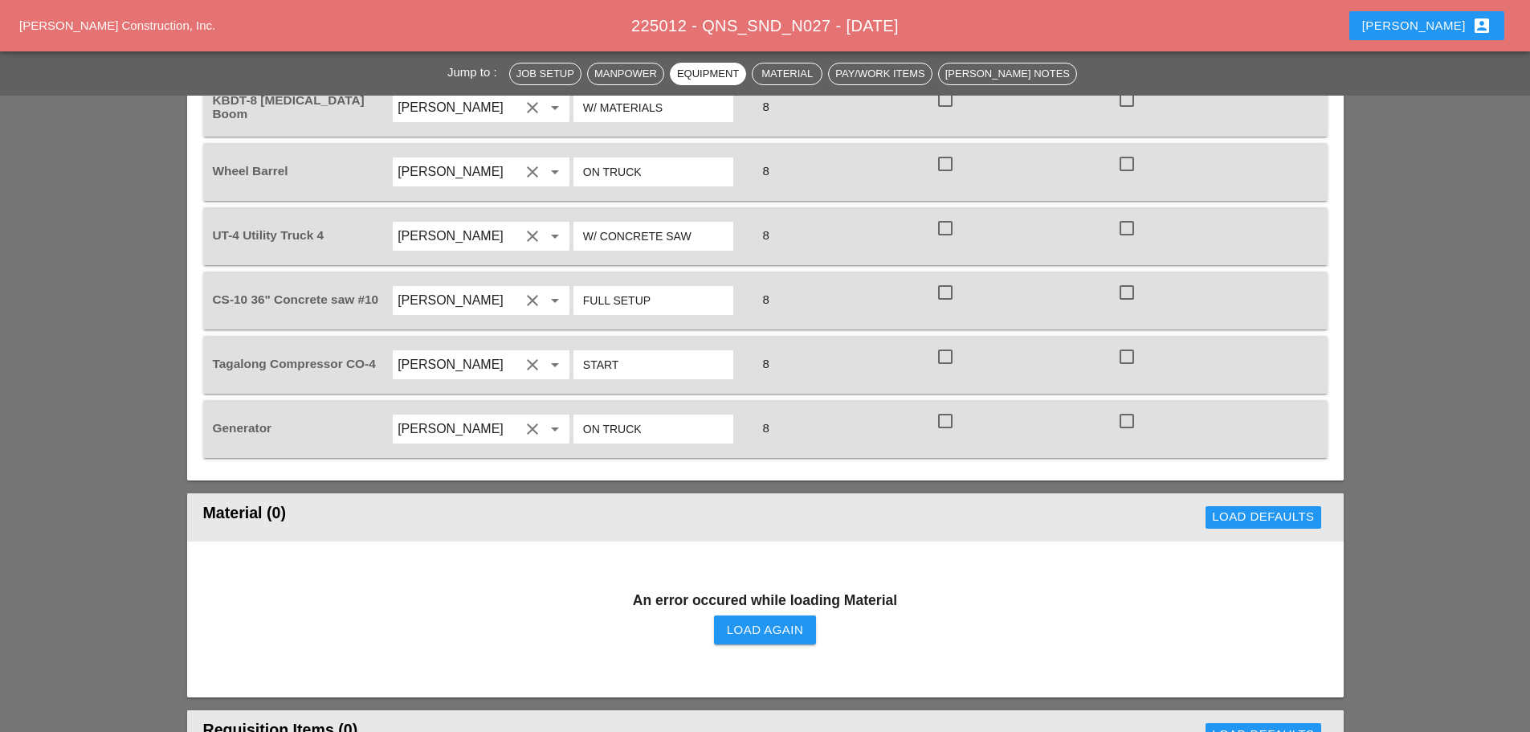
scroll to position [1205, 0]
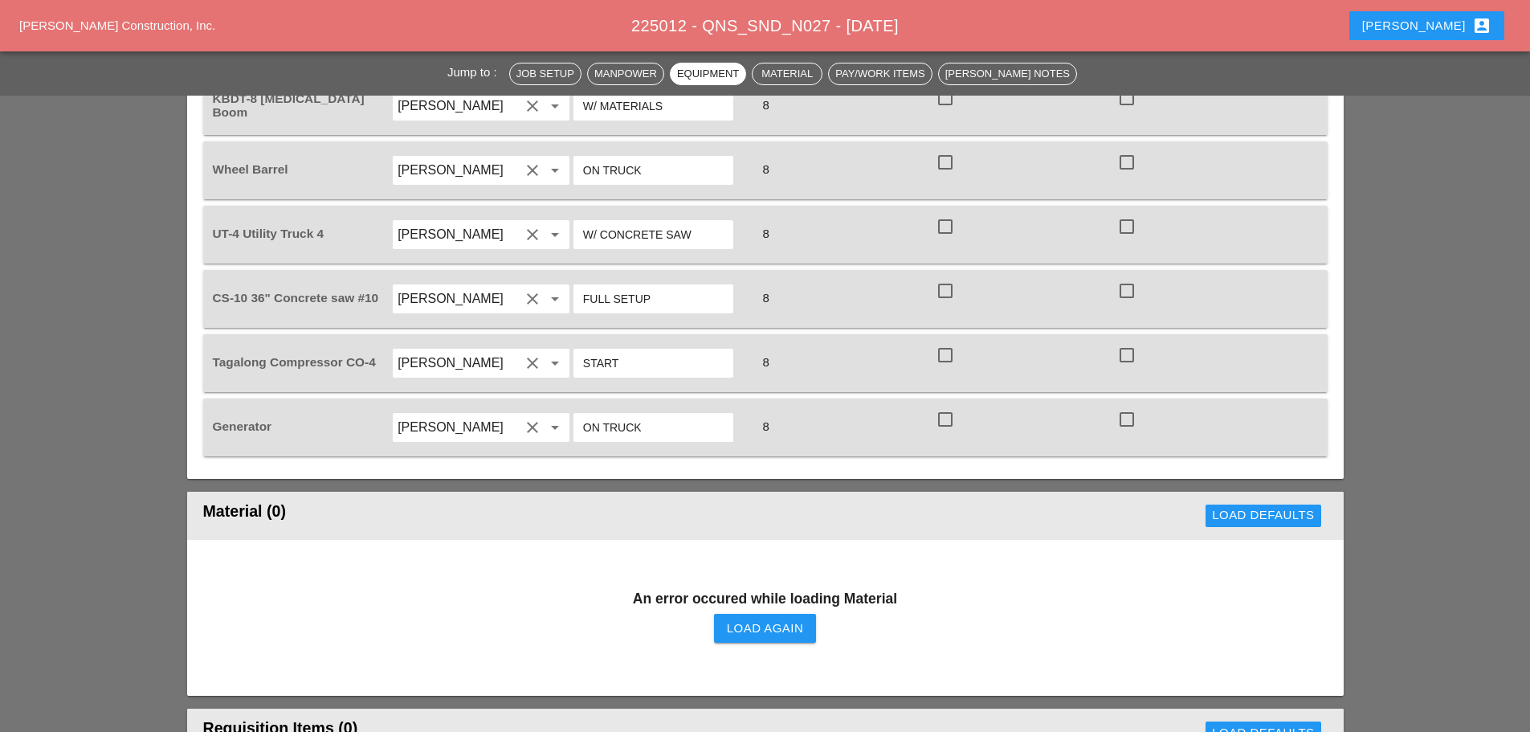
type textarea "============================ DUTCHESS 4 YDS & AIR @ 12PM"
click at [761, 619] on div "Load Again" at bounding box center [765, 628] width 76 height 18
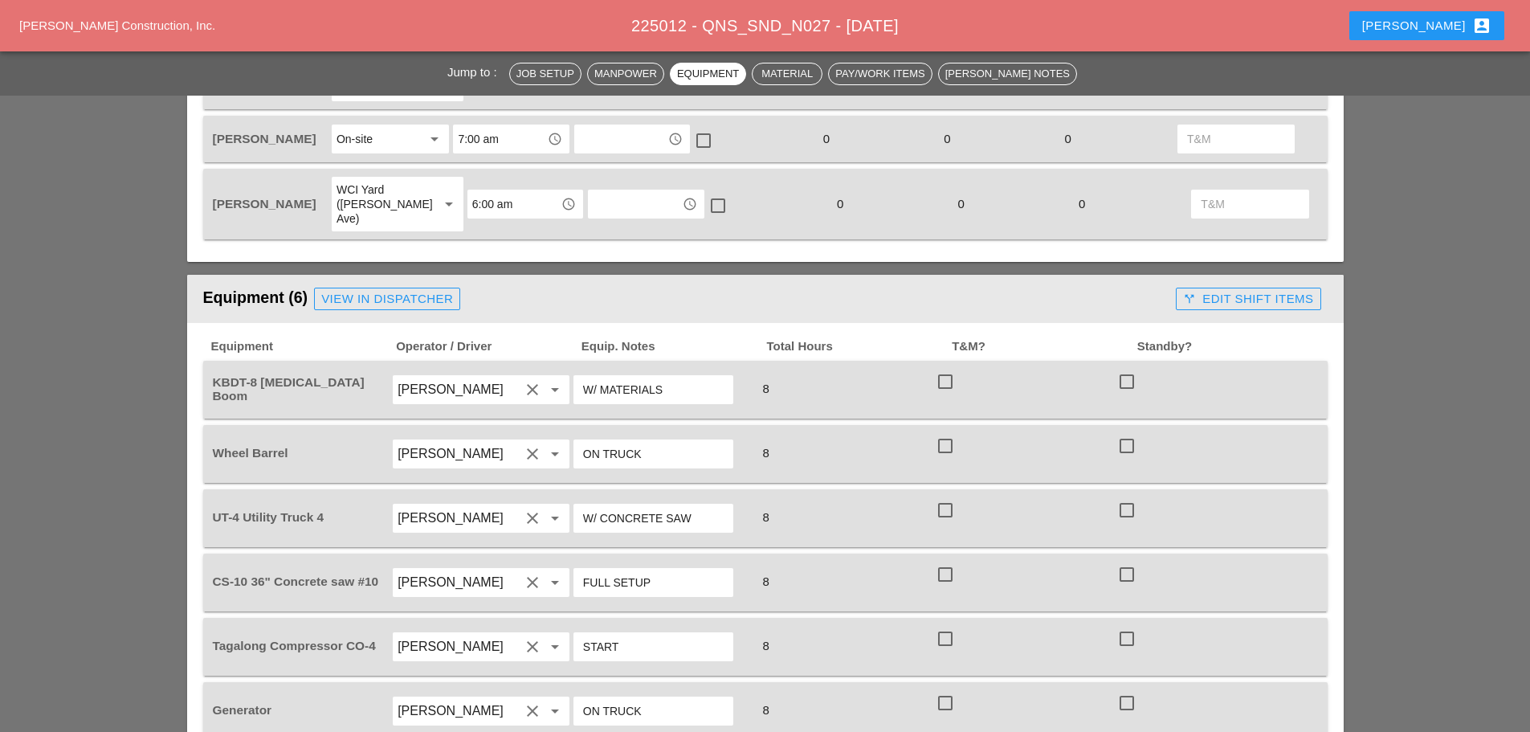
scroll to position [1044, 0]
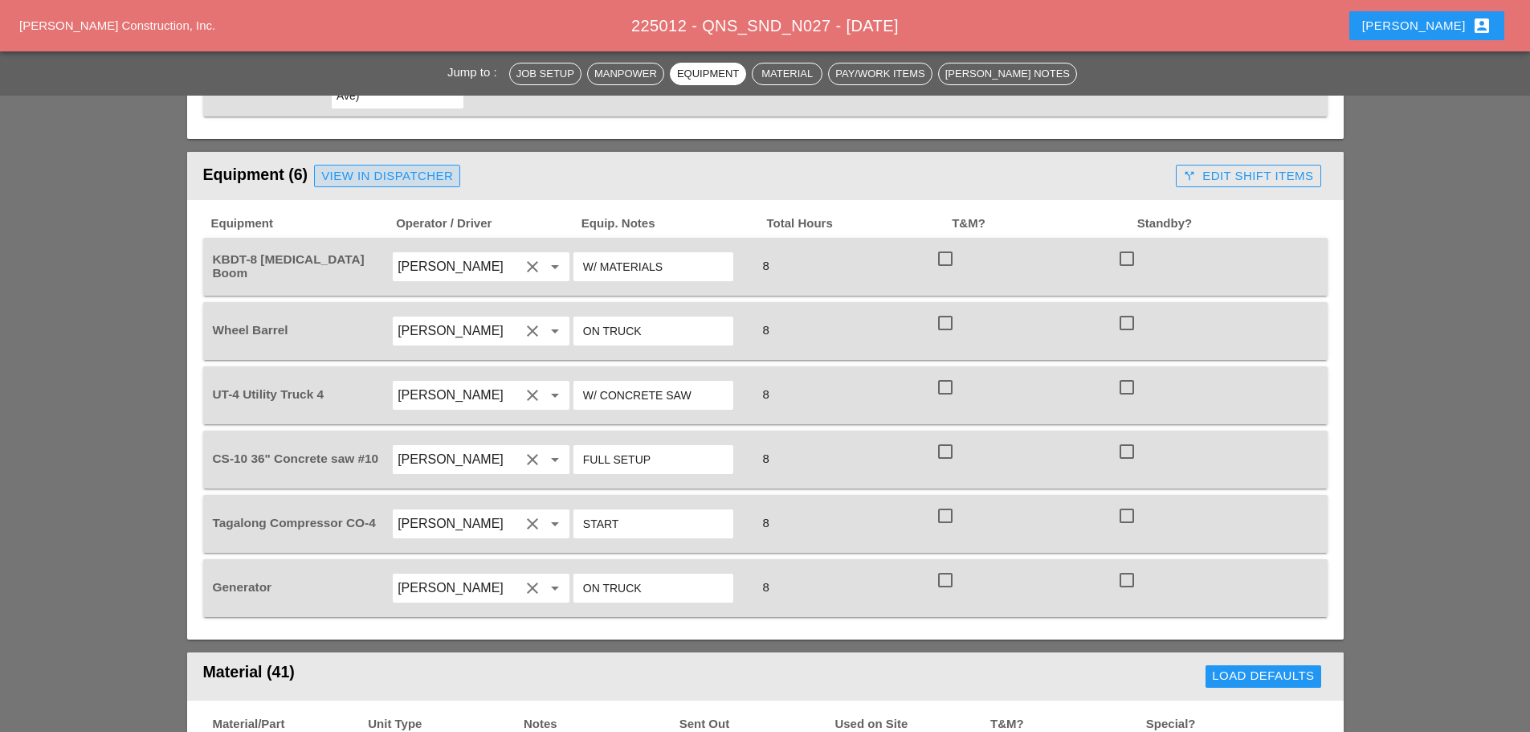
click at [413, 167] on div "View in Dispatcher" at bounding box center [387, 176] width 132 height 18
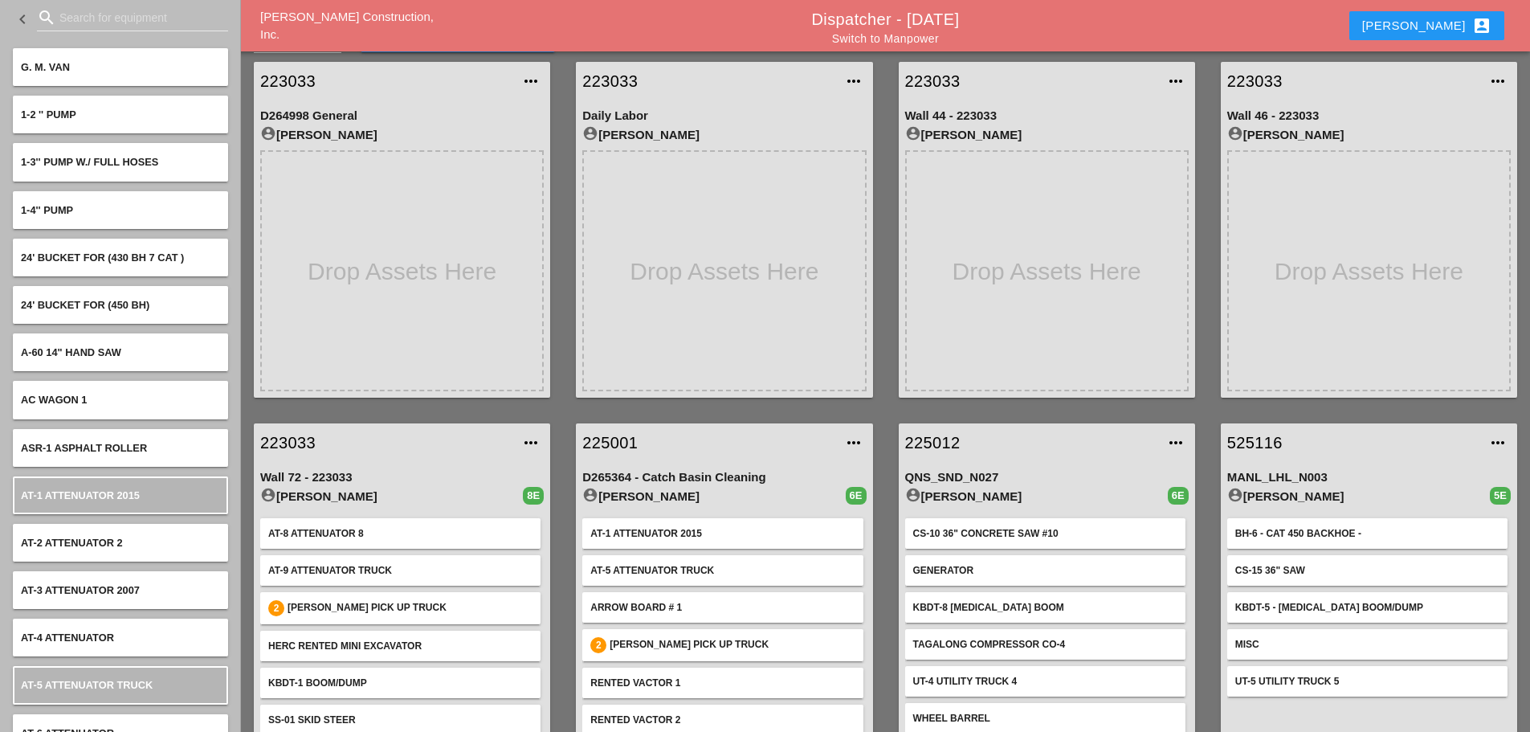
scroll to position [84, 0]
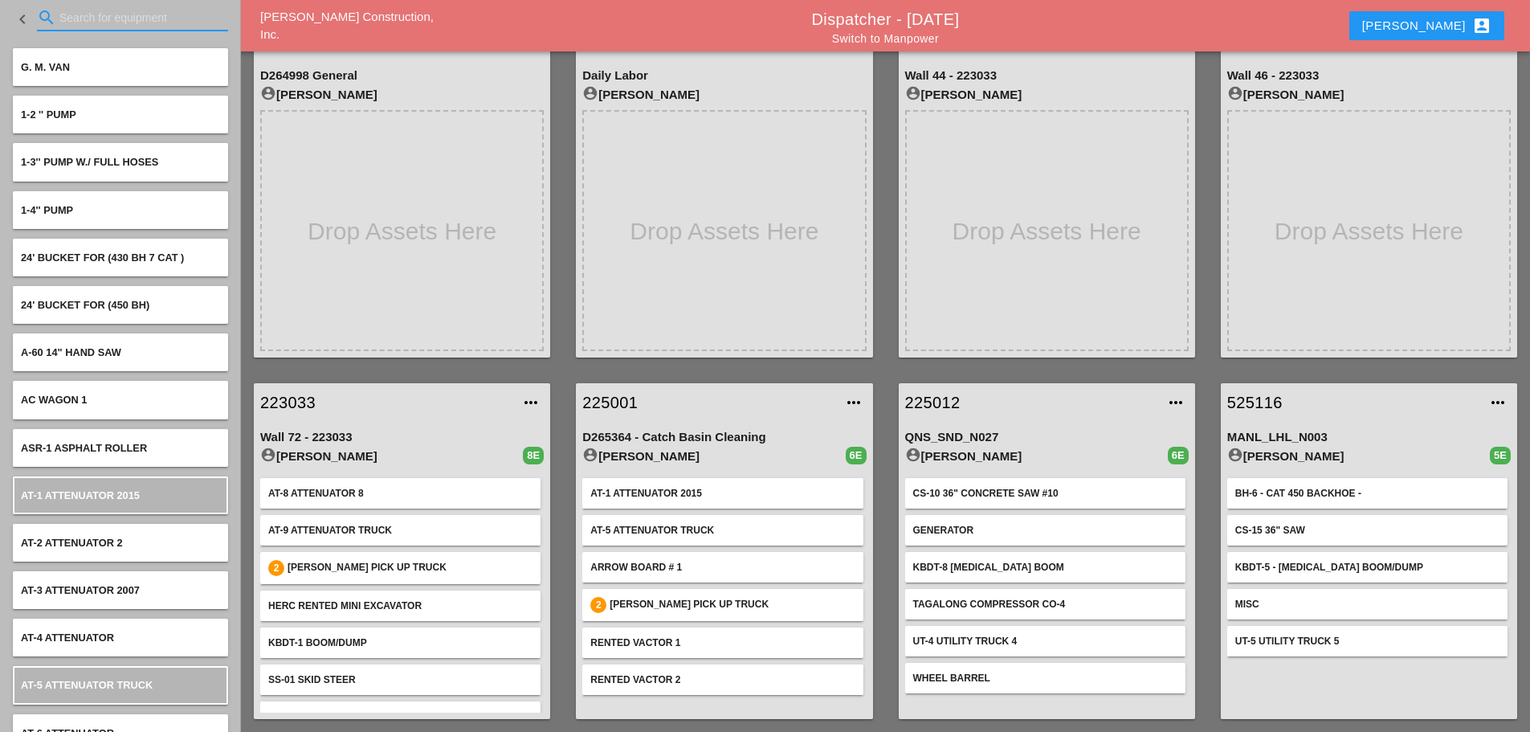
click at [147, 23] on input "Search for equipment" at bounding box center [132, 18] width 146 height 26
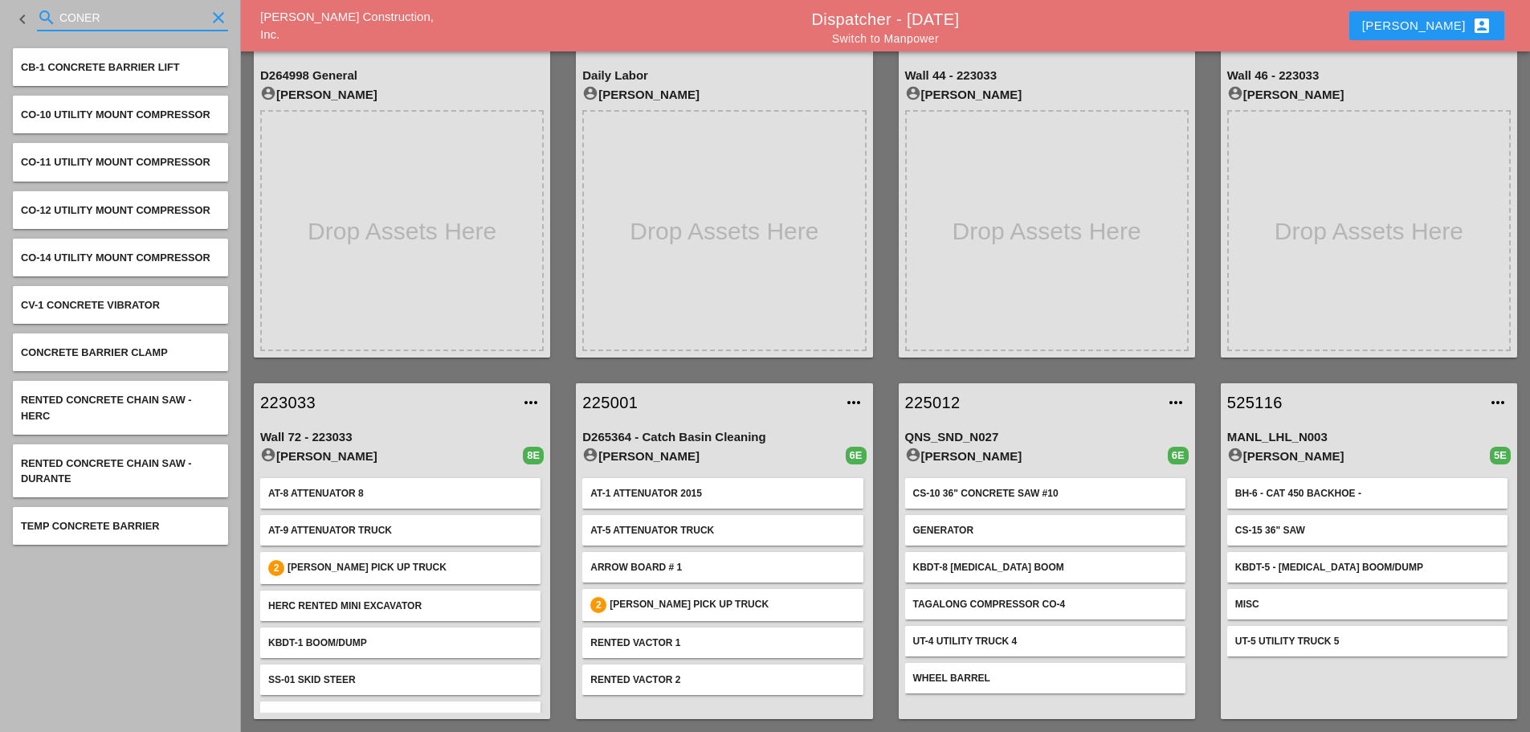
type input "CONER"
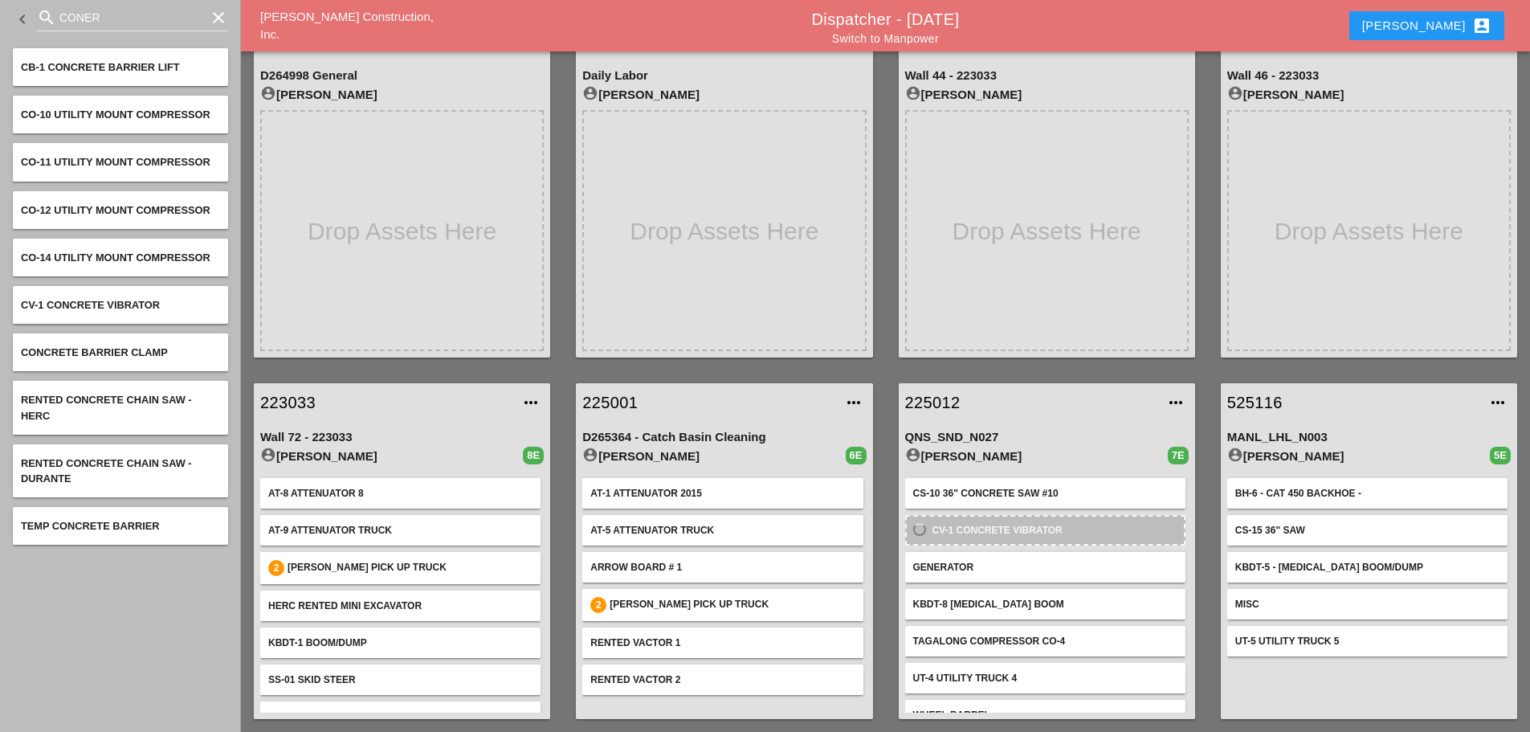
click at [921, 394] on link "225012" at bounding box center [1030, 402] width 251 height 24
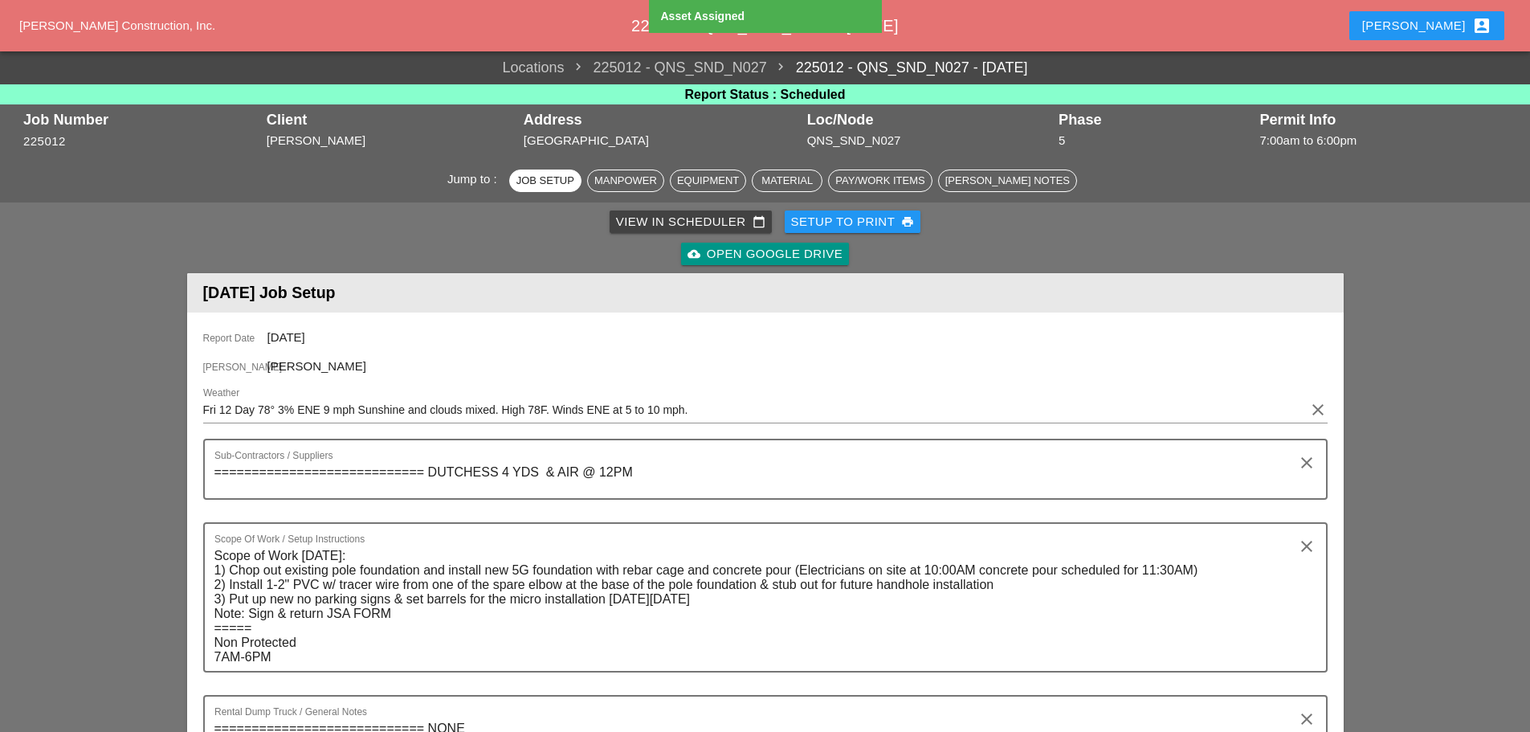
scroll to position [883, 0]
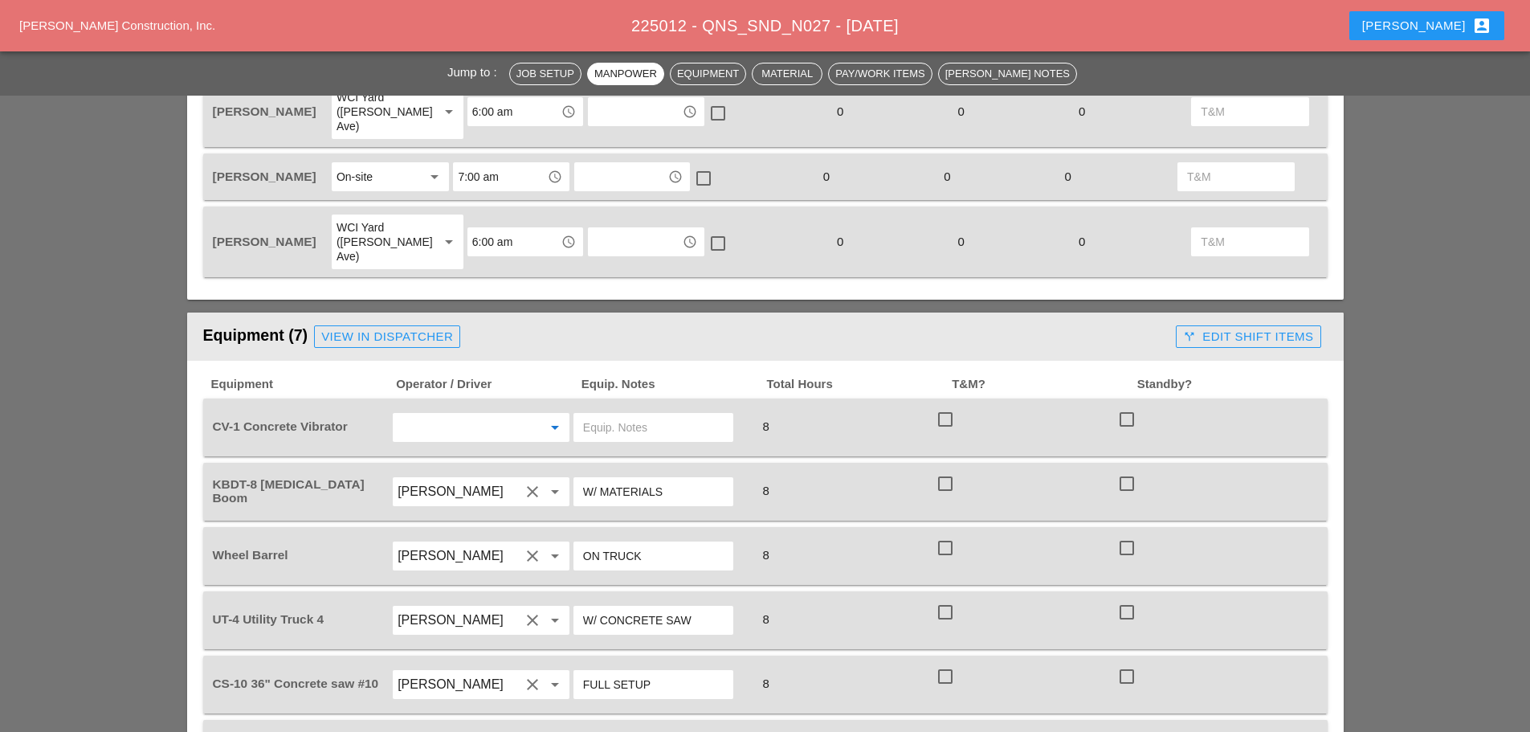
click at [470, 414] on input "text" at bounding box center [459, 427] width 122 height 26
click at [440, 434] on div "[PERSON_NAME]" at bounding box center [481, 432] width 151 height 19
type input "[PERSON_NAME]"
click at [627, 414] on input "text" at bounding box center [653, 427] width 141 height 26
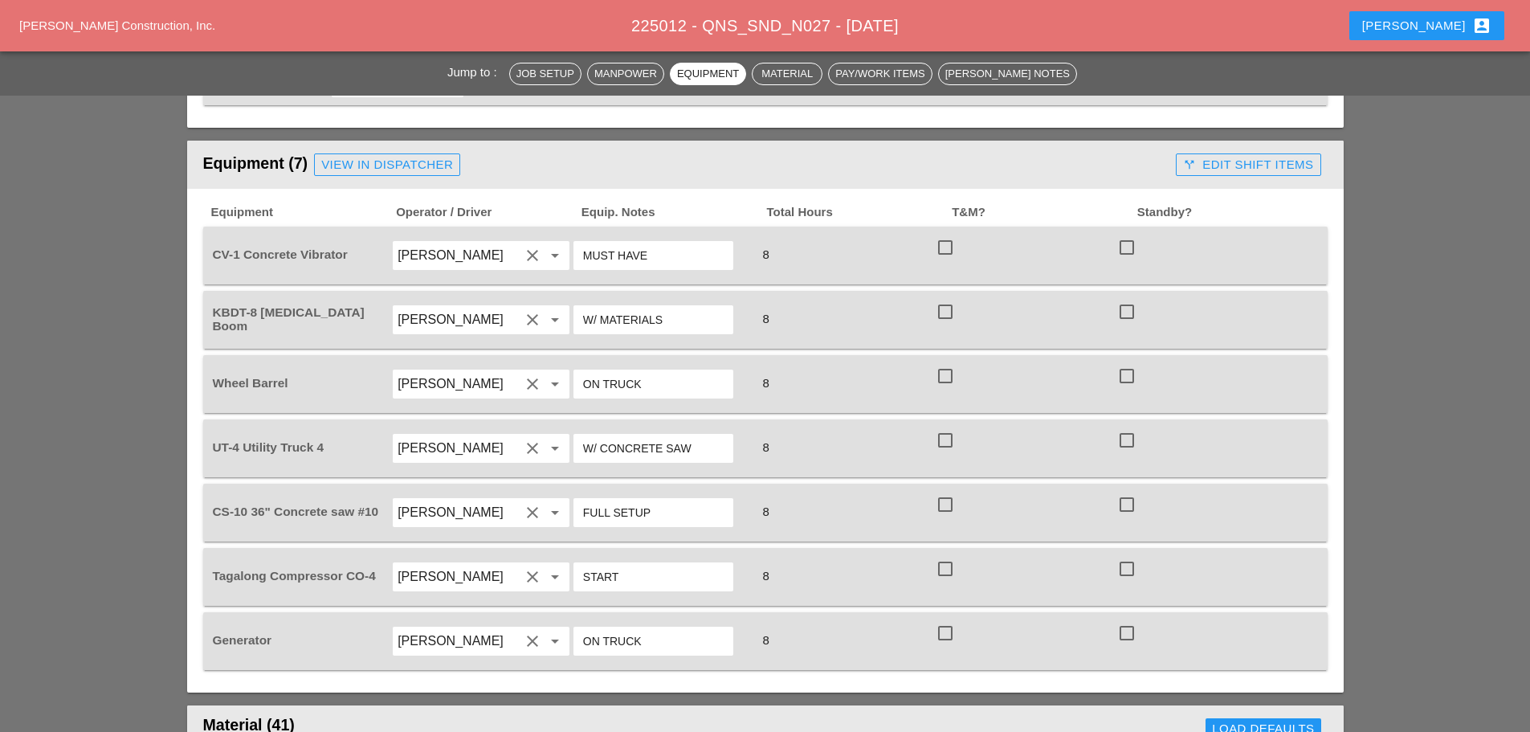
scroll to position [1044, 0]
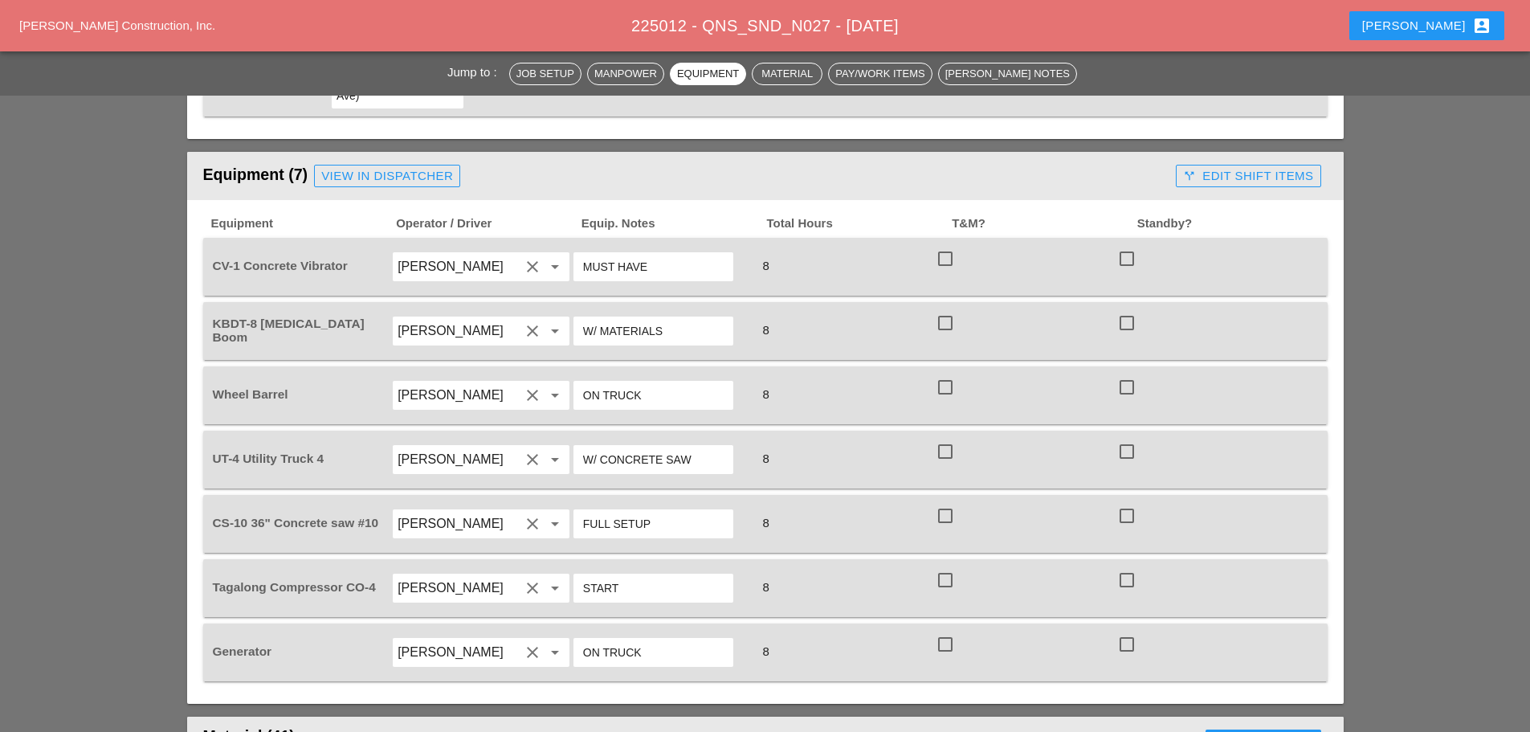
type input "MUST HAVE"
click at [455, 575] on input "[PERSON_NAME]" at bounding box center [459, 588] width 122 height 26
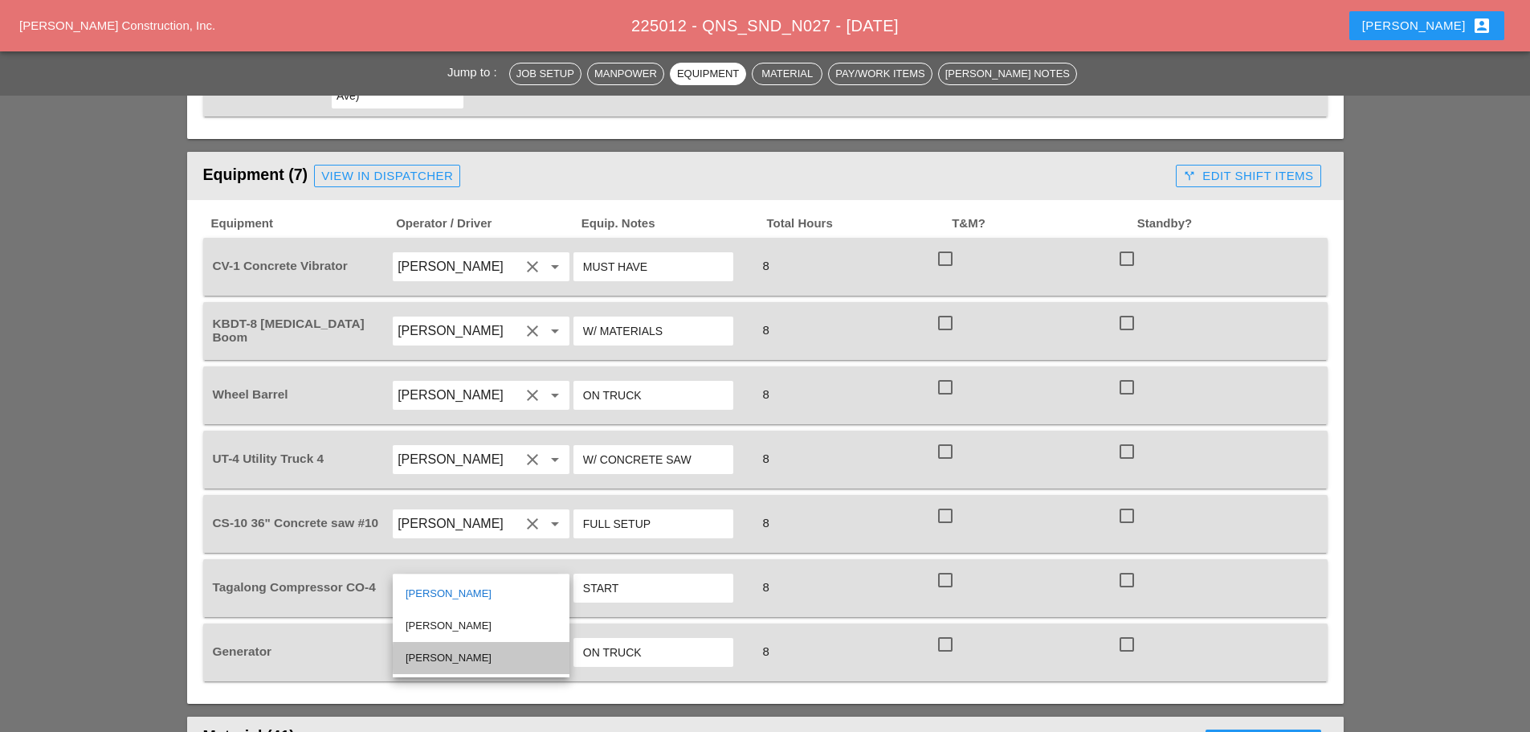
click at [456, 653] on div "[PERSON_NAME]" at bounding box center [481, 657] width 151 height 19
type input "[PERSON_NAME]"
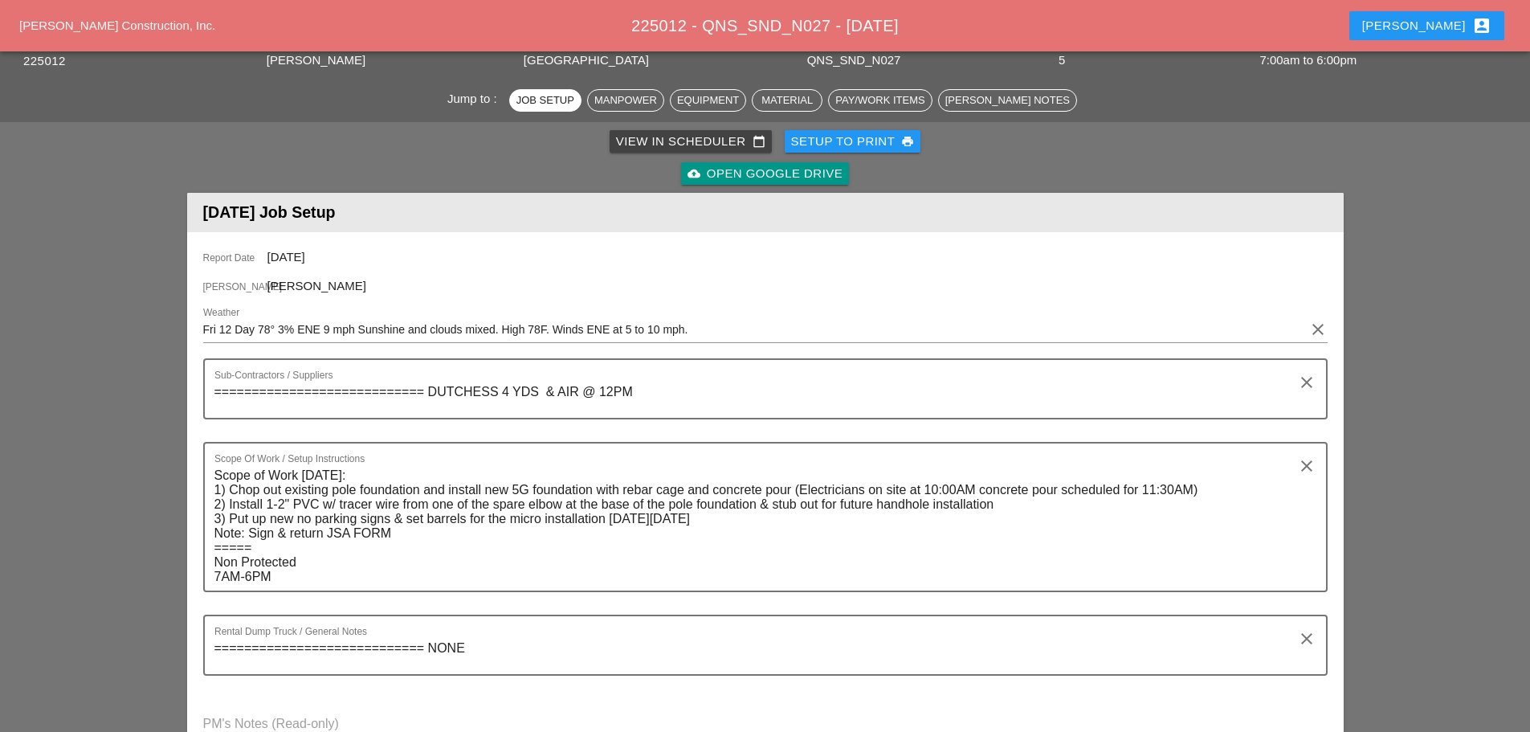
scroll to position [0, 0]
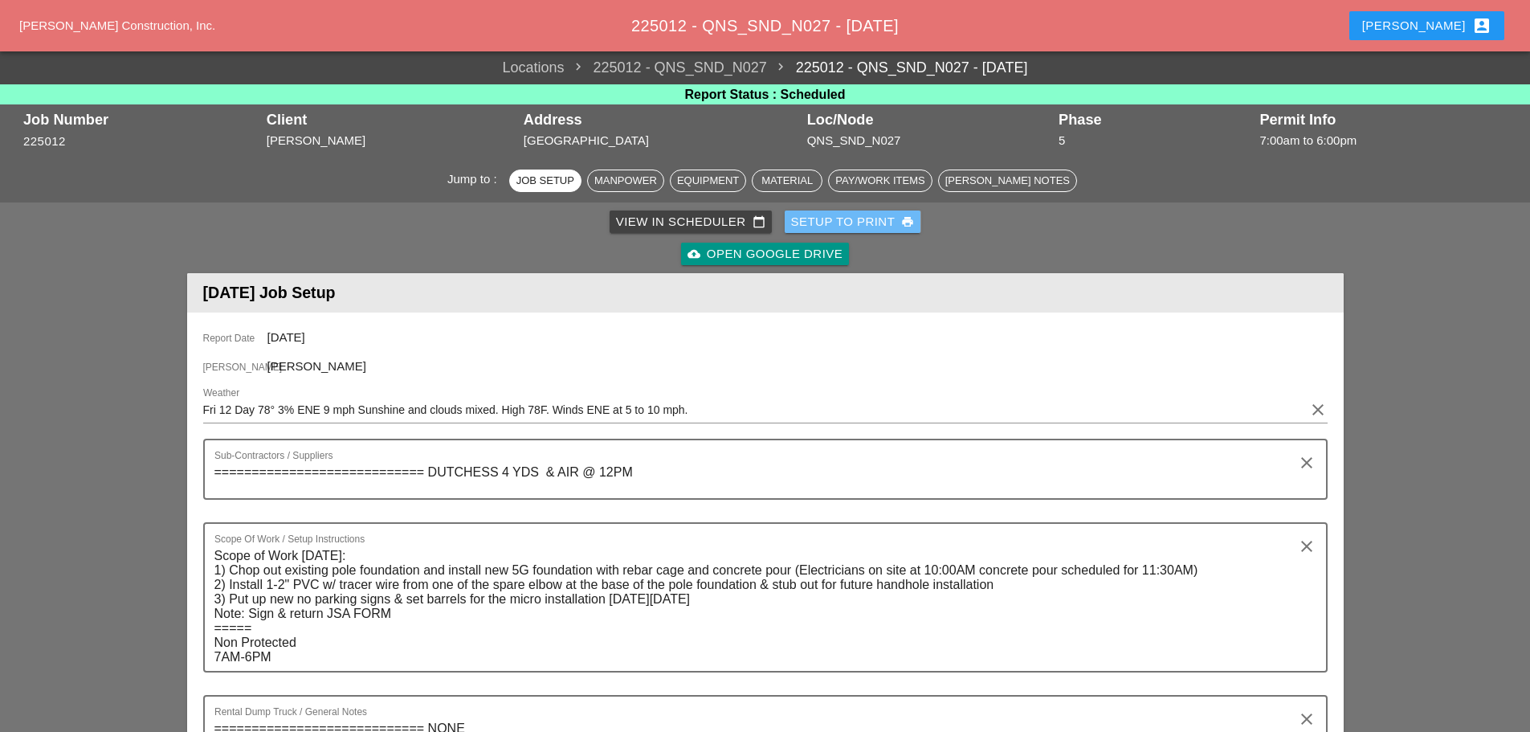
click at [828, 216] on div "Setup to Print print" at bounding box center [853, 222] width 124 height 18
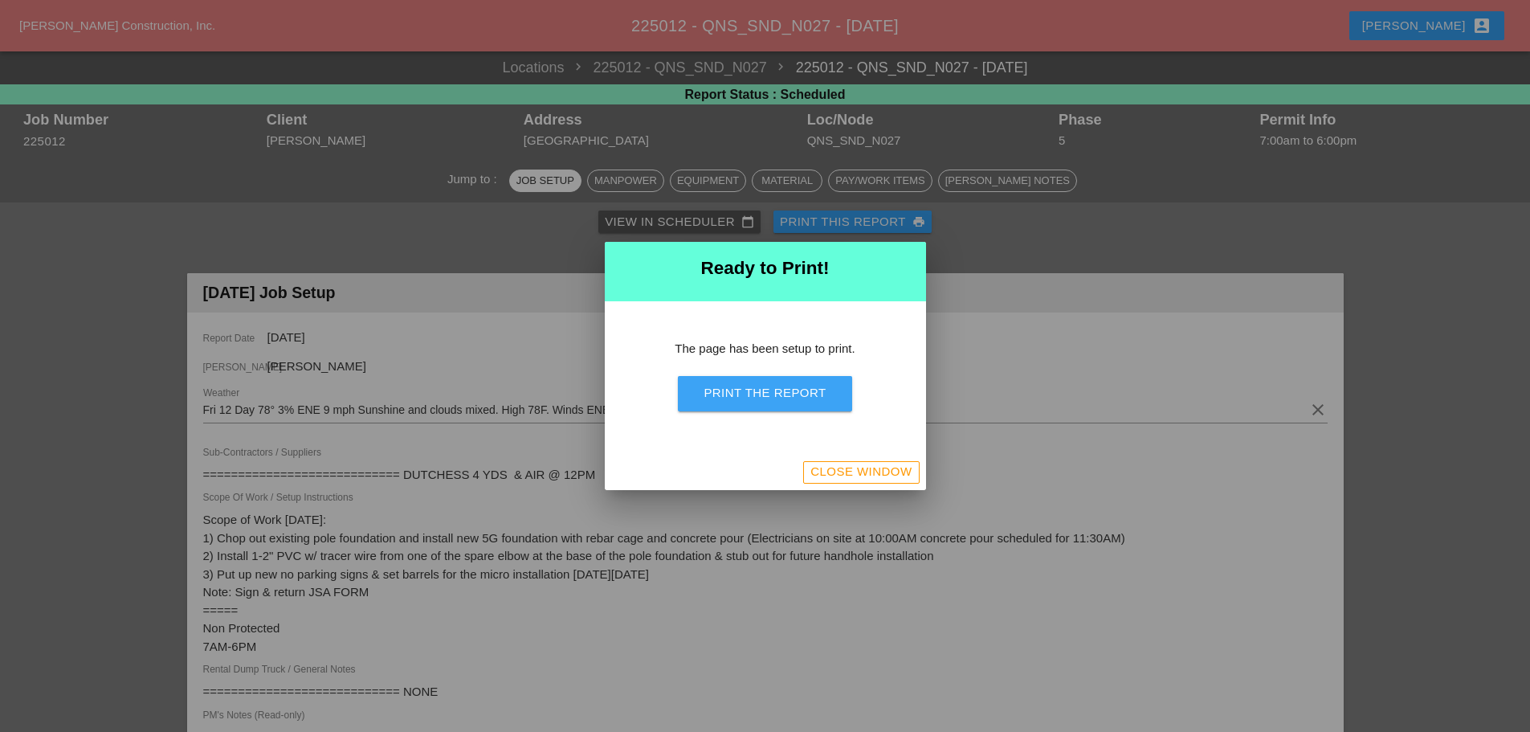
click at [793, 385] on div "Print the Report" at bounding box center [765, 393] width 122 height 18
click at [825, 471] on div "Close Window" at bounding box center [860, 472] width 101 height 18
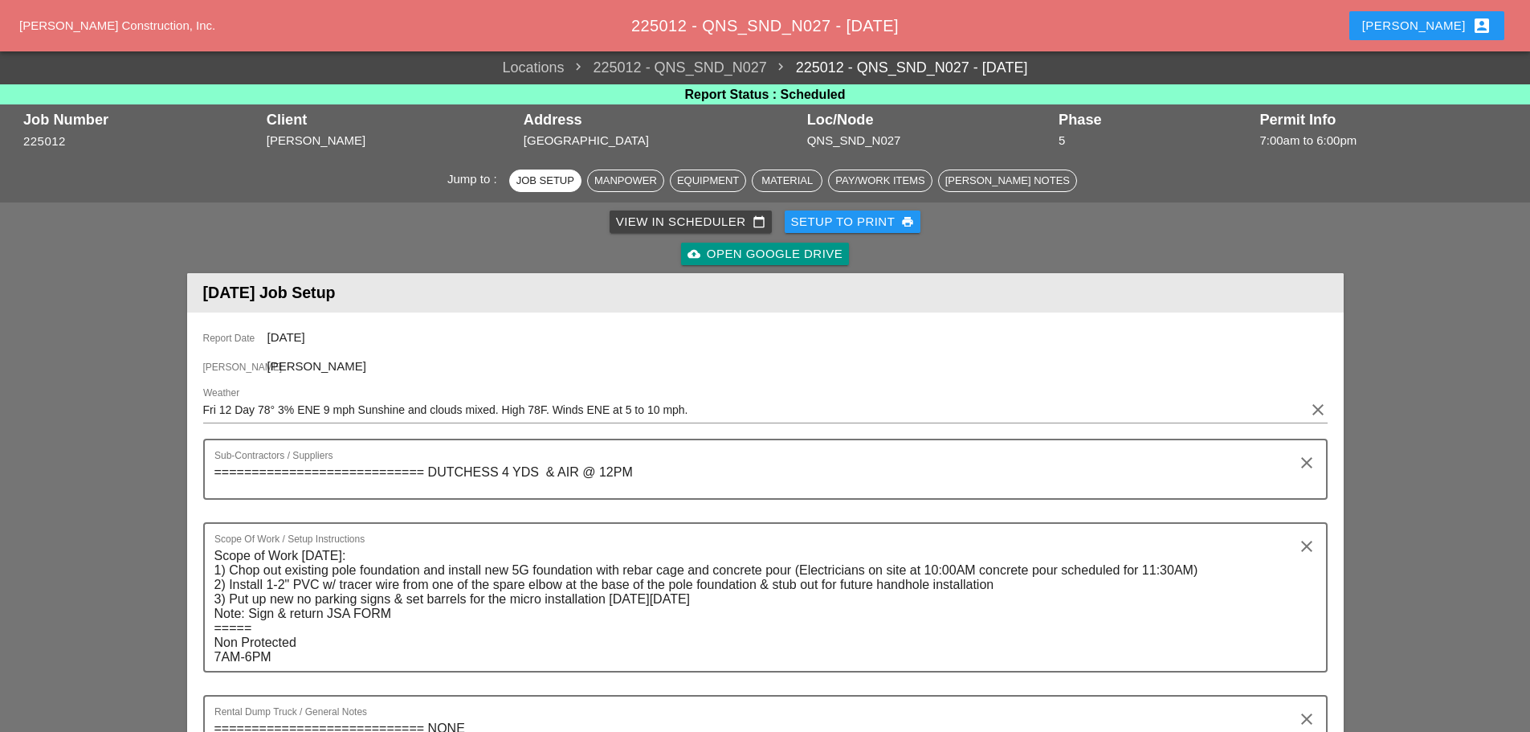
scroll to position [80, 0]
